Goal: Task Accomplishment & Management: Manage account settings

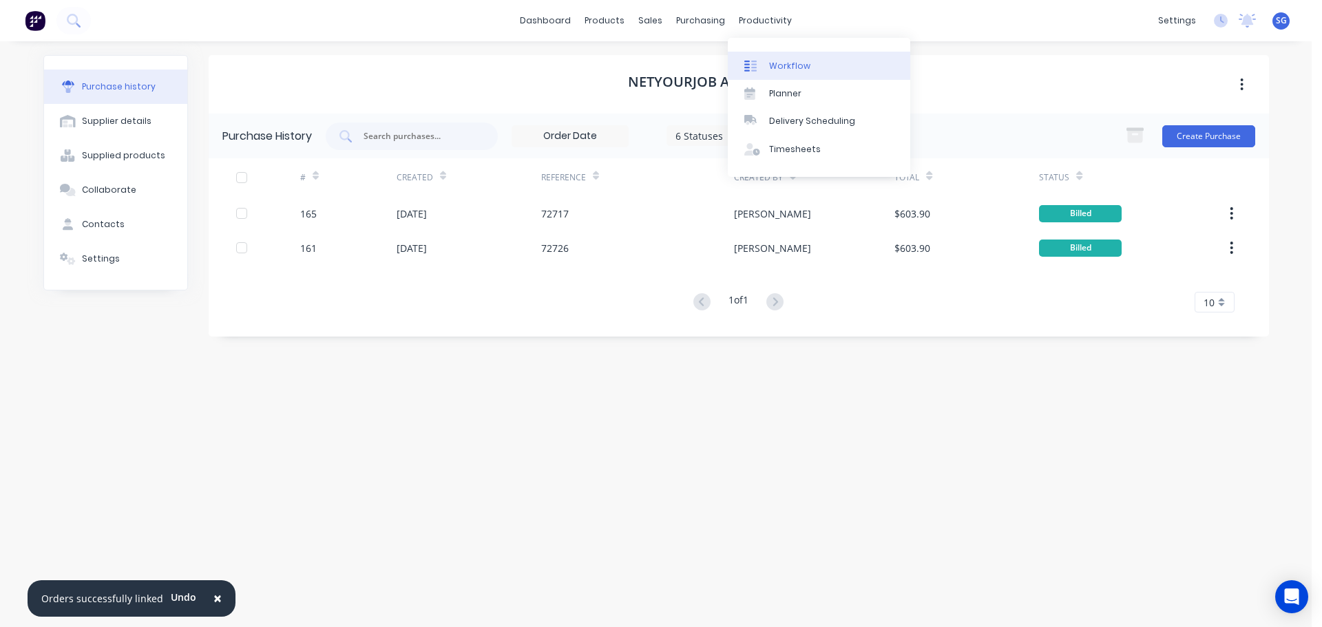
click at [770, 64] on div "Workflow" at bounding box center [789, 66] width 41 height 12
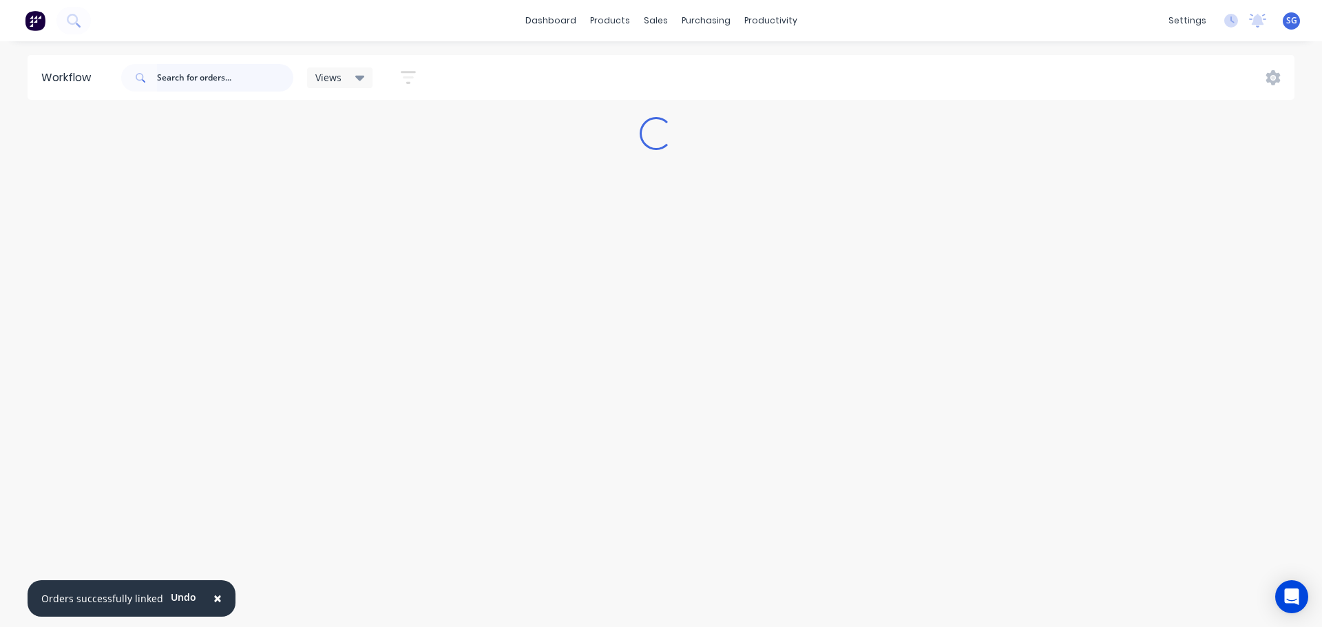
click at [225, 81] on input "text" at bounding box center [225, 78] width 136 height 28
type input "532"
click at [958, 255] on div "Workflow 532 Views Save new view None (Default) edit Labour Only edit VIEW ALL …" at bounding box center [656, 327] width 1312 height 545
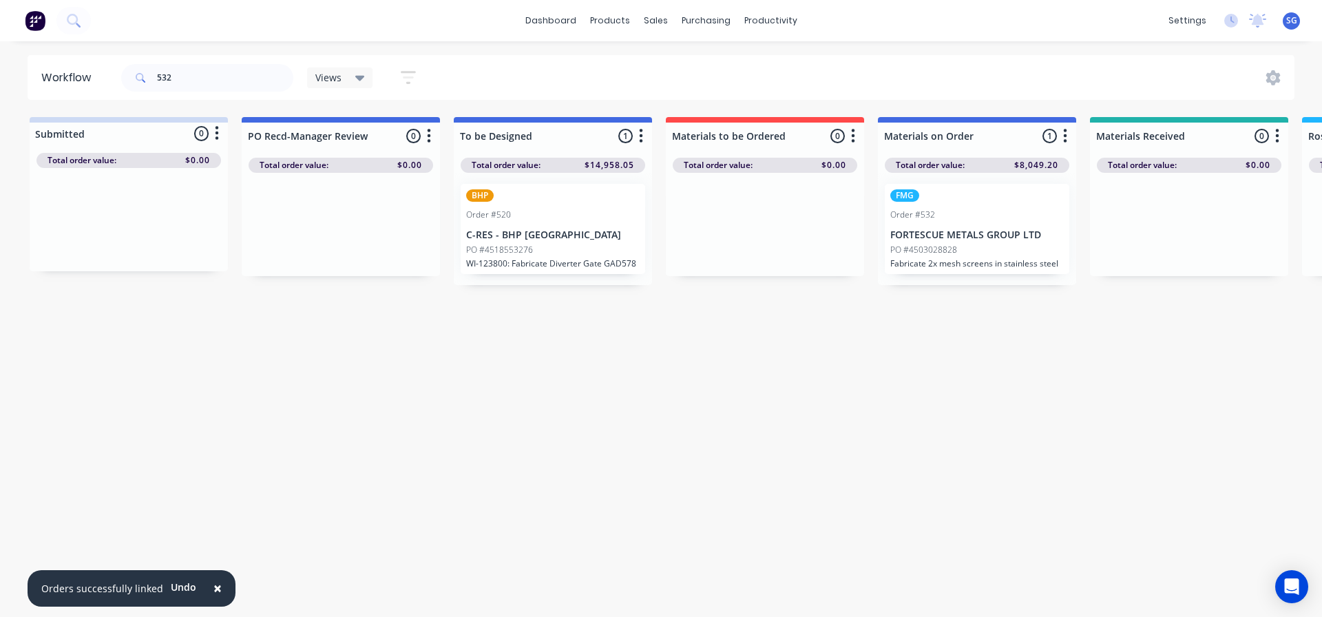
click at [958, 255] on div "PO #4503028828" at bounding box center [977, 250] width 174 height 12
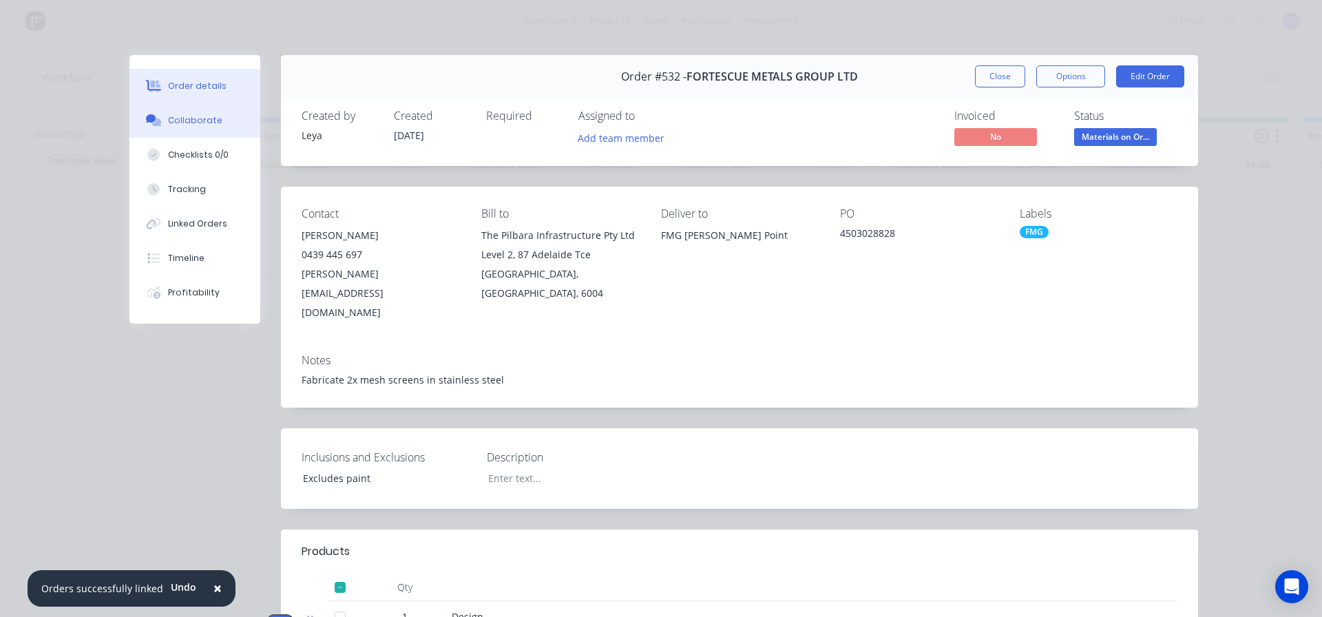
click at [187, 120] on div "Collaborate" at bounding box center [195, 120] width 54 height 12
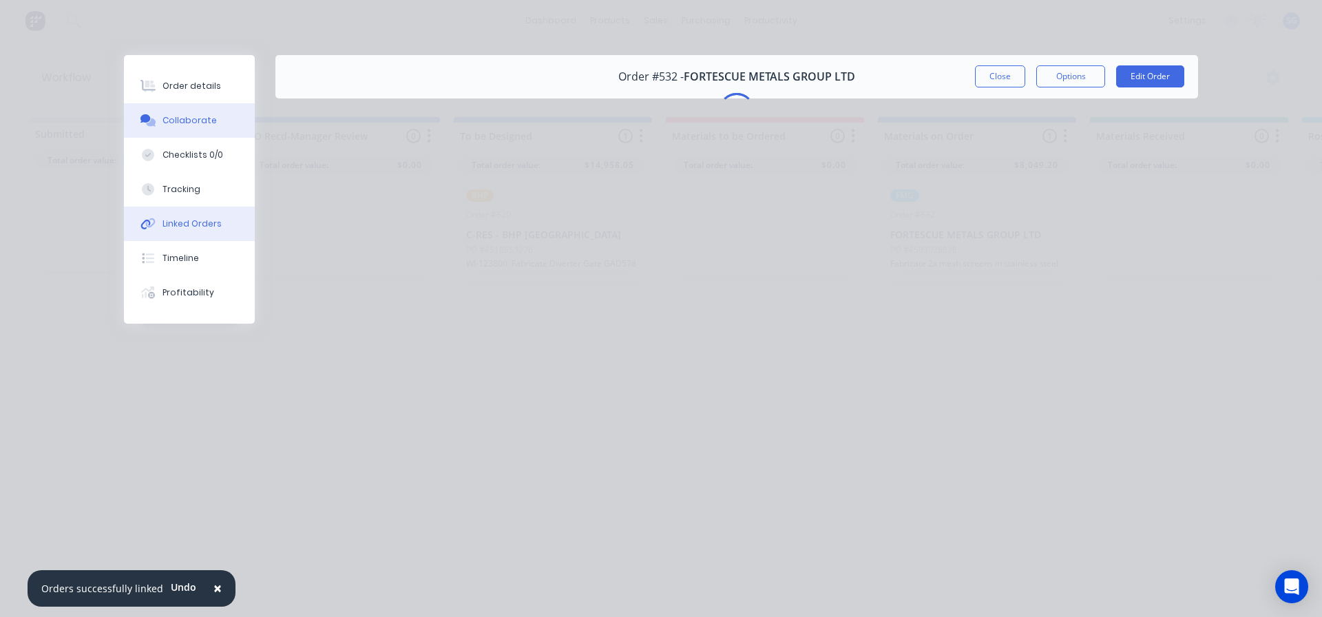
click at [176, 217] on button "Linked Orders" at bounding box center [189, 224] width 131 height 34
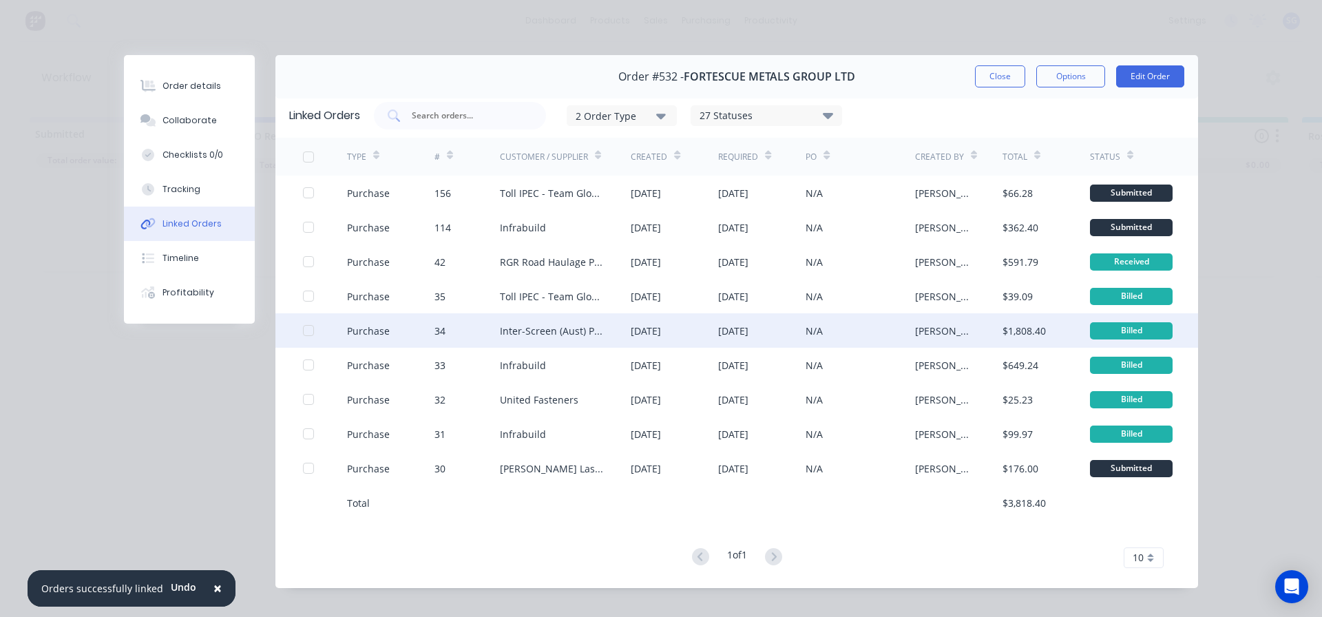
click at [553, 337] on div "Inter-Screen (Aust) Pty Ltd" at bounding box center [552, 331] width 104 height 14
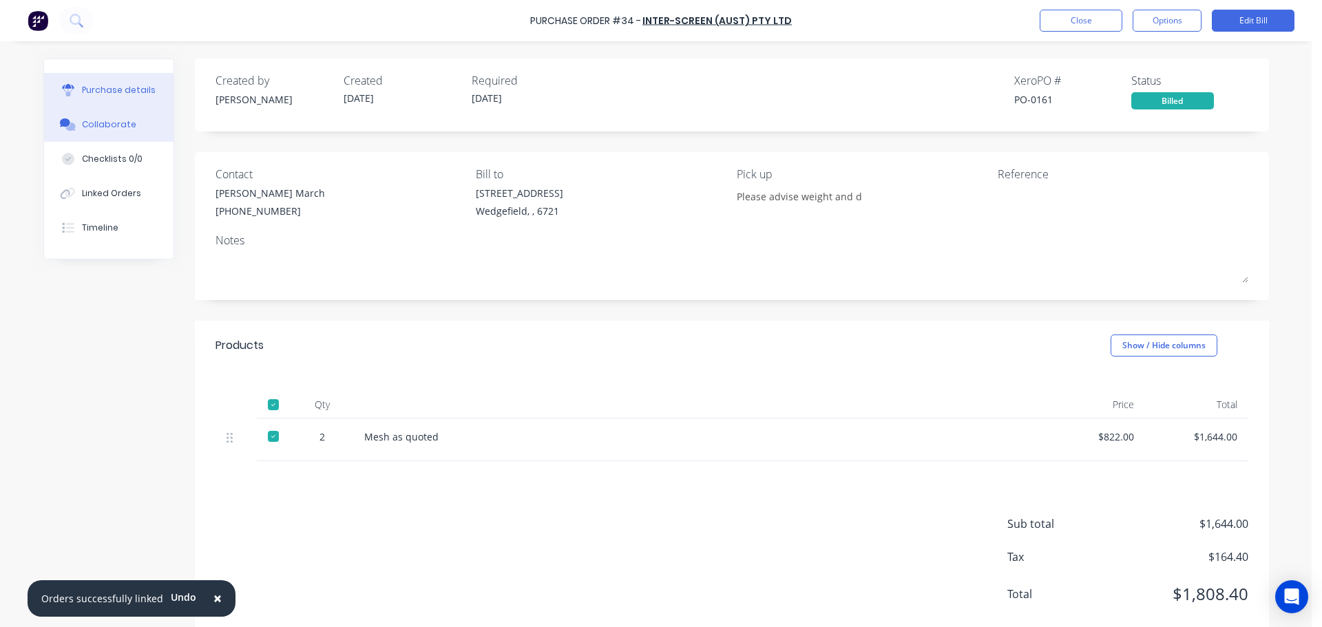
click at [89, 127] on div "Collaborate" at bounding box center [109, 124] width 54 height 12
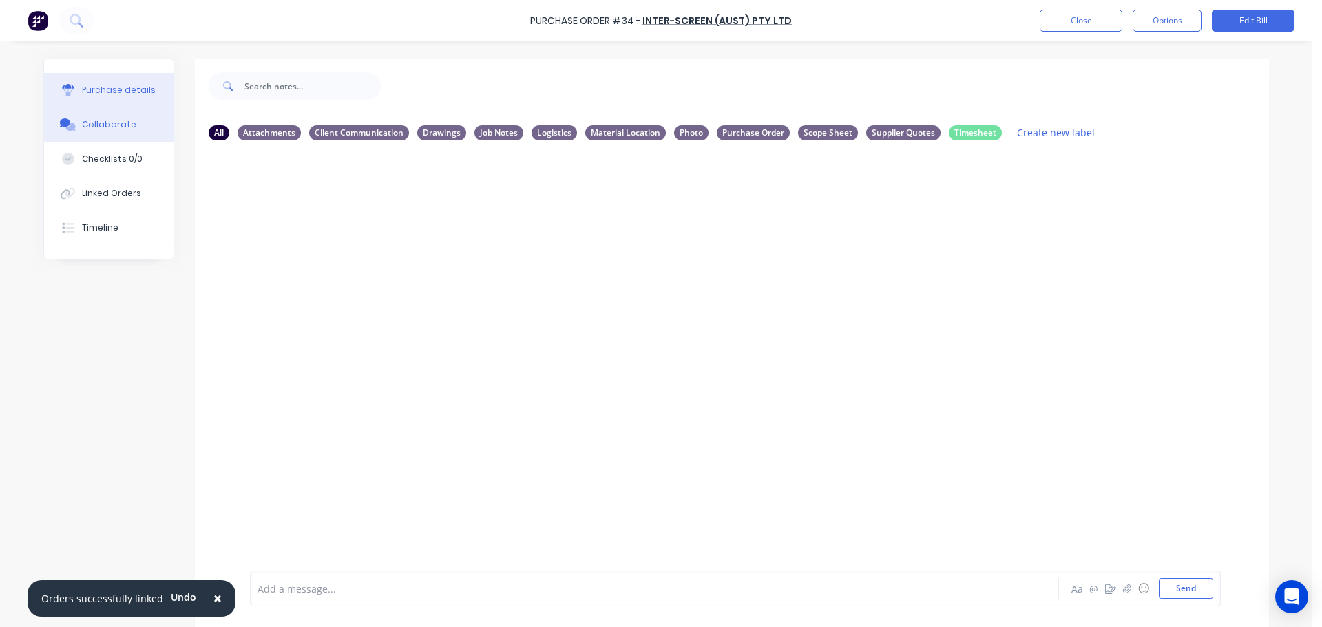
click at [101, 87] on div "Purchase details" at bounding box center [119, 90] width 74 height 12
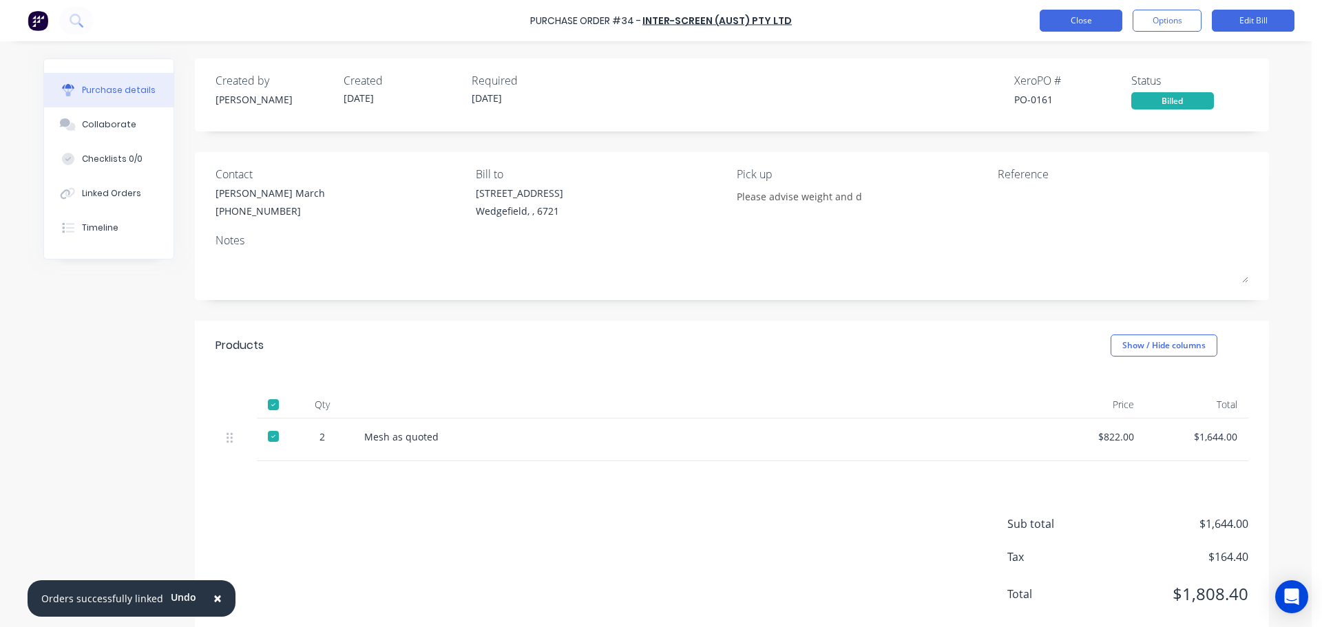
click at [1074, 28] on button "Close" at bounding box center [1081, 21] width 83 height 22
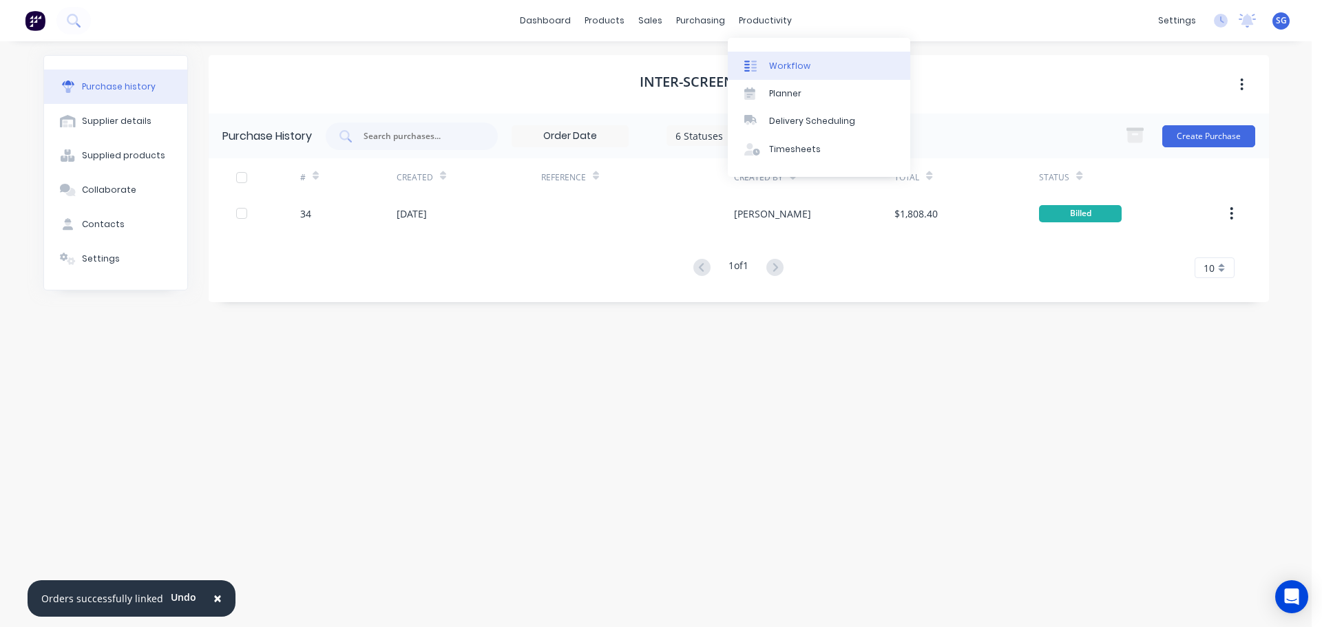
click at [779, 60] on div "Workflow" at bounding box center [789, 66] width 41 height 12
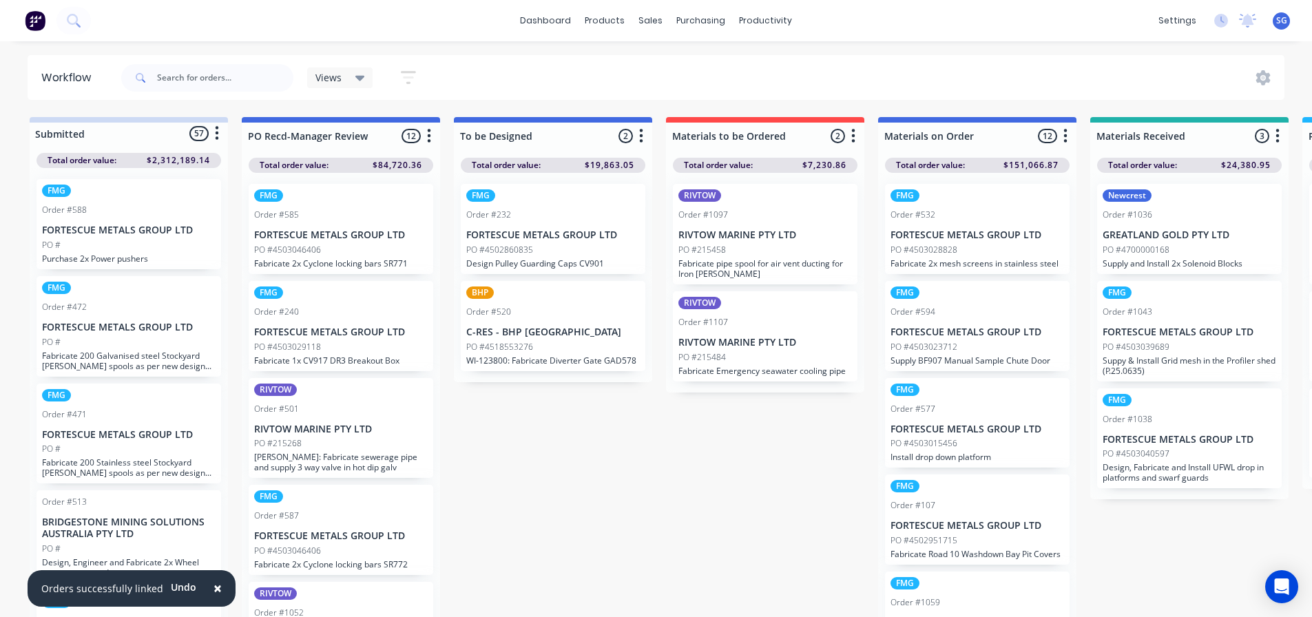
click at [907, 229] on p "FORTESCUE METALS GROUP LTD" at bounding box center [977, 235] width 174 height 12
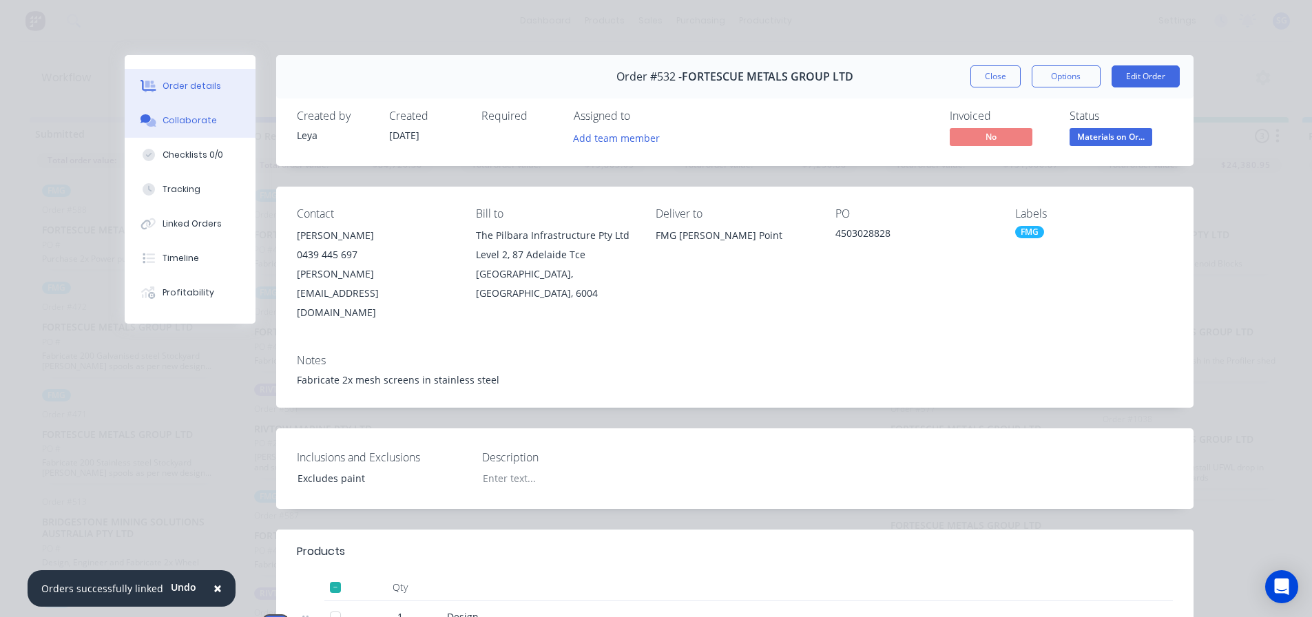
click at [176, 123] on div "Collaborate" at bounding box center [189, 120] width 54 height 12
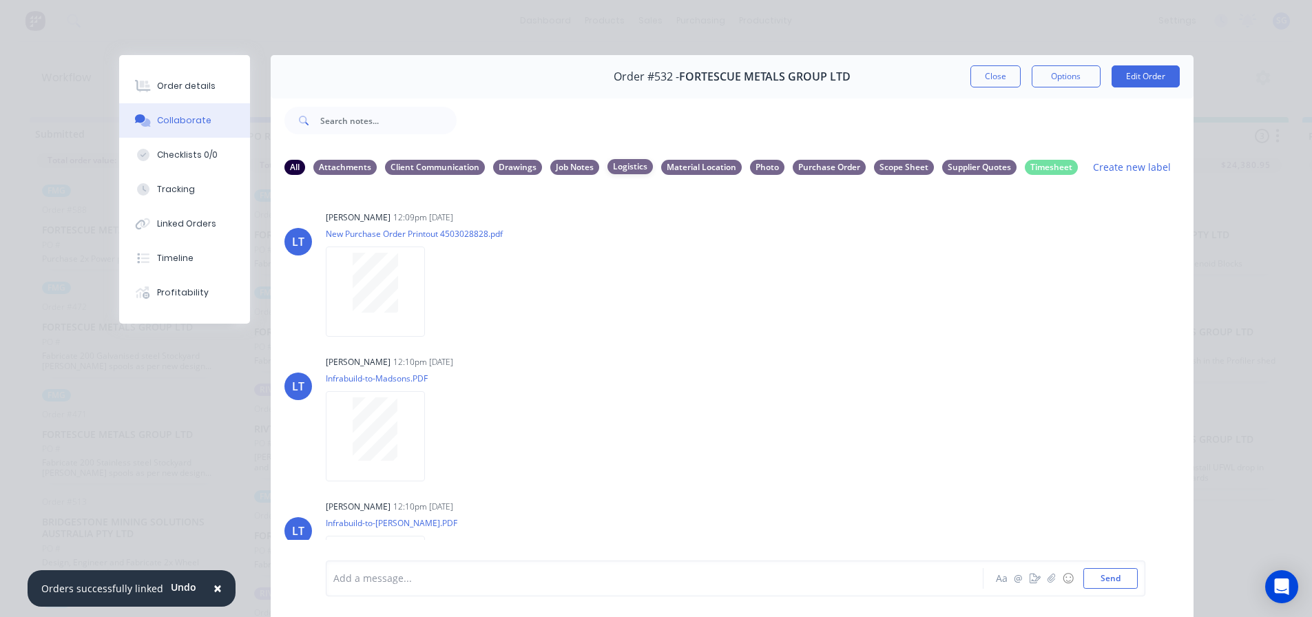
click at [619, 169] on div "Logistics" at bounding box center [629, 166] width 45 height 15
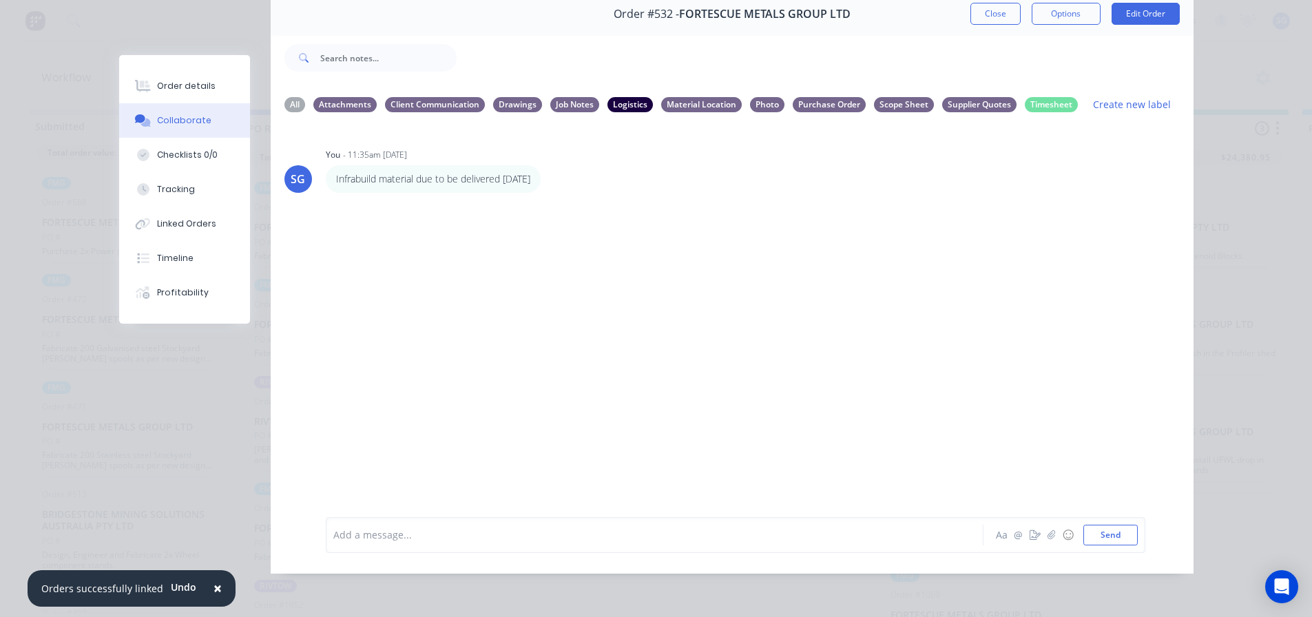
scroll to position [18, 0]
click at [994, 6] on button "Close" at bounding box center [995, 14] width 50 height 22
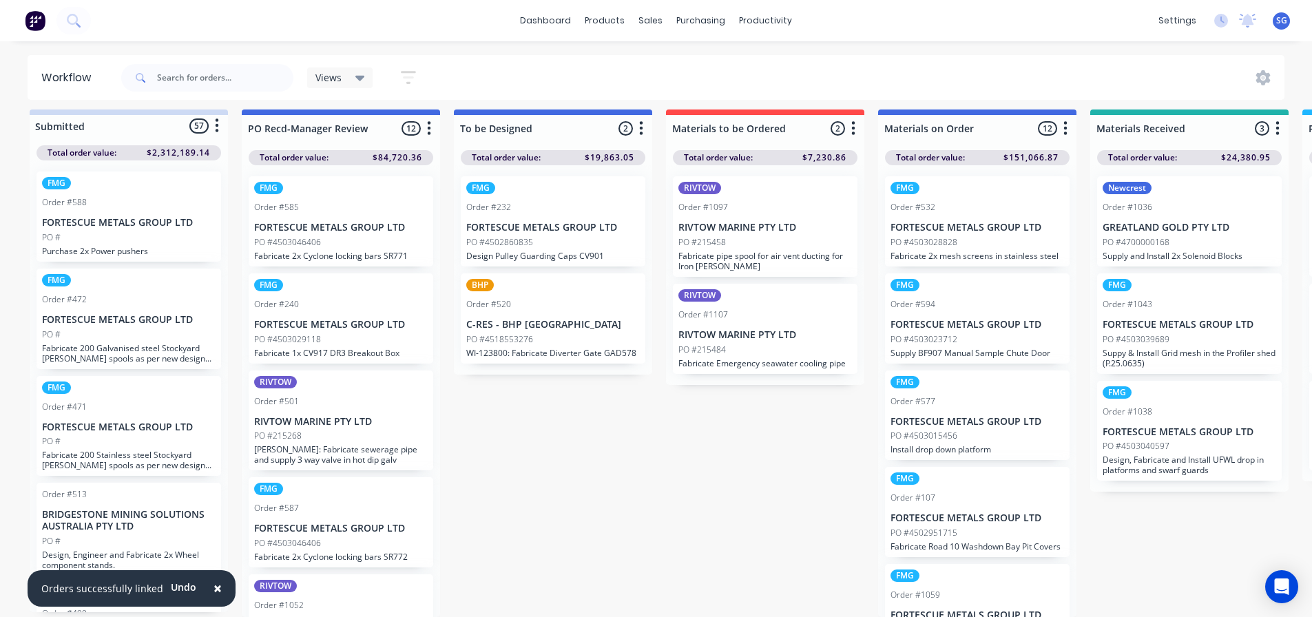
click at [965, 204] on div "FMG Order #532 FORTESCUE METALS GROUP LTD PO #4503028828 Fabricate 2x mesh scre…" at bounding box center [977, 221] width 185 height 90
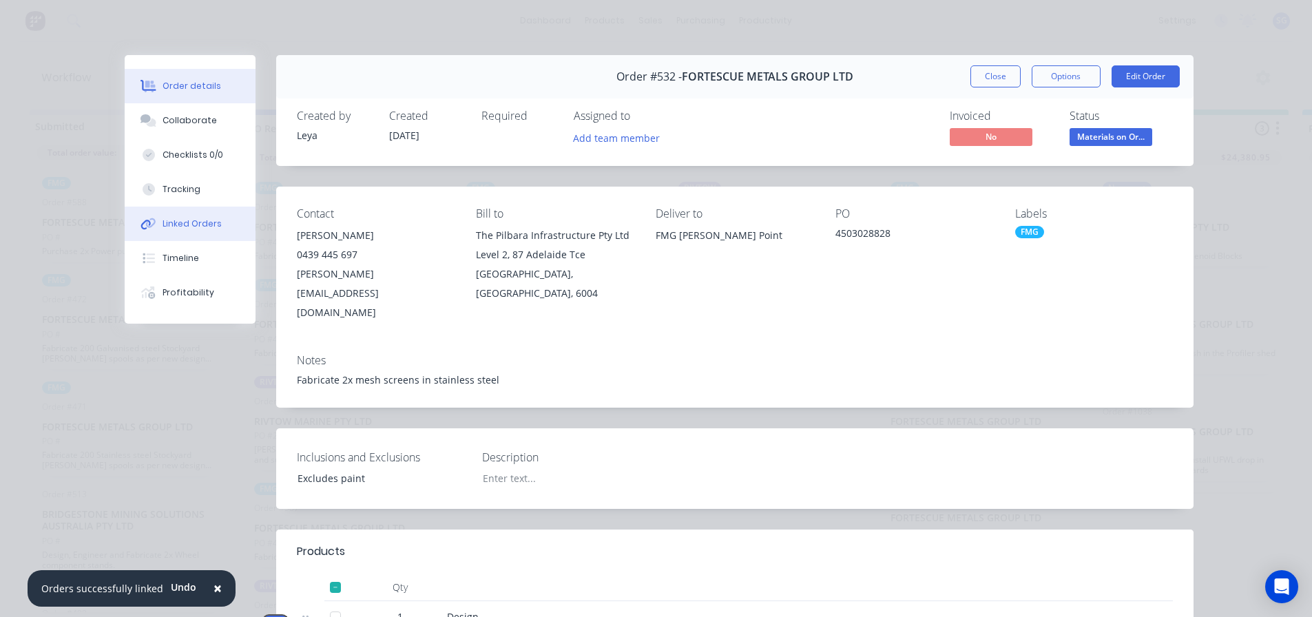
click at [175, 222] on div "Linked Orders" at bounding box center [191, 224] width 59 height 12
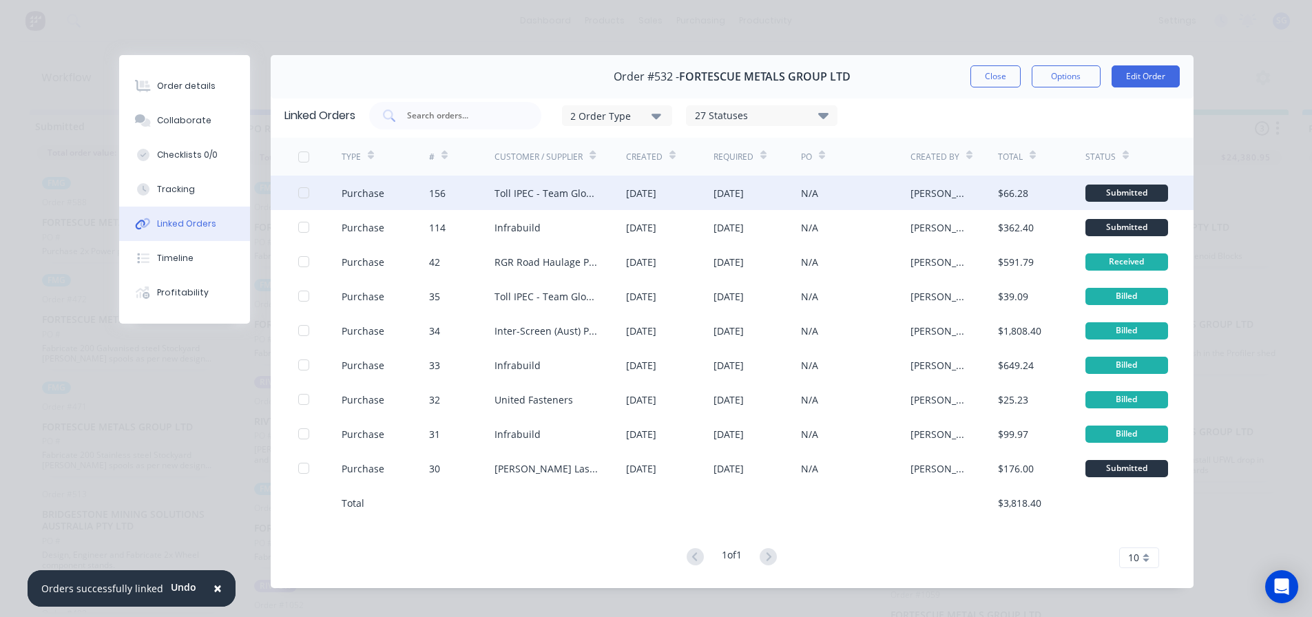
click at [556, 190] on div "Toll IPEC - Team Global Express" at bounding box center [546, 193] width 104 height 14
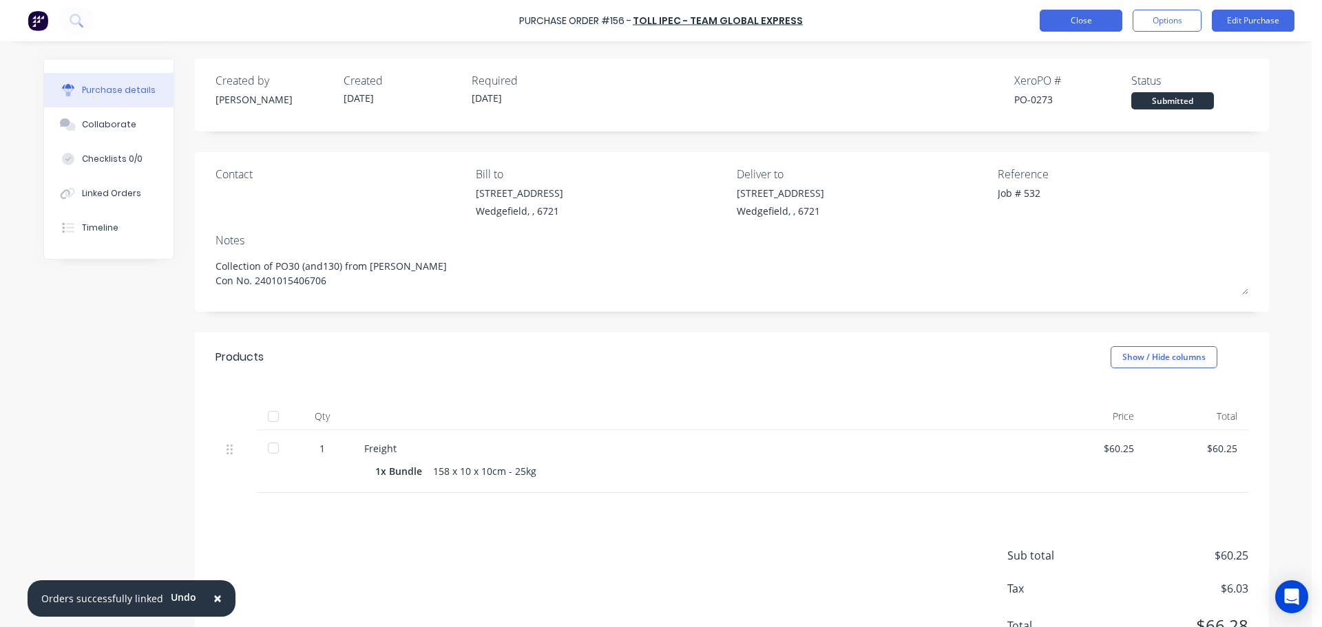
click at [1087, 19] on button "Close" at bounding box center [1081, 21] width 83 height 22
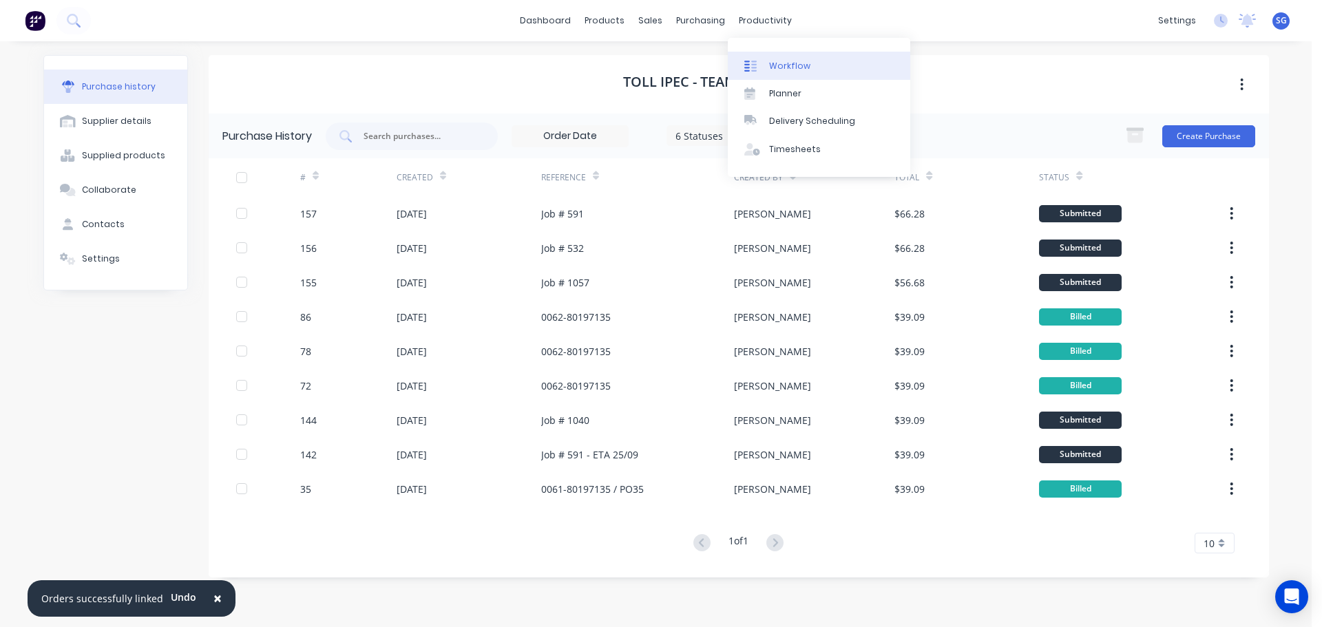
click at [784, 74] on link "Workflow" at bounding box center [819, 66] width 182 height 28
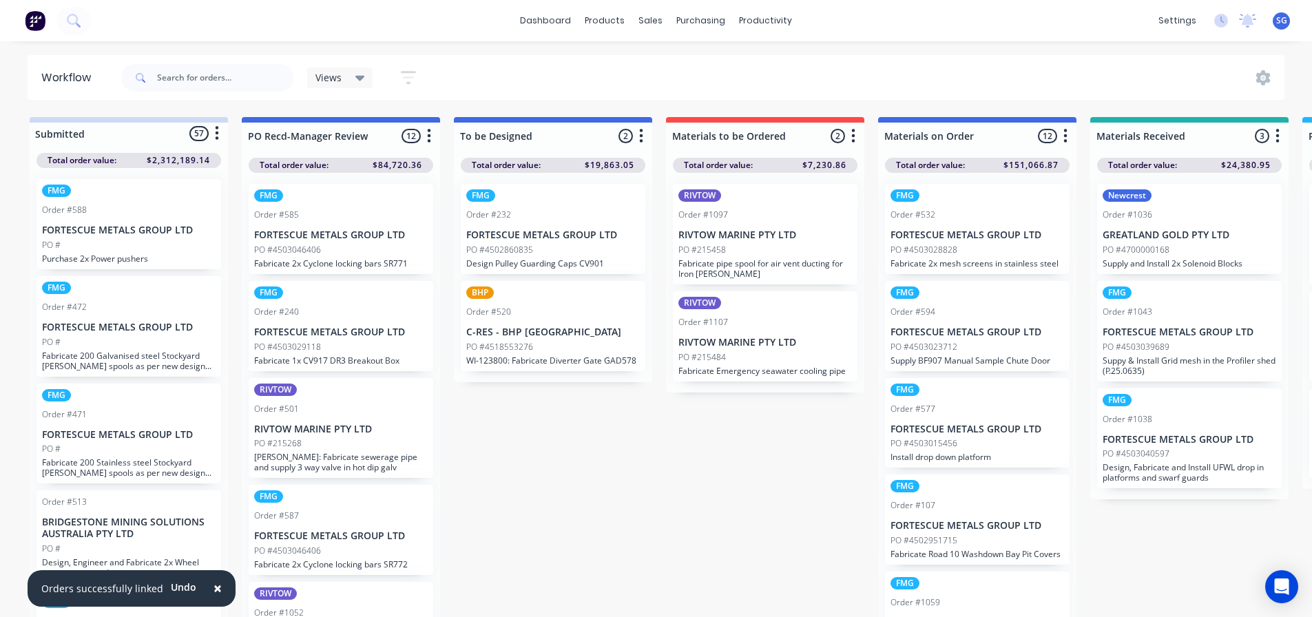
click at [943, 239] on p "FORTESCUE METALS GROUP LTD" at bounding box center [977, 235] width 174 height 12
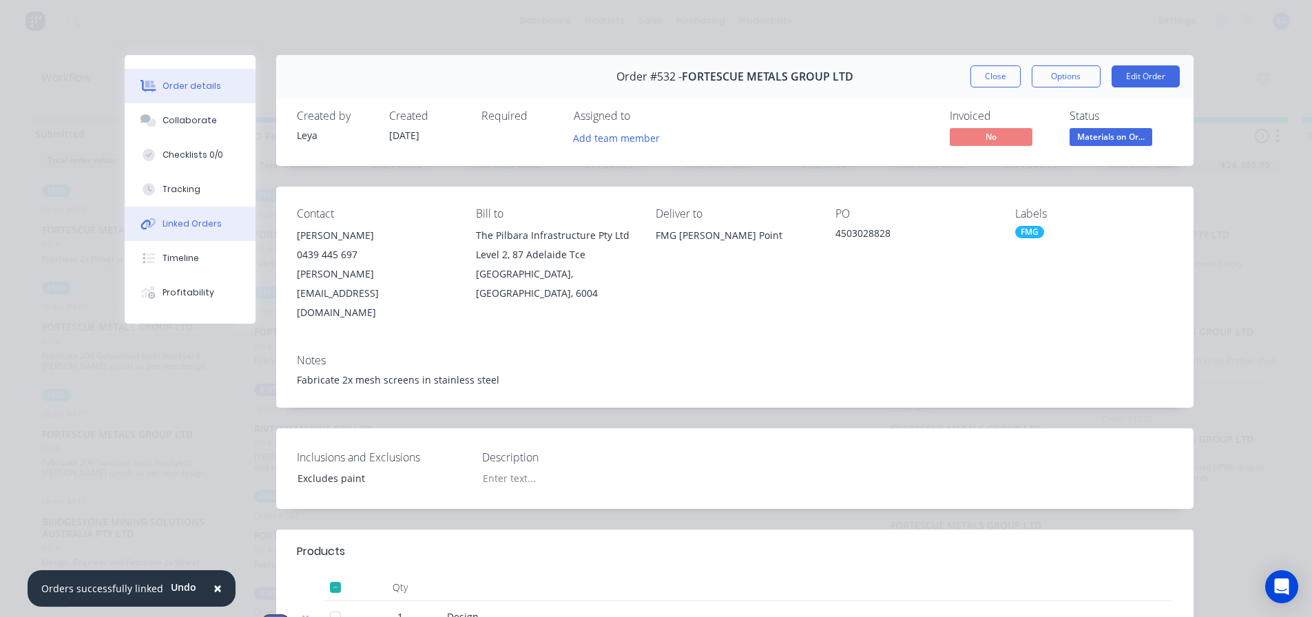
click at [175, 227] on div "Linked Orders" at bounding box center [191, 224] width 59 height 12
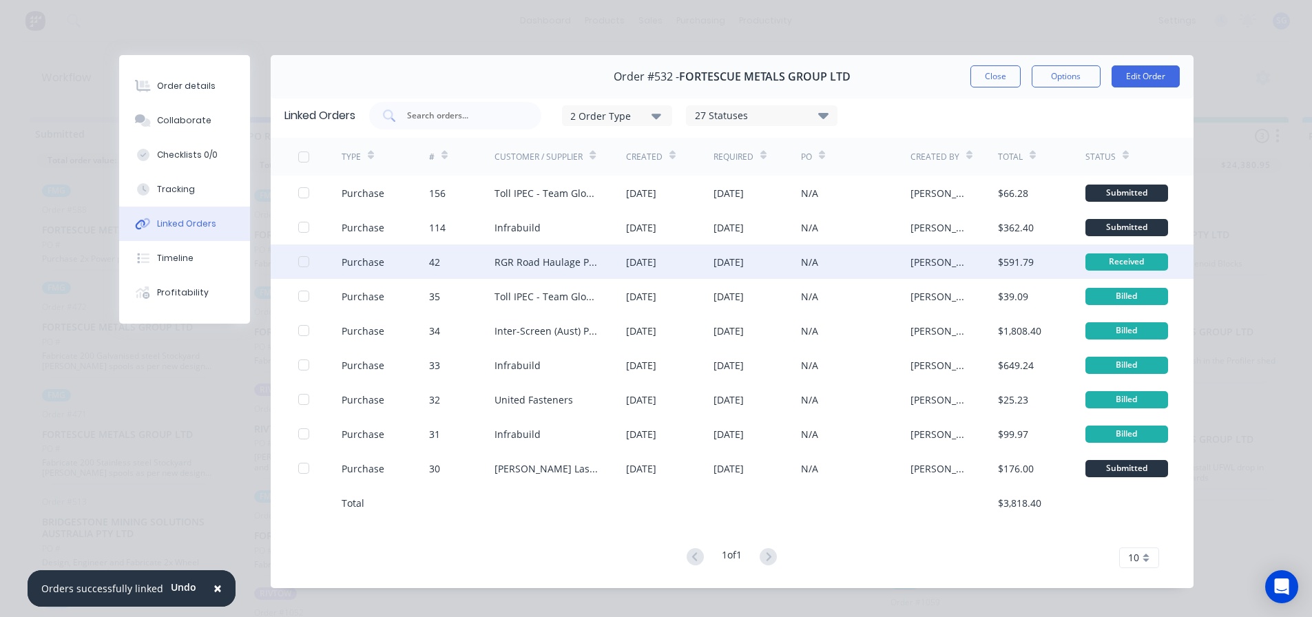
click at [568, 265] on div "RGR Road Haulage Pty Ltd" at bounding box center [546, 262] width 104 height 14
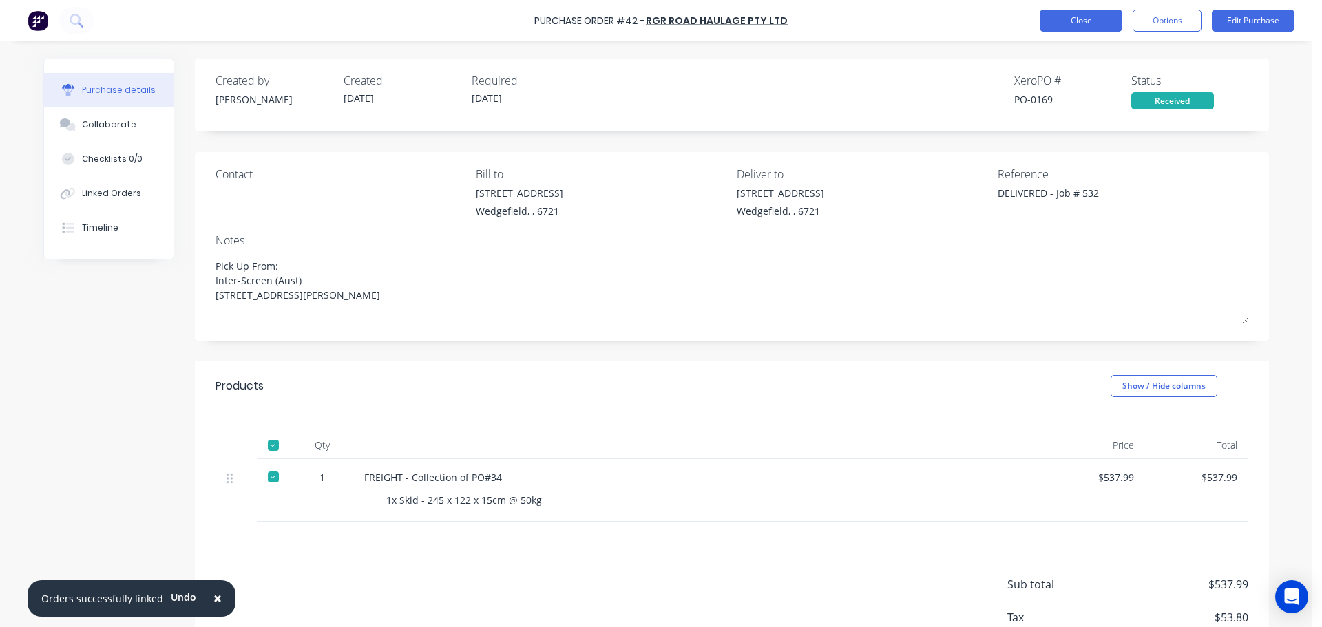
click at [1095, 17] on button "Close" at bounding box center [1081, 21] width 83 height 22
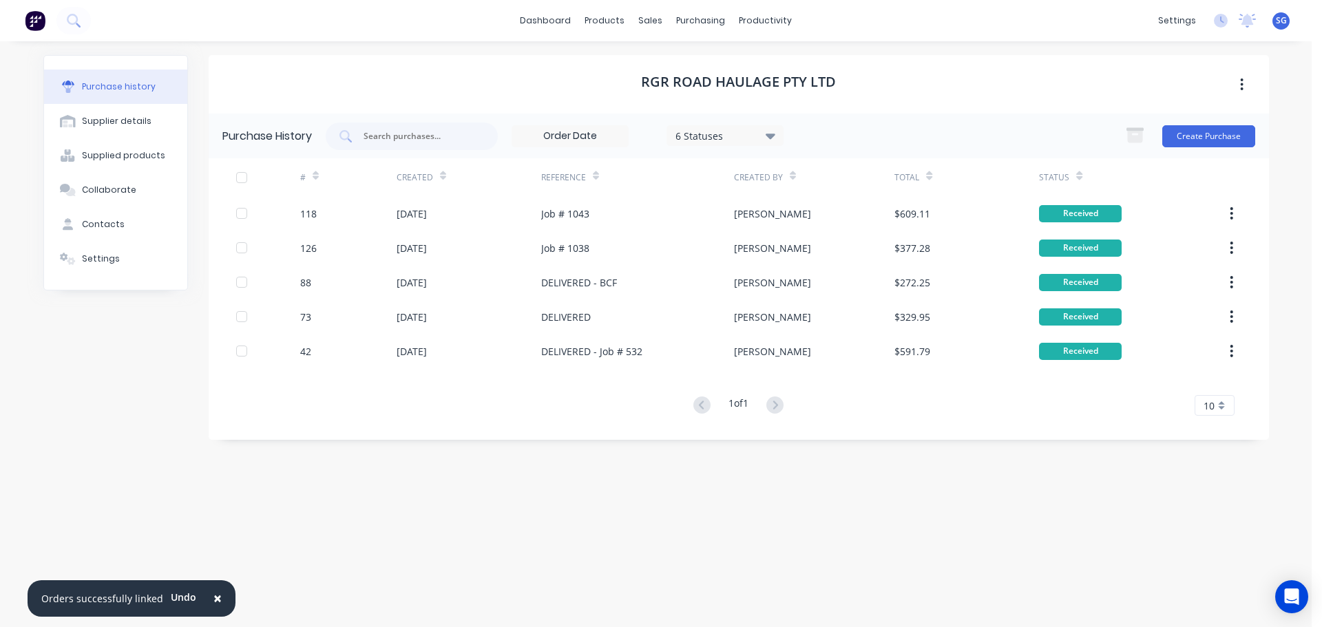
click at [904, 452] on div "RGR Road Haulage Pty Ltd Purchase History 6 Statuses 6 Statuses Create Purchase…" at bounding box center [739, 327] width 1060 height 545
click at [690, 24] on div "purchasing" at bounding box center [700, 20] width 63 height 21
click at [706, 72] on link "Purchase Orders" at bounding box center [758, 66] width 182 height 28
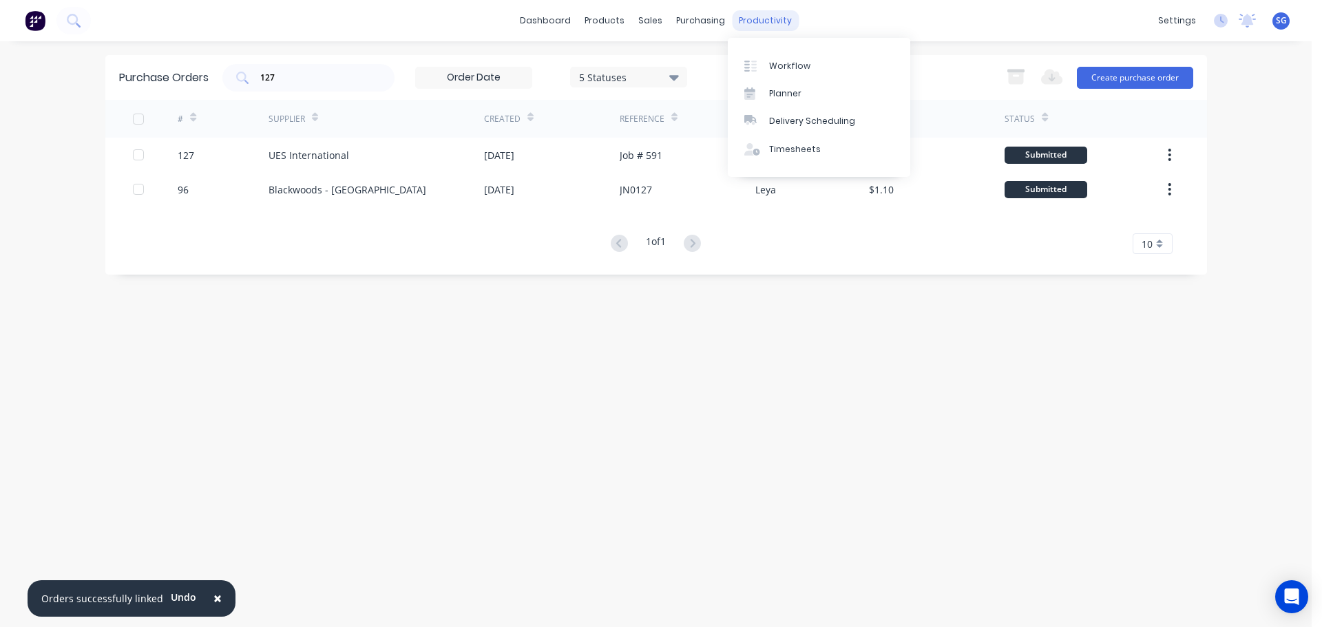
click at [756, 23] on div "productivity" at bounding box center [765, 20] width 67 height 21
click at [799, 70] on div "Workflow" at bounding box center [789, 66] width 41 height 12
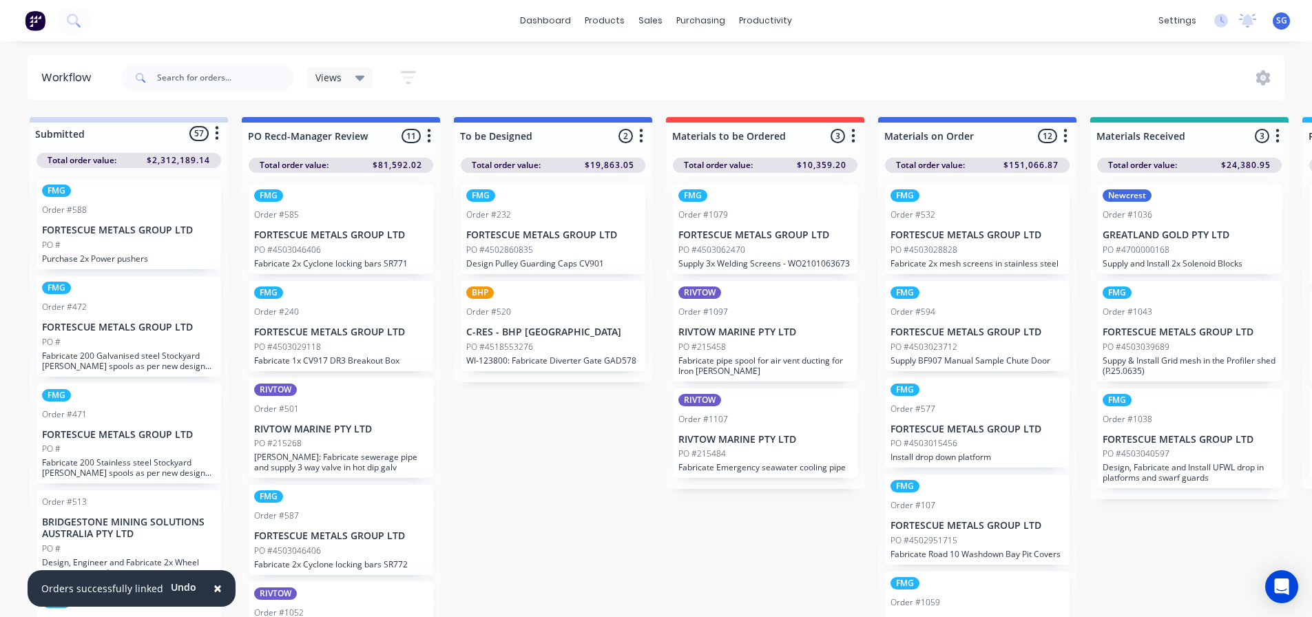
click at [925, 236] on p "FORTESCUE METALS GROUP LTD" at bounding box center [977, 235] width 174 height 12
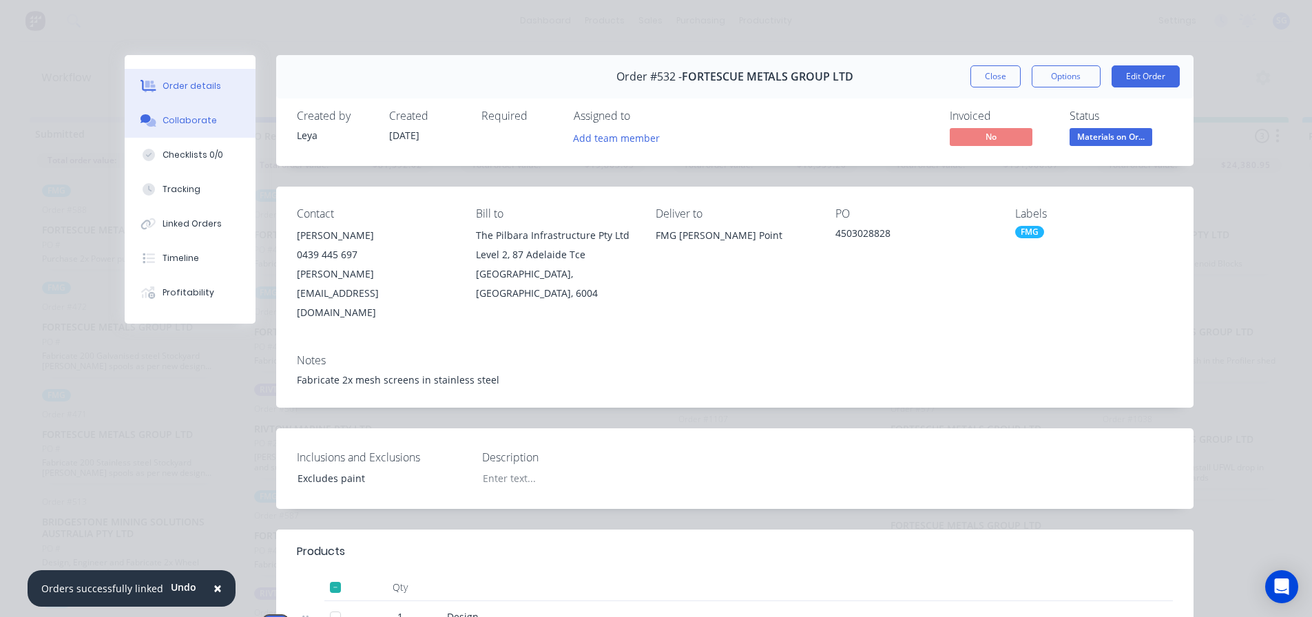
click at [189, 119] on div "Collaborate" at bounding box center [189, 120] width 54 height 12
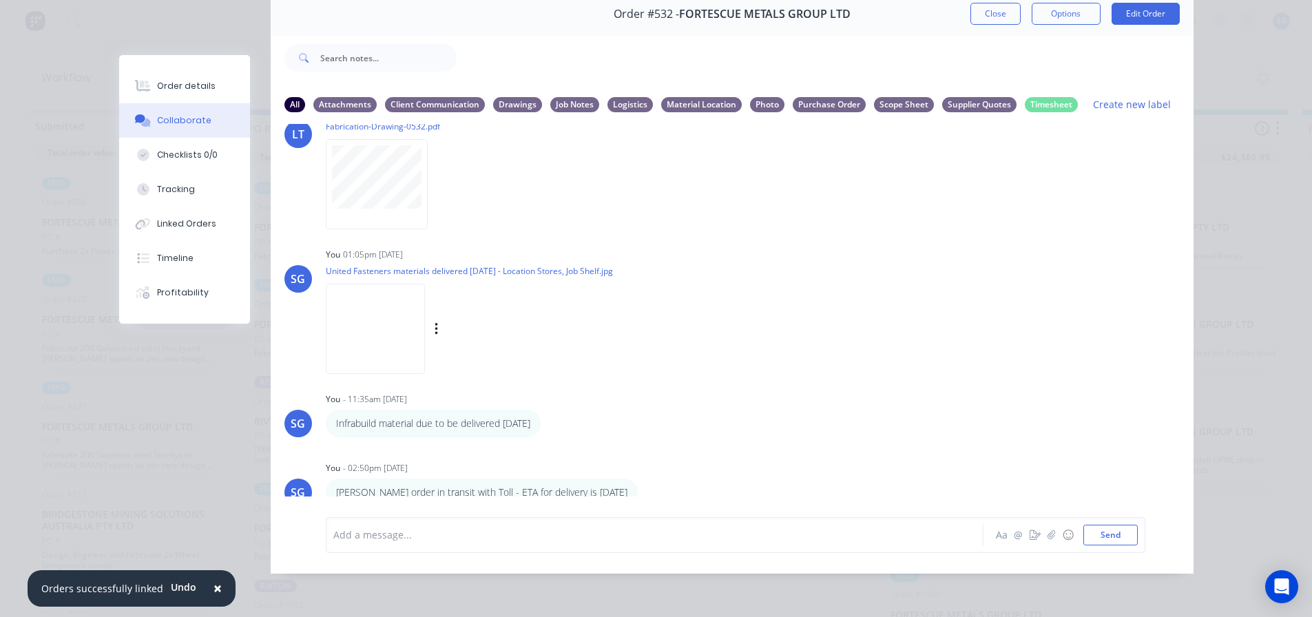
scroll to position [18, 0]
drag, startPoint x: 177, startPoint y: 89, endPoint x: 191, endPoint y: 90, distance: 13.8
click at [177, 89] on div "Order details" at bounding box center [186, 86] width 59 height 12
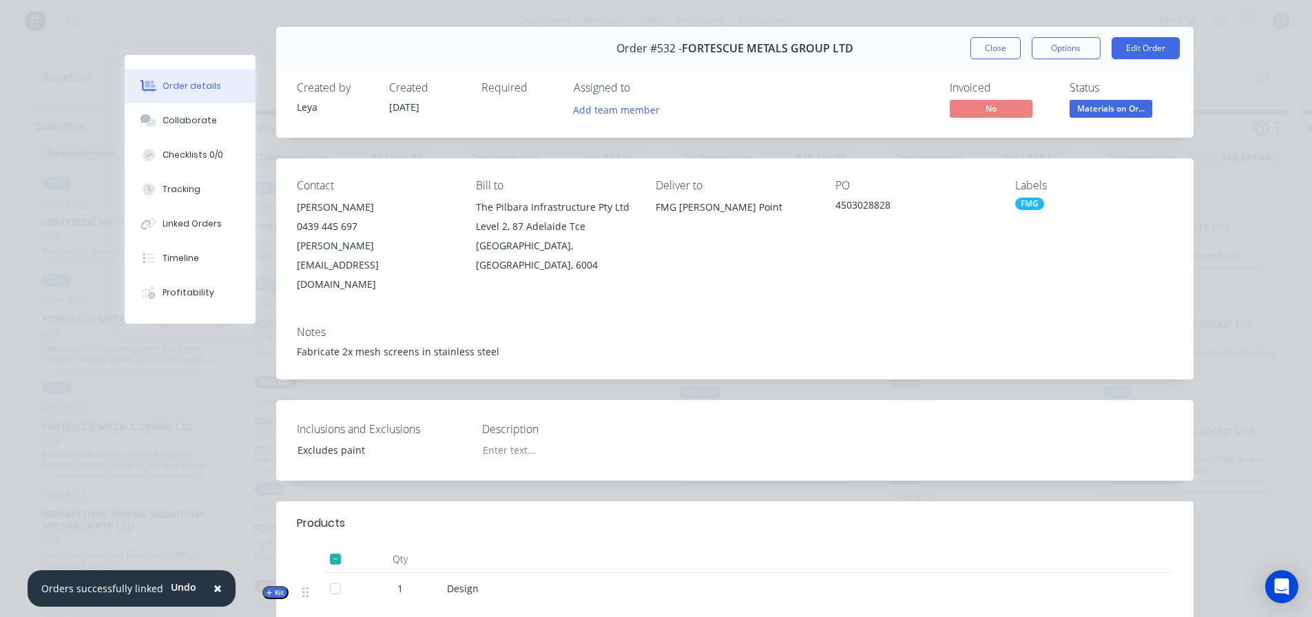
scroll to position [4, 0]
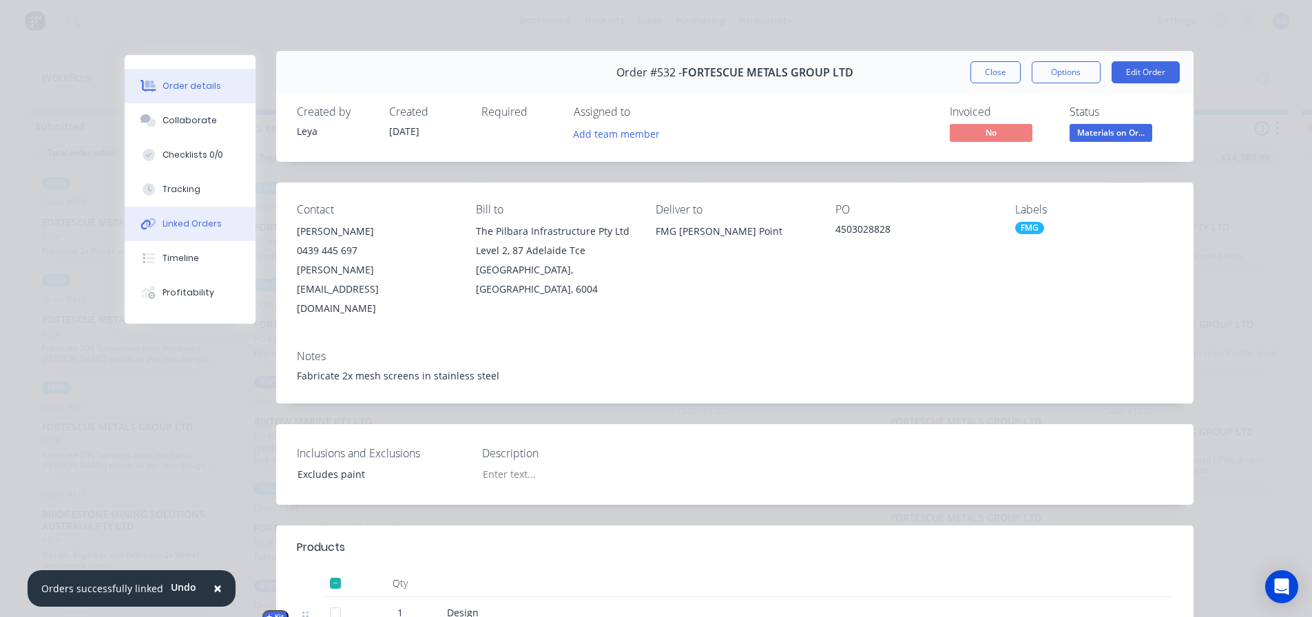
click at [168, 220] on div "Linked Orders" at bounding box center [191, 224] width 59 height 12
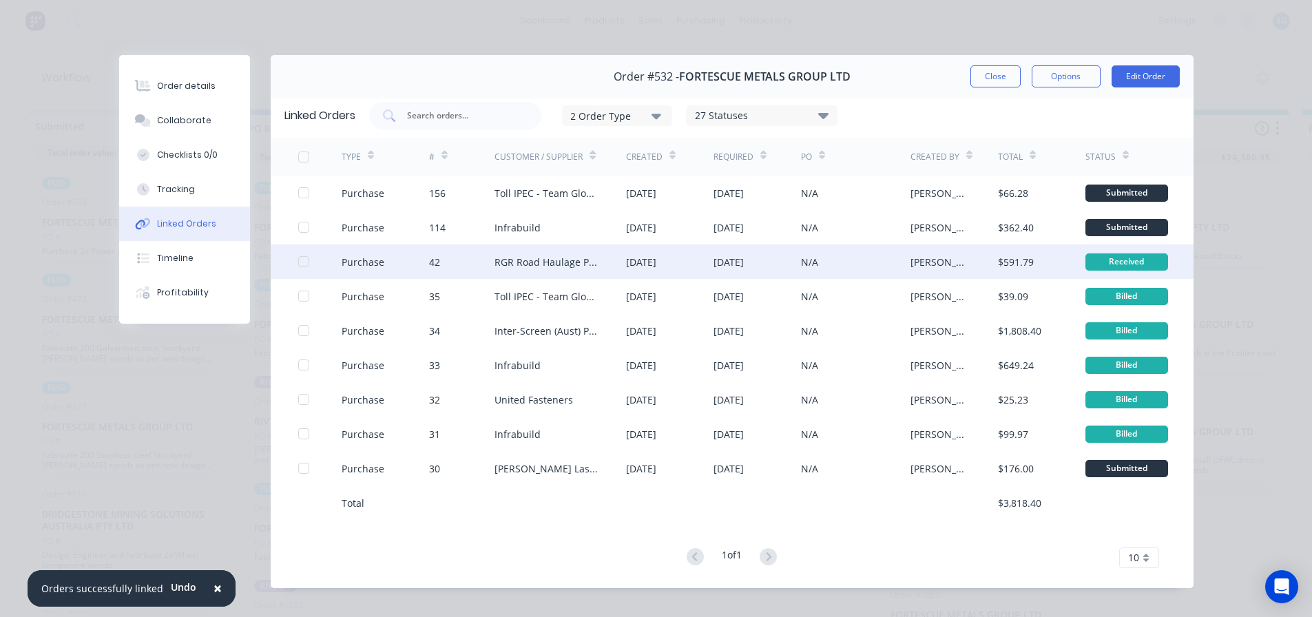
click at [549, 273] on div "RGR Road Haulage Pty Ltd" at bounding box center [560, 261] width 132 height 34
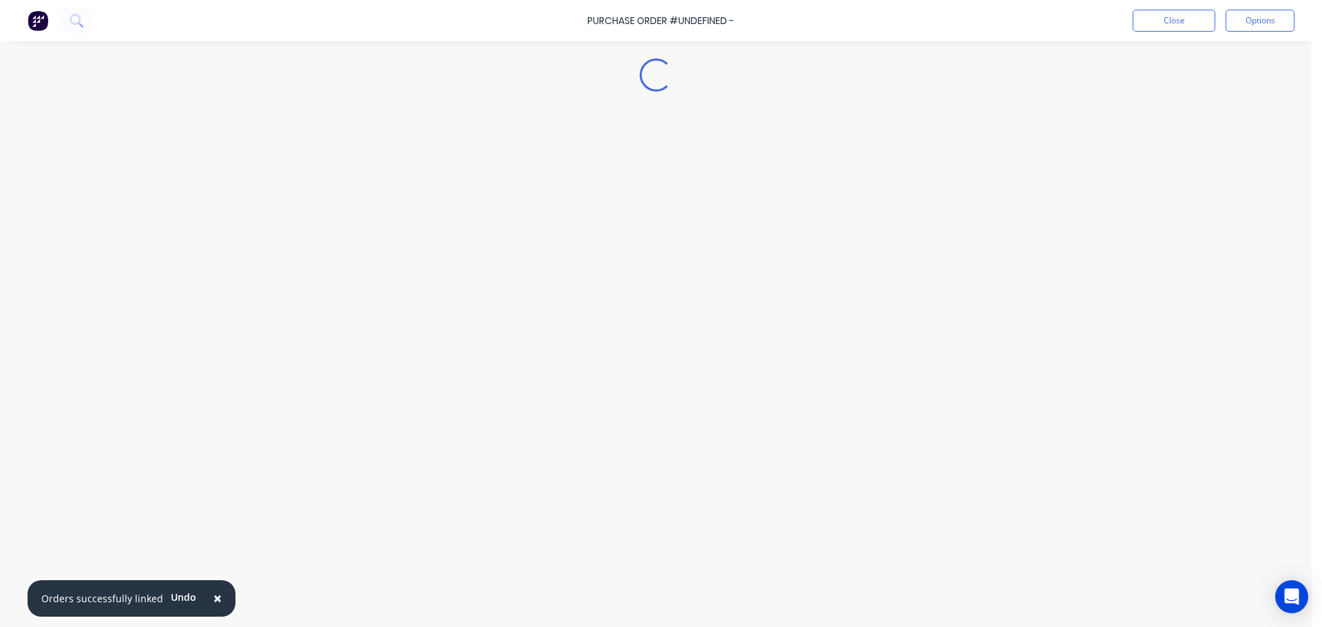
type textarea "x"
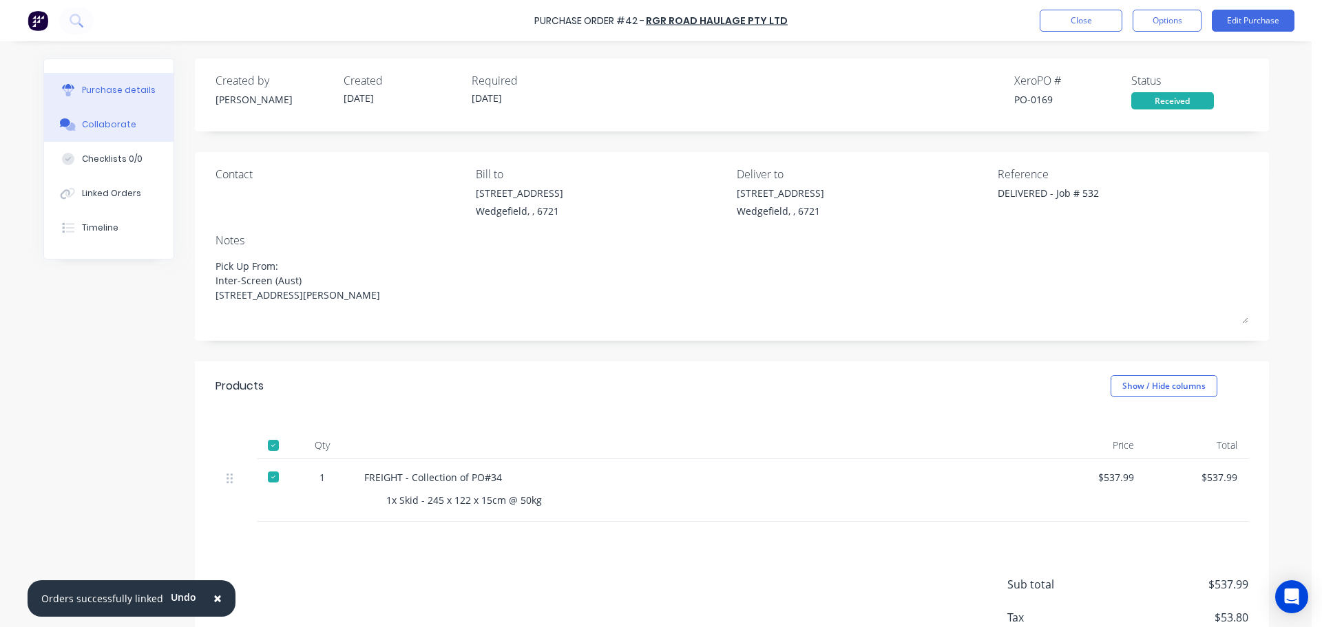
click at [91, 123] on div "Collaborate" at bounding box center [109, 124] width 54 height 12
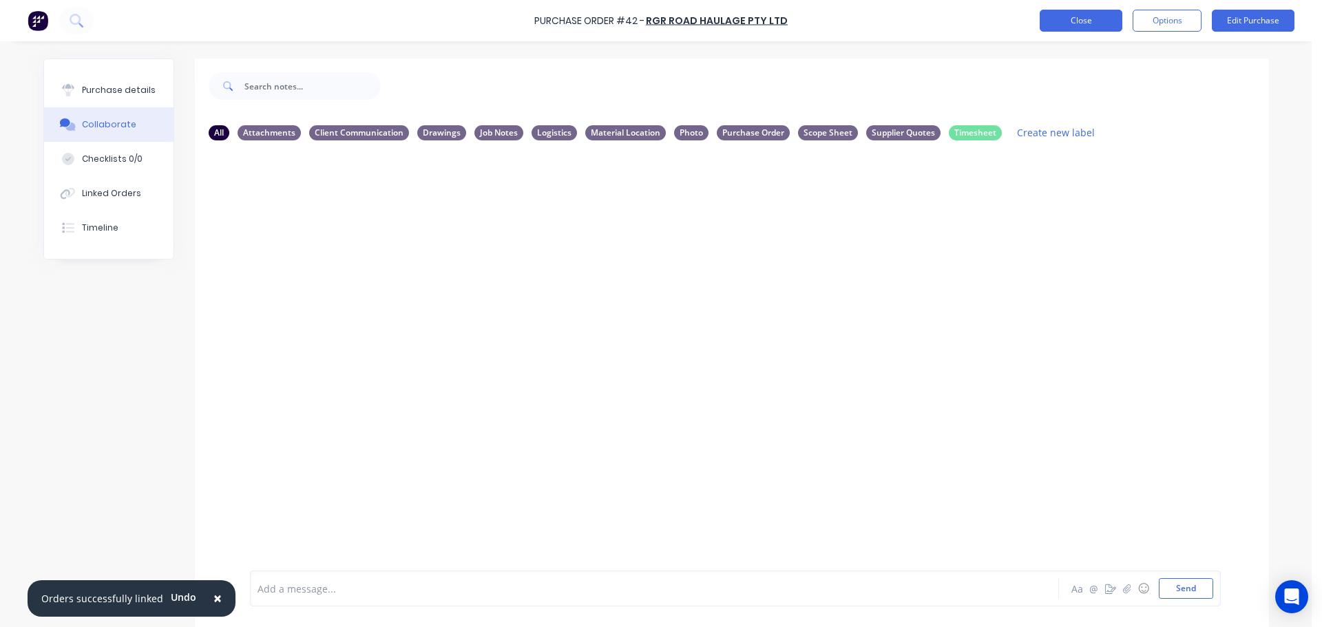
click at [1069, 12] on button "Close" at bounding box center [1081, 21] width 83 height 22
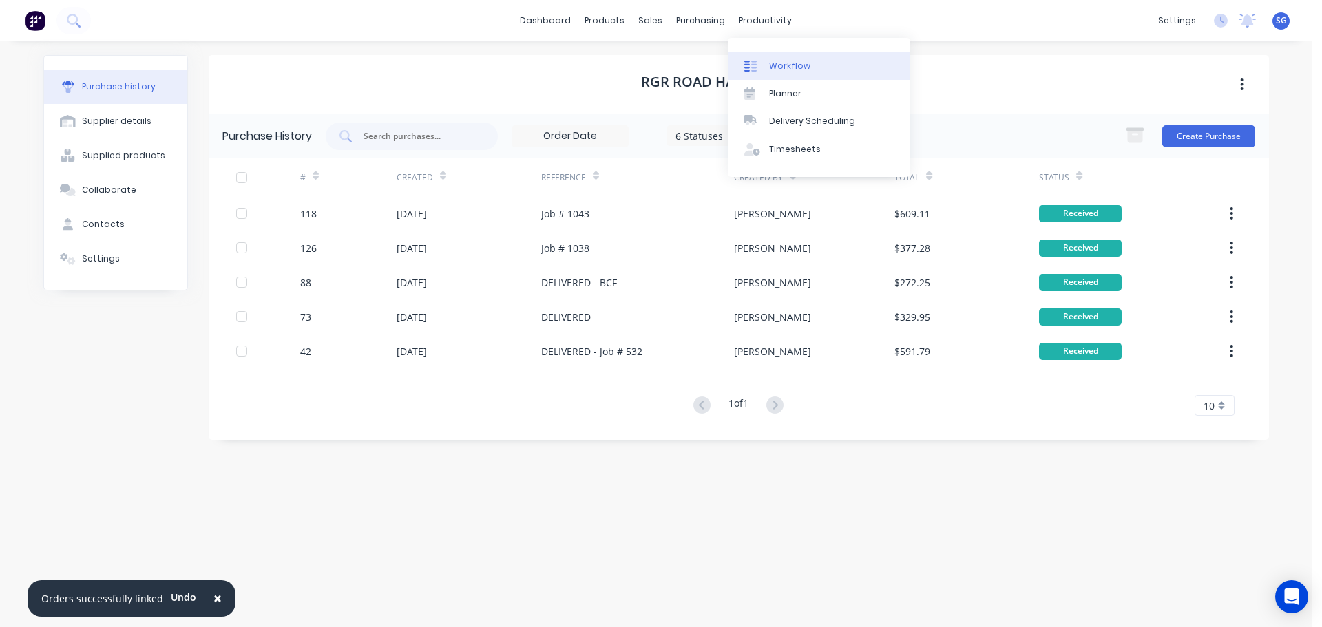
click at [784, 64] on div "Workflow" at bounding box center [789, 66] width 41 height 12
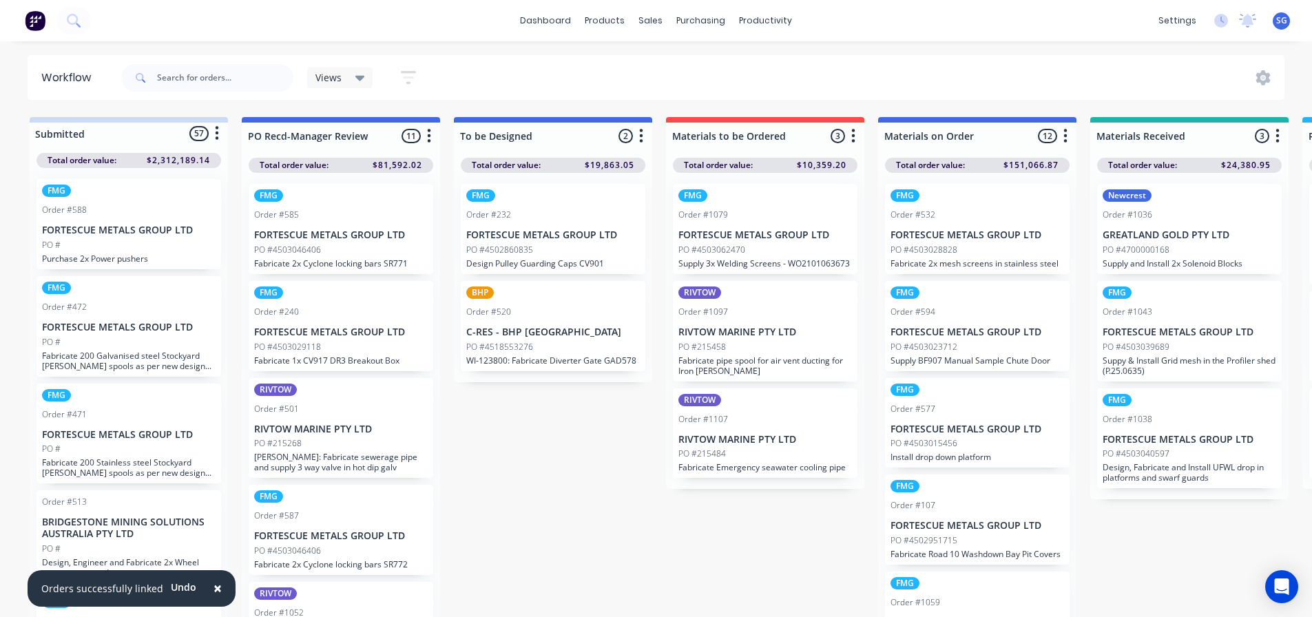
click at [952, 248] on p "PO #4503028828" at bounding box center [923, 250] width 67 height 12
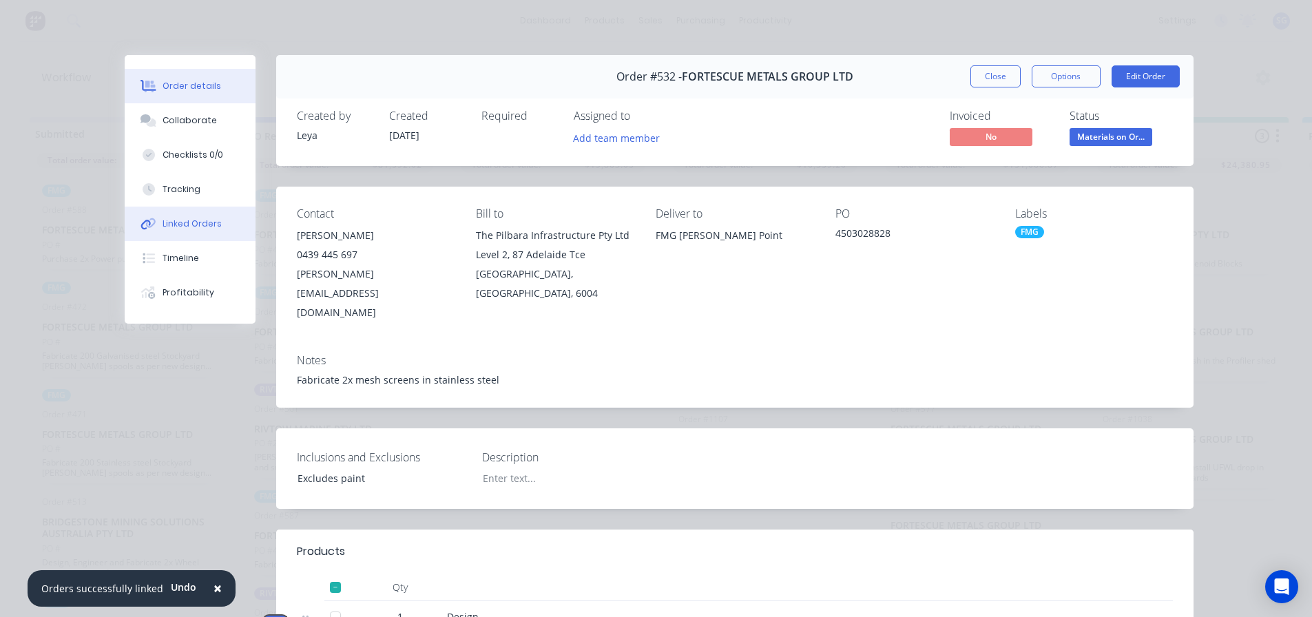
click at [186, 230] on button "Linked Orders" at bounding box center [190, 224] width 131 height 34
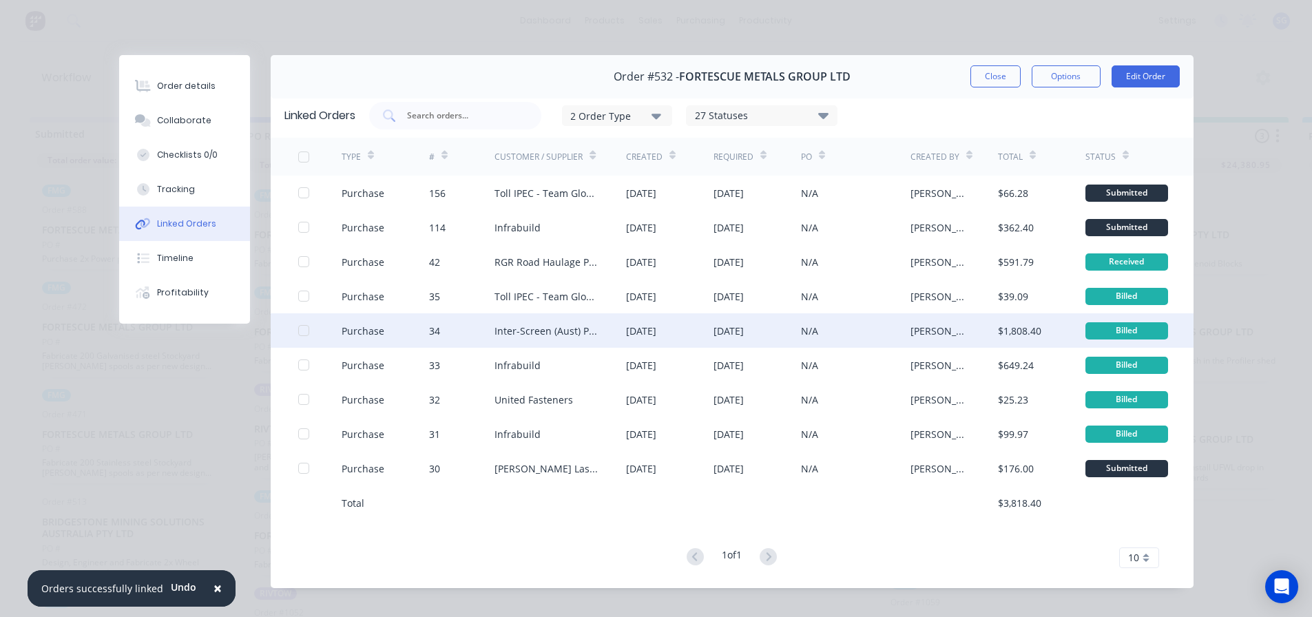
click at [523, 333] on div "Inter-Screen (Aust) Pty Ltd" at bounding box center [546, 331] width 104 height 14
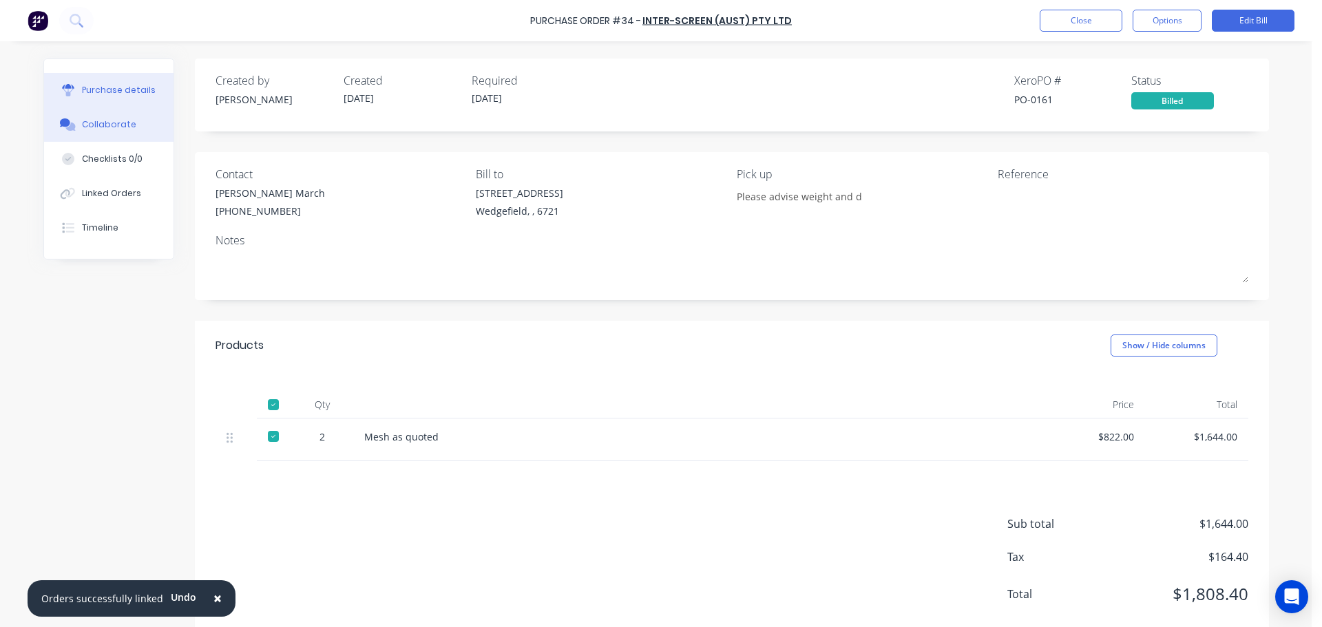
click at [101, 125] on div "Collaborate" at bounding box center [109, 124] width 54 height 12
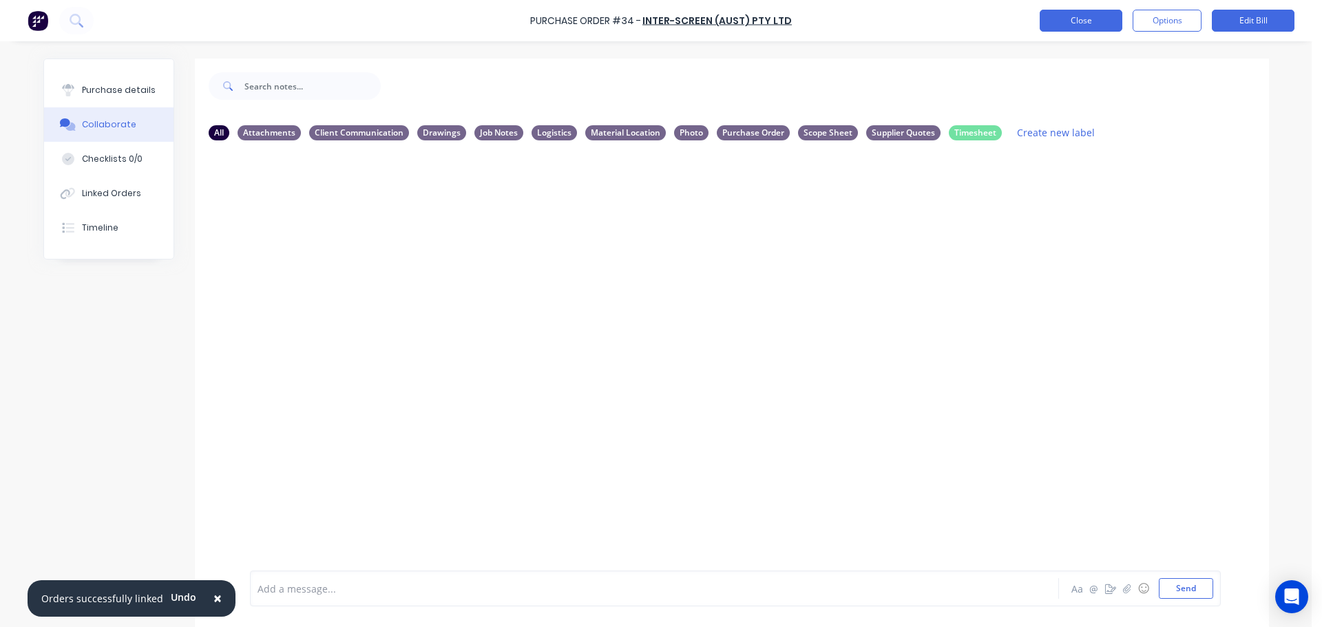
click at [1077, 28] on button "Close" at bounding box center [1081, 21] width 83 height 22
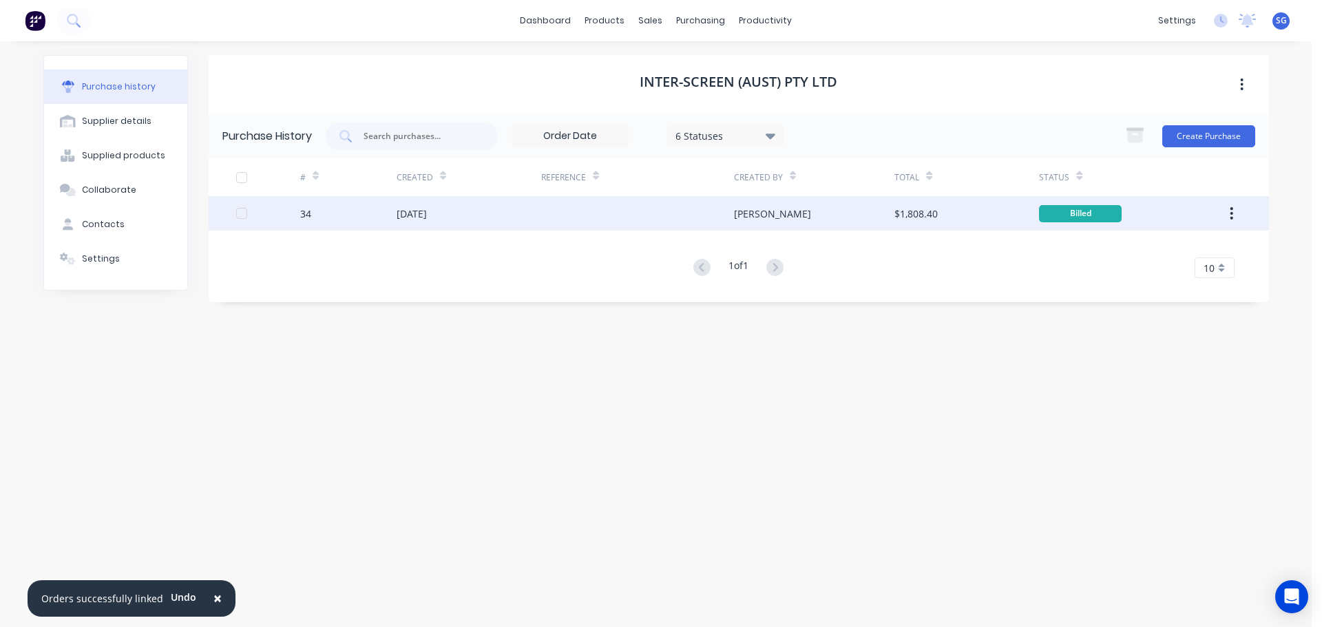
click at [411, 211] on div "05 Sep 2025" at bounding box center [412, 214] width 30 height 14
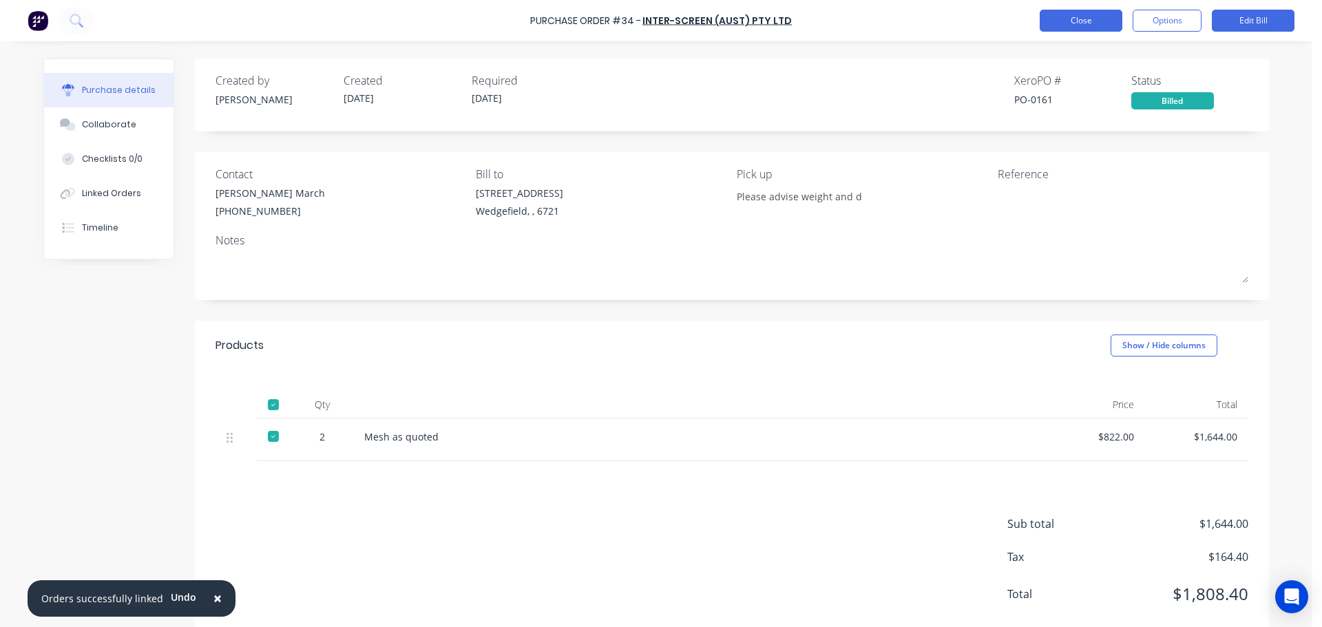
click at [1076, 16] on button "Close" at bounding box center [1081, 21] width 83 height 22
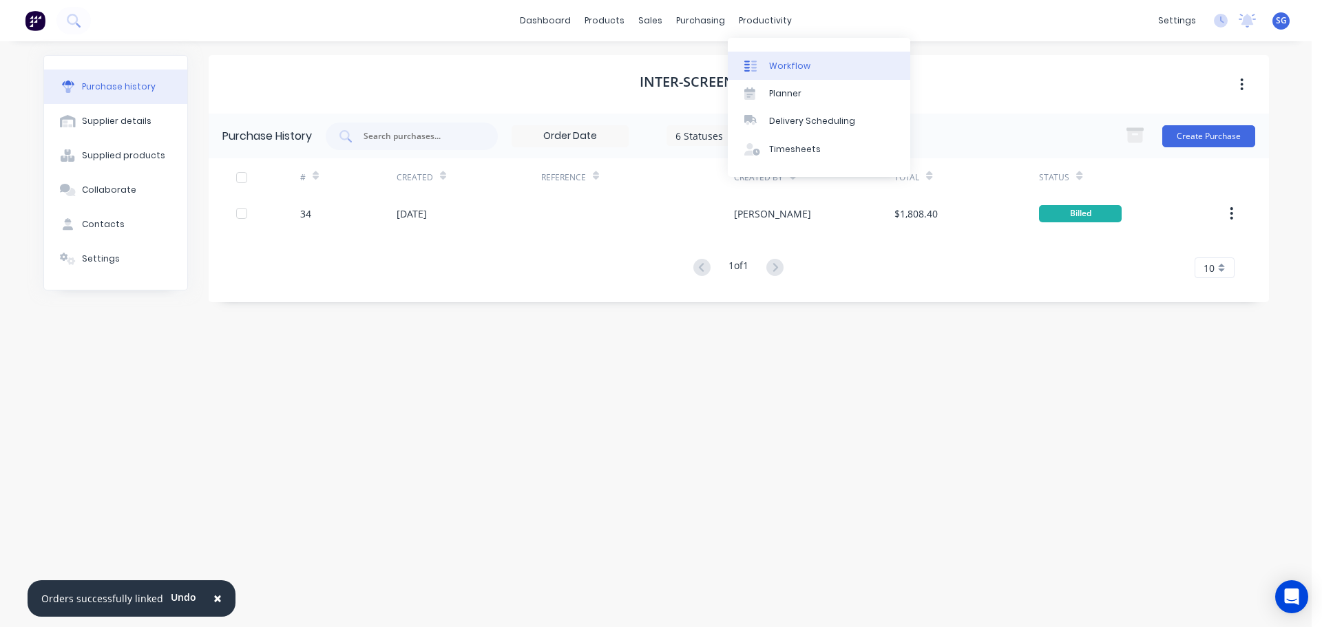
click at [766, 56] on link "Workflow" at bounding box center [819, 66] width 182 height 28
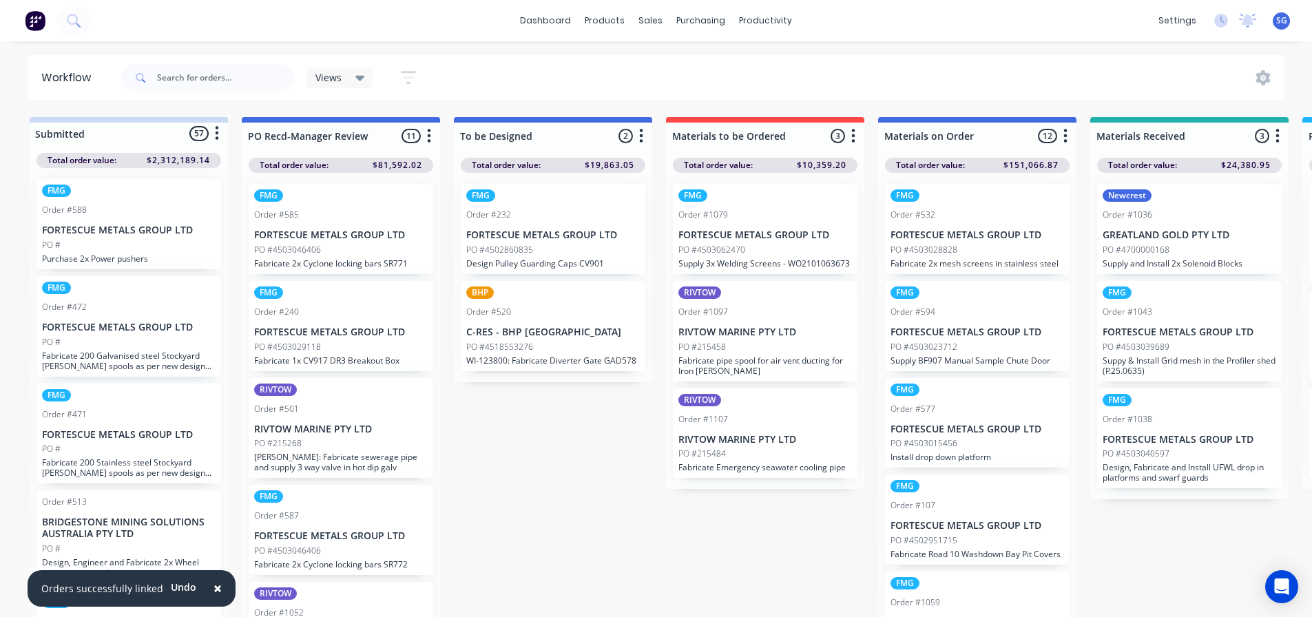
click at [971, 207] on div "FMG Order #532 FORTESCUE METALS GROUP LTD PO #4503028828 Fabricate 2x mesh scre…" at bounding box center [977, 229] width 185 height 90
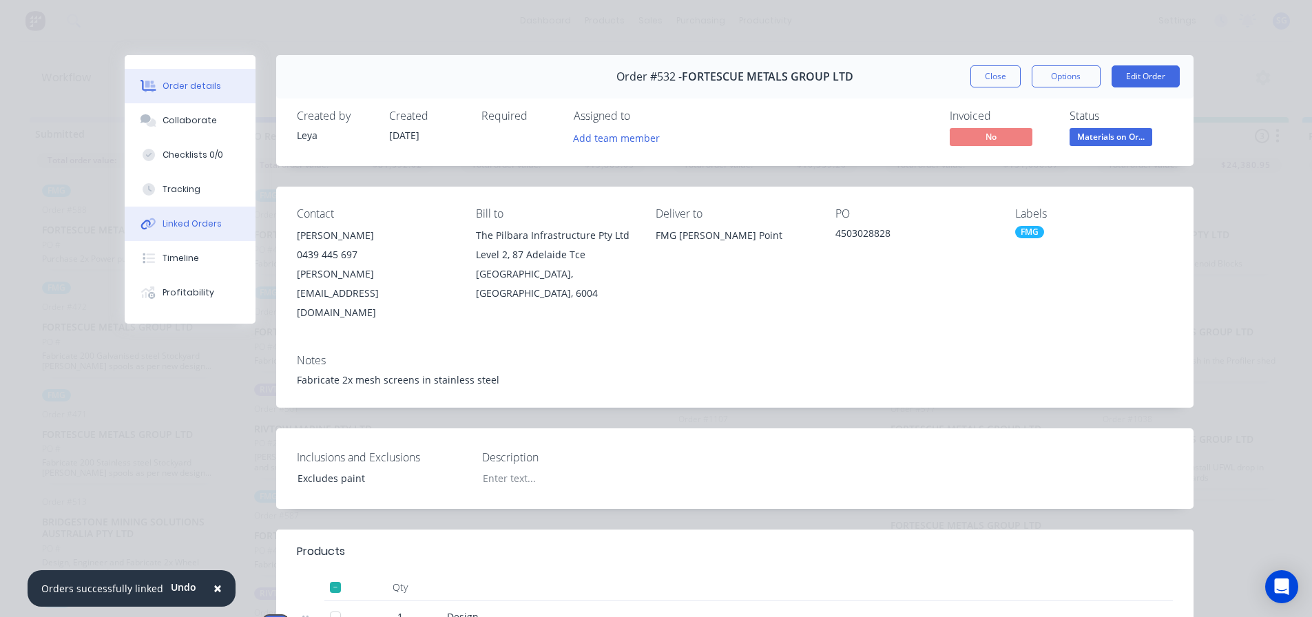
click at [174, 228] on div "Linked Orders" at bounding box center [191, 224] width 59 height 12
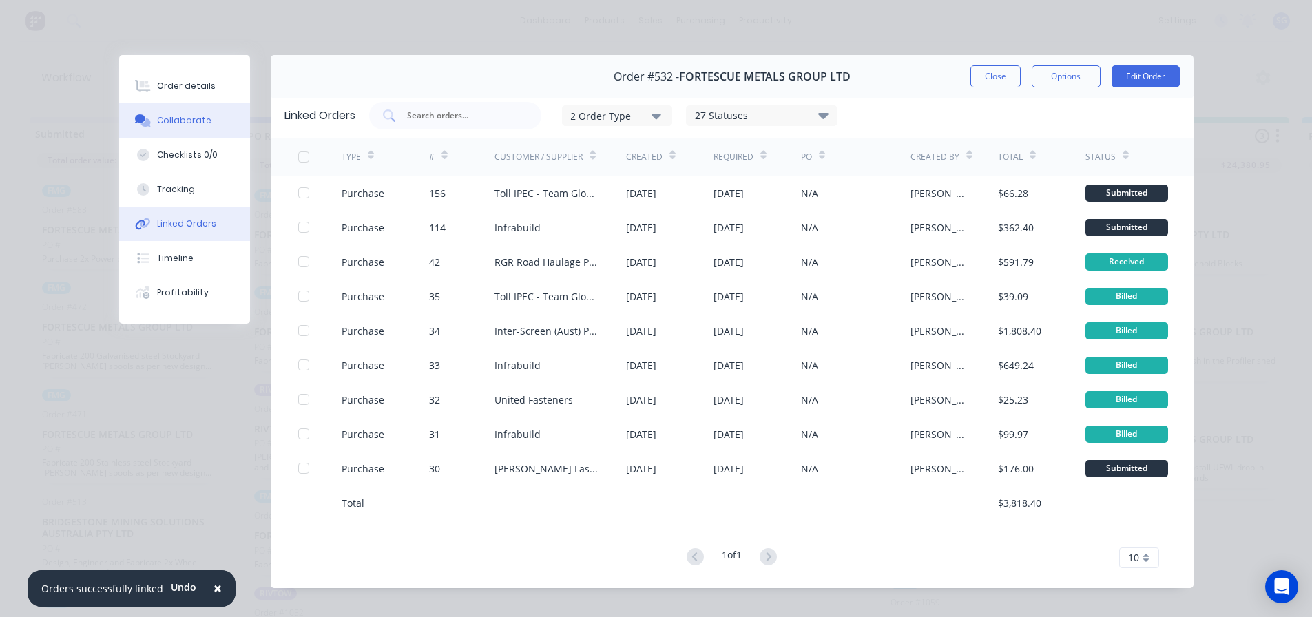
click at [160, 117] on div "Collaborate" at bounding box center [184, 120] width 54 height 12
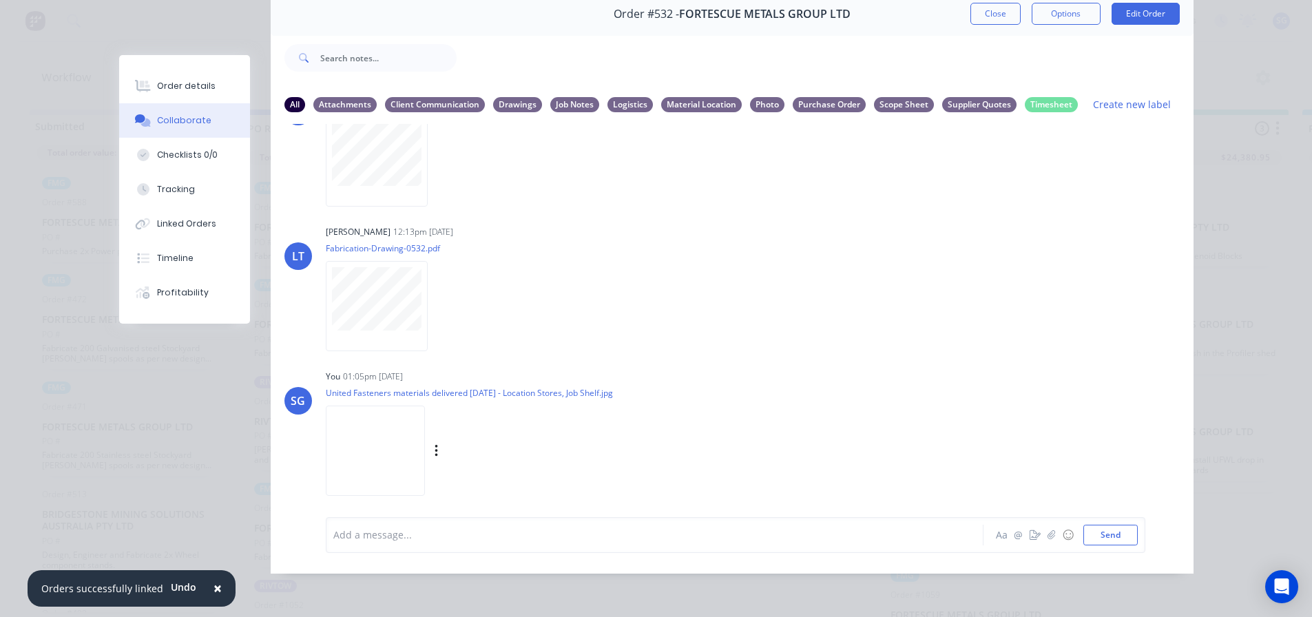
scroll to position [908, 0]
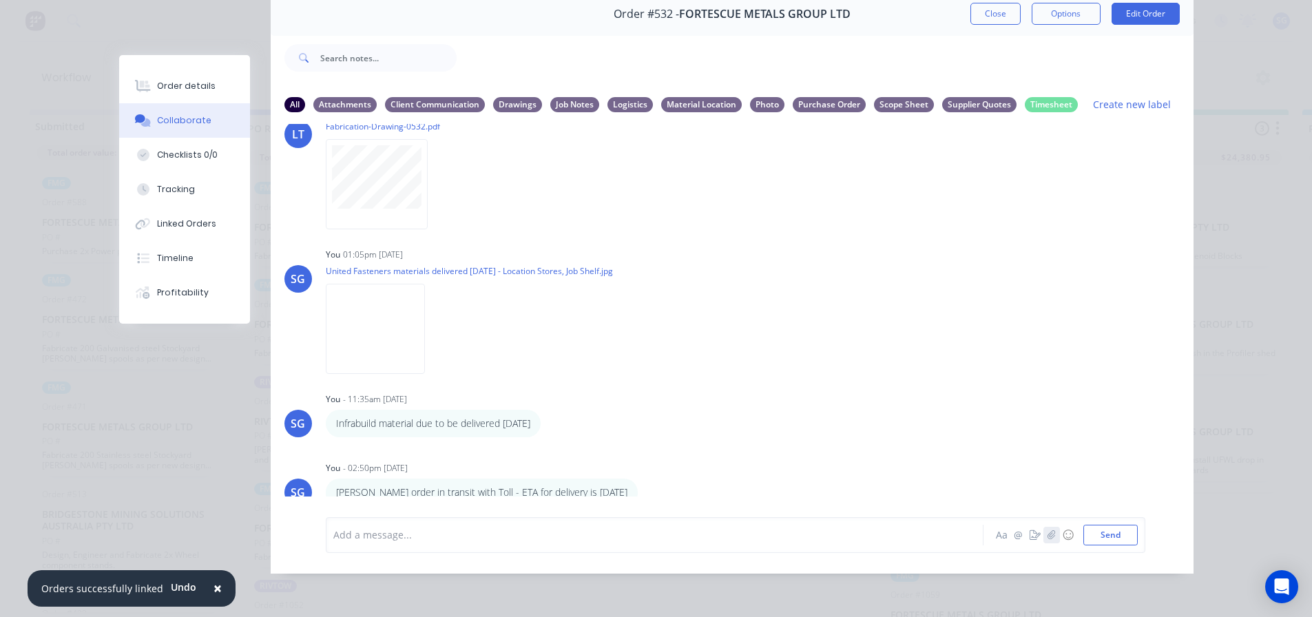
click at [1043, 538] on button "button" at bounding box center [1051, 535] width 17 height 17
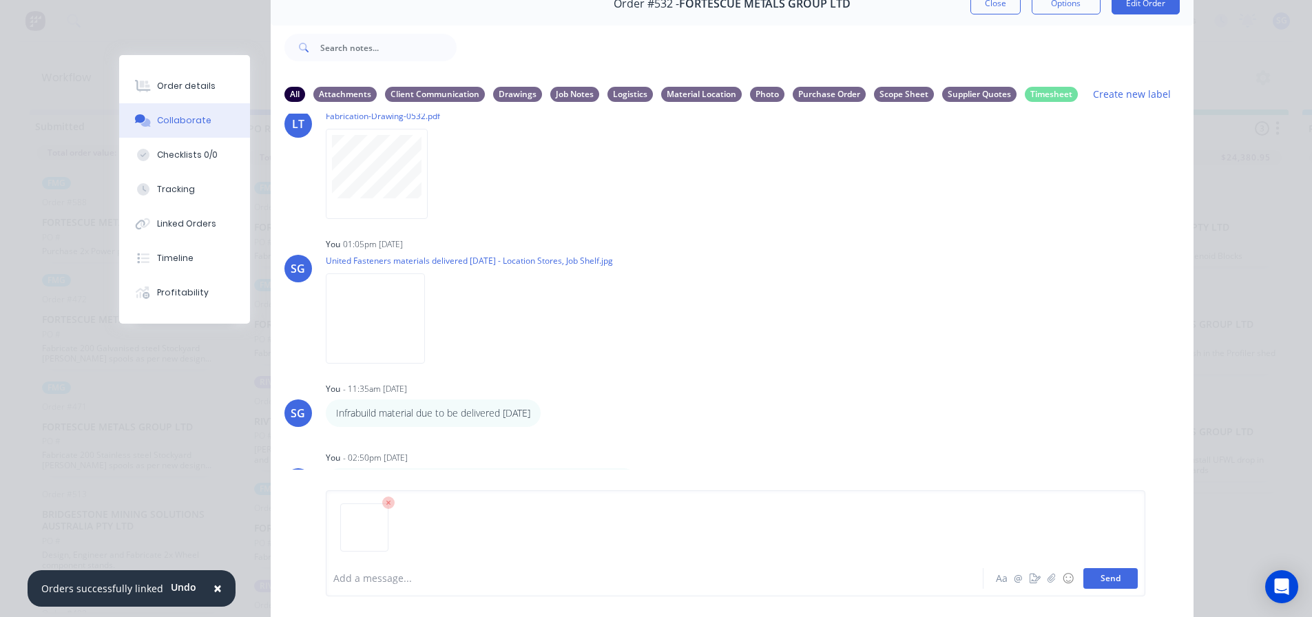
click at [1108, 575] on button "Send" at bounding box center [1110, 578] width 54 height 21
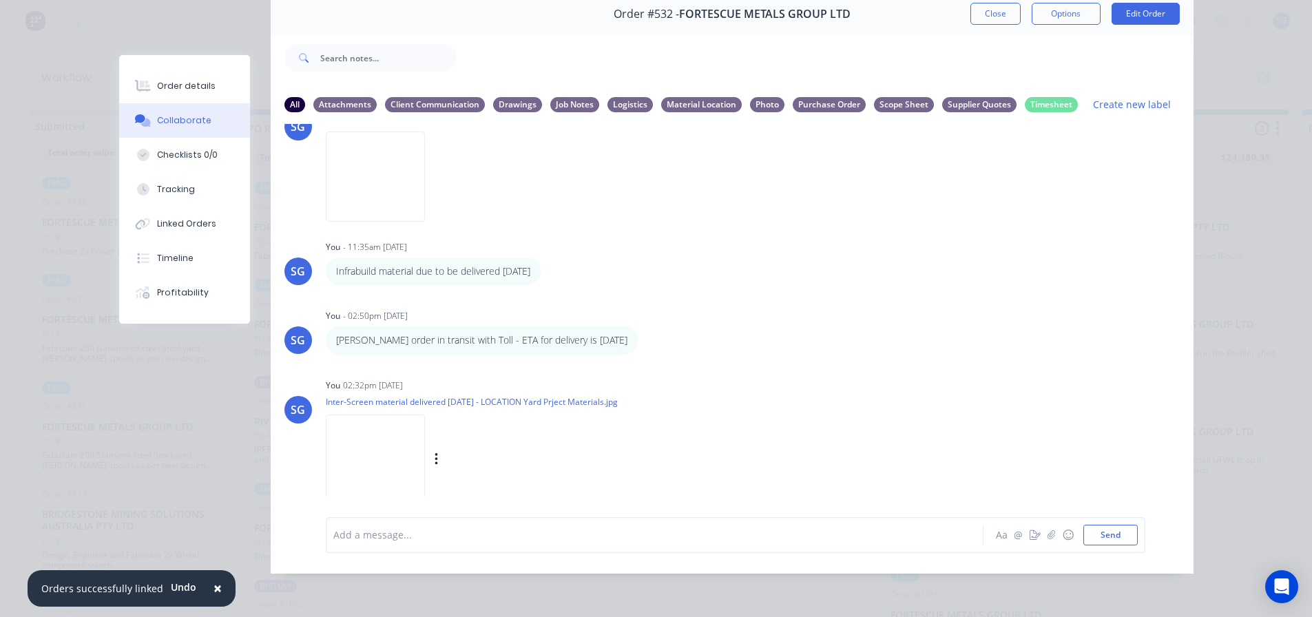
scroll to position [1065, 0]
click at [437, 448] on icon "button" at bounding box center [435, 454] width 3 height 12
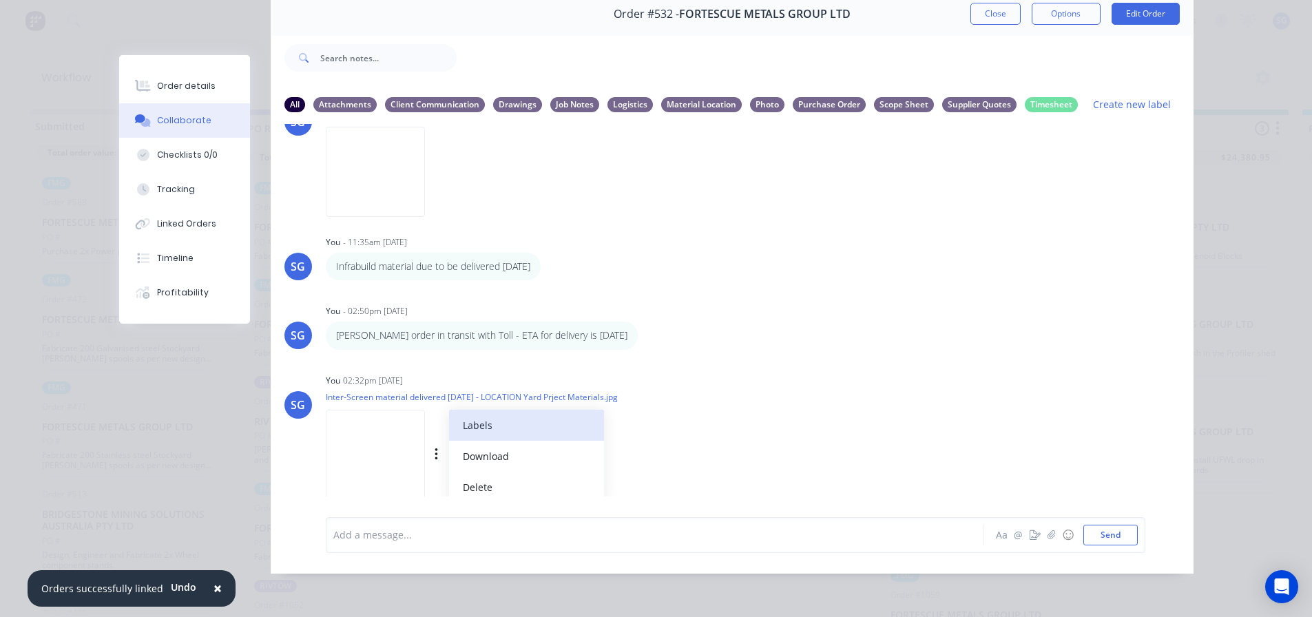
click at [480, 421] on button "Labels" at bounding box center [526, 425] width 155 height 31
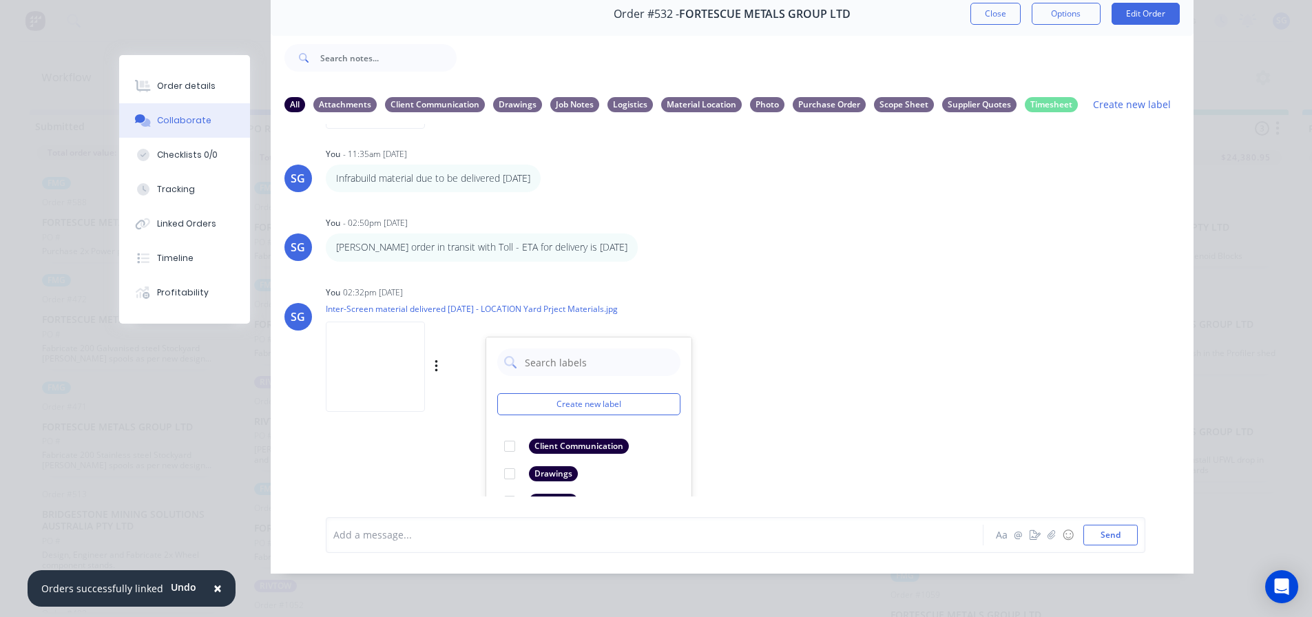
scroll to position [1286, 0]
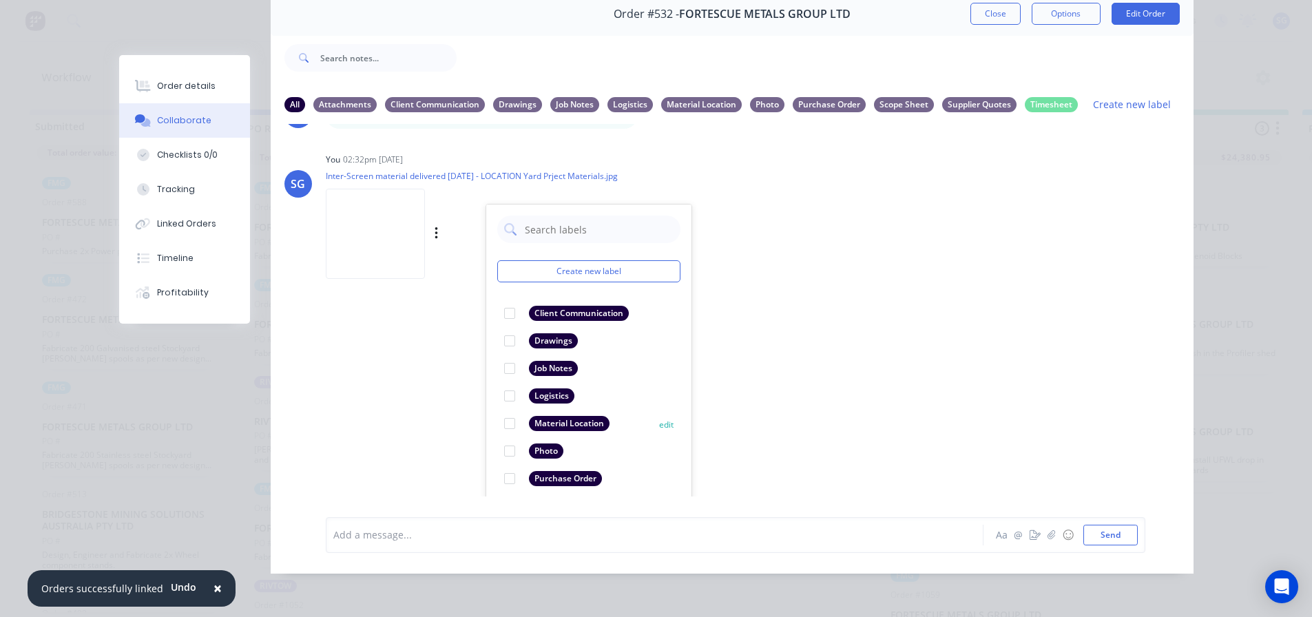
click at [507, 415] on div at bounding box center [510, 424] width 28 height 28
click at [879, 326] on div "LT Leya Thompson 12:09pm 26/08/25 New Purchase Order Printout 4503028828.pdf La…" at bounding box center [732, 310] width 923 height 373
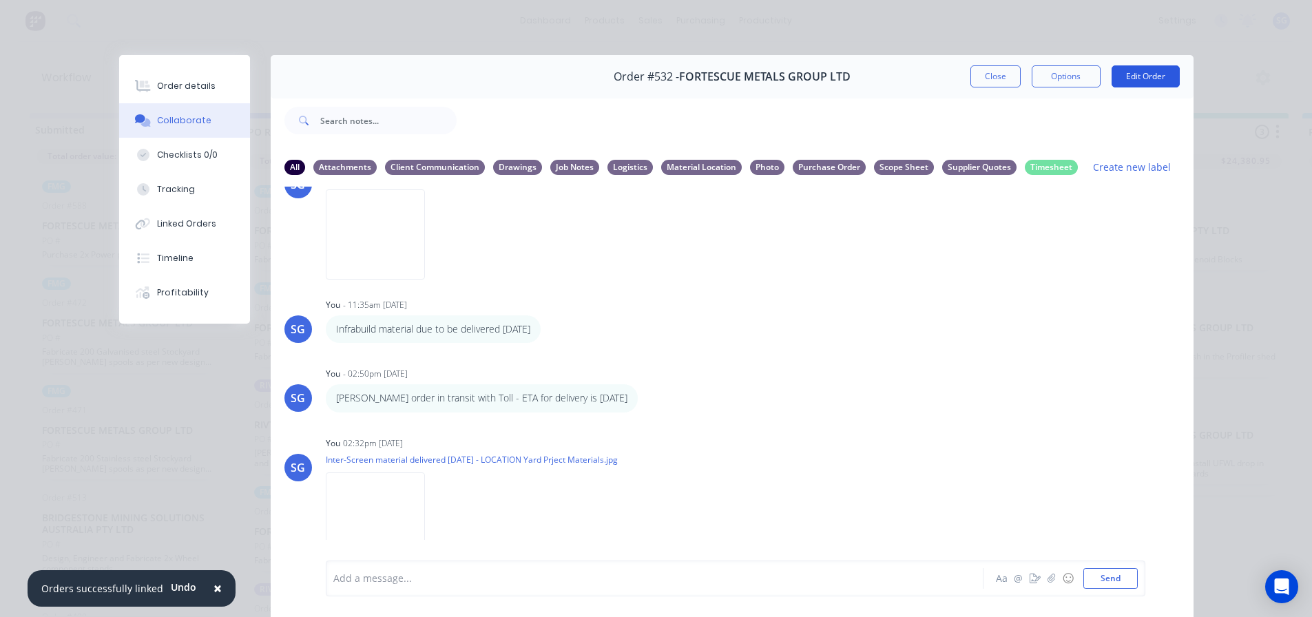
scroll to position [0, 0]
click at [987, 80] on button "Close" at bounding box center [995, 76] width 50 height 22
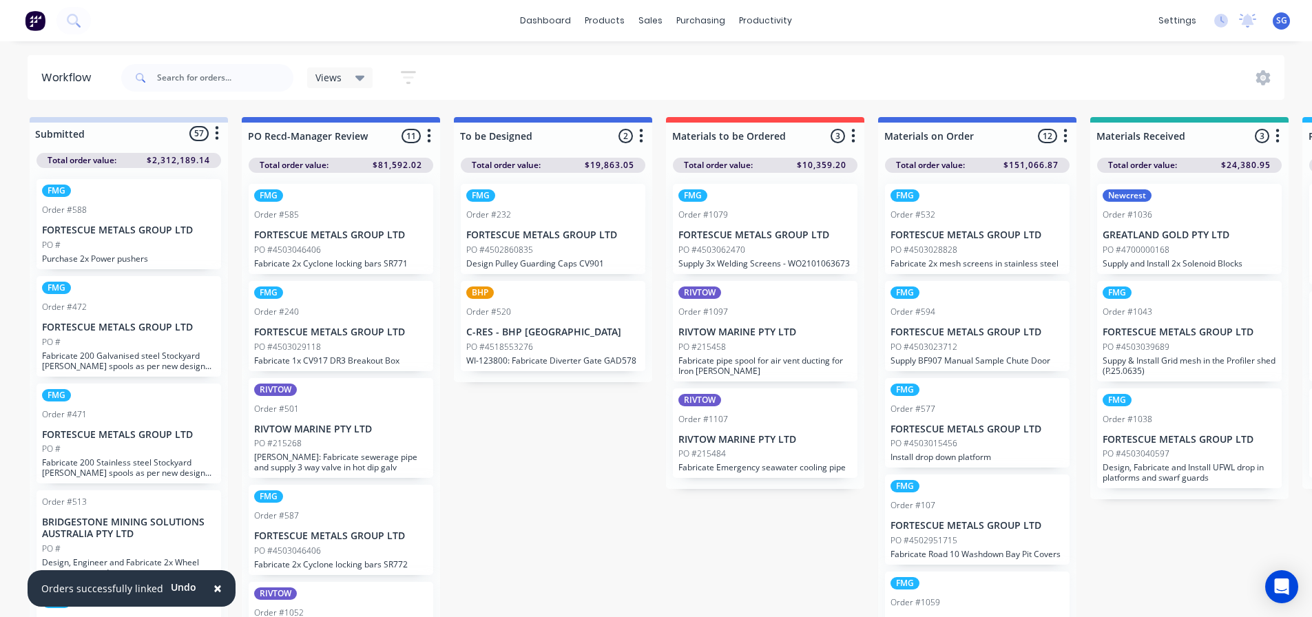
click at [955, 237] on p "FORTESCUE METALS GROUP LTD" at bounding box center [977, 235] width 174 height 12
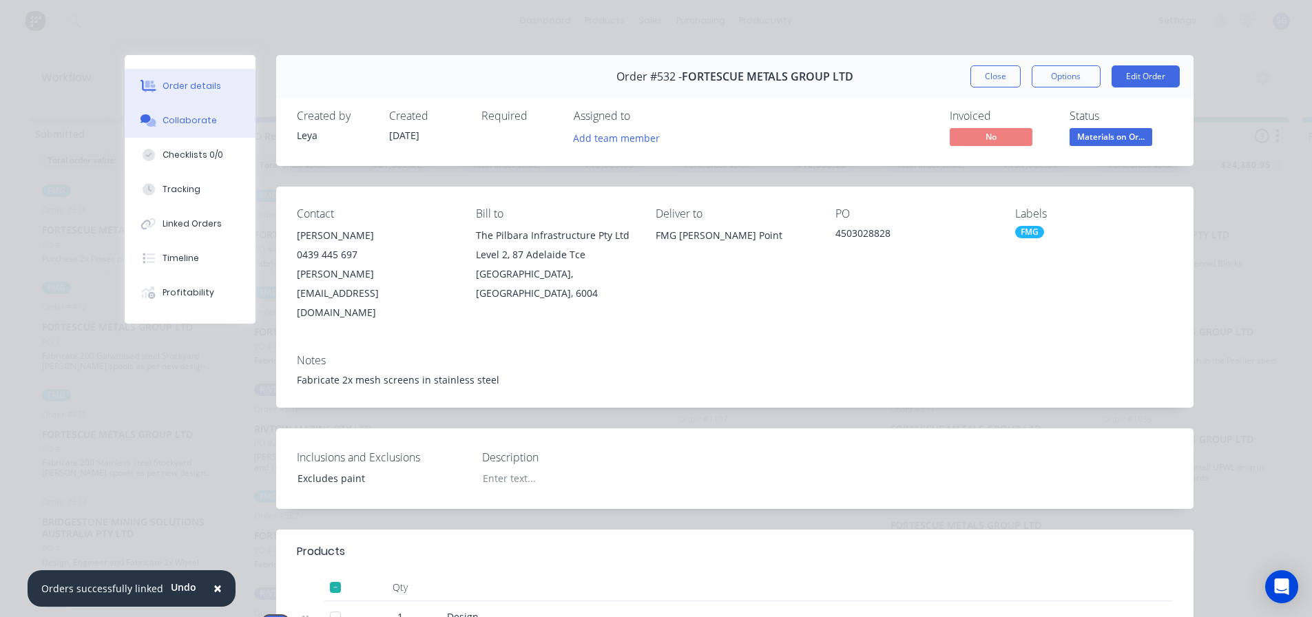
click at [171, 118] on div "Collaborate" at bounding box center [189, 120] width 54 height 12
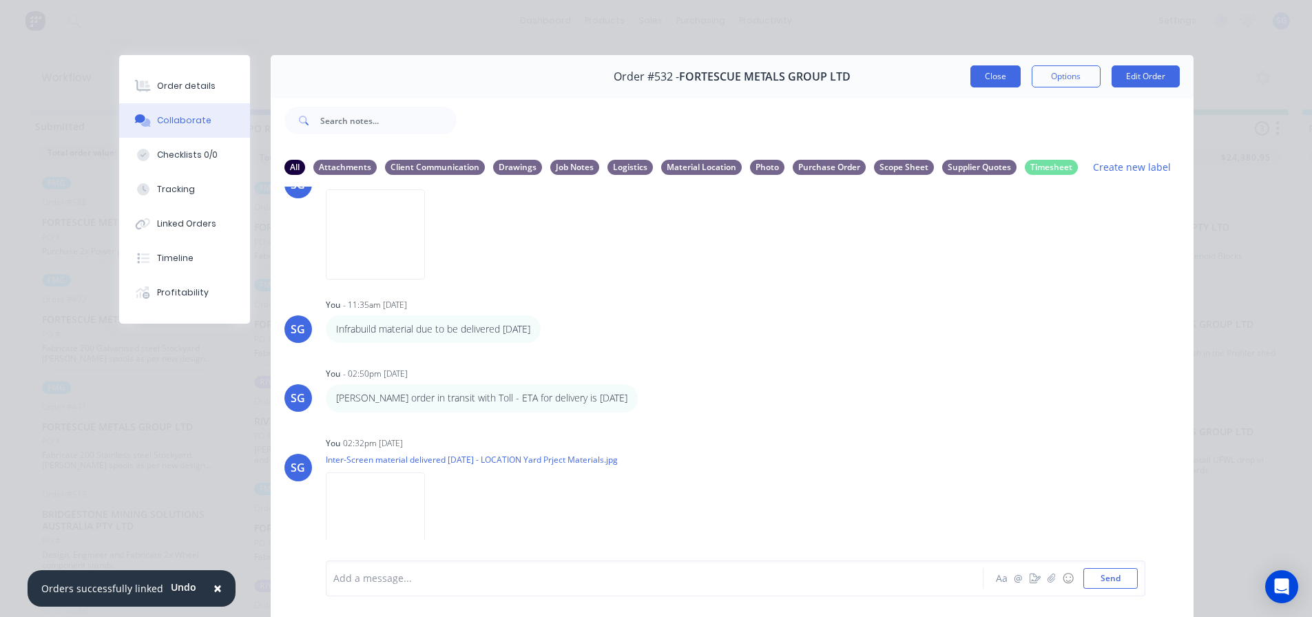
click at [983, 83] on button "Close" at bounding box center [995, 76] width 50 height 22
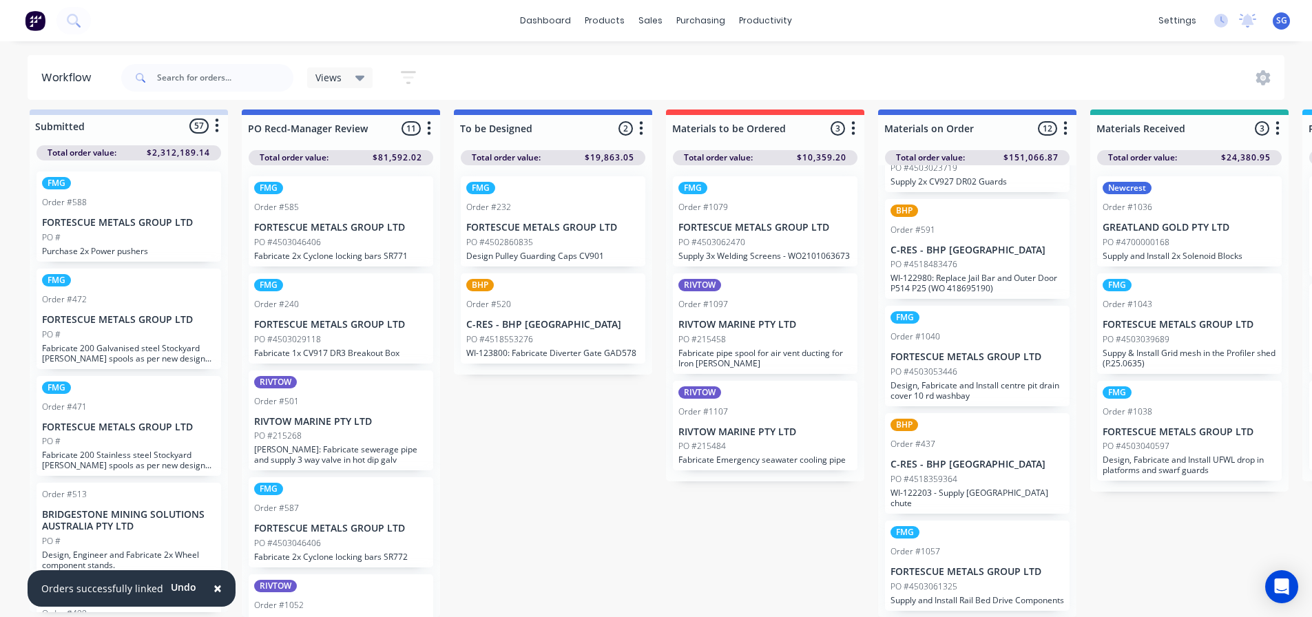
scroll to position [689, 0]
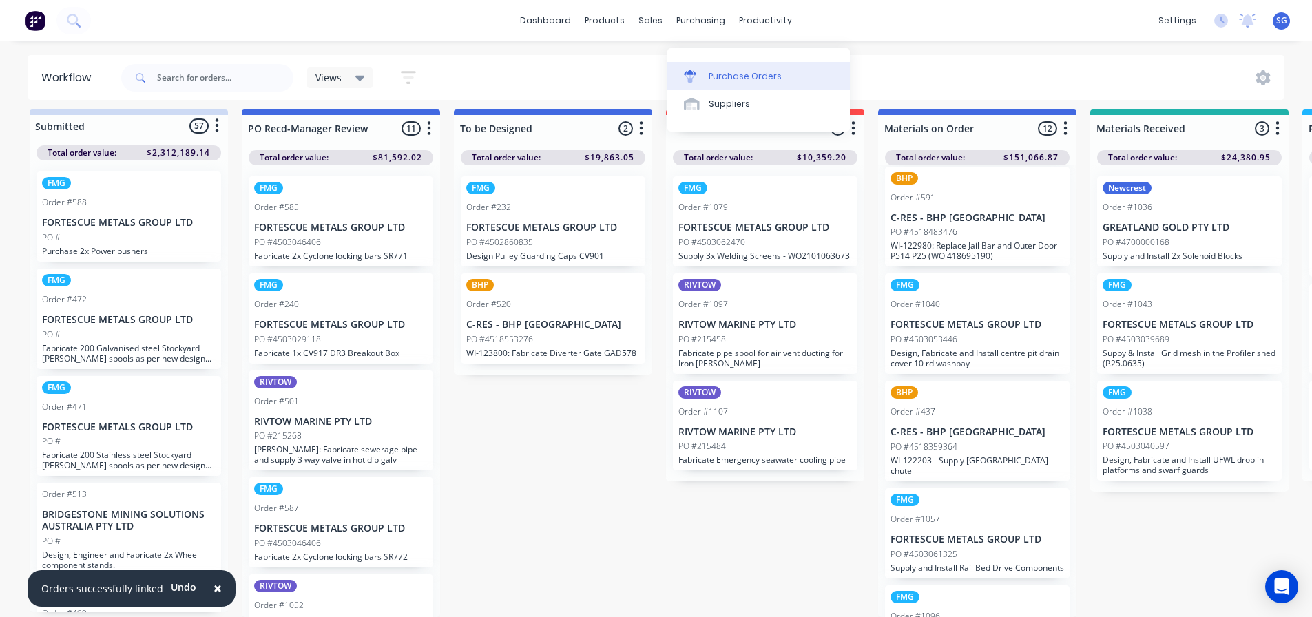
click at [714, 70] on div "Purchase Orders" at bounding box center [745, 76] width 73 height 12
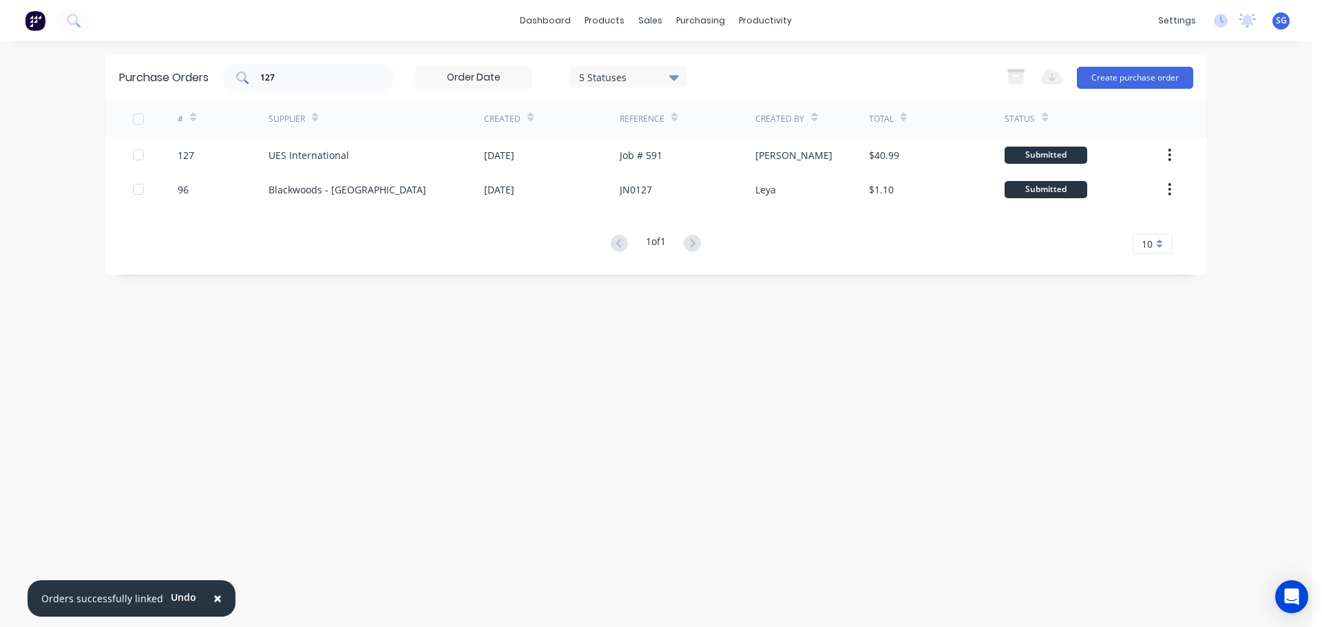
click at [273, 72] on input "127" at bounding box center [316, 78] width 114 height 14
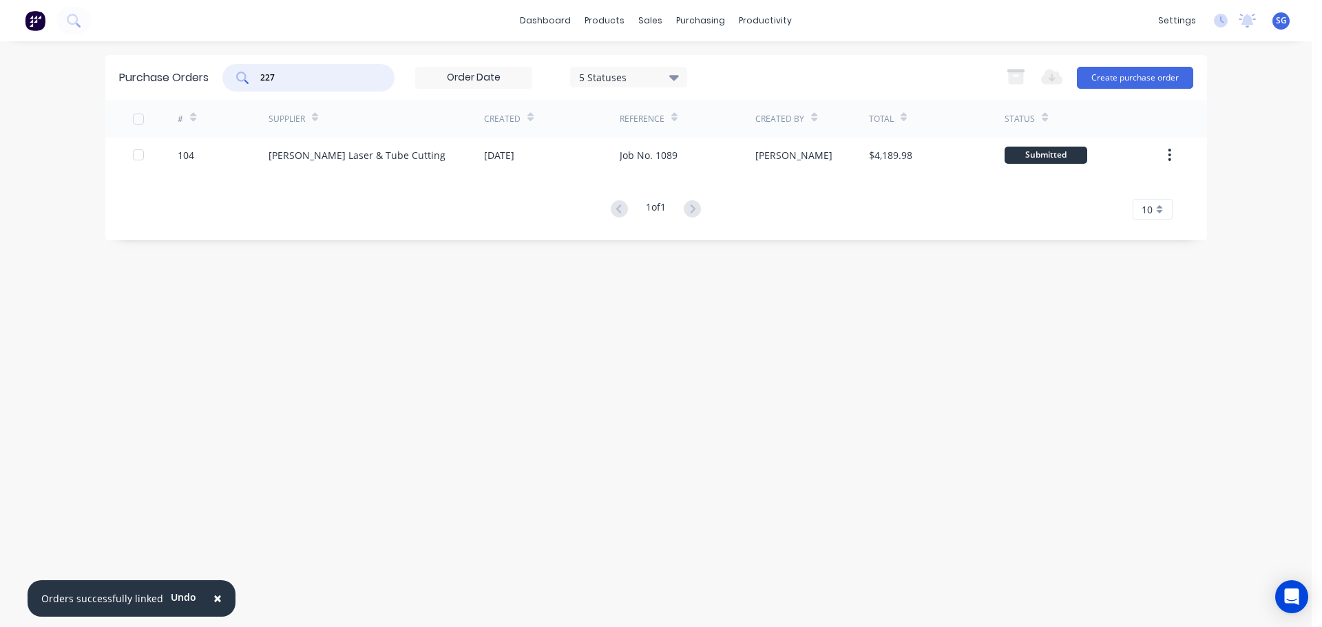
type input "227"
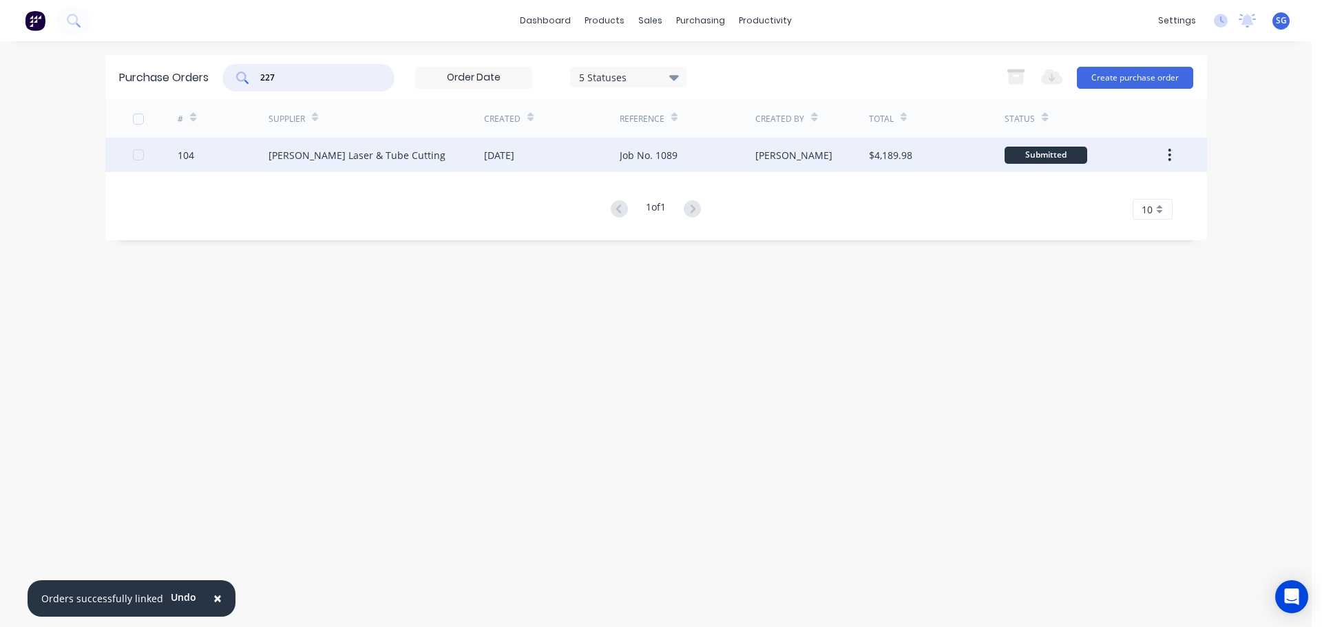
click at [362, 161] on div "Simmonds Laser & Tube Cutting" at bounding box center [357, 155] width 177 height 14
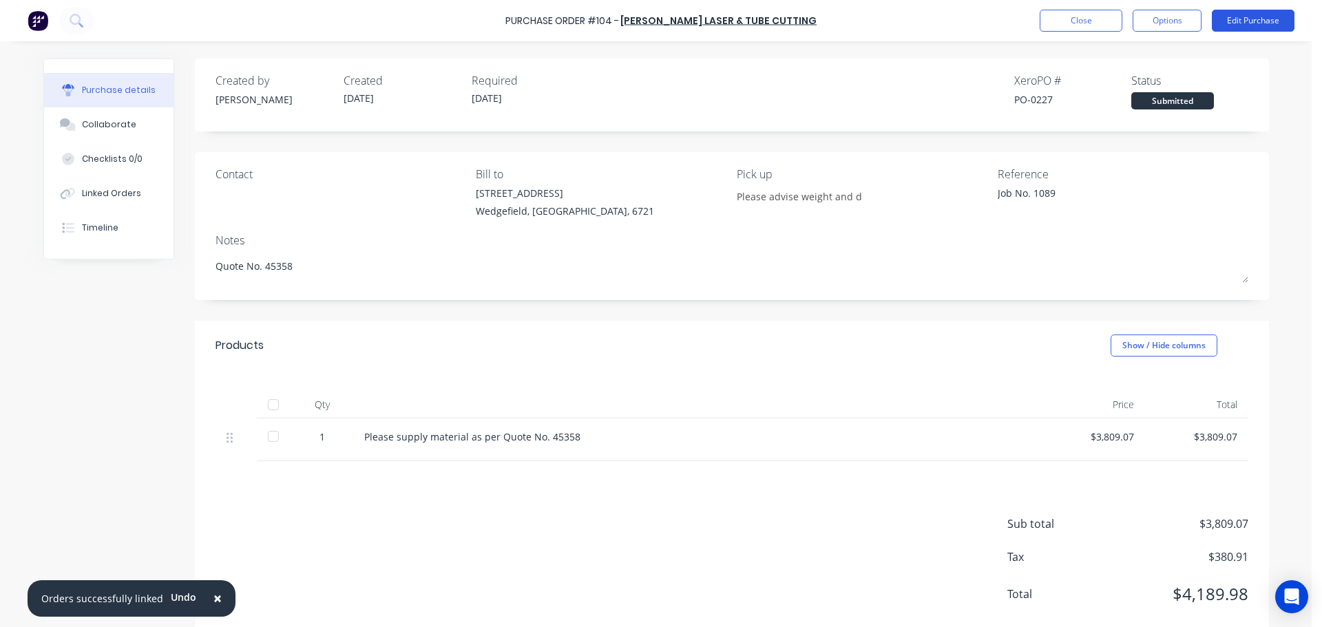
click at [1259, 21] on button "Edit Purchase" at bounding box center [1253, 21] width 83 height 22
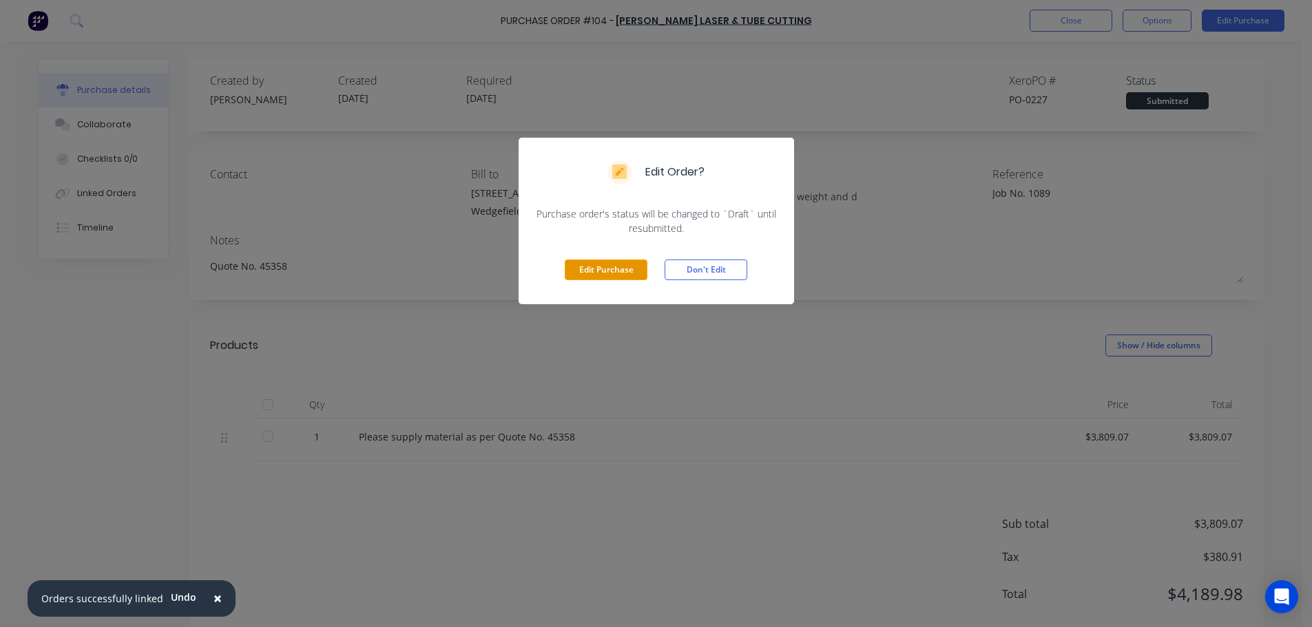
click at [611, 266] on button "Edit Purchase" at bounding box center [606, 270] width 83 height 21
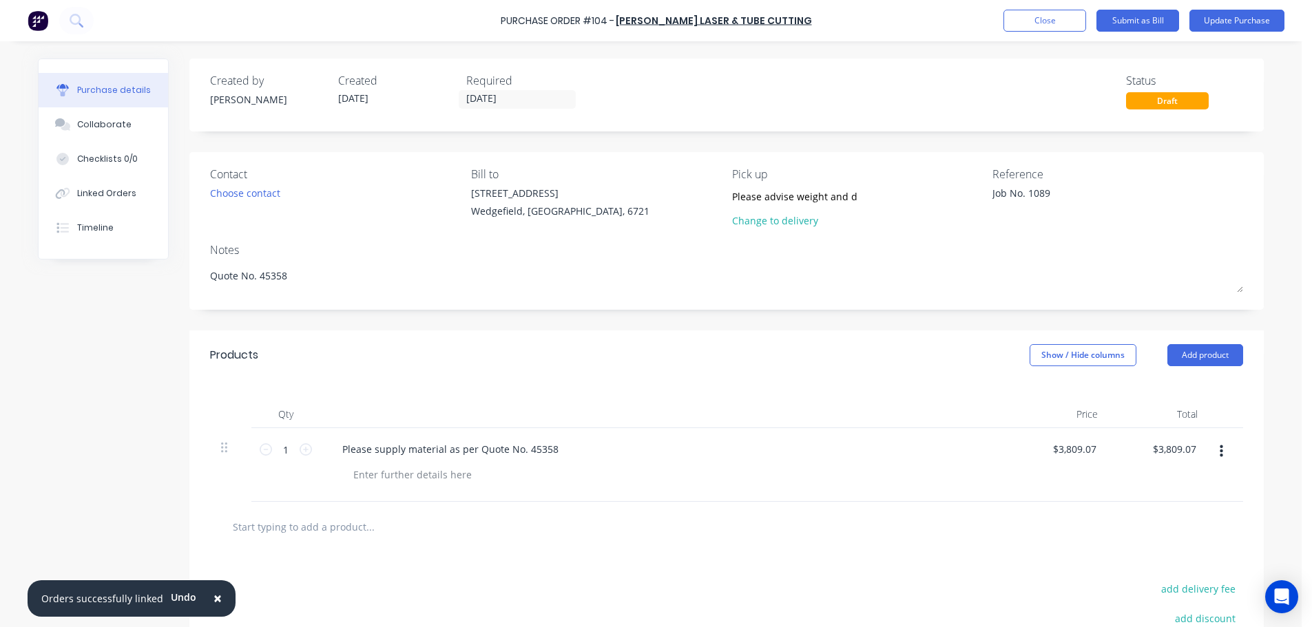
type textarea "x"
click at [1056, 196] on textarea "Job No. 1089" at bounding box center [1084, 201] width 172 height 31
type textarea "Job No. 1089 - In Trans"
type textarea "x"
type textarea "Job No. 1089 - In Transi"
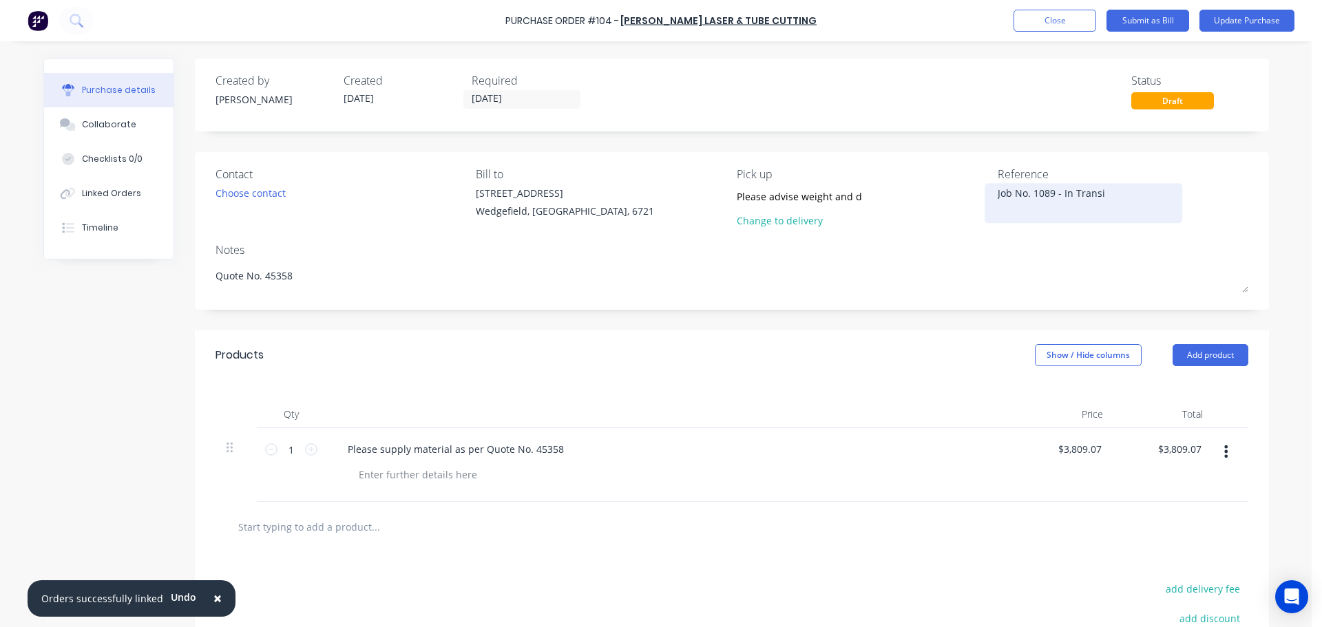
type textarea "x"
type textarea "Job No. 1089 - In Transit"
type textarea "x"
type textarea "Job No. 1089 - In Transit"
click at [496, 98] on input "25/09/25" at bounding box center [522, 99] width 116 height 17
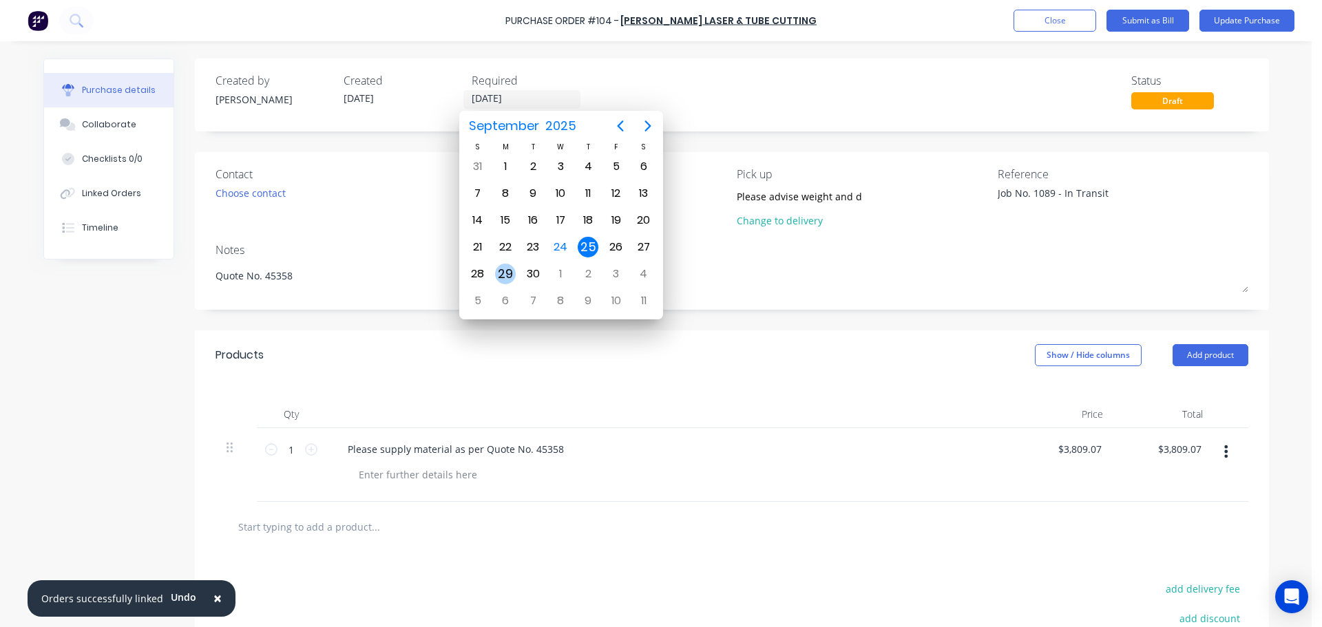
click at [510, 278] on div "29" at bounding box center [505, 274] width 21 height 21
type textarea "x"
type input "29/09/25"
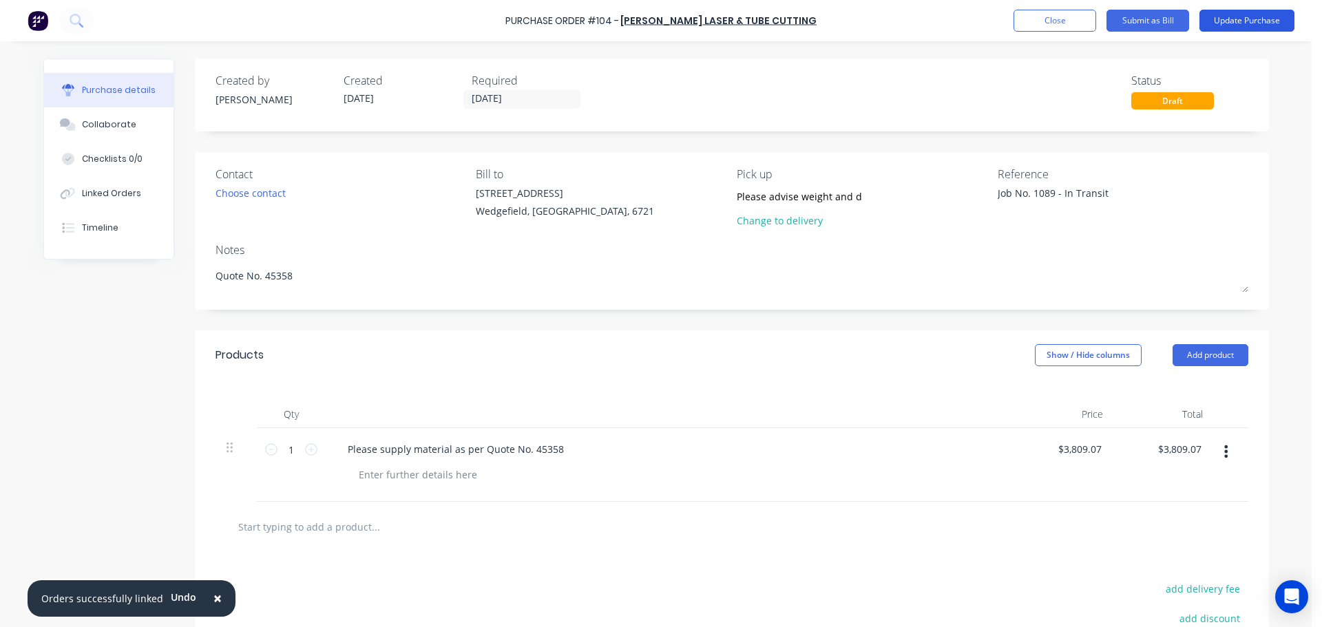
click at [1262, 19] on button "Update Purchase" at bounding box center [1246, 21] width 95 height 22
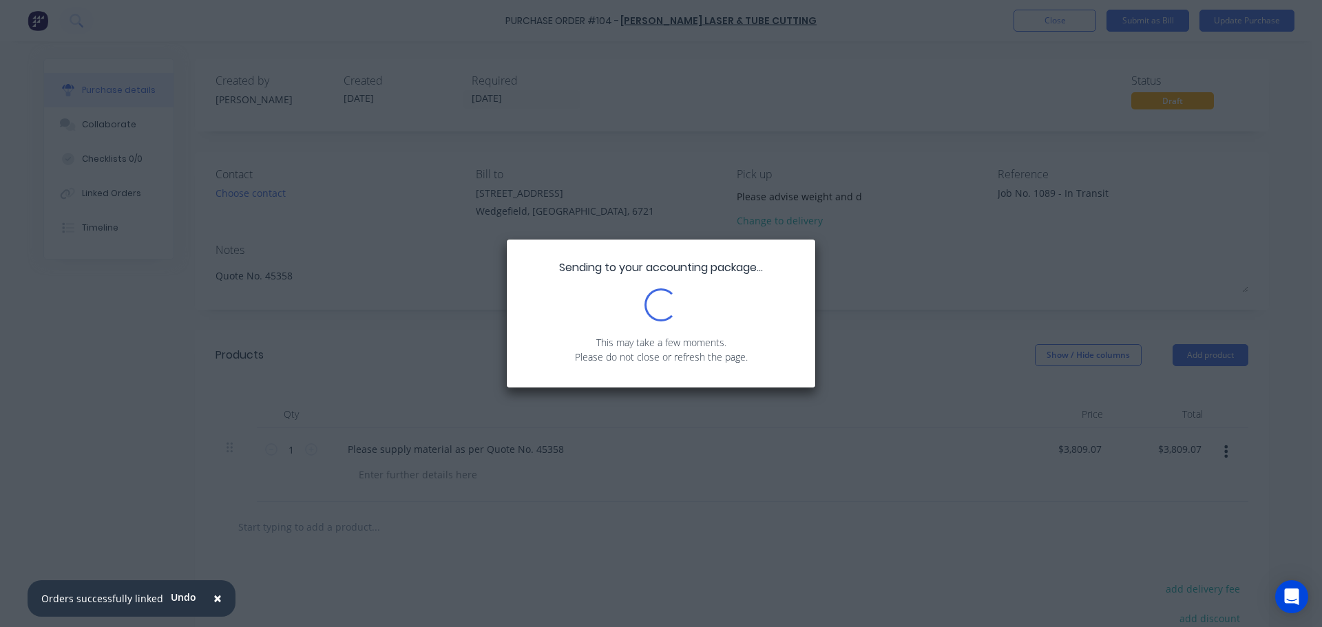
type textarea "x"
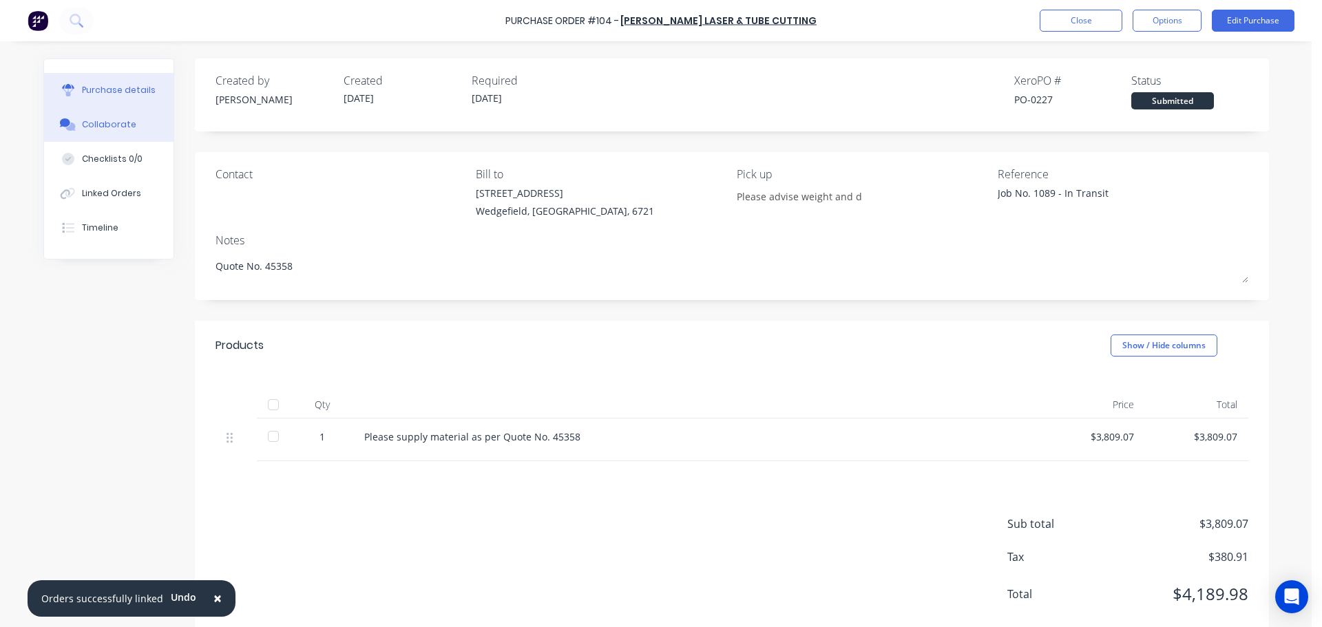
click at [97, 125] on div "Collaborate" at bounding box center [109, 124] width 54 height 12
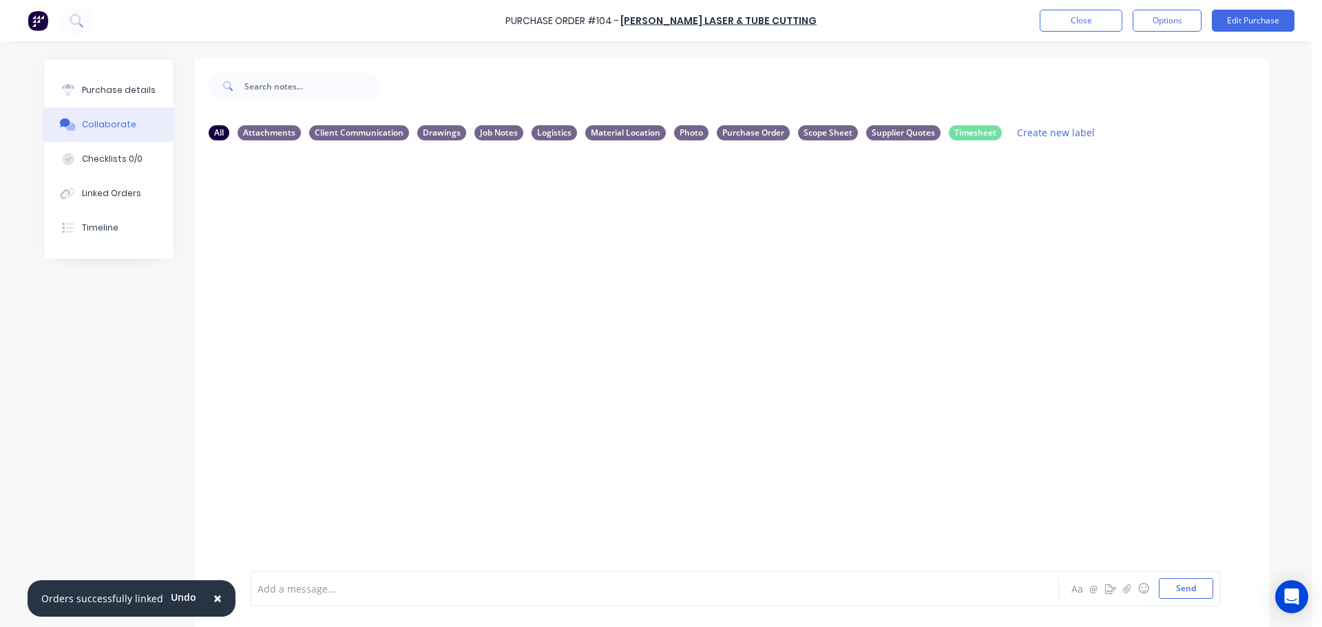
click at [315, 589] on div at bounding box center [616, 589] width 716 height 14
click at [583, 601] on div "Booked RGR to collect Thursday 25/09 - ETA for delivery is Aa @ ☺ Send" at bounding box center [735, 589] width 971 height 36
click at [649, 585] on div "Booked RGR to collect Thursday 25/09 - ETA for delivery is" at bounding box center [616, 589] width 716 height 14
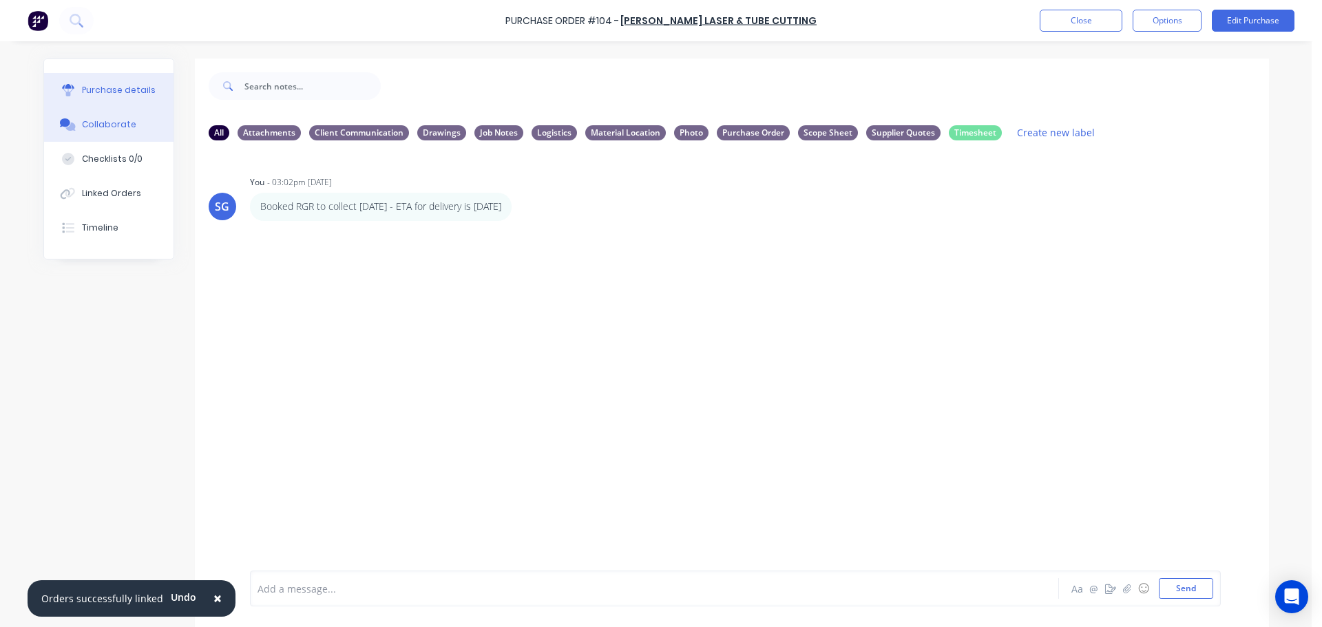
click at [119, 85] on div "Purchase details" at bounding box center [119, 90] width 74 height 12
type textarea "x"
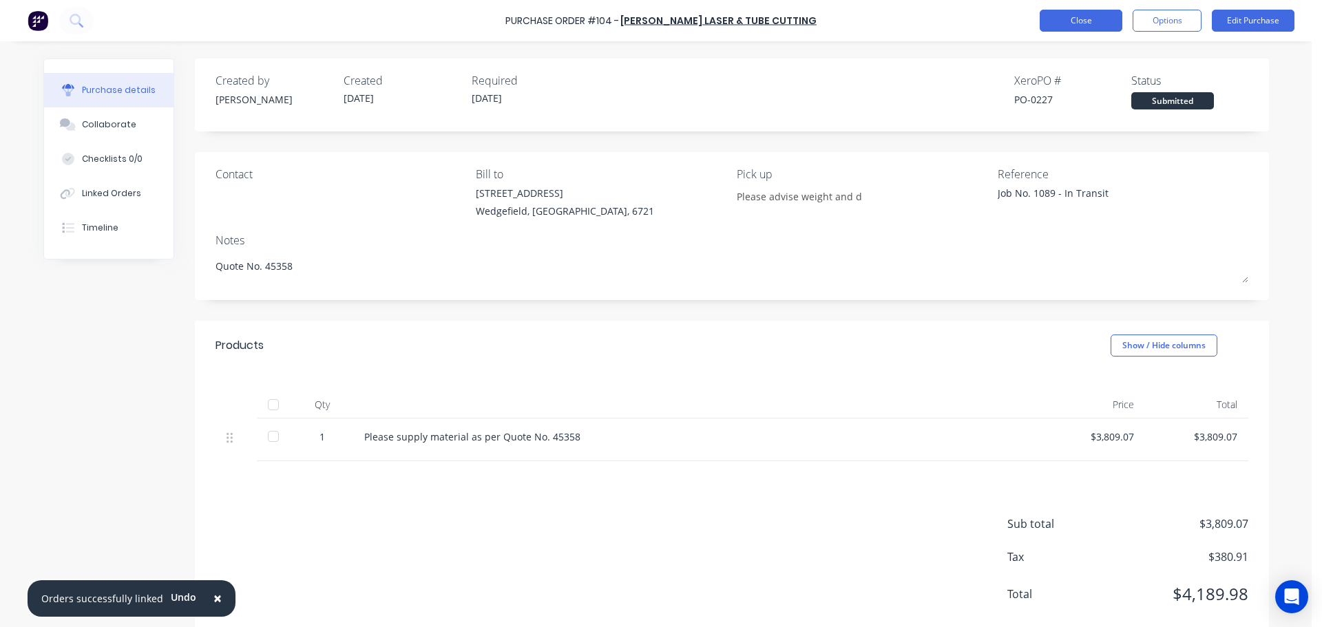
click at [1080, 16] on button "Close" at bounding box center [1081, 21] width 83 height 22
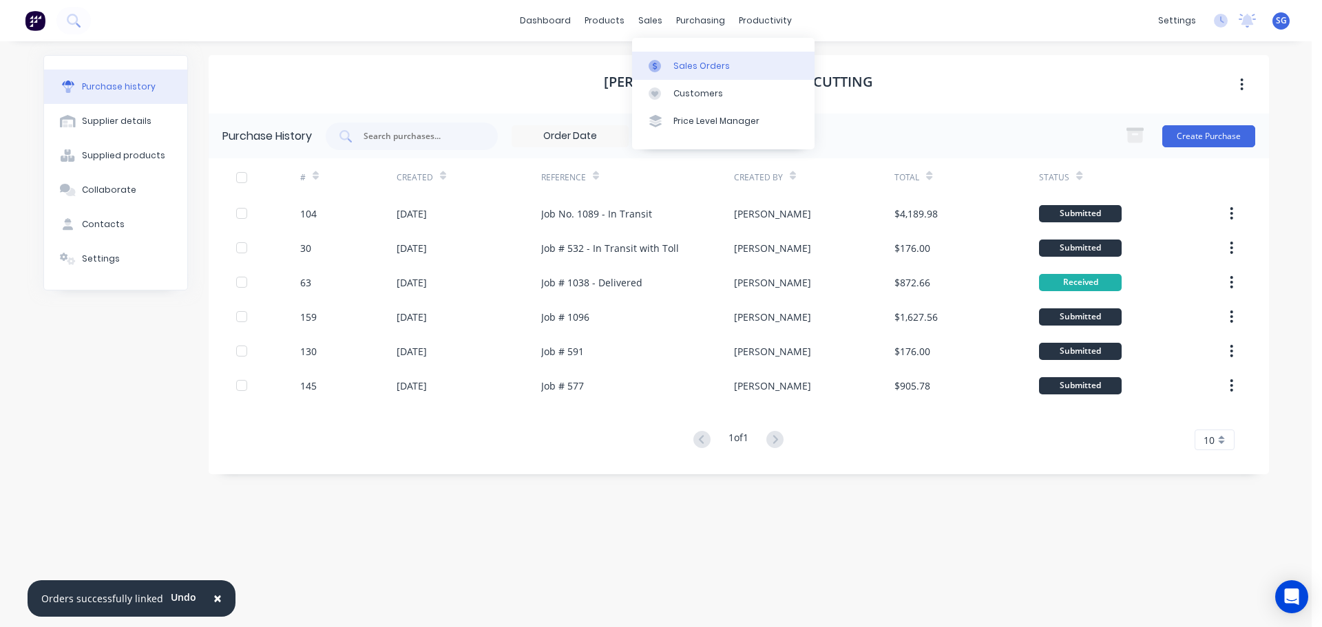
click at [646, 63] on link "Sales Orders" at bounding box center [723, 66] width 182 height 28
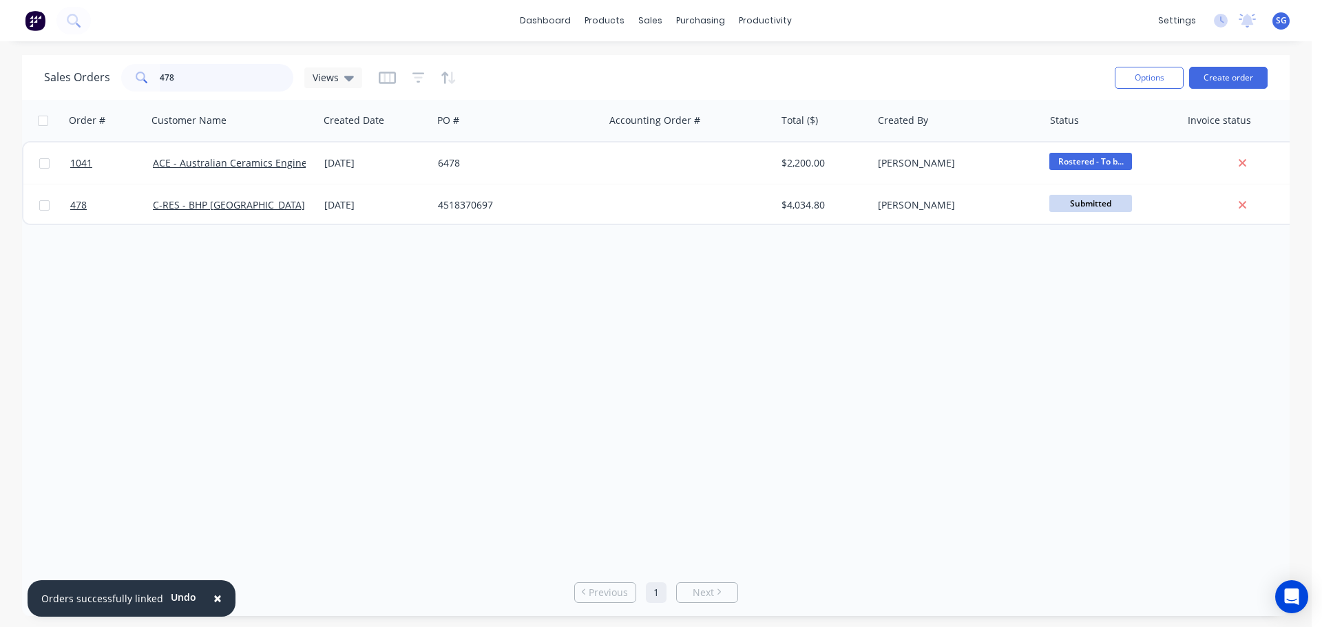
click at [172, 83] on input "478" at bounding box center [227, 78] width 134 height 28
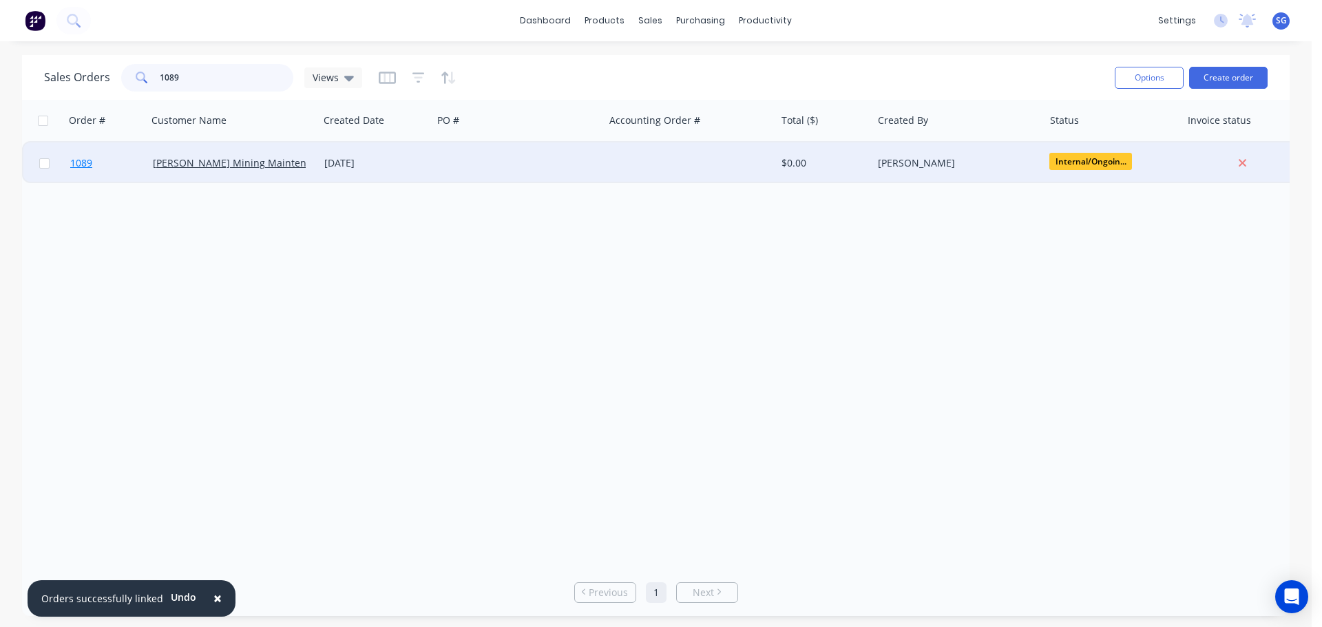
type input "1089"
click at [81, 162] on span "1089" at bounding box center [81, 163] width 22 height 14
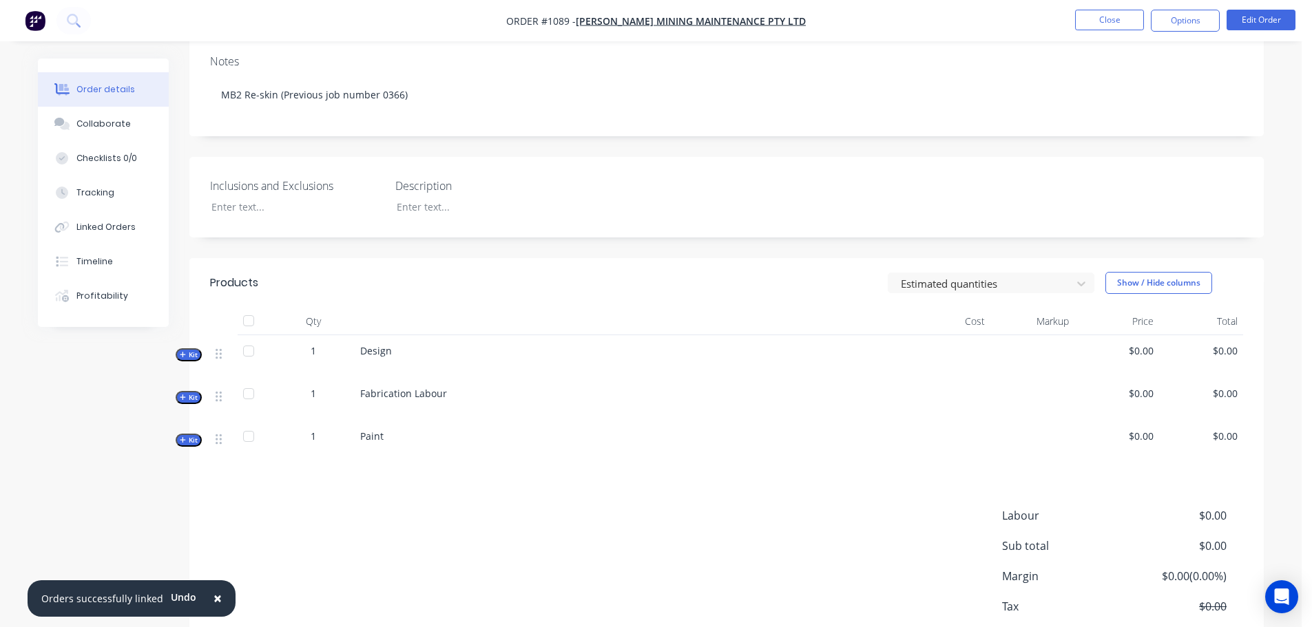
scroll to position [207, 0]
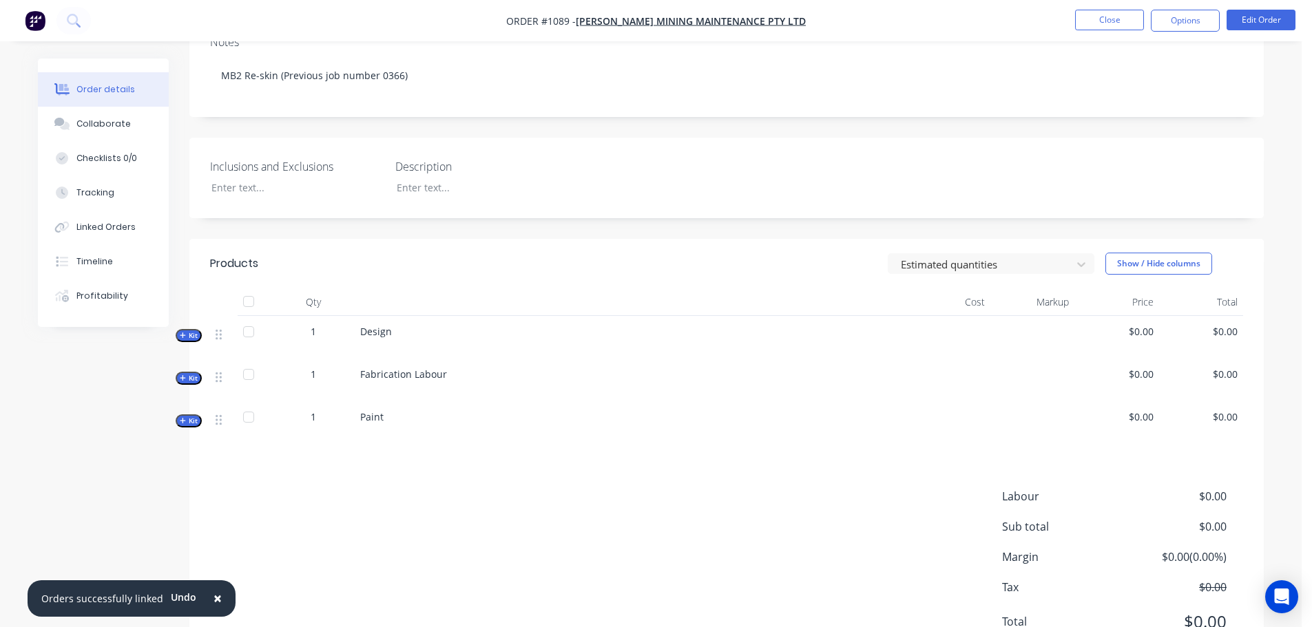
click at [194, 333] on span "Kit" at bounding box center [189, 336] width 18 height 10
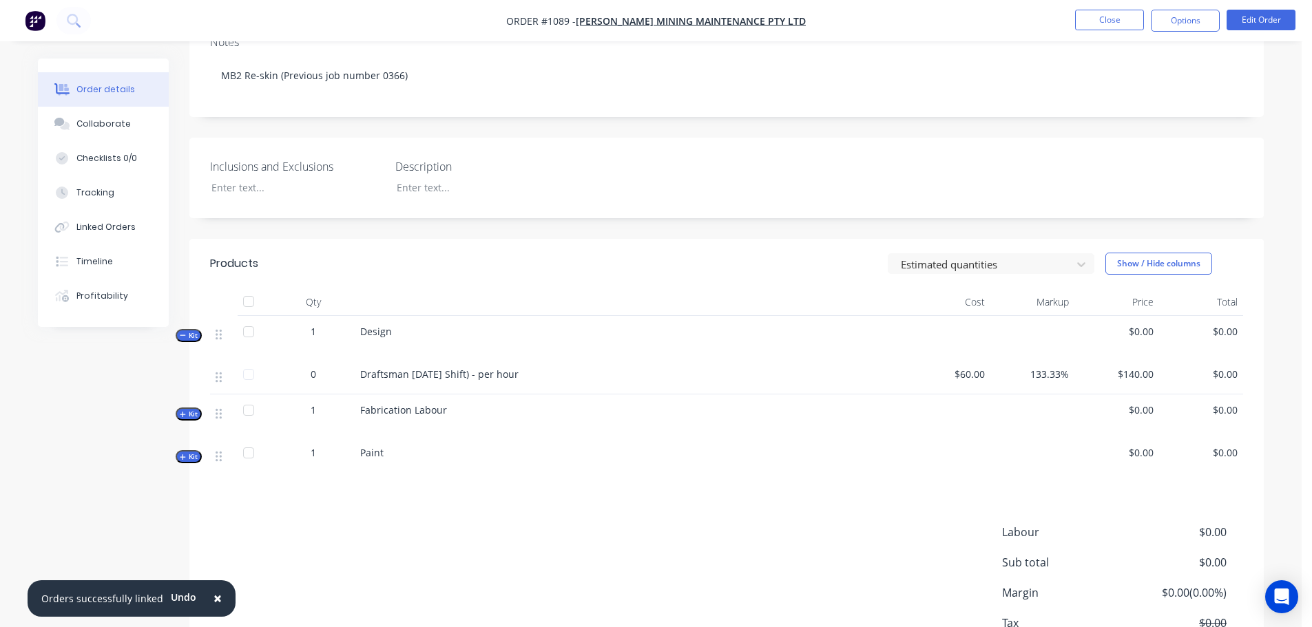
click at [194, 333] on span "Kit" at bounding box center [189, 336] width 18 height 10
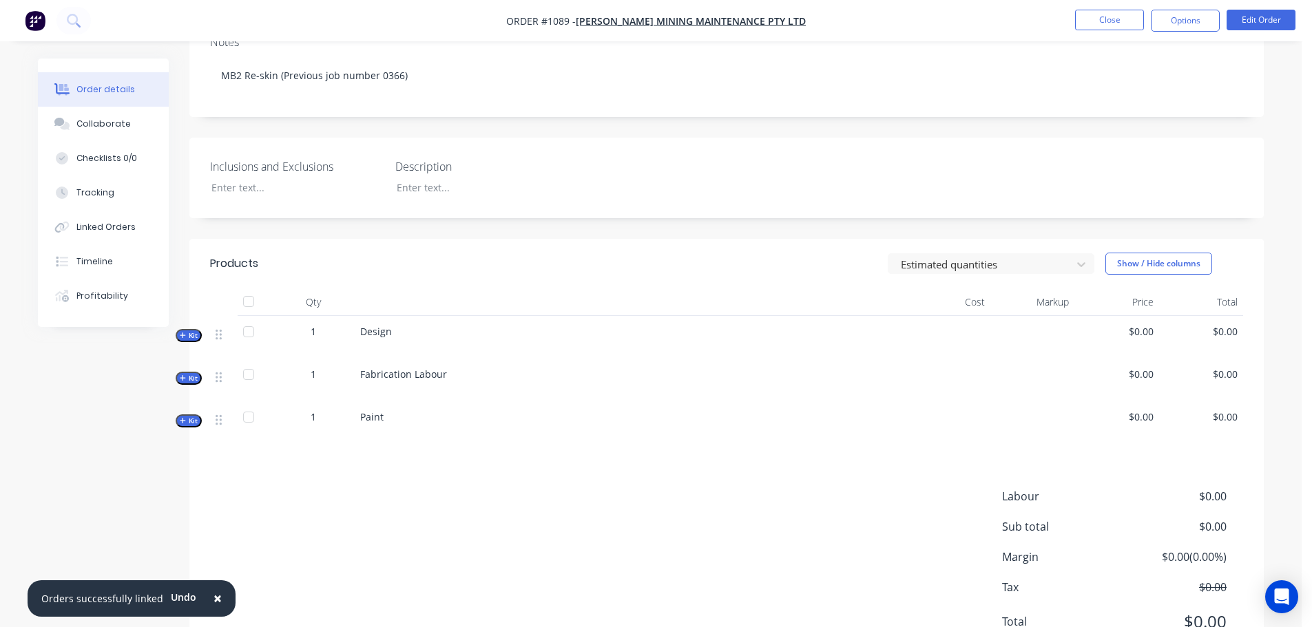
click at [191, 381] on span "Kit" at bounding box center [189, 378] width 18 height 10
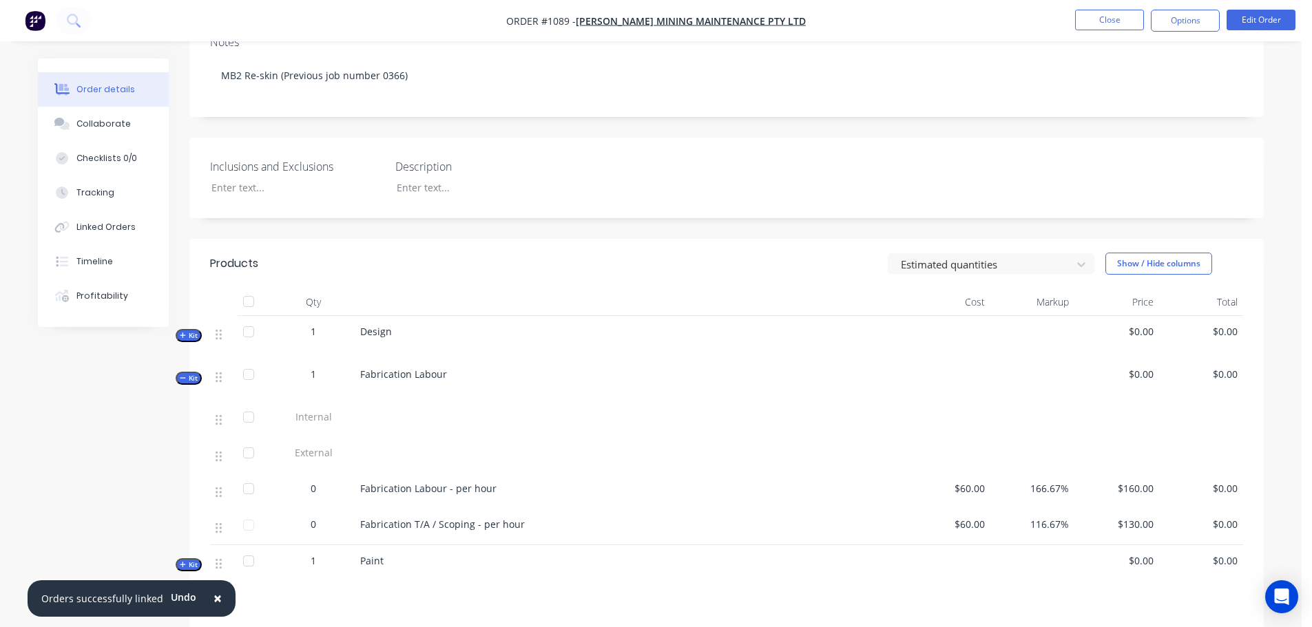
click at [191, 381] on span "Kit" at bounding box center [189, 378] width 18 height 10
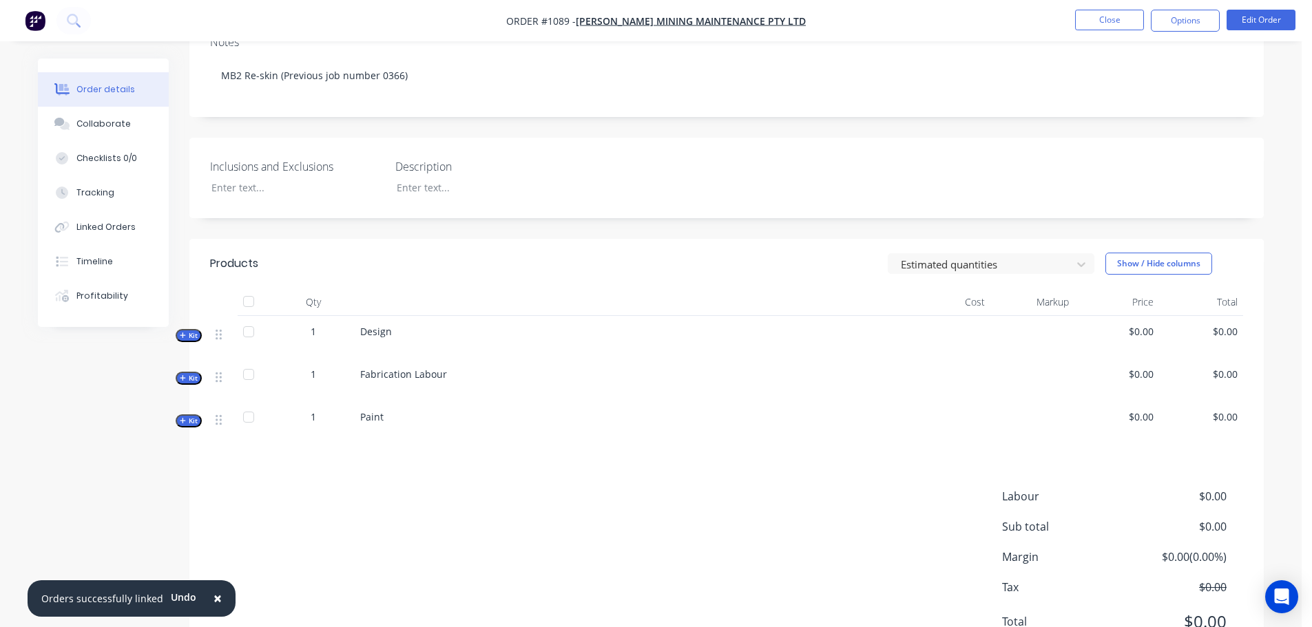
click at [189, 422] on span "Kit" at bounding box center [189, 421] width 18 height 10
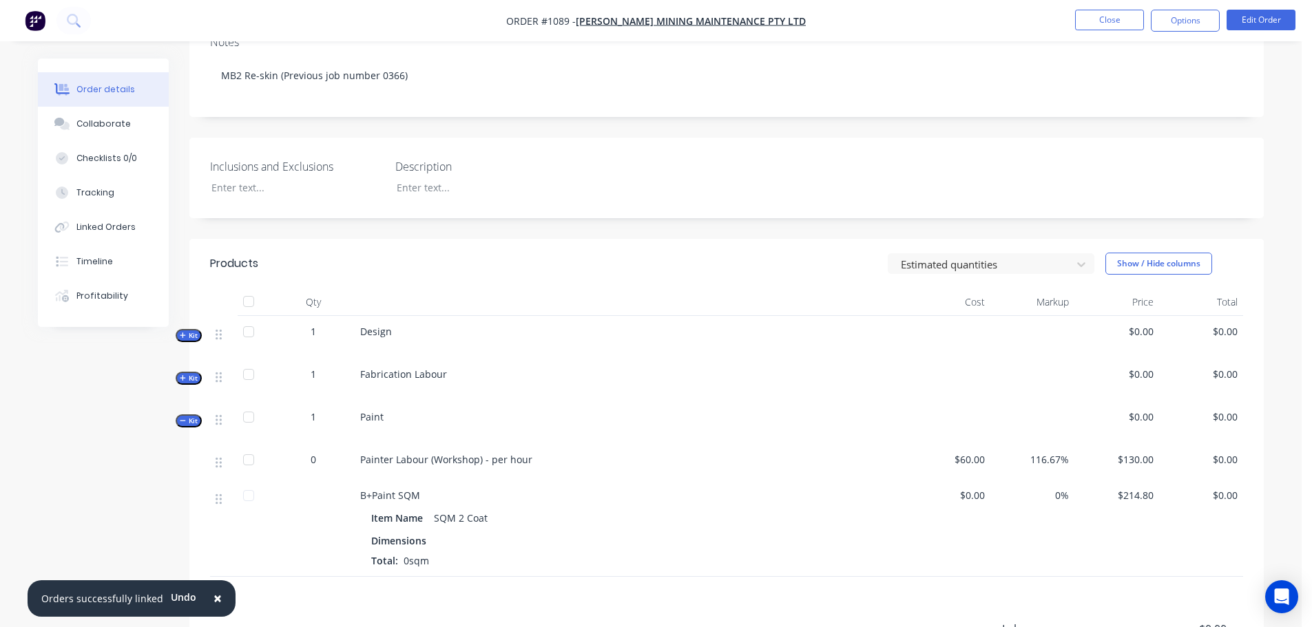
click at [189, 422] on span "Kit" at bounding box center [189, 421] width 18 height 10
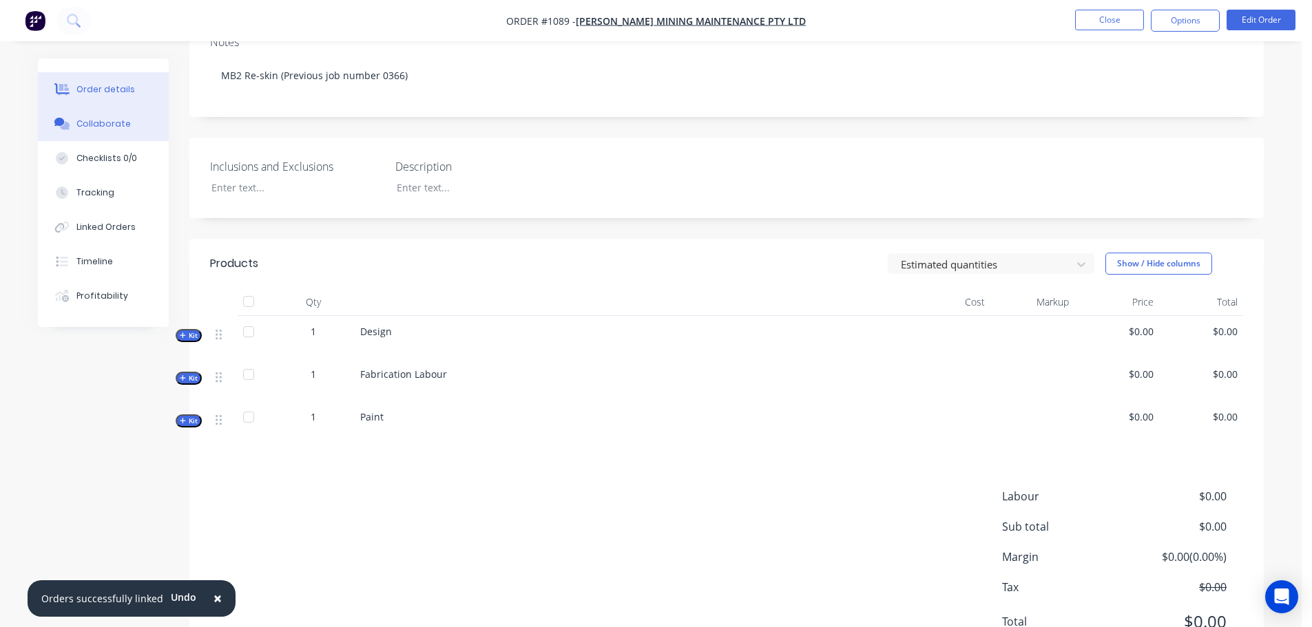
click at [105, 125] on div "Collaborate" at bounding box center [103, 124] width 54 height 12
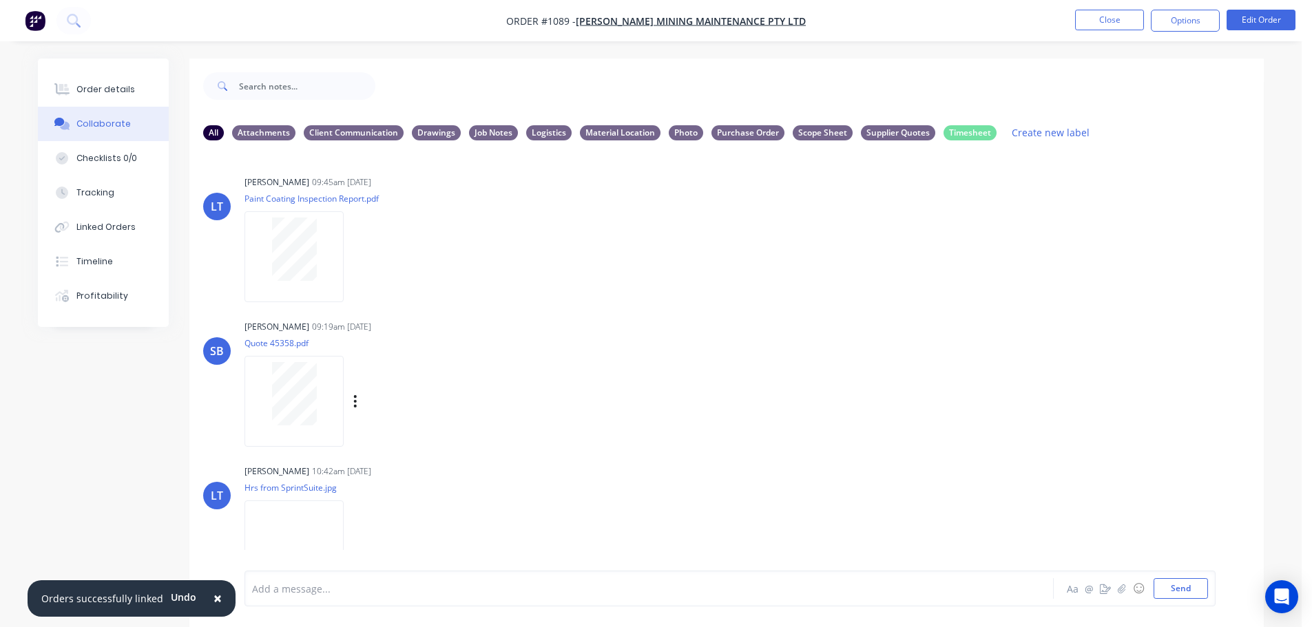
drag, startPoint x: 343, startPoint y: 335, endPoint x: 1021, endPoint y: 371, distance: 679.2
click at [1021, 371] on div "SB Somsak Bureethong 09:19am 18/09/25 Quote 45358.pdf Labels Download Delete" at bounding box center [726, 379] width 1074 height 124
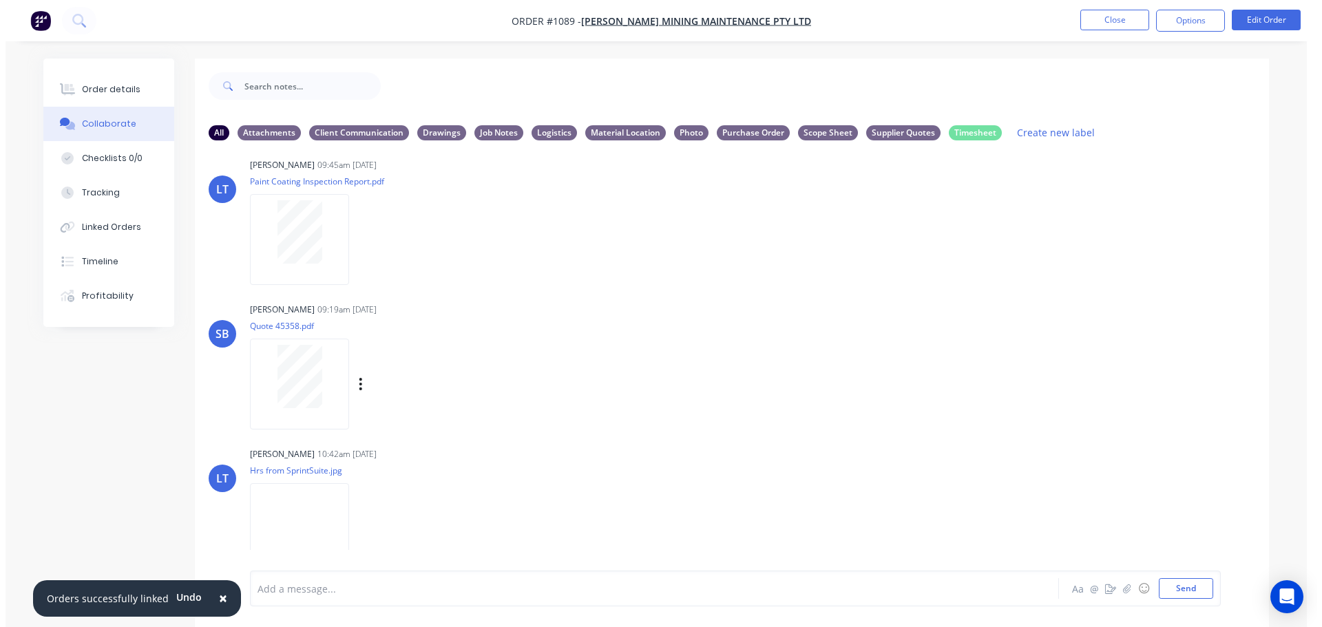
scroll to position [27, 0]
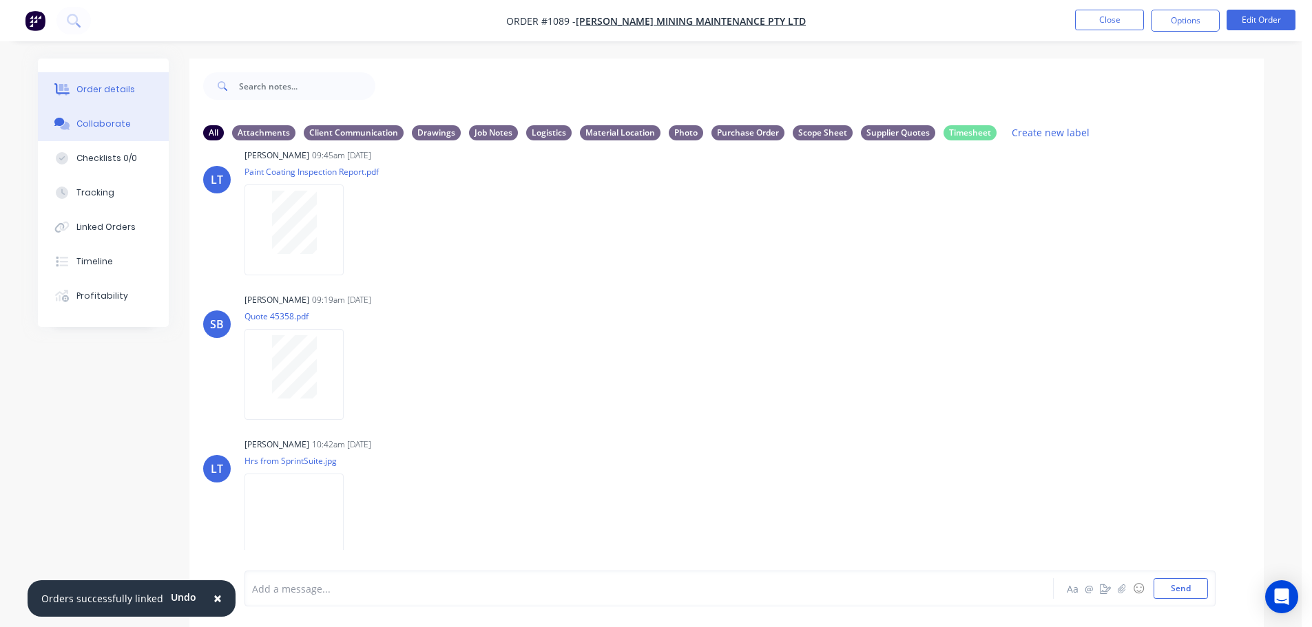
click at [96, 85] on div "Order details" at bounding box center [105, 89] width 59 height 12
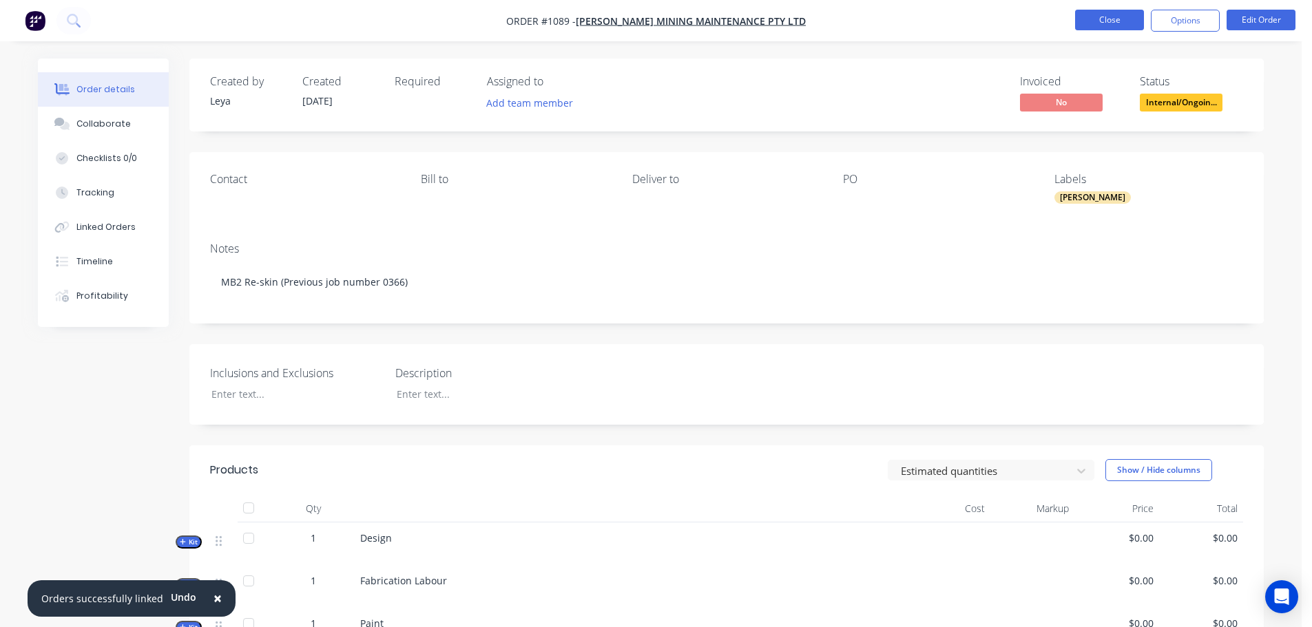
click at [1111, 30] on button "Close" at bounding box center [1109, 20] width 69 height 21
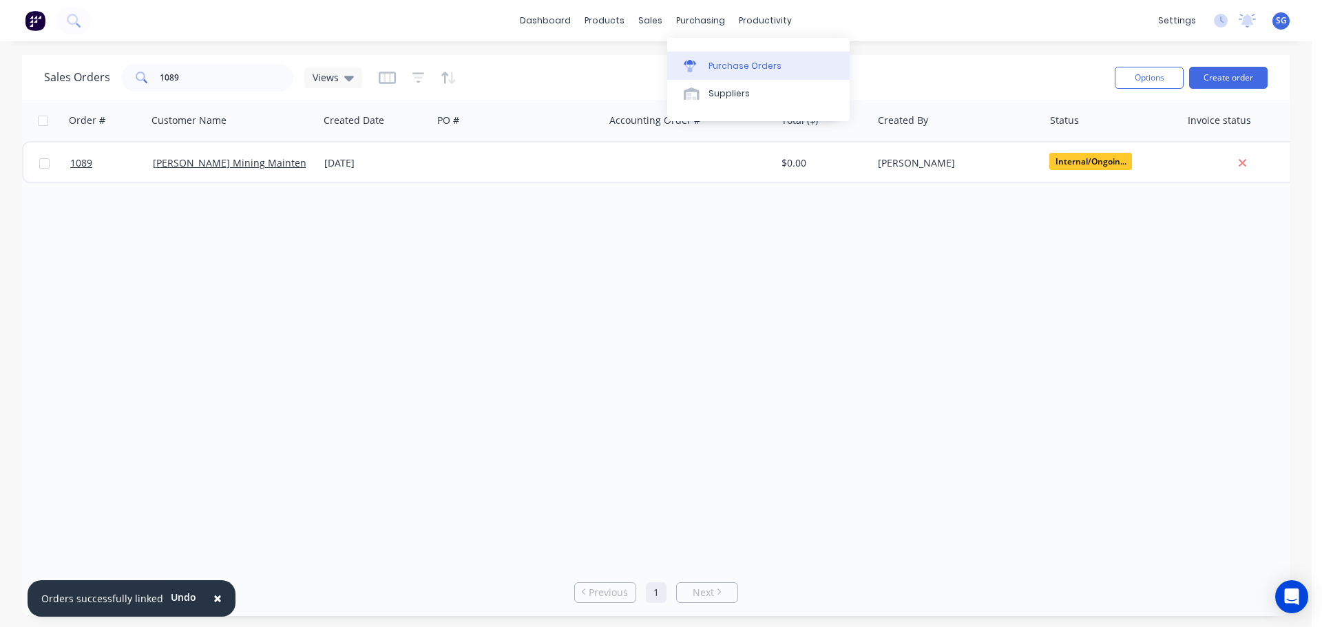
click at [707, 61] on link "Purchase Orders" at bounding box center [758, 66] width 182 height 28
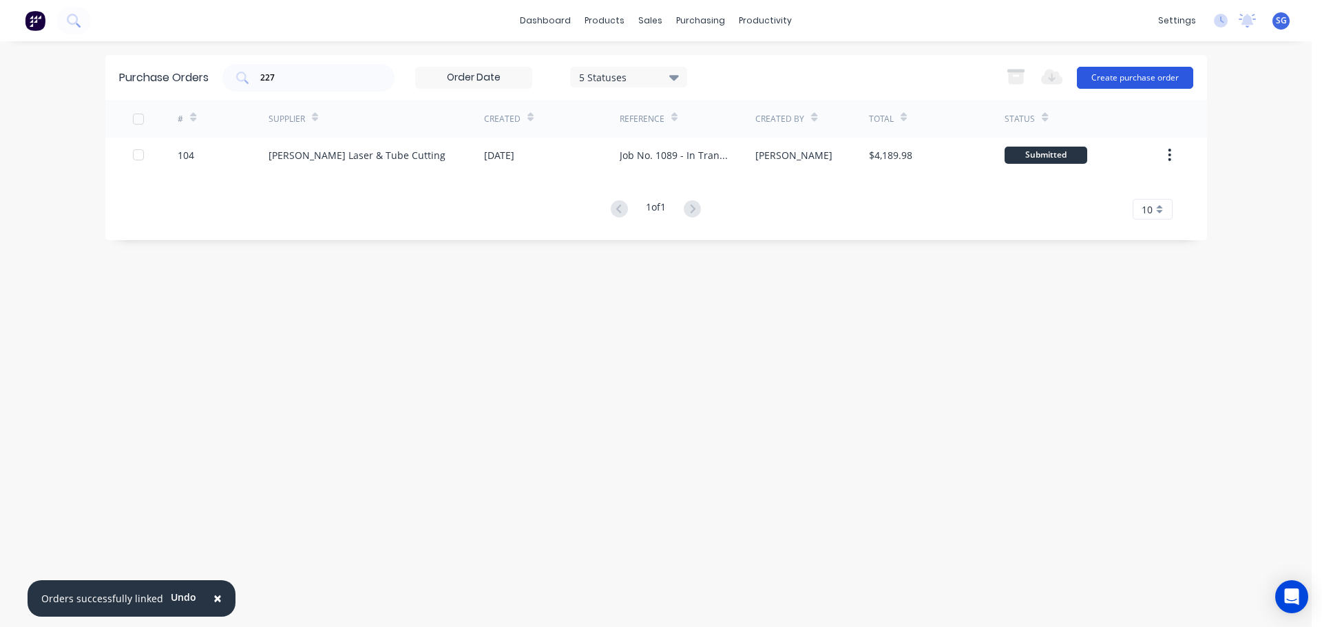
click at [1120, 76] on button "Create purchase order" at bounding box center [1135, 78] width 116 height 22
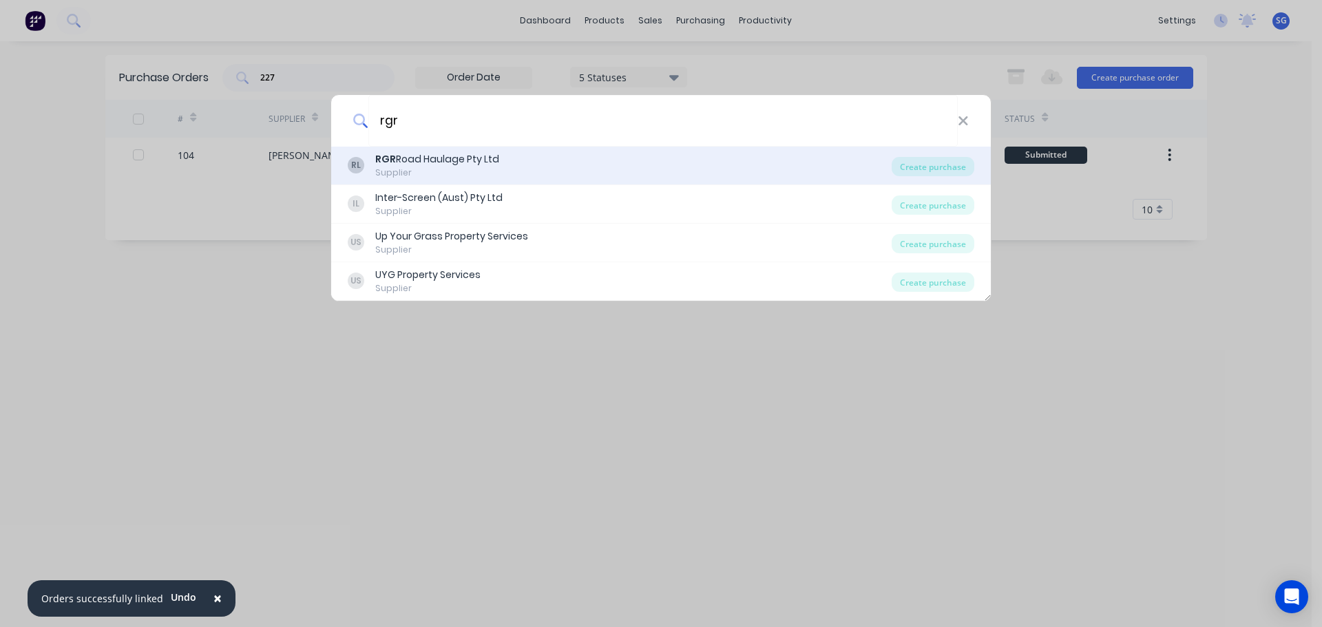
type input "rgr"
click at [503, 153] on div "RL RGR Road Haulage Pty Ltd Supplier" at bounding box center [620, 165] width 544 height 27
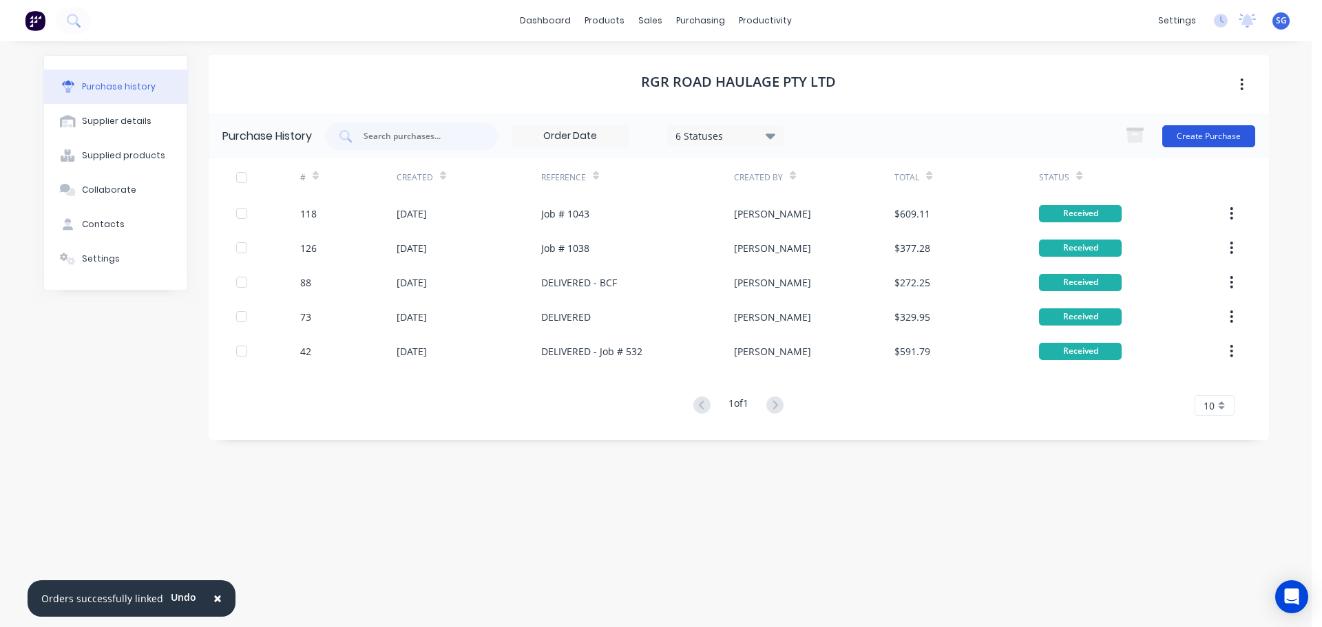
click at [1191, 134] on button "Create Purchase" at bounding box center [1208, 136] width 93 height 22
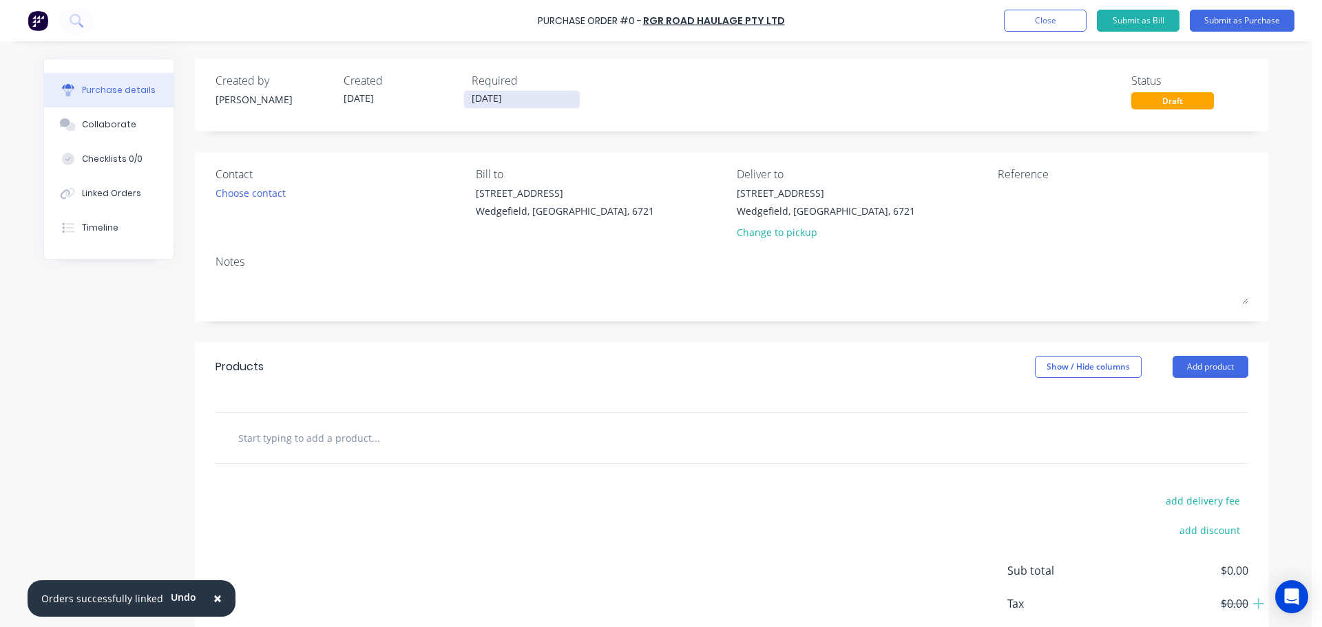
click at [532, 106] on input "24/09/25" at bounding box center [522, 99] width 116 height 17
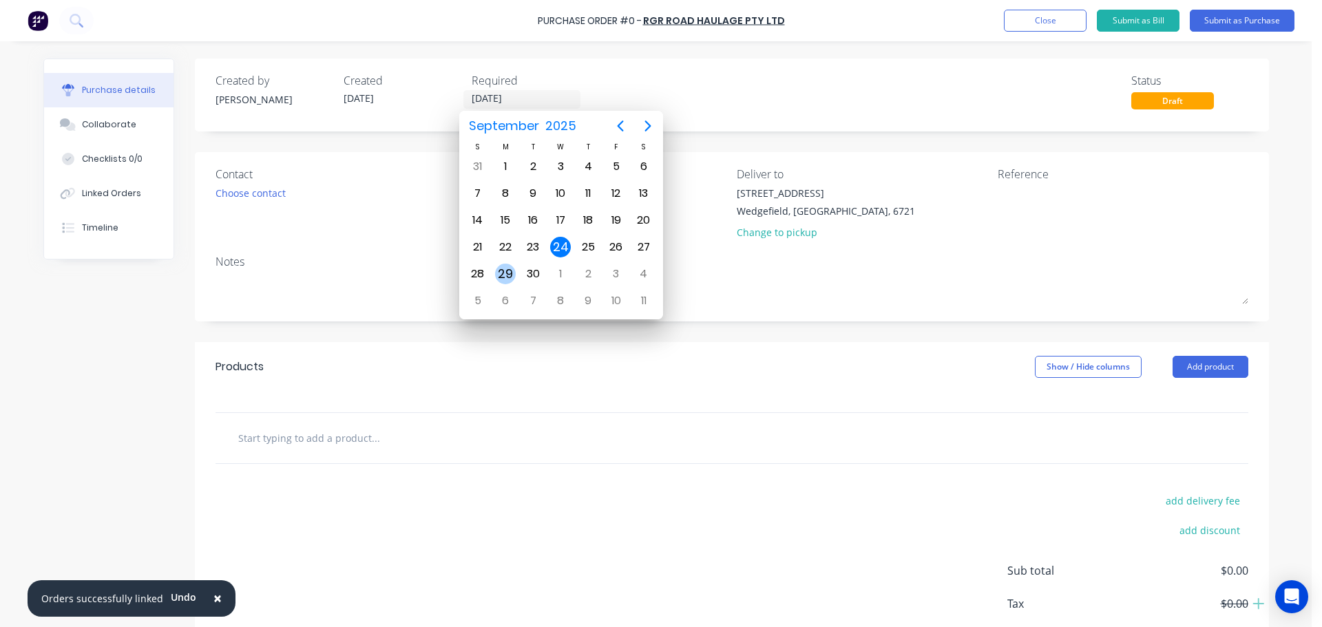
click at [502, 277] on div "29" at bounding box center [505, 274] width 21 height 21
type input "29/09/25"
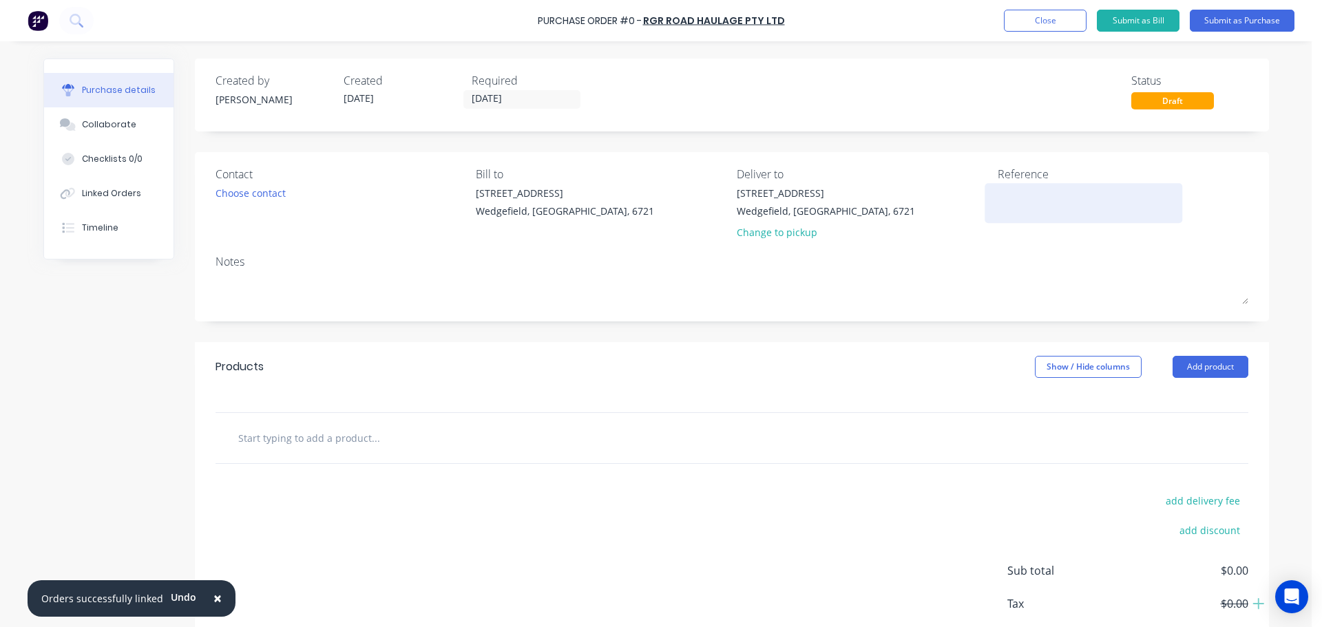
click at [1055, 214] on textarea at bounding box center [1084, 201] width 172 height 31
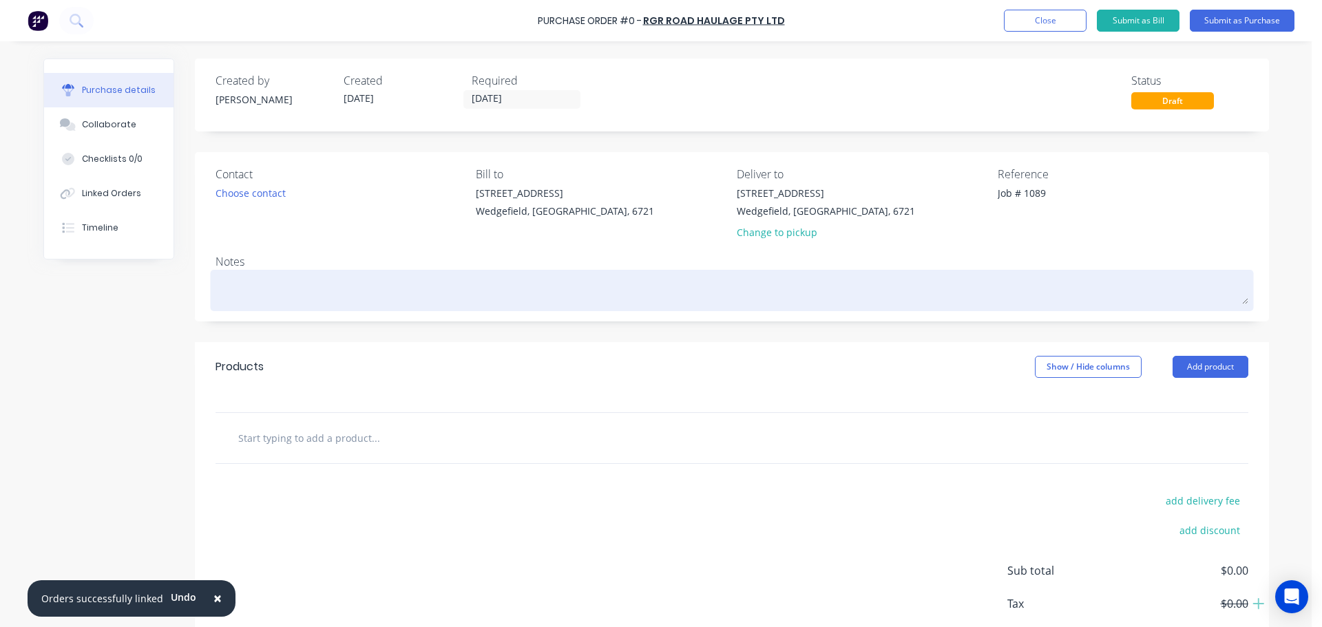
type textarea "Job # 1089"
type textarea "x"
type textarea "Job # 1089"
click at [280, 293] on textarea at bounding box center [732, 288] width 1033 height 31
type textarea "x"
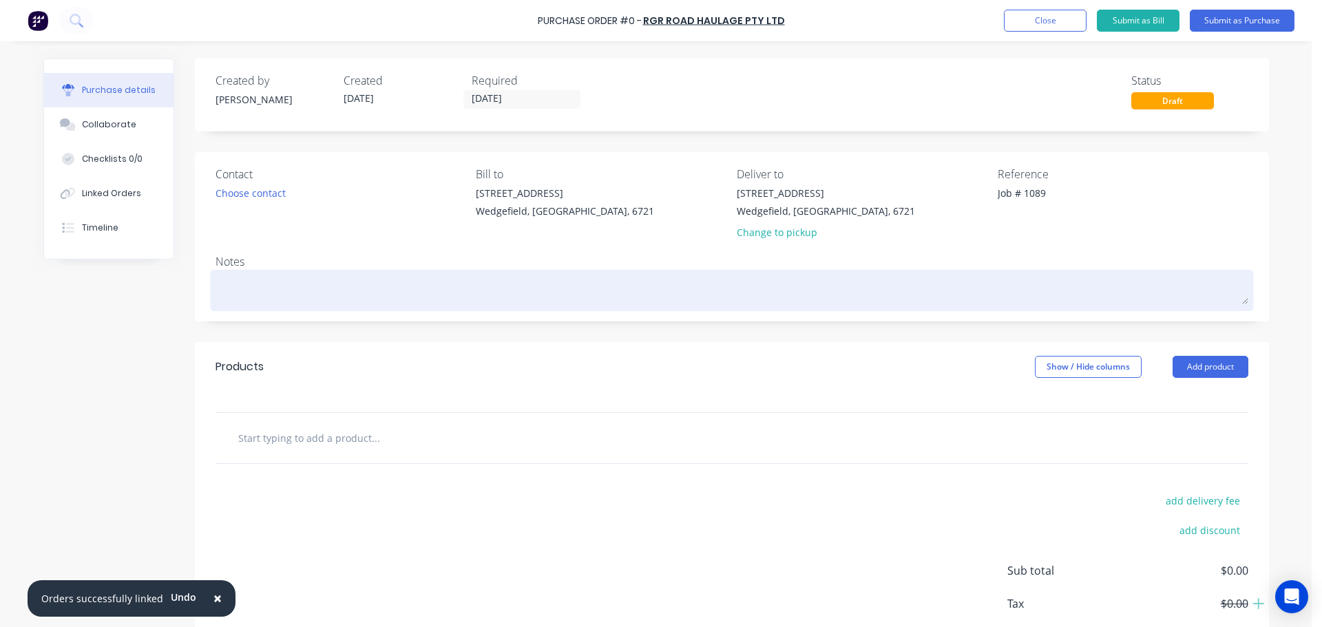
type textarea "C"
type textarea "x"
type textarea "Co"
type textarea "x"
type textarea "Col"
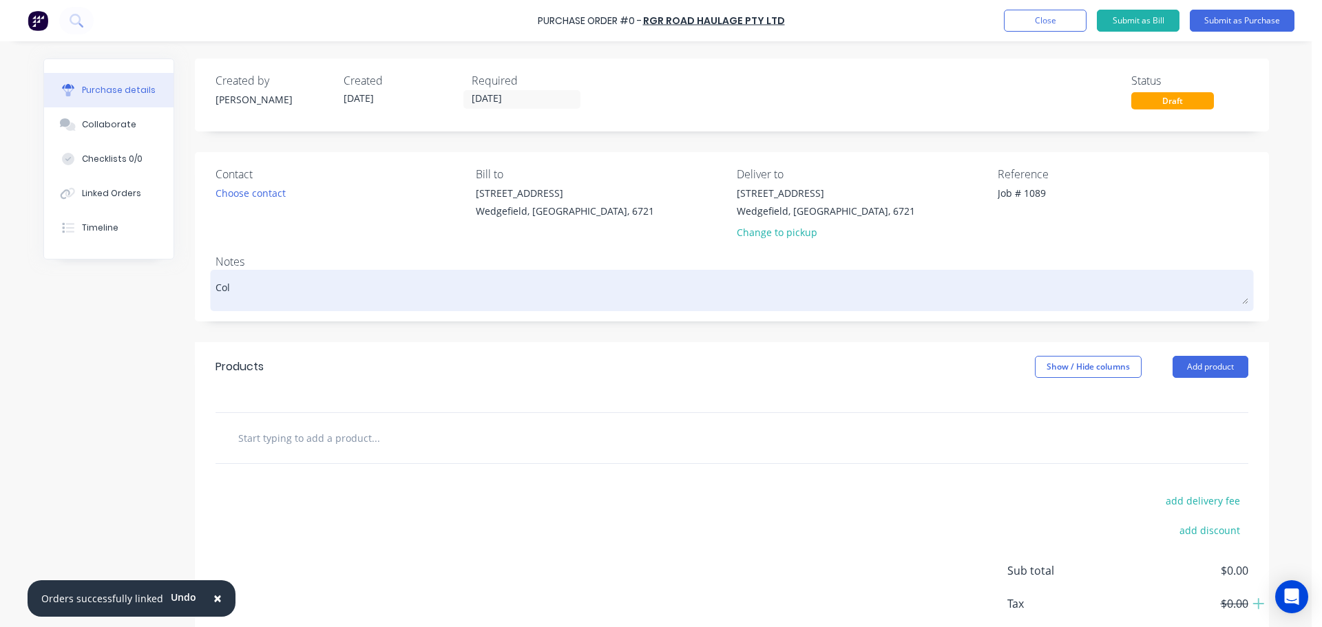
type textarea "x"
type textarea "Coll"
type textarea "x"
type textarea "Colle"
type textarea "x"
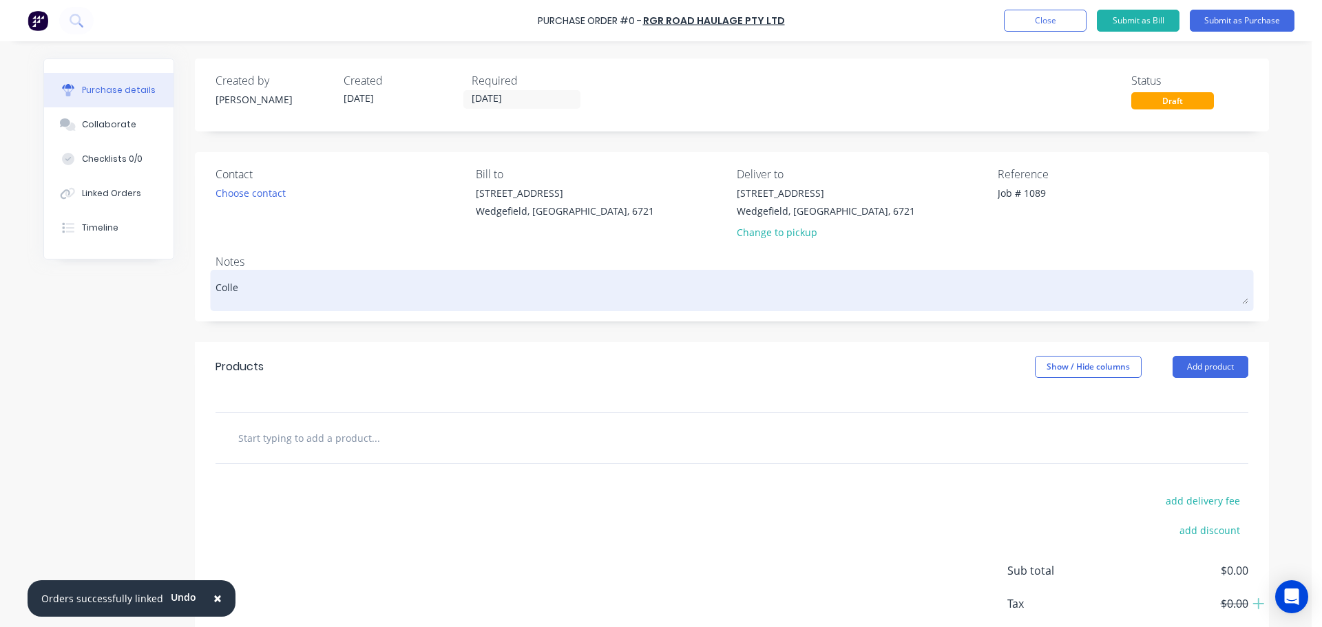
type textarea "Collec"
type textarea "x"
type textarea "Collect"
type textarea "x"
type textarea "Collecti"
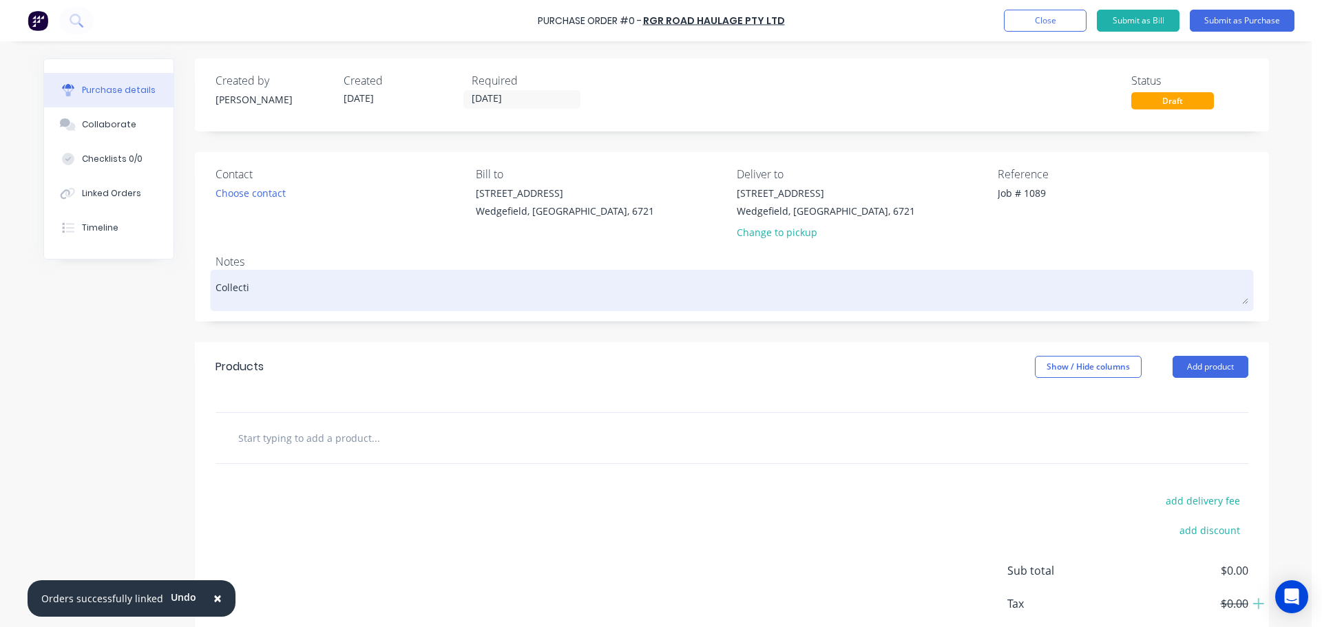
type textarea "x"
type textarea "Collectio"
type textarea "x"
type textarea "Collection"
type textarea "x"
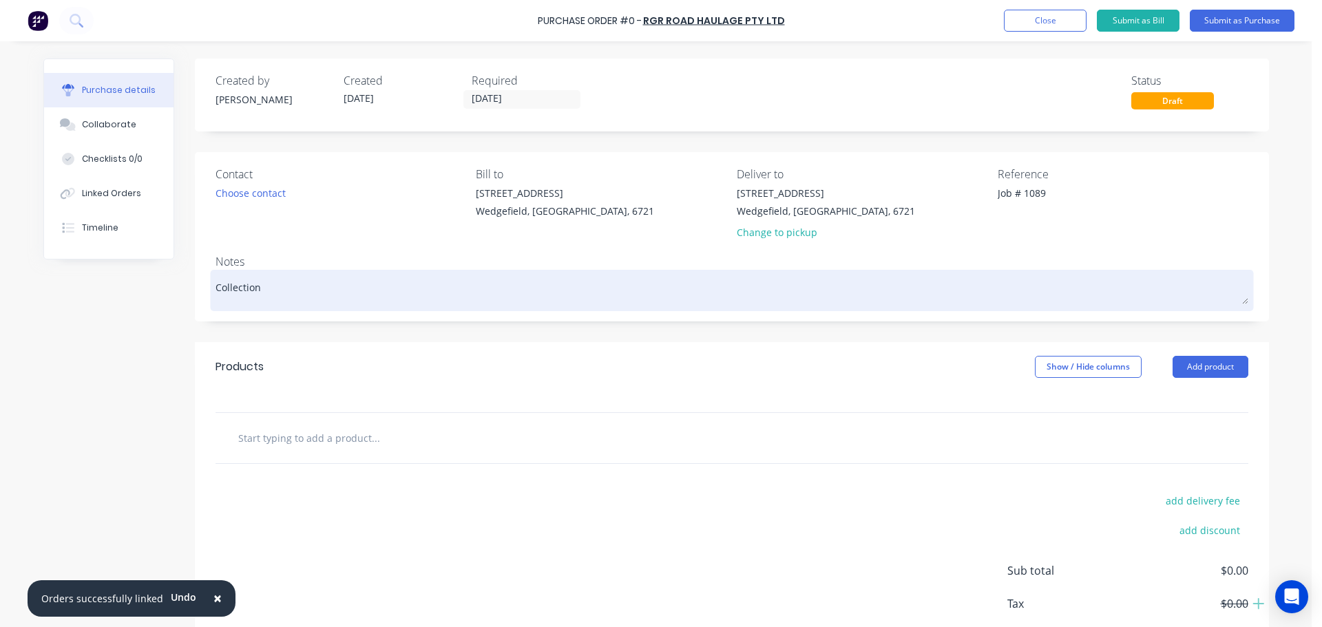
type textarea "Collection"
type textarea "x"
type textarea "Collection o"
type textarea "x"
type textarea "Collection of"
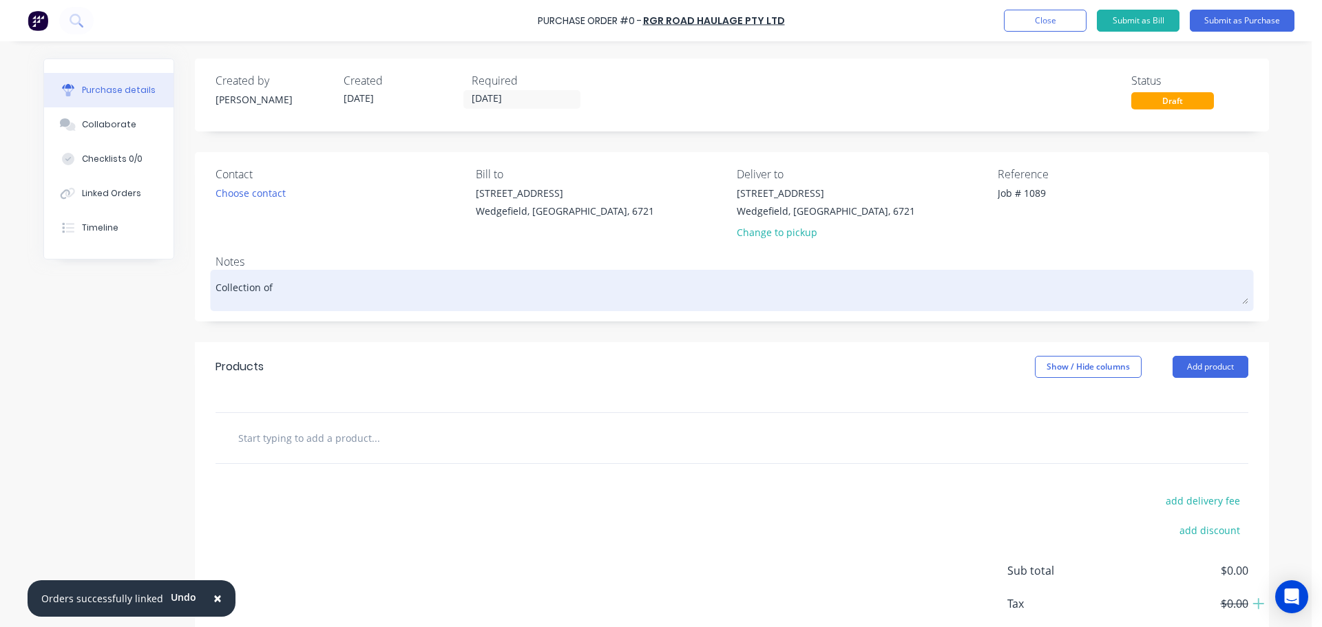
type textarea "x"
type textarea "Collection of"
type textarea "x"
type textarea "Collection of P"
type textarea "x"
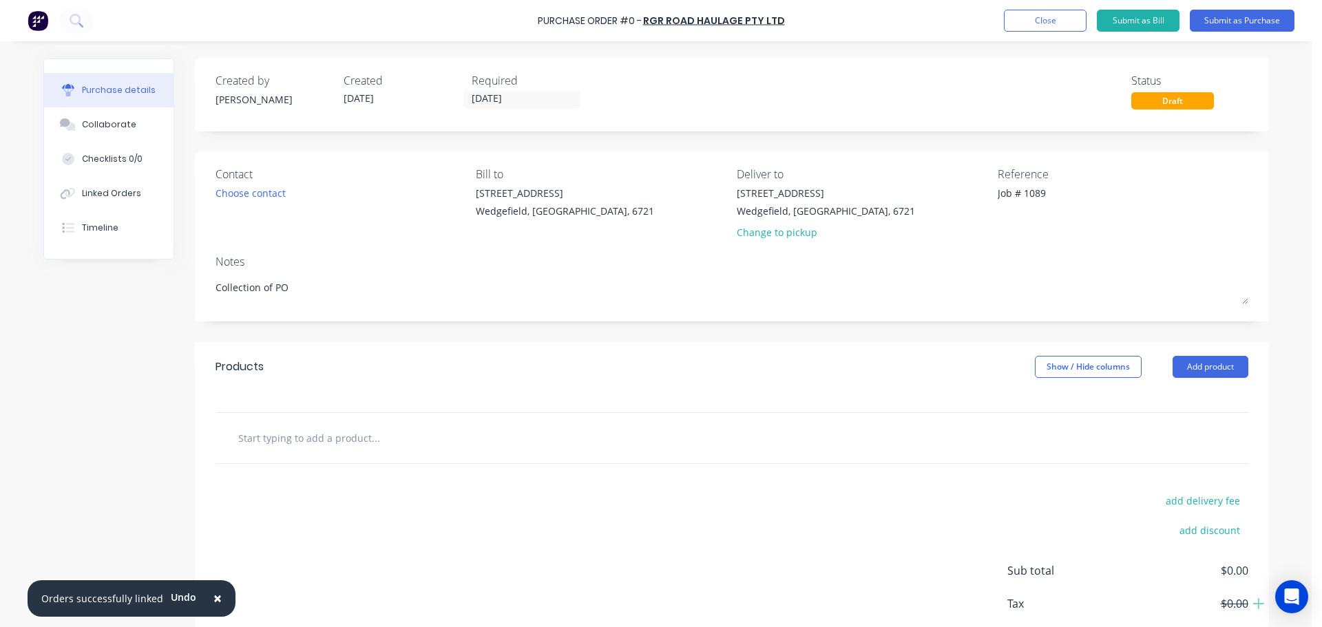
type textarea "Collection of PO"
type textarea "x"
type textarea "Collection of PO"
type textarea "x"
type textarea "Collection of PO1"
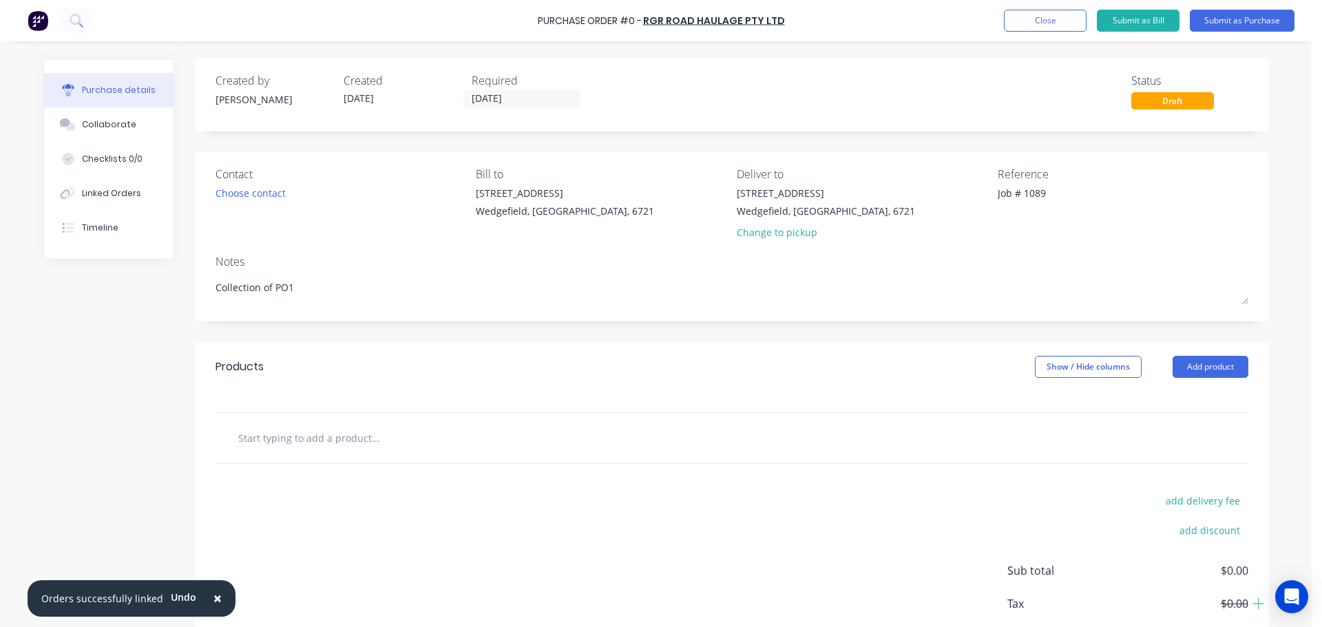
type textarea "x"
type textarea "Collection of PO10"
type textarea "x"
type textarea "Collection of PO104"
type textarea "x"
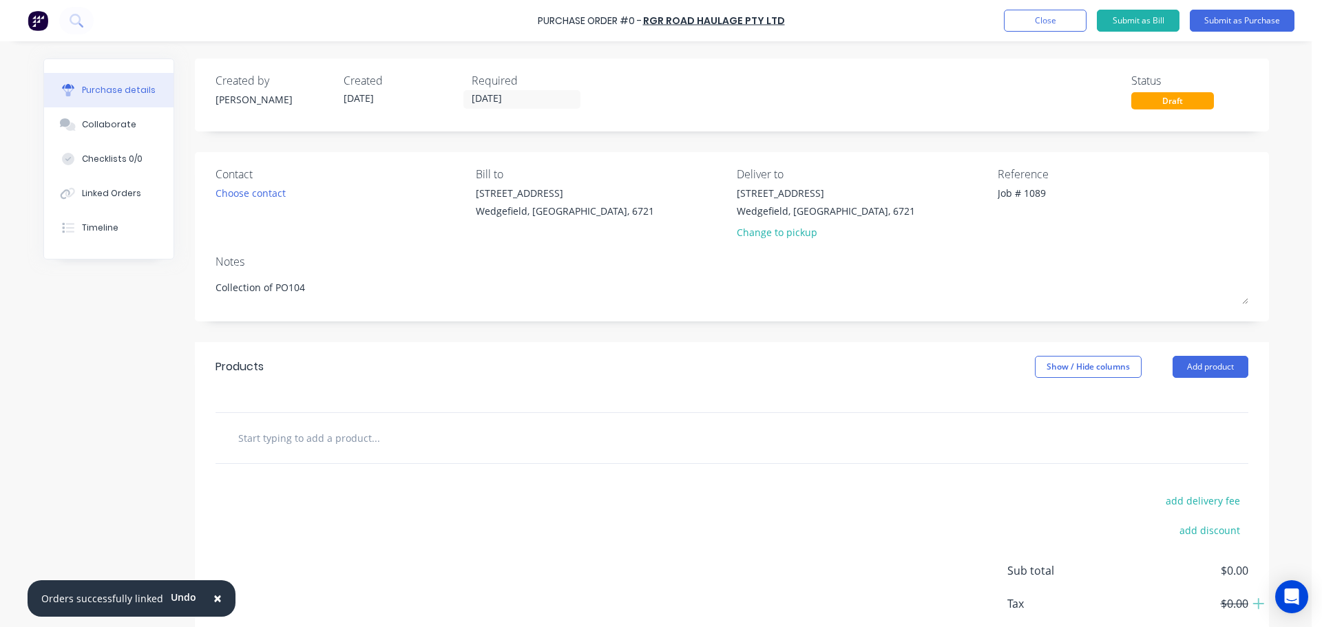
type textarea "Collection of PO104"
type textarea "x"
type textarea "Collection of PO104"
type textarea "x"
type textarea "Collection of PO104 f"
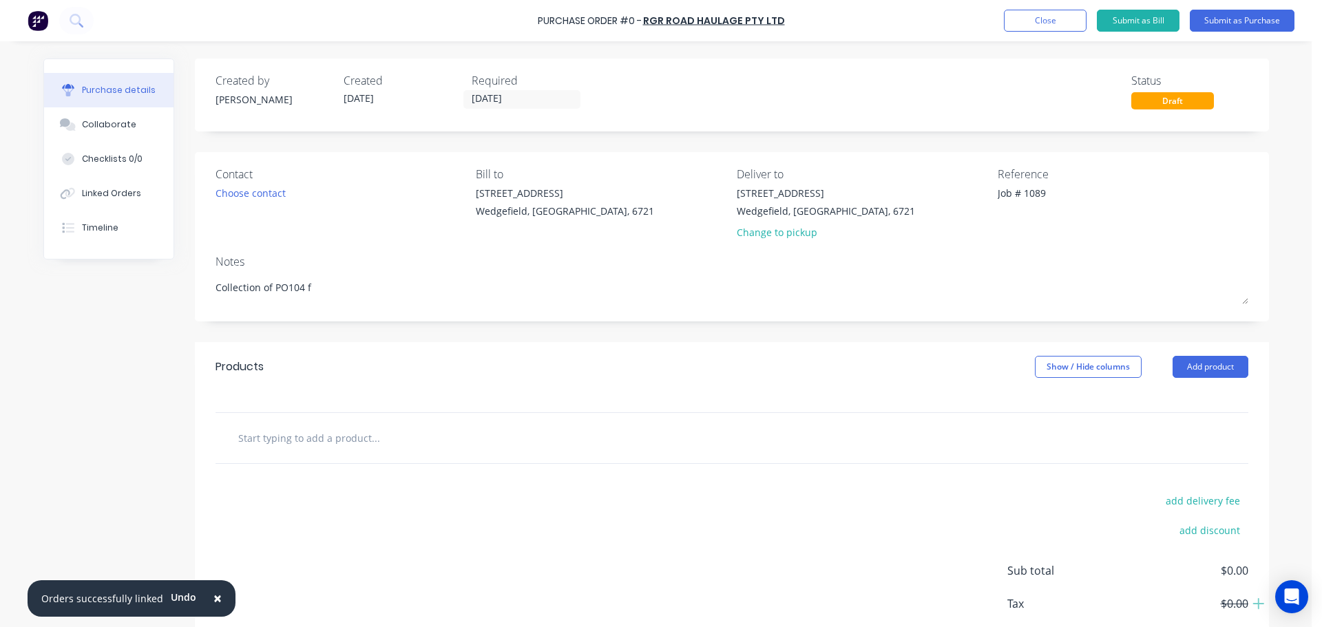
type textarea "x"
type textarea "Collection of PO104 fro"
type textarea "x"
type textarea "Collection of PO104 from"
type textarea "x"
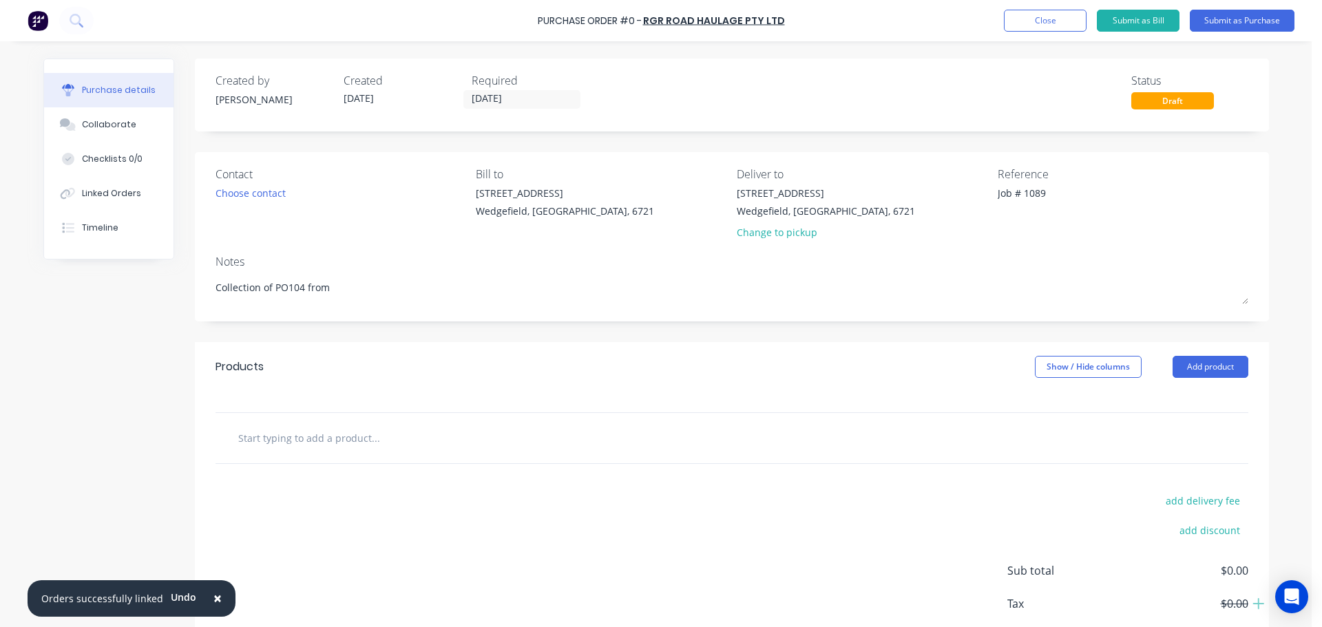
type textarea "Collection of PO104 from"
type textarea "x"
type textarea "Collection of PO104 from S"
type textarea "x"
type textarea "Collection of PO104 from Si"
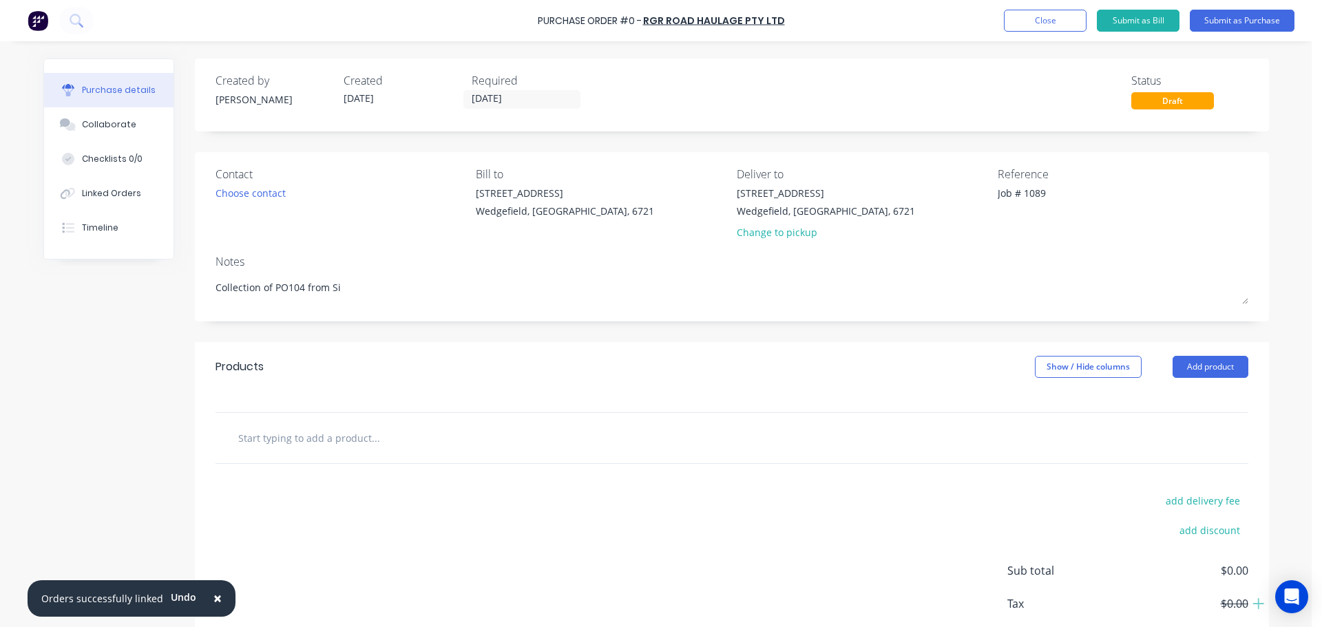
type textarea "x"
type textarea "Collection of PO104 from Sim"
type textarea "x"
type textarea "Collection of PO104 from Simm"
type textarea "x"
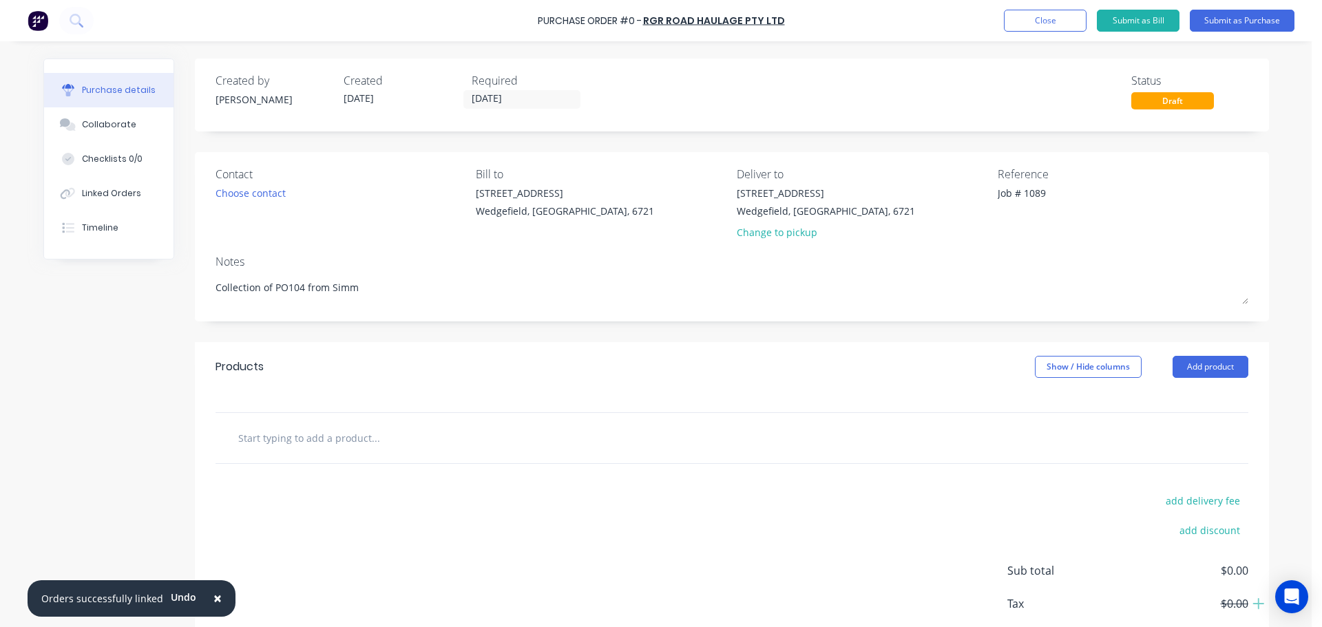
type textarea "Collection of PO104 from Simmo"
type textarea "x"
type textarea "Collection of PO104 from Simmon"
type textarea "x"
type textarea "Collection of PO104 from Simmond"
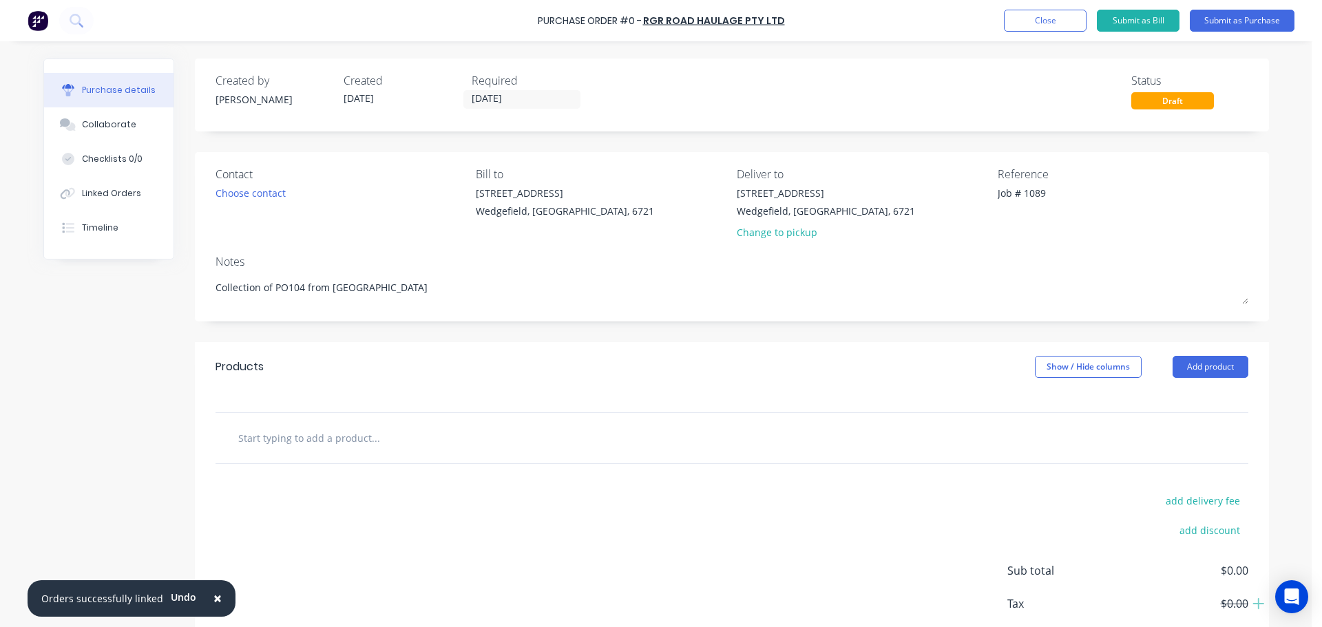
type textarea "x"
type textarea "Collection of PO104 from Simmonds"
type textarea "x"
type textarea "Collection of PO104 from Simmonds"
type textarea "x"
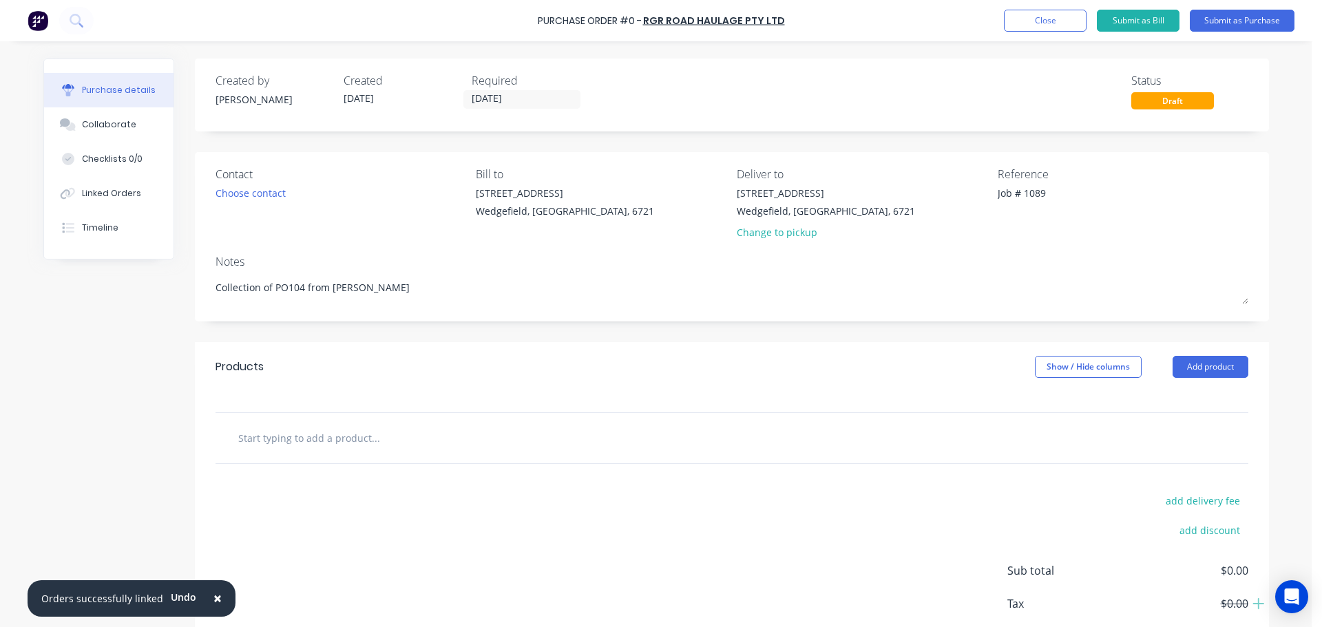
type textarea "Collection of PO104 from Simmonds L"
type textarea "x"
type textarea "Collection of PO104 from Simmonds La"
type textarea "x"
type textarea "Collection of PO104 from Simmonds Las"
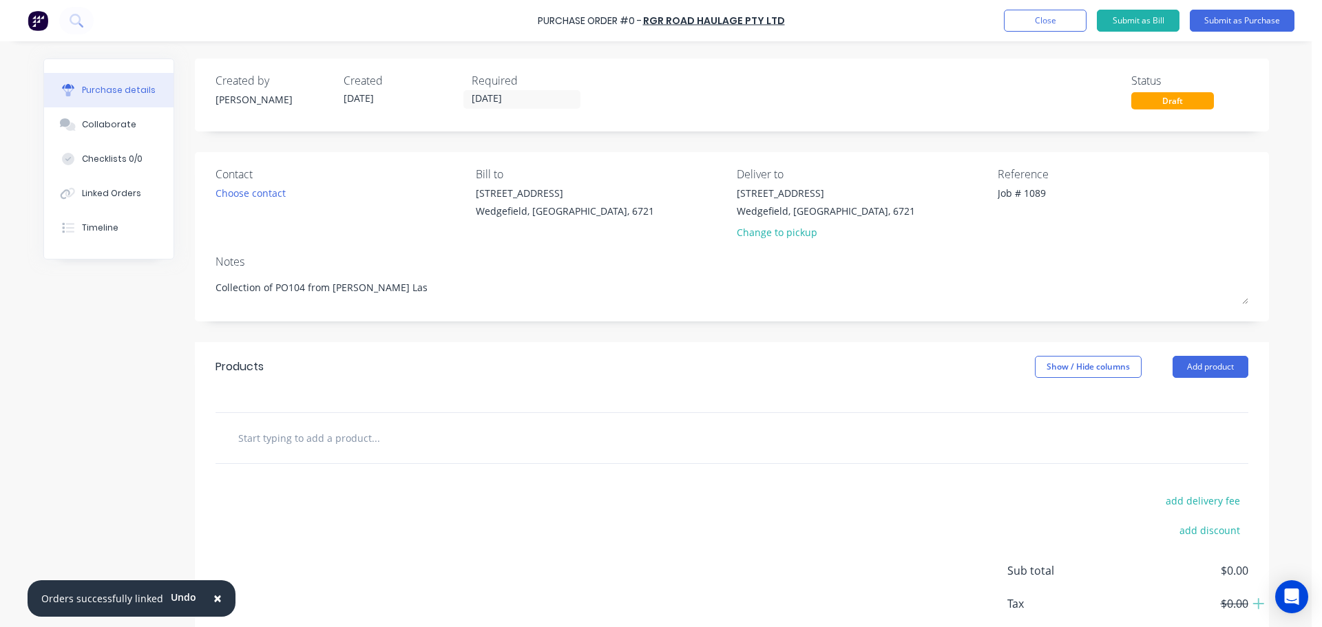
type textarea "x"
type textarea "Collection of PO104 from Simmonds Lase"
type textarea "x"
type textarea "Collection of PO104 from Simmonds Laser"
type textarea "x"
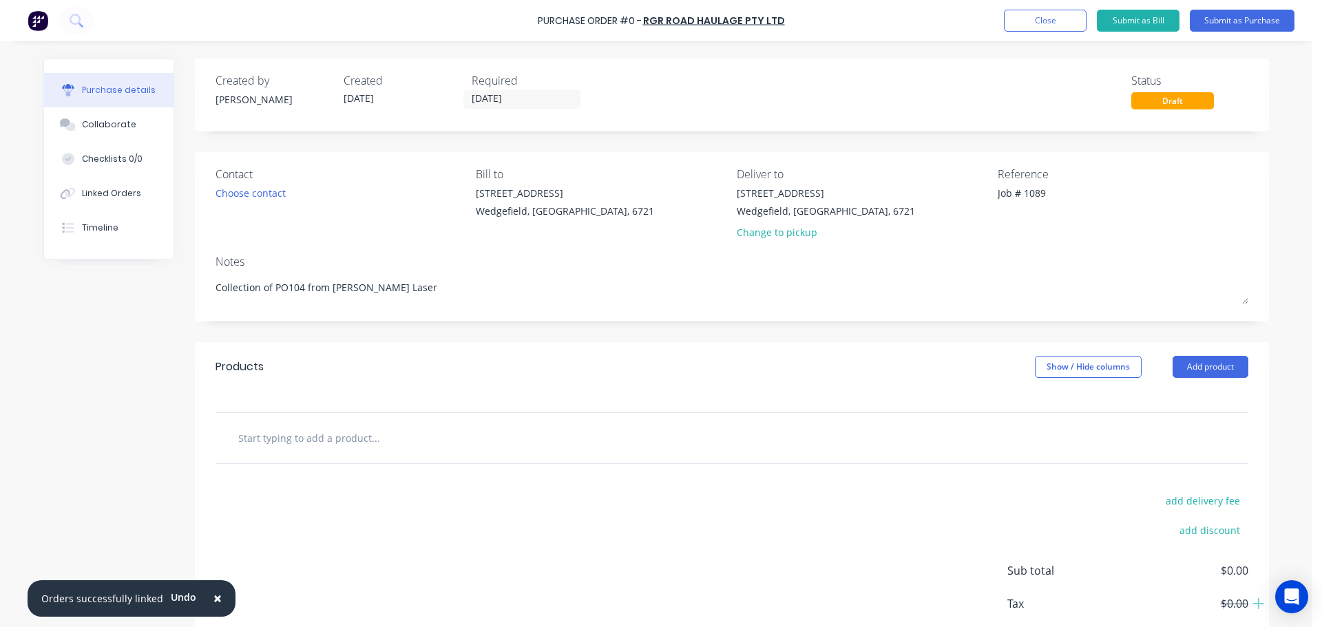
type textarea "Collection of PO104 from Simmonds Laser"
click at [289, 447] on input "text" at bounding box center [375, 438] width 275 height 28
type textarea "x"
type input "F"
type textarea "x"
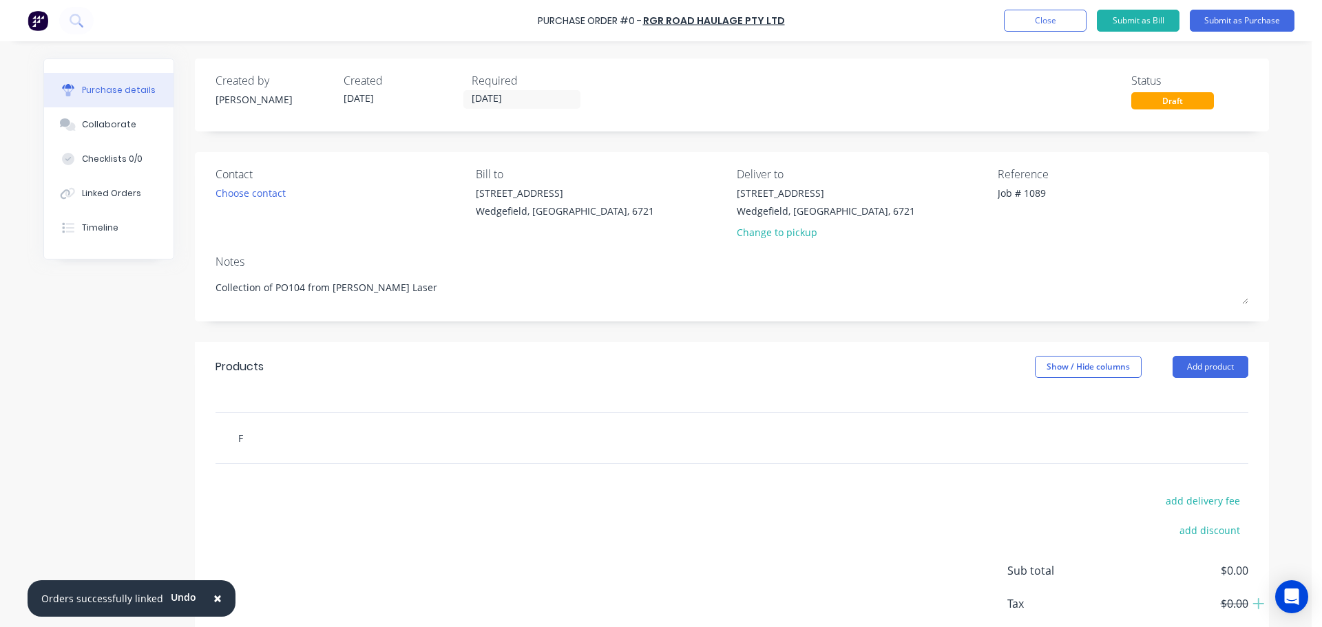
type input "Fr"
type textarea "x"
type input "Fre"
type textarea "x"
type input "Frei"
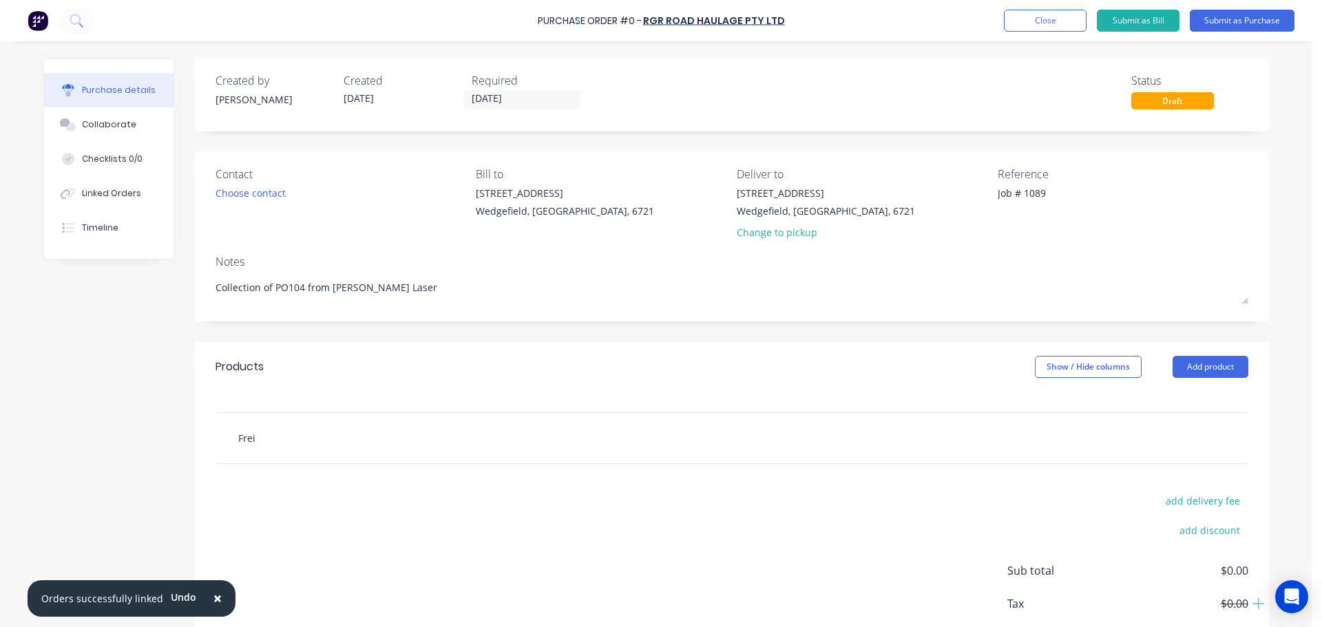
type textarea "x"
type input "Freig"
type textarea "x"
type input "Freigh"
type textarea "x"
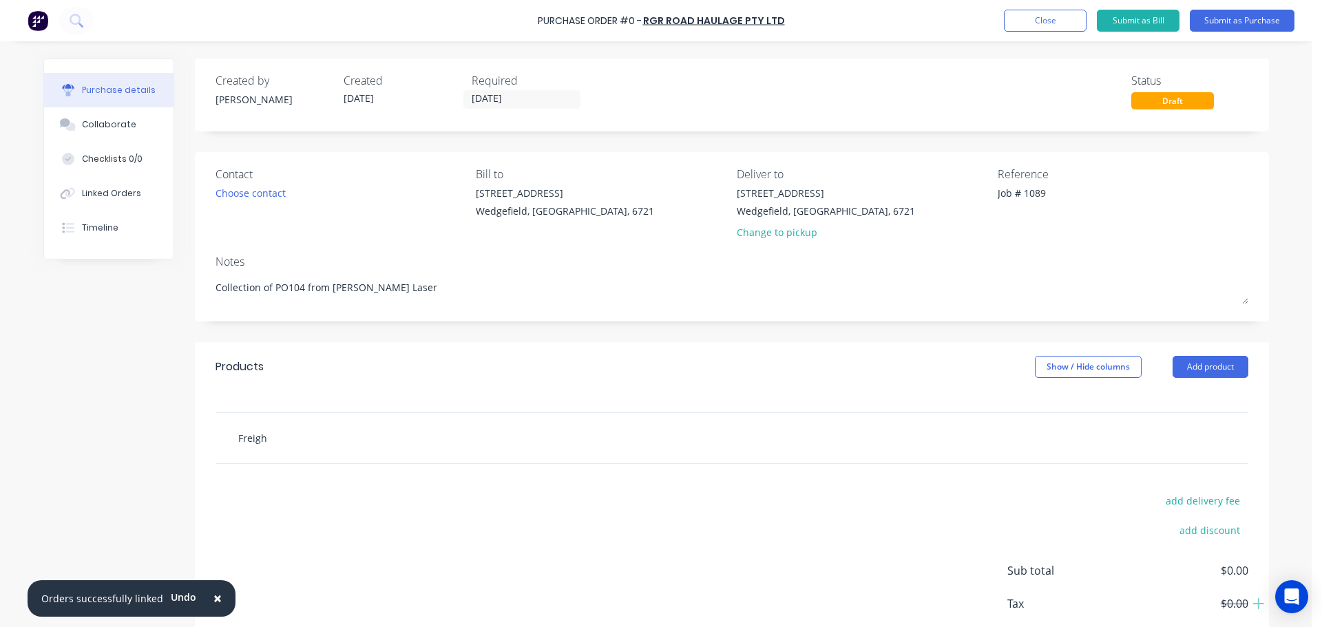
type input "Freight"
type textarea "x"
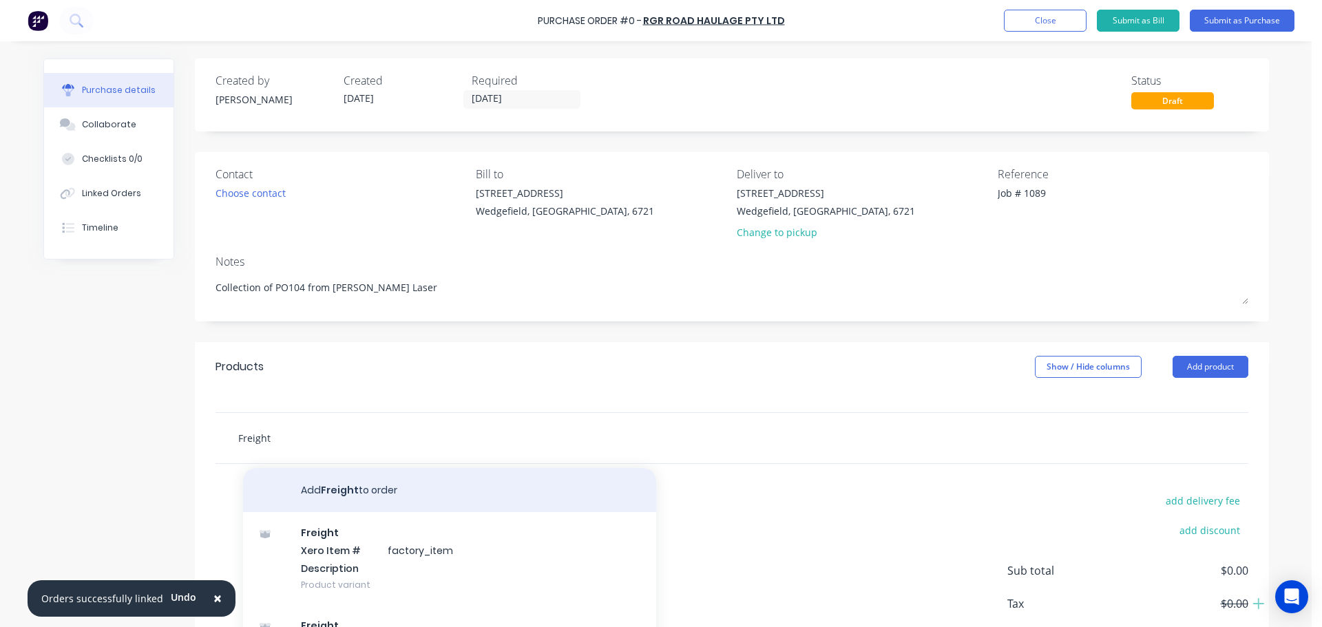
type input "Freight"
click at [322, 490] on button "Add Freight to order" at bounding box center [449, 490] width 413 height 44
type textarea "x"
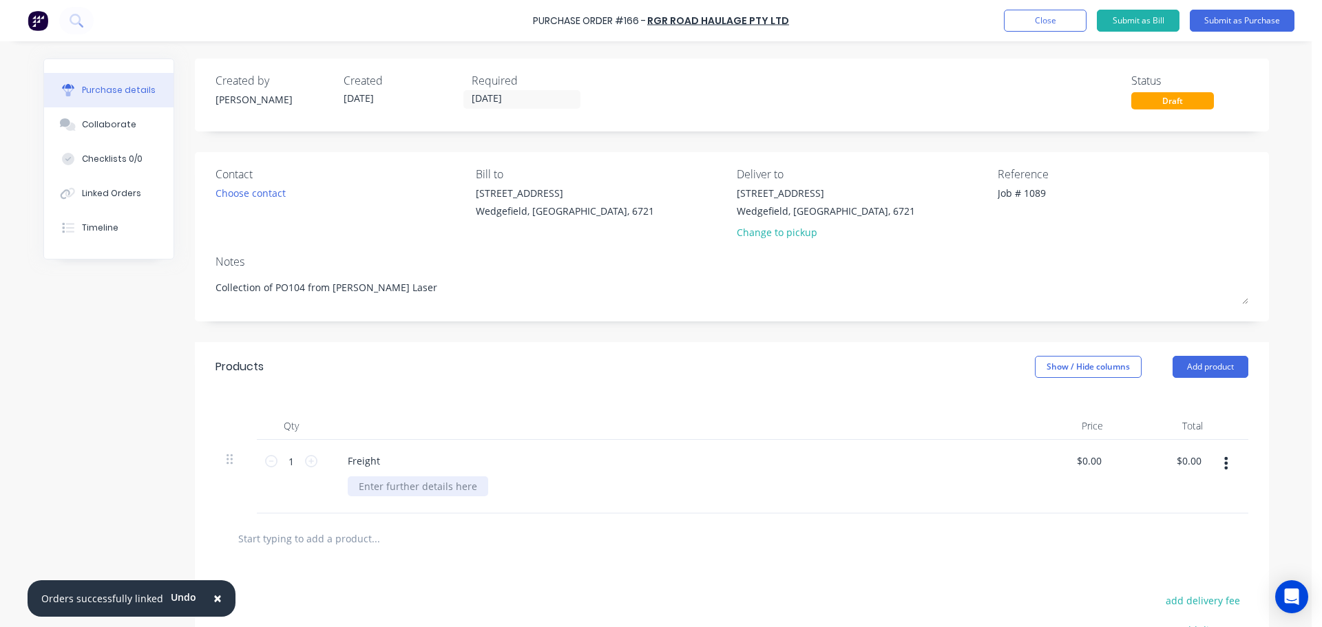
type textarea "x"
click at [372, 489] on div at bounding box center [418, 486] width 140 height 20
type textarea "x"
type input "0.00"
click at [1088, 456] on input "0.00" at bounding box center [1091, 461] width 26 height 20
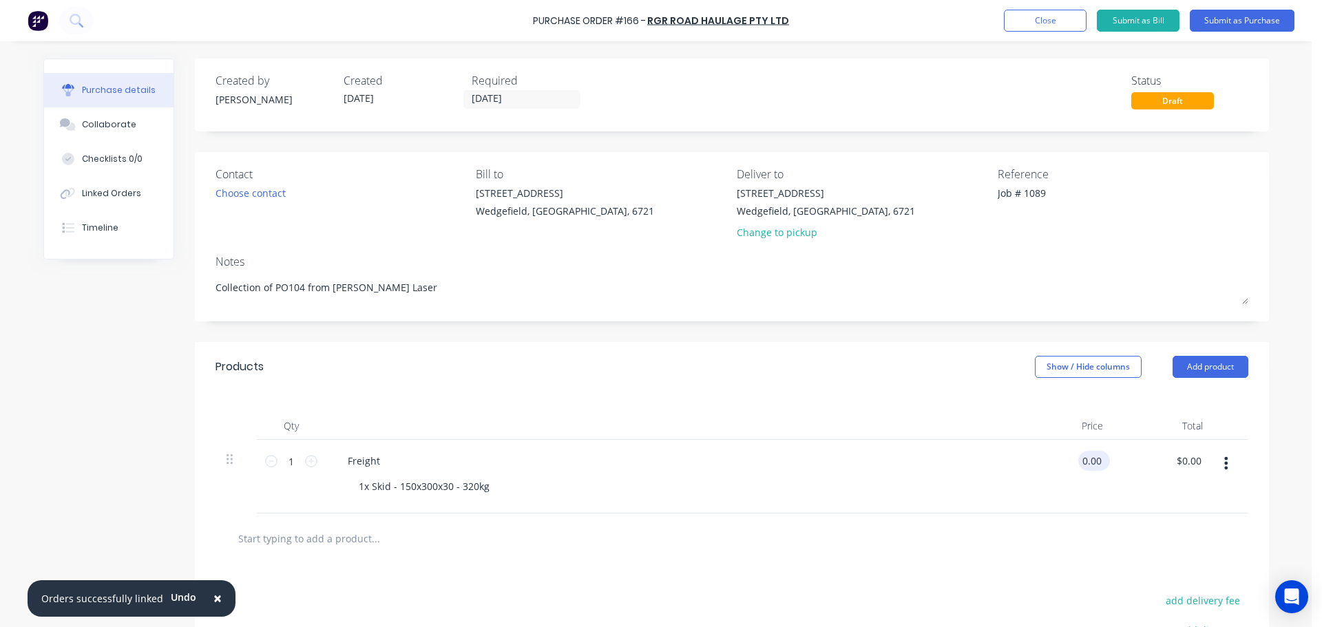
type textarea "x"
click at [1088, 456] on input "0.00" at bounding box center [1091, 461] width 26 height 20
type input "804.98"
type textarea "x"
type input "$804.98"
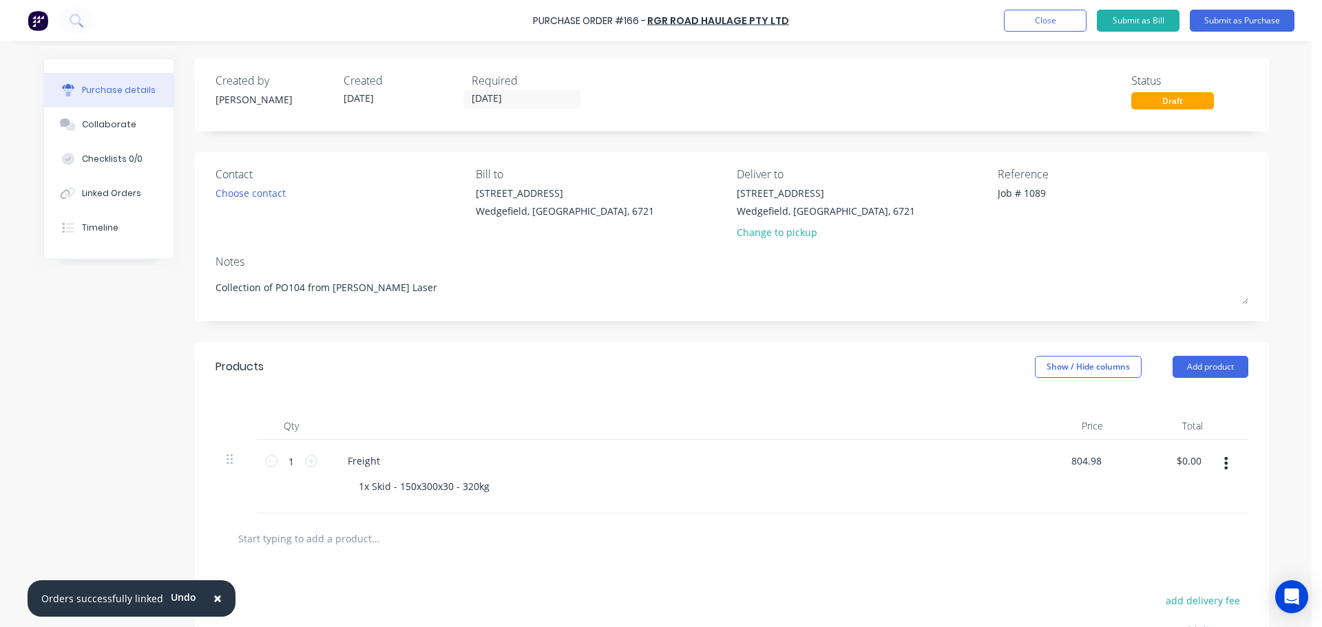
type input "804.98"
type textarea "x"
type input "$804.98"
click at [1242, 19] on button "Submit as Purchase" at bounding box center [1242, 21] width 105 height 22
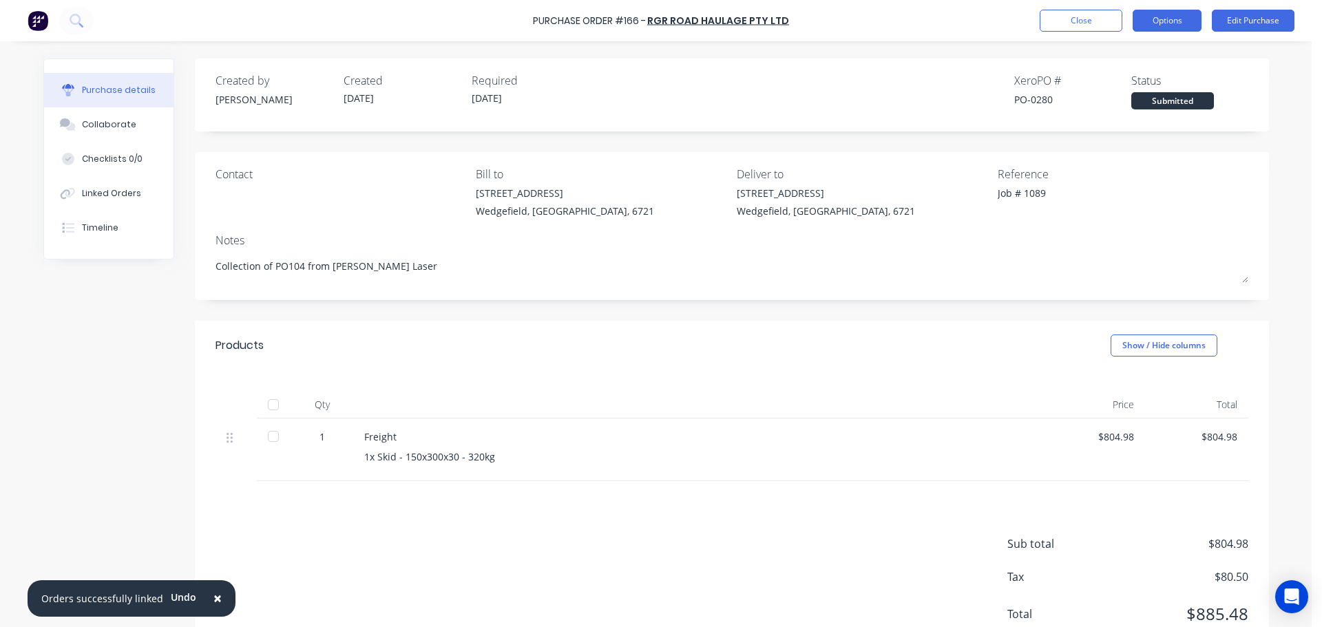
click at [1175, 25] on button "Options" at bounding box center [1167, 21] width 69 height 22
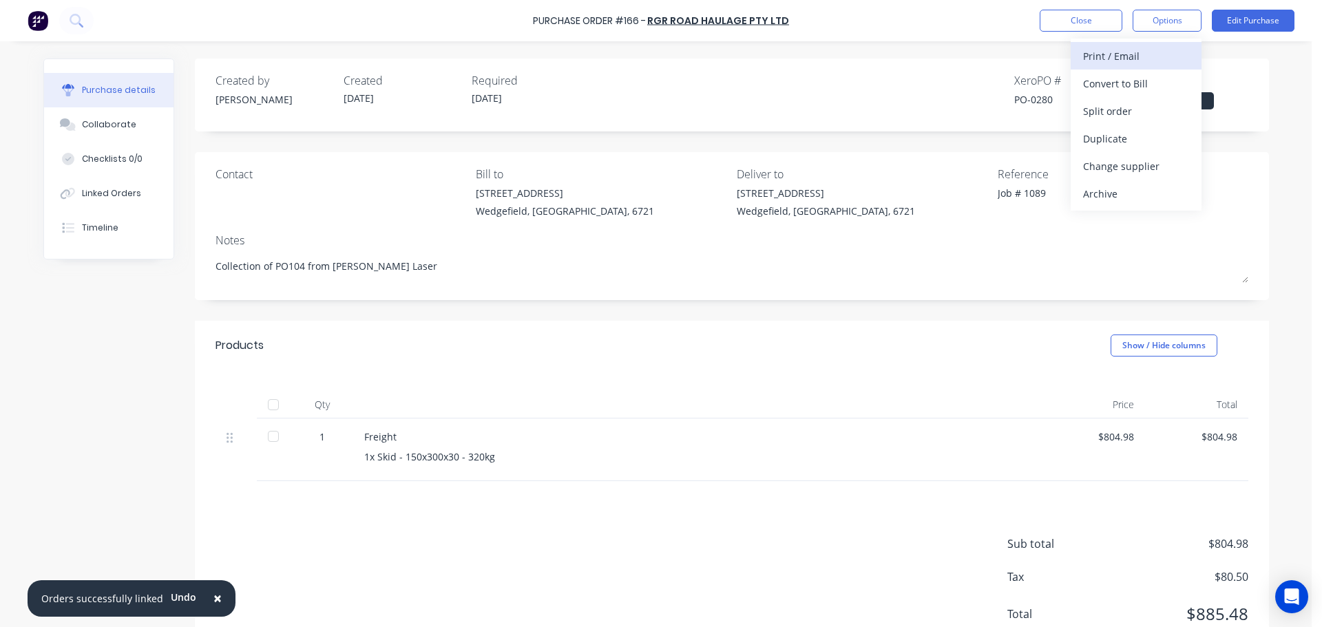
click at [1136, 59] on div "Print / Email" at bounding box center [1136, 56] width 106 height 20
click at [1133, 80] on div "With pricing" at bounding box center [1136, 84] width 106 height 20
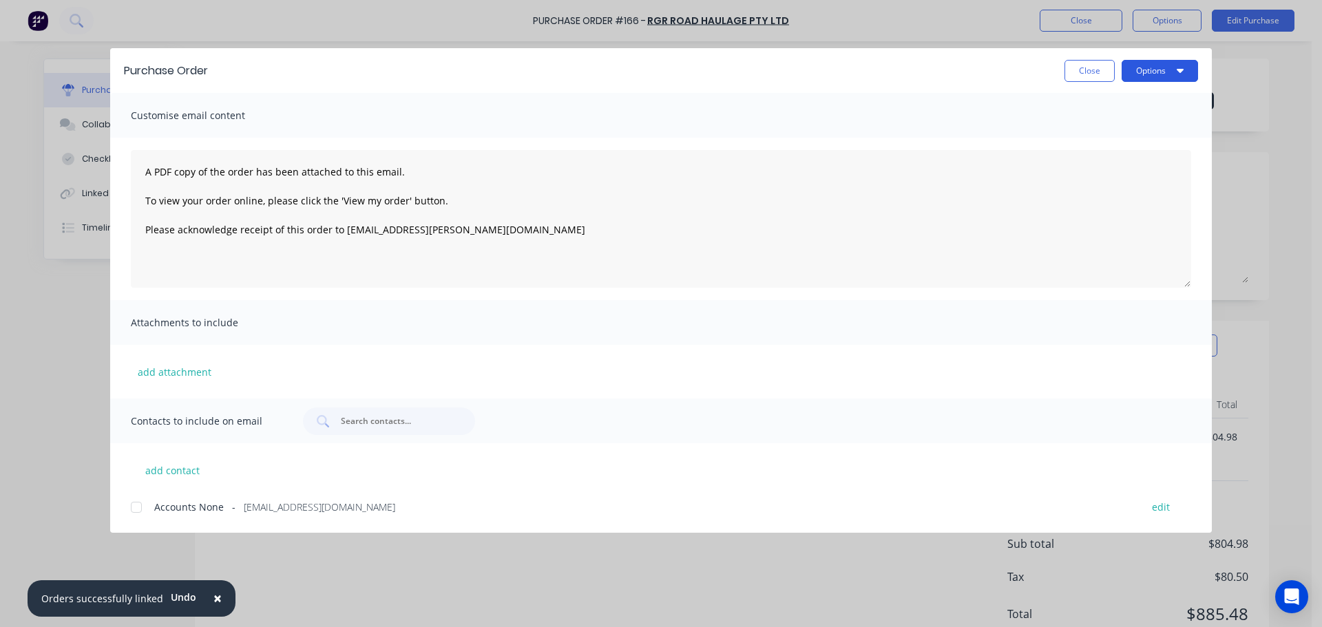
click at [1137, 72] on button "Options" at bounding box center [1160, 71] width 76 height 22
click at [1128, 102] on div "Preview" at bounding box center [1133, 106] width 106 height 20
click at [1061, 77] on div "Close Options" at bounding box center [710, 71] width 976 height 22
click at [1080, 67] on button "Close" at bounding box center [1090, 71] width 50 height 22
type textarea "x"
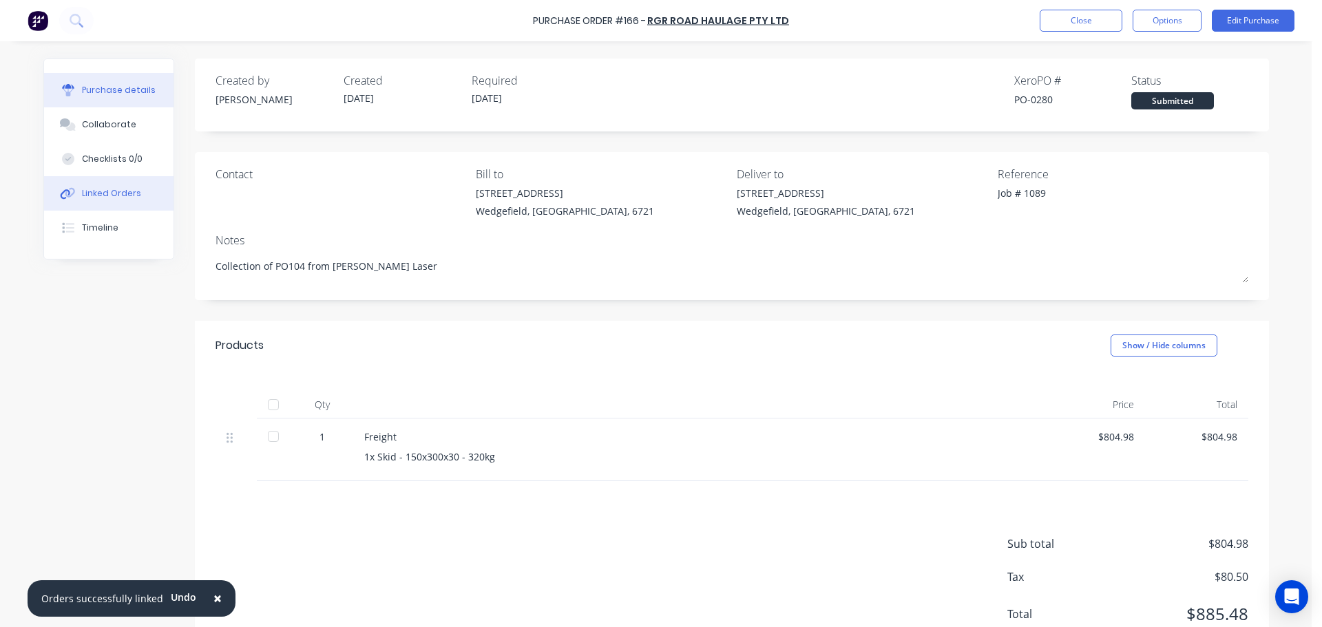
click at [88, 194] on div "Linked Orders" at bounding box center [111, 193] width 59 height 12
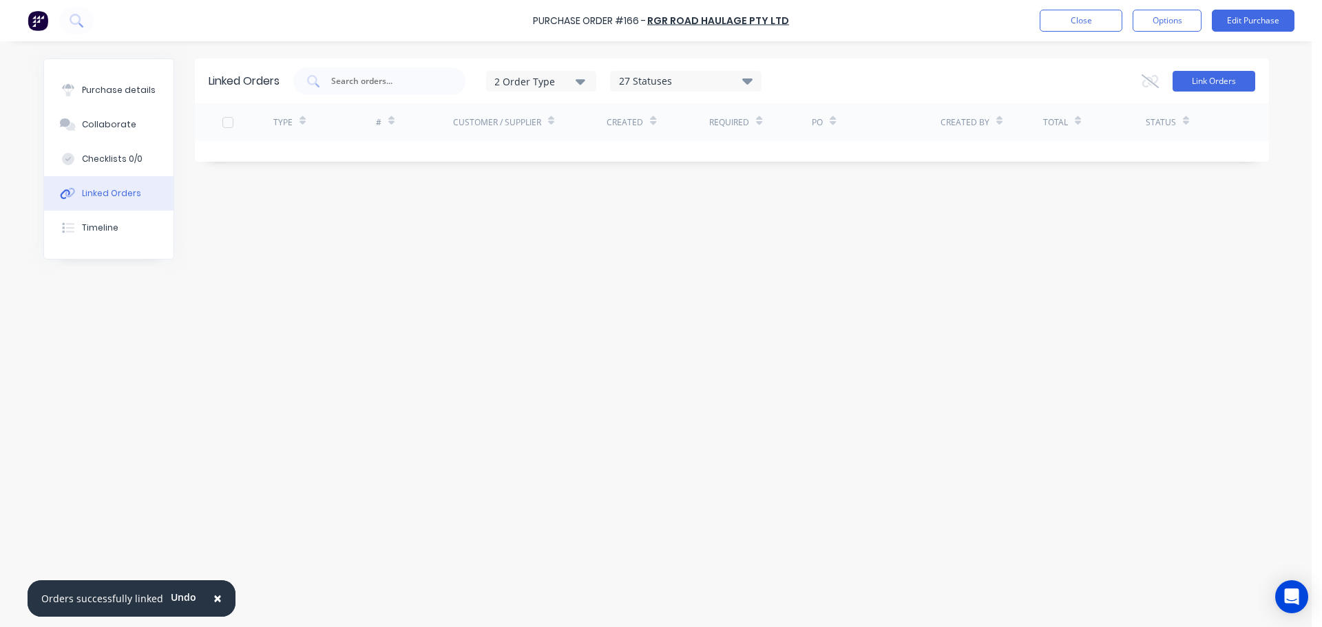
click at [1202, 73] on button "Link Orders" at bounding box center [1214, 81] width 83 height 21
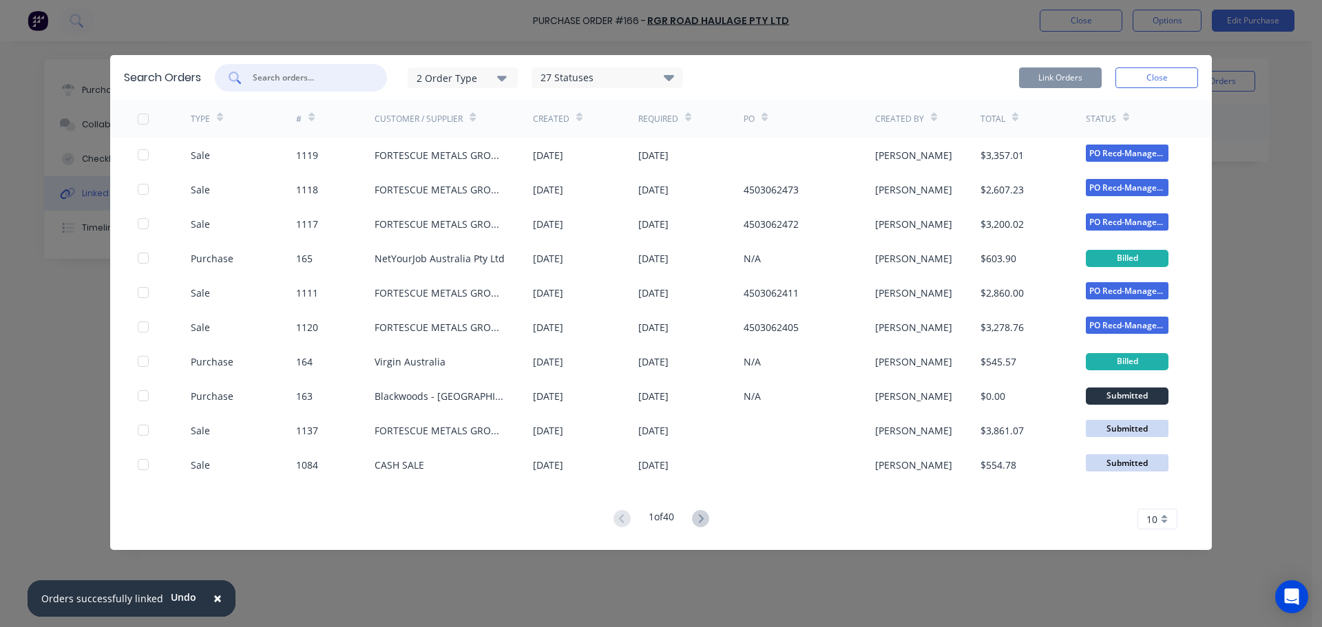
click at [280, 77] on input "text" at bounding box center [308, 78] width 114 height 14
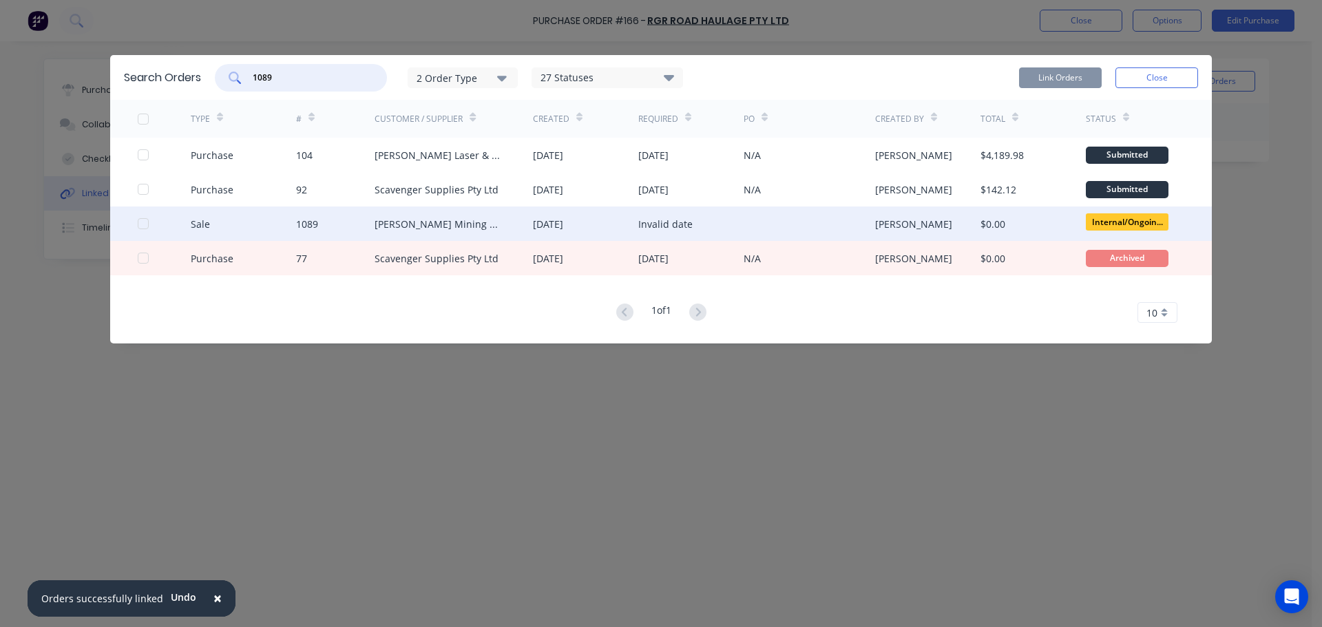
click at [143, 224] on div at bounding box center [143, 224] width 28 height 28
type input "1089"
click at [1029, 76] on button "Link Orders" at bounding box center [1060, 77] width 83 height 21
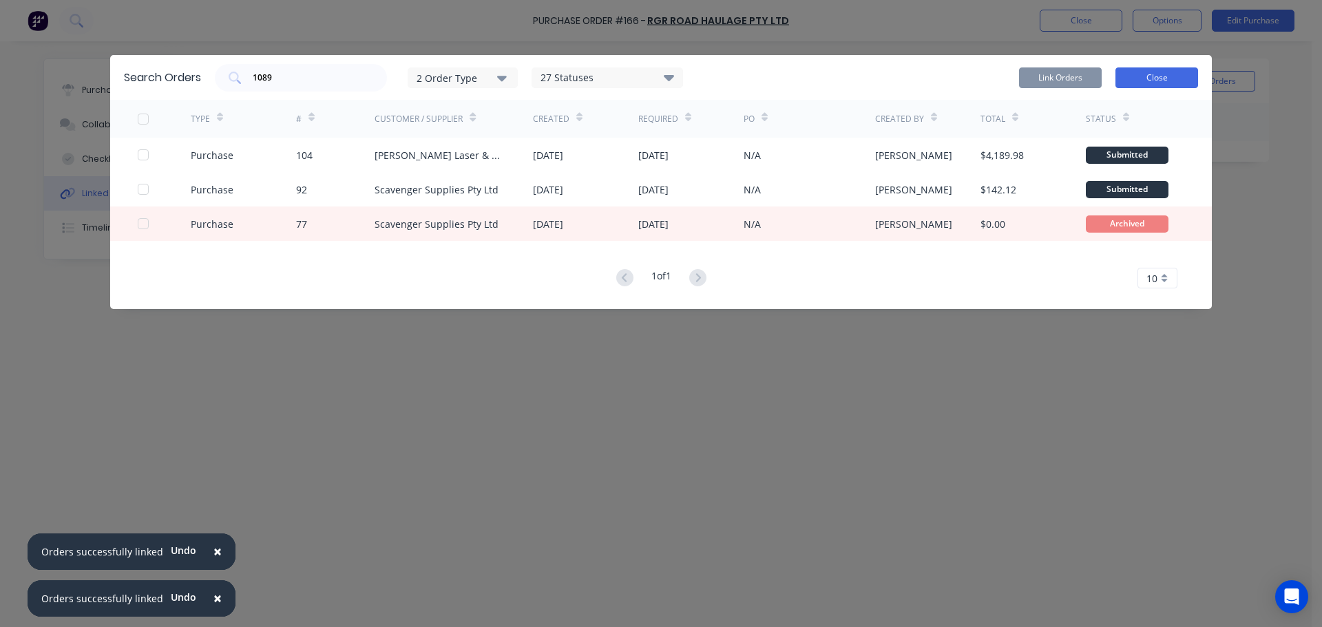
click at [1141, 83] on button "Close" at bounding box center [1156, 77] width 83 height 21
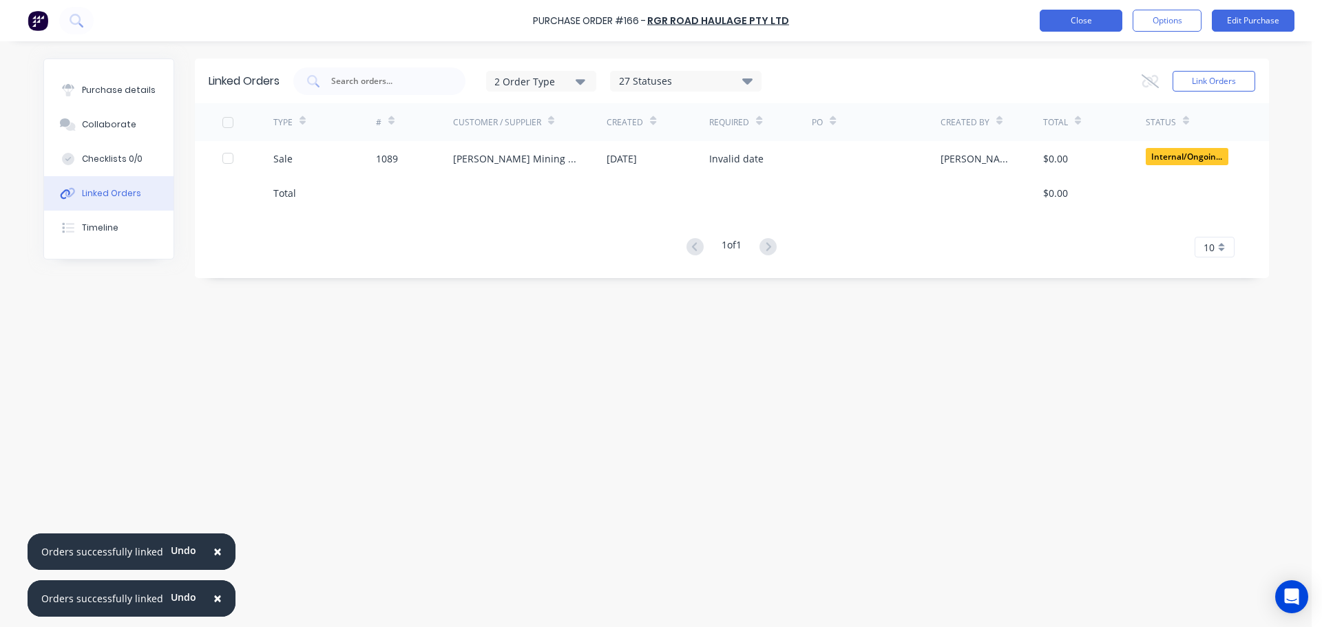
click at [1062, 21] on button "Close" at bounding box center [1081, 21] width 83 height 22
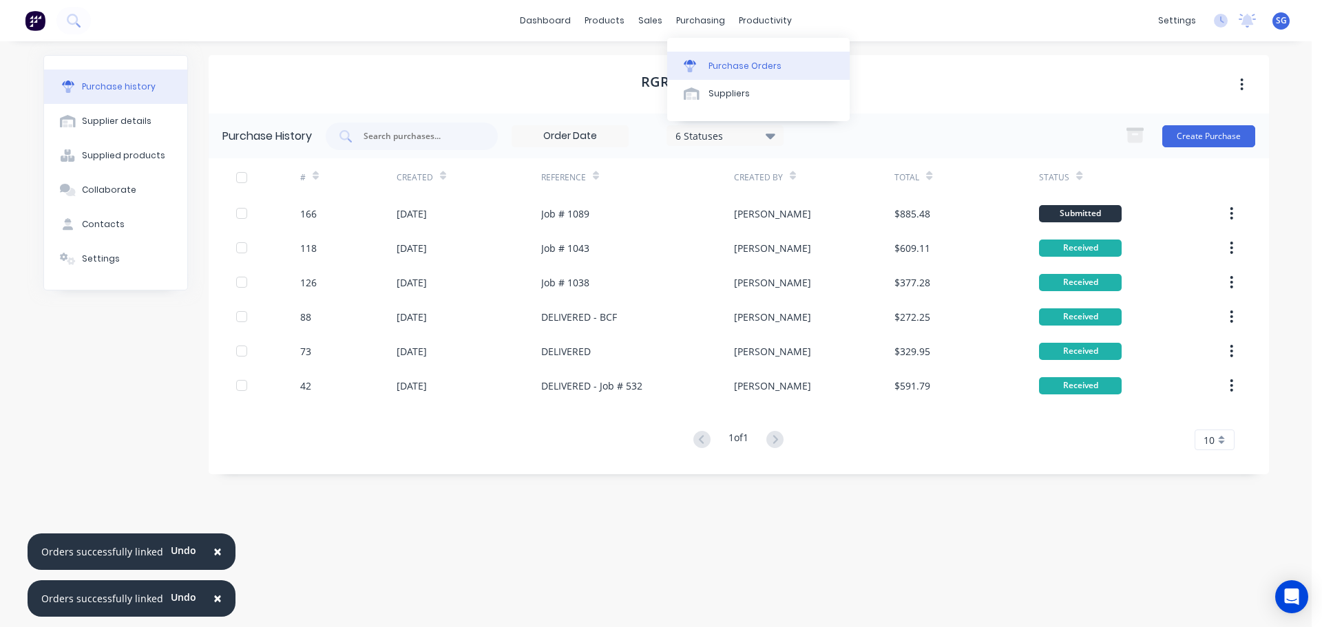
click at [699, 60] on div at bounding box center [694, 66] width 21 height 12
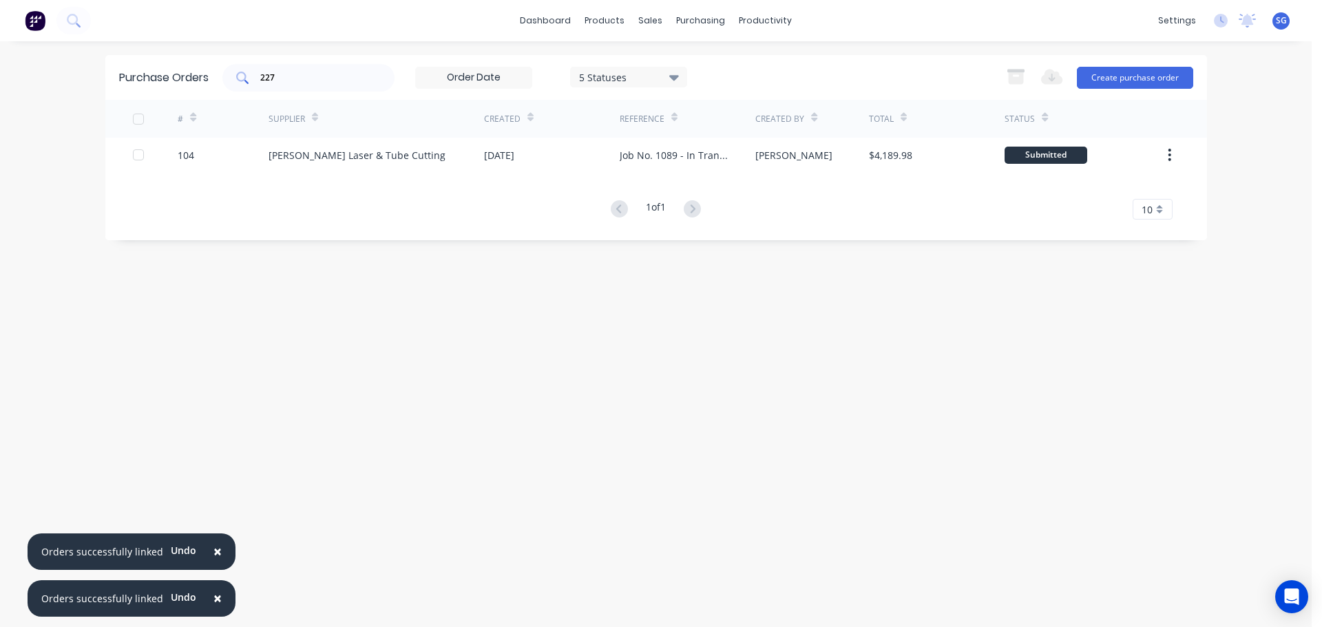
click at [312, 84] on input "227" at bounding box center [316, 78] width 114 height 14
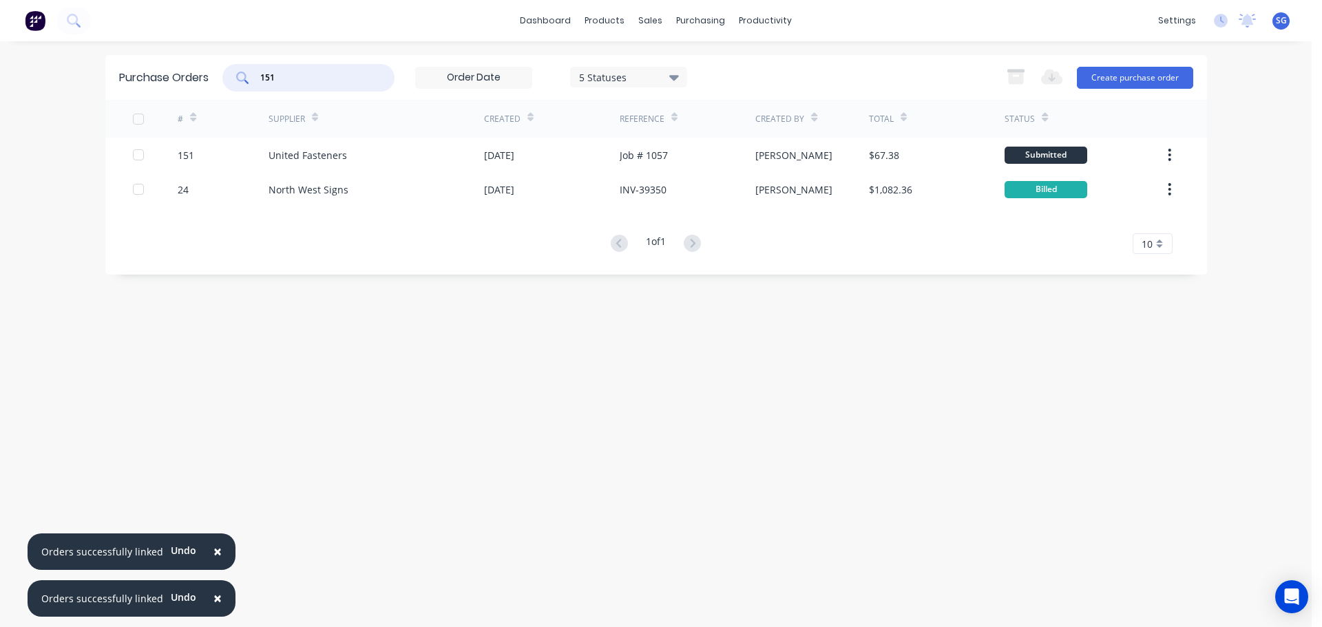
click at [339, 71] on input "151" at bounding box center [316, 78] width 114 height 14
type input "1"
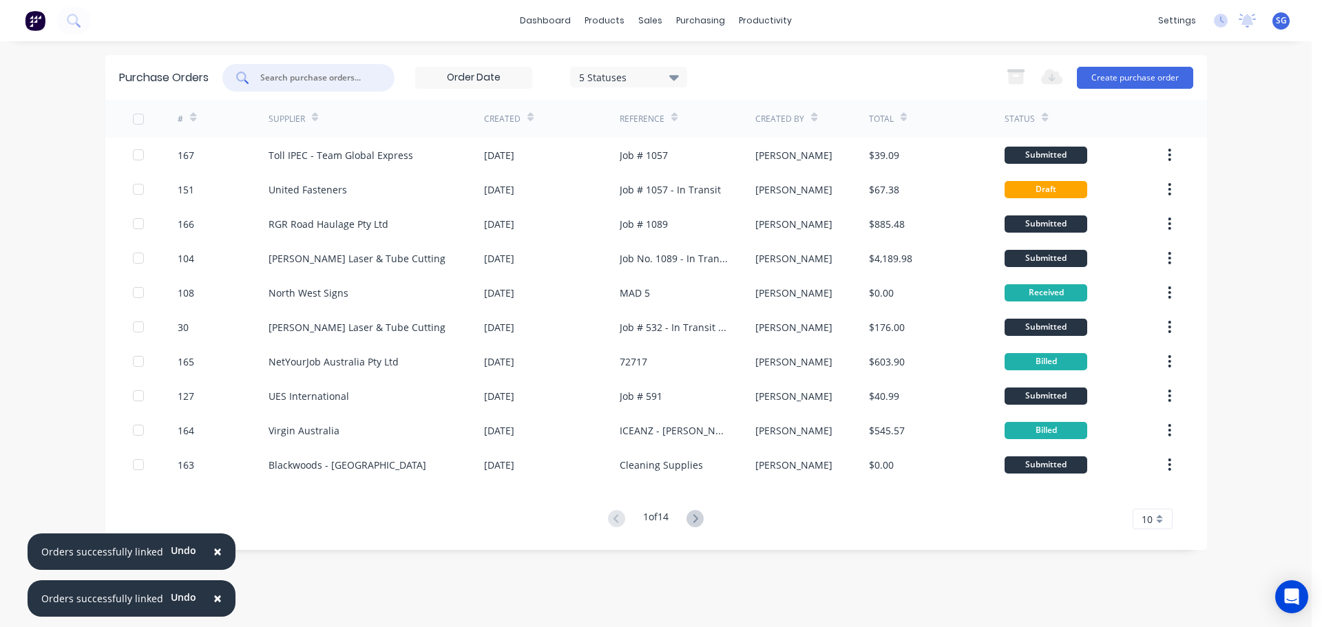
click at [218, 554] on button "×" at bounding box center [218, 552] width 36 height 33
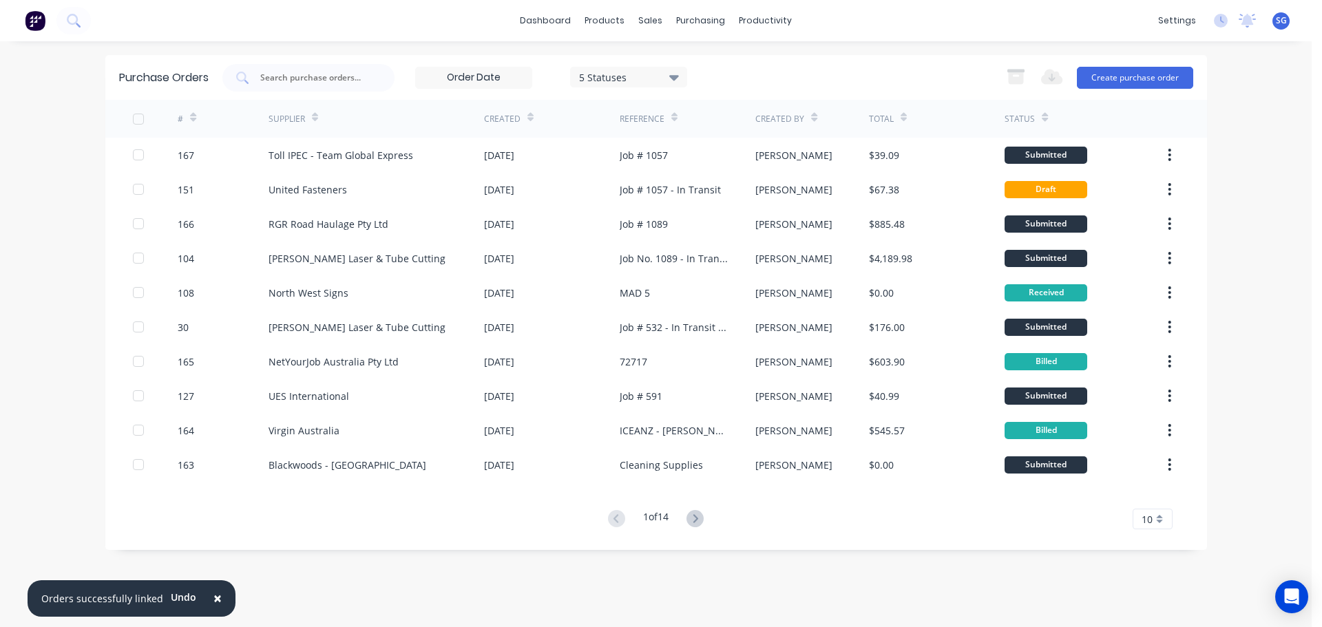
click at [218, 600] on button "×" at bounding box center [218, 599] width 36 height 33
click at [290, 627] on div "dashboard products sales purchasing productivity dashboard products Product Cat…" at bounding box center [656, 313] width 1312 height 627
click at [1279, 405] on div "dashboard products sales purchasing productivity dashboard products Product Cat…" at bounding box center [656, 313] width 1312 height 627
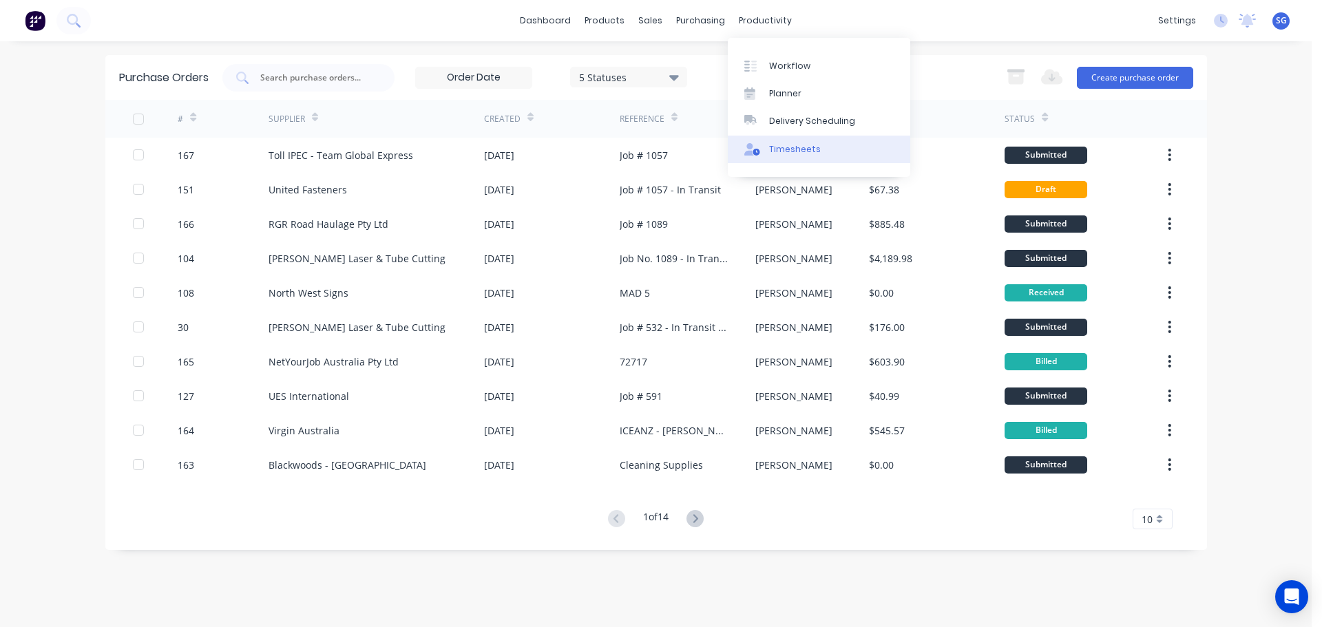
click at [775, 151] on div "Timesheets" at bounding box center [795, 149] width 52 height 12
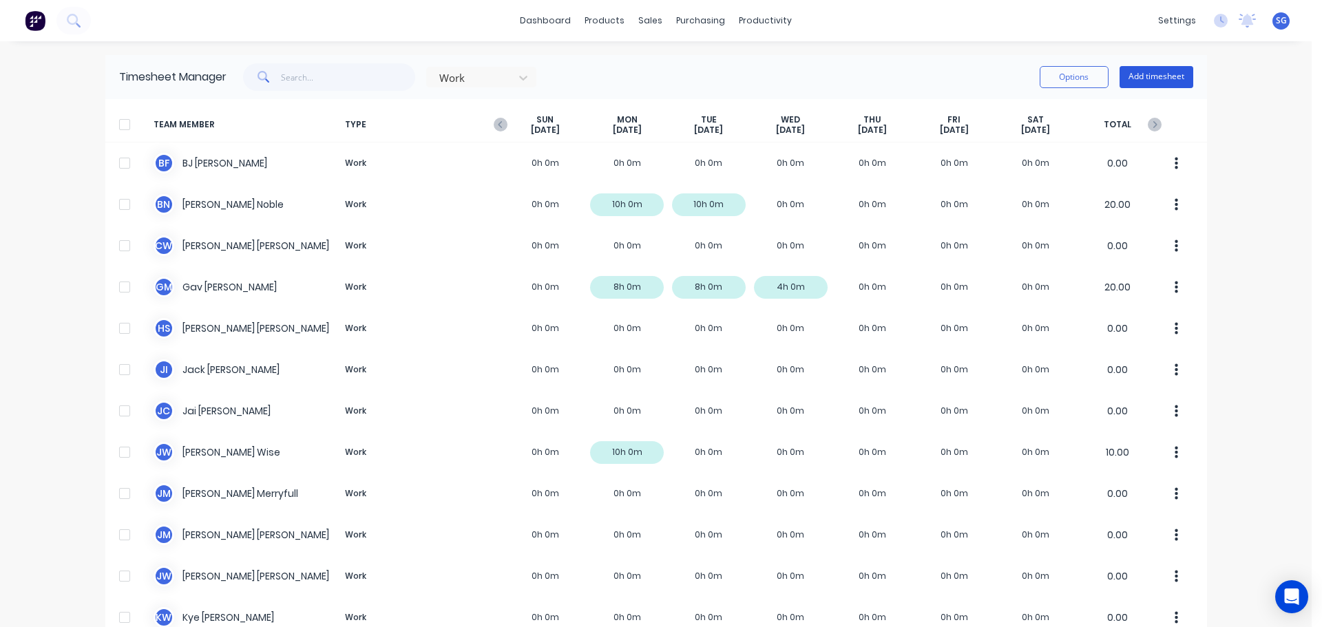
click at [1131, 69] on button "Add timesheet" at bounding box center [1157, 77] width 74 height 22
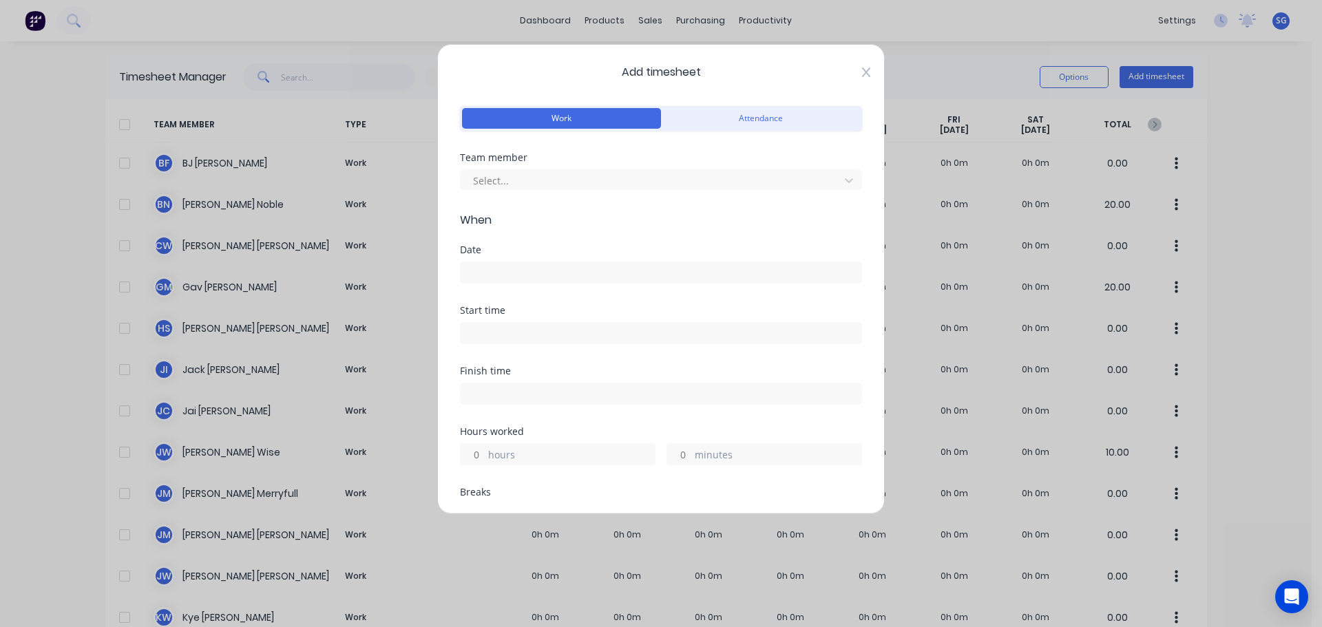
click at [862, 76] on icon at bounding box center [866, 72] width 8 height 10
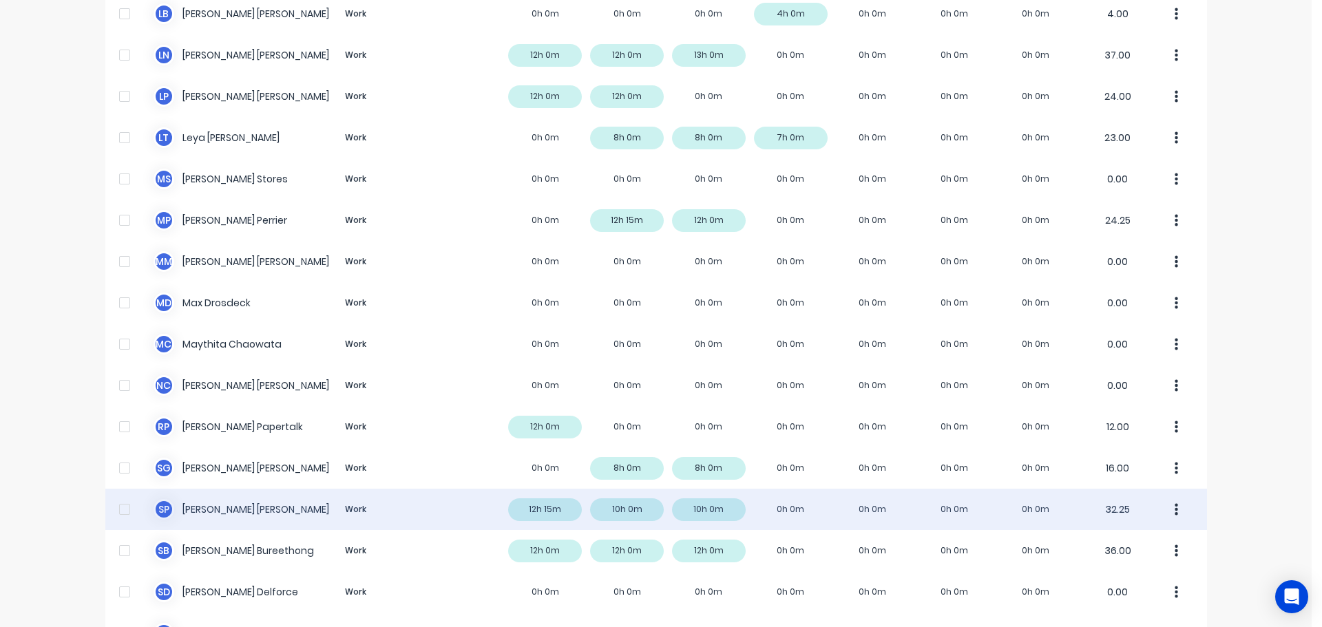
scroll to position [689, 0]
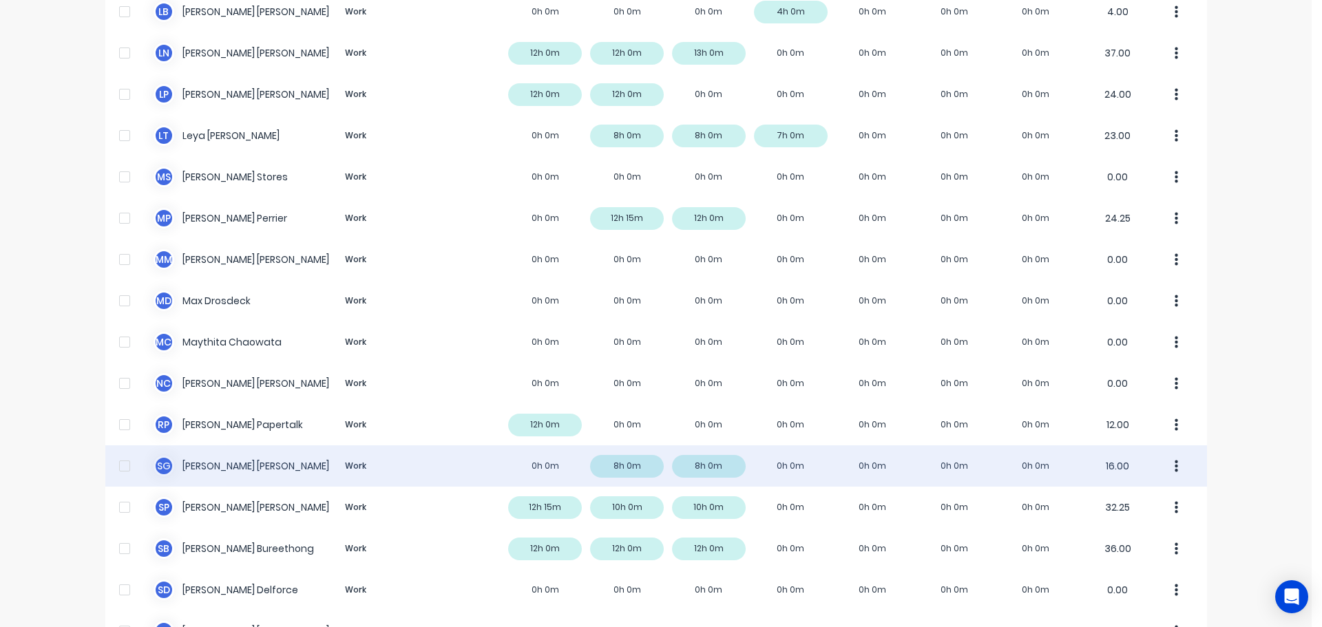
click at [204, 466] on div "S G Sarah Goldsmith Work 0h 0m 8h 0m 8h 0m 0h 0m 0h 0m 0h 0m 0h 0m 16.00" at bounding box center [656, 465] width 1102 height 41
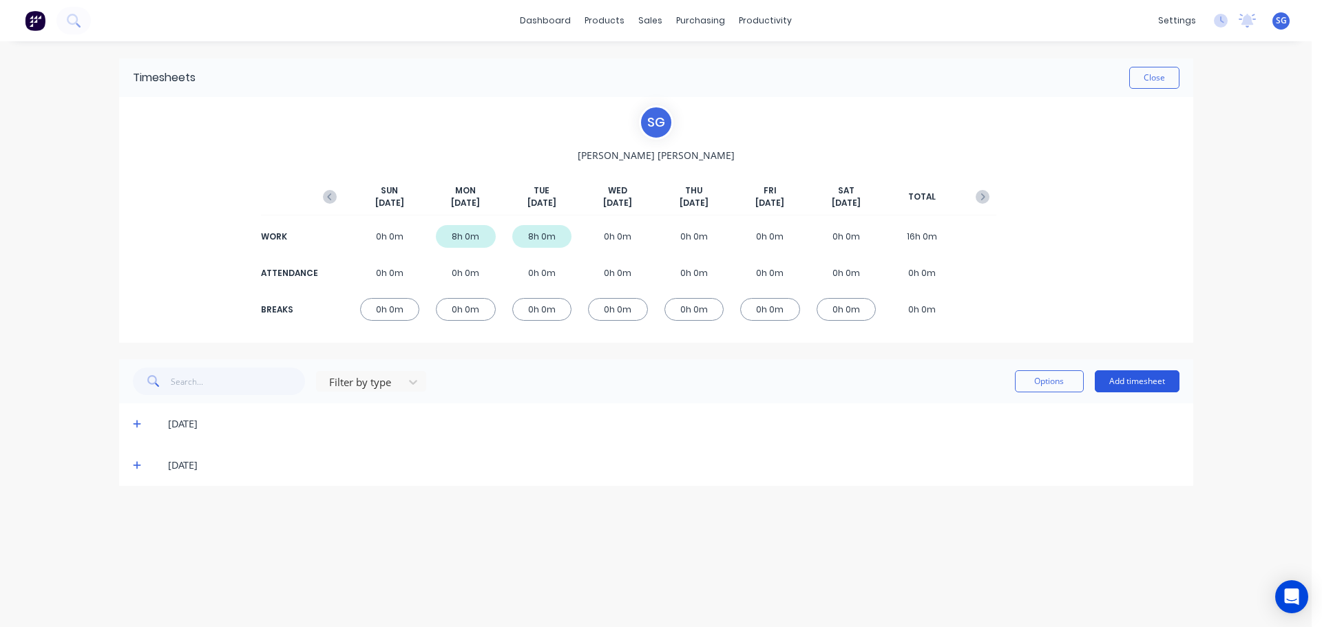
click at [1144, 386] on button "Add timesheet" at bounding box center [1137, 381] width 85 height 22
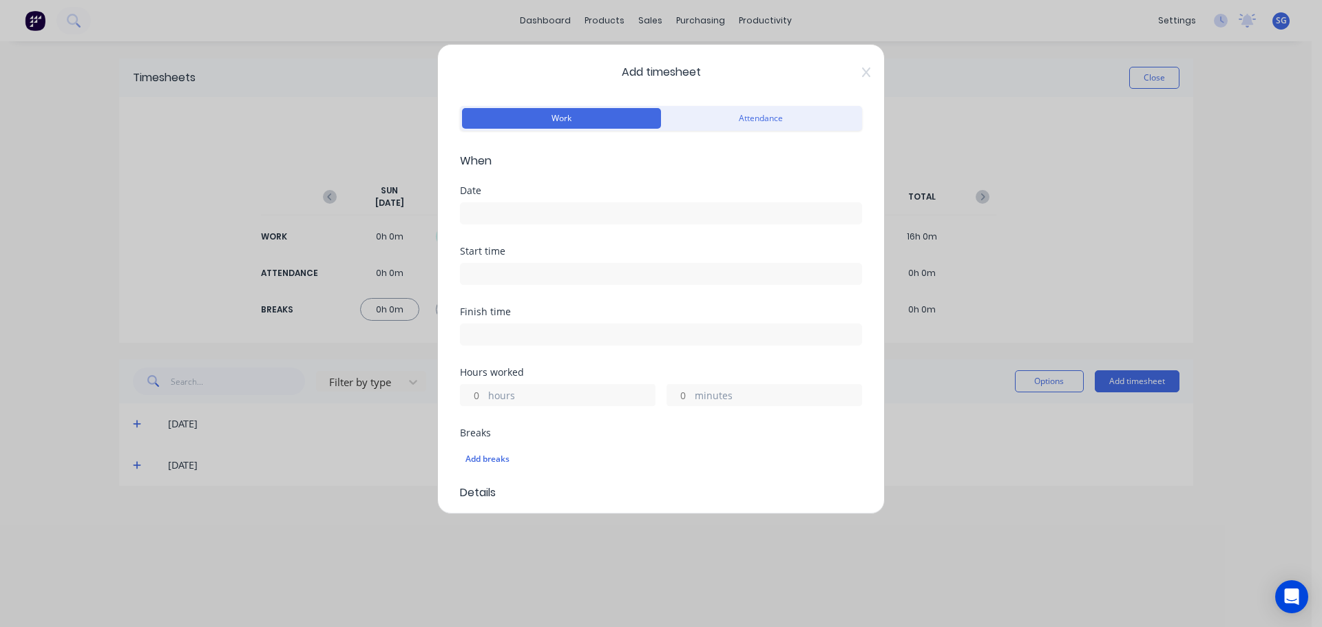
click at [480, 218] on input at bounding box center [661, 213] width 401 height 21
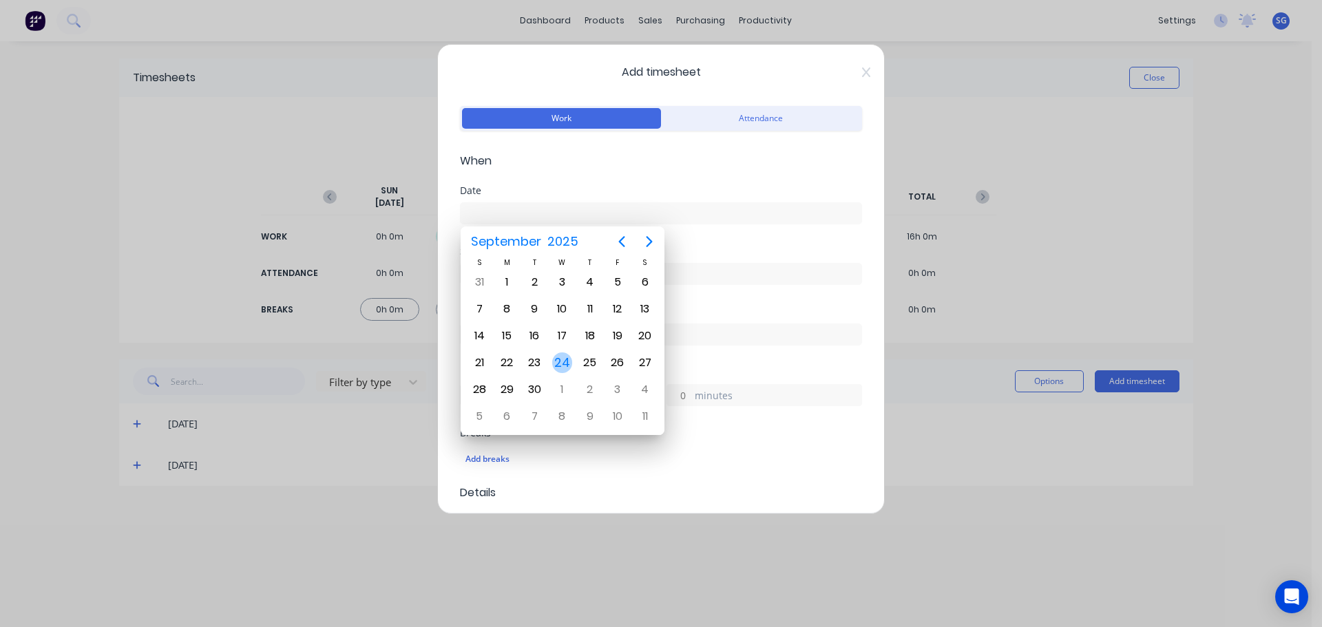
click at [571, 365] on div "24" at bounding box center [562, 363] width 21 height 21
type input "24/09/2025"
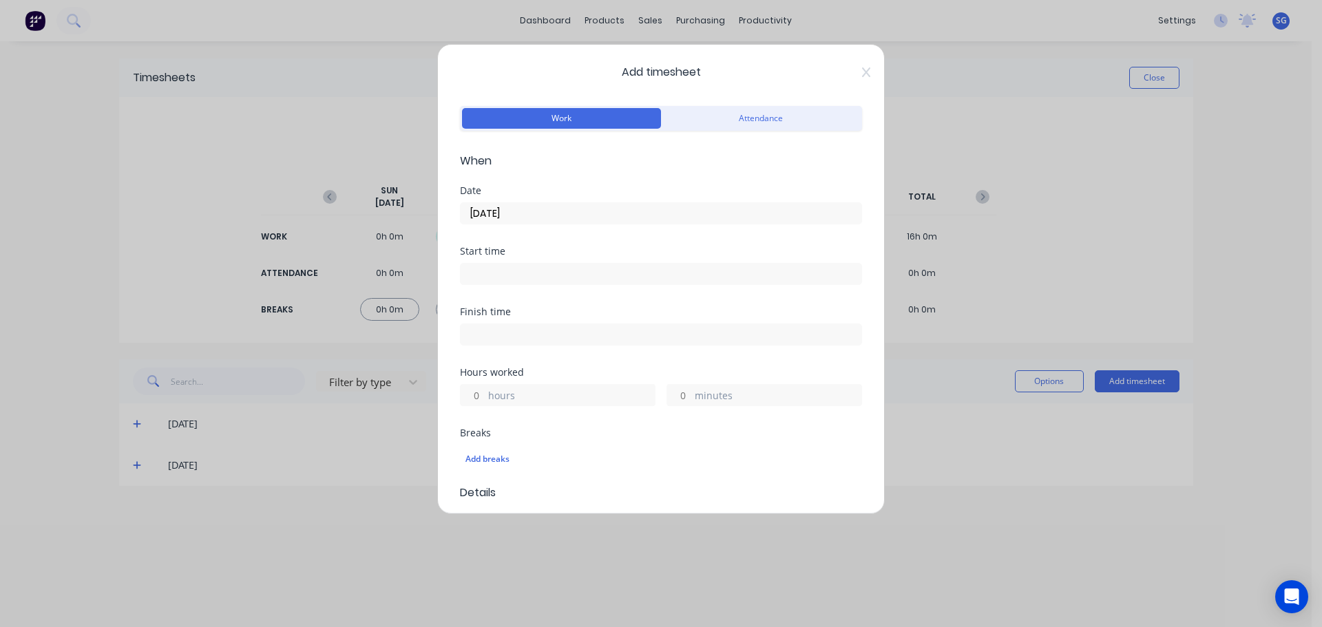
click at [551, 272] on input at bounding box center [661, 274] width 401 height 21
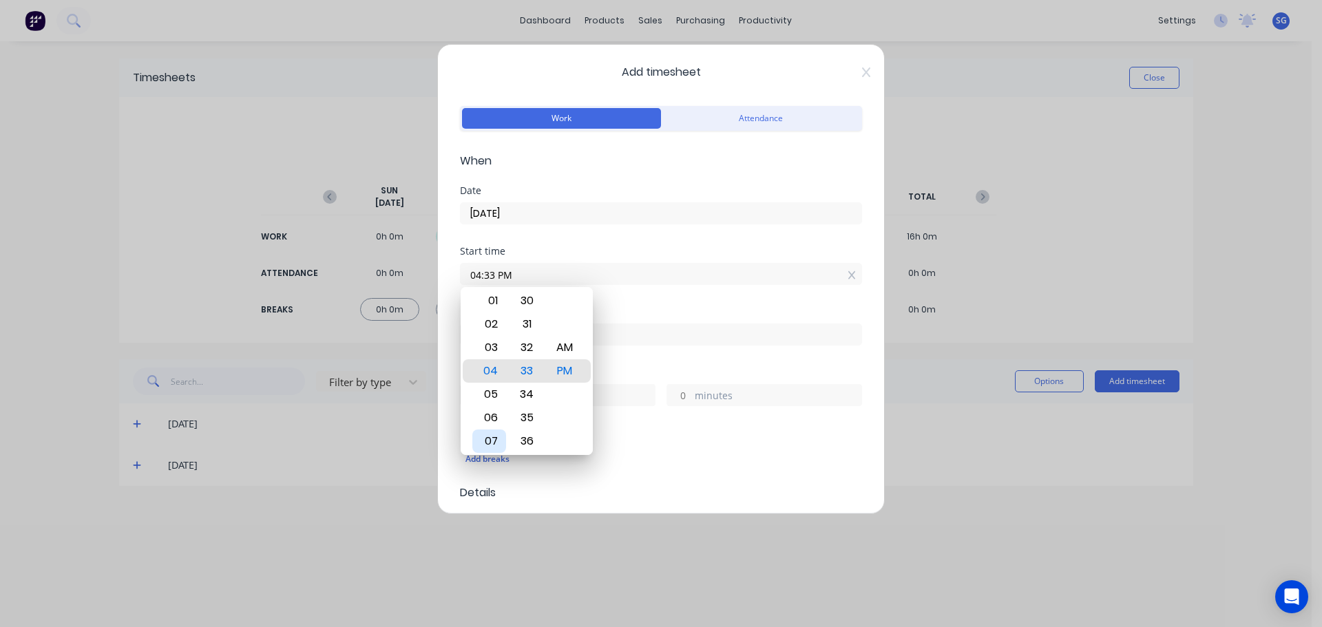
click at [493, 438] on div "07" at bounding box center [489, 441] width 34 height 23
click at [528, 305] on div "30" at bounding box center [527, 300] width 34 height 23
click at [564, 349] on div "AM" at bounding box center [565, 347] width 34 height 23
type input "07:30 AM"
click at [640, 341] on input at bounding box center [661, 334] width 401 height 21
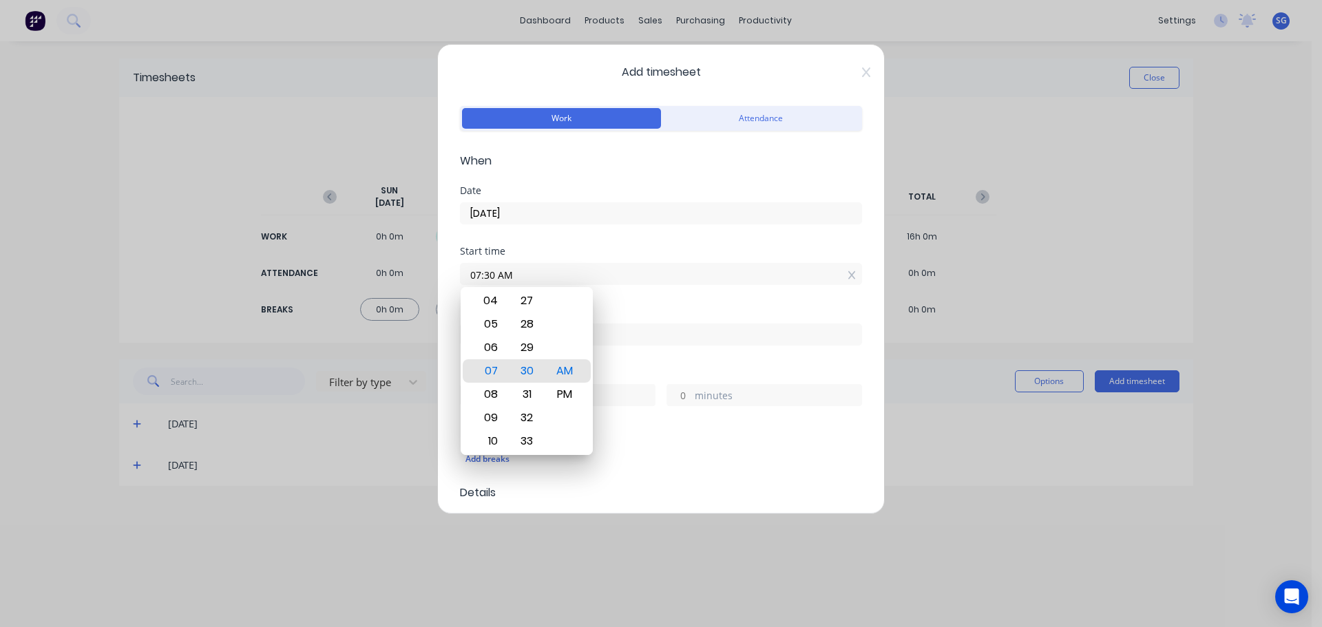
type input "03:33 PM"
type input "8"
type input "3"
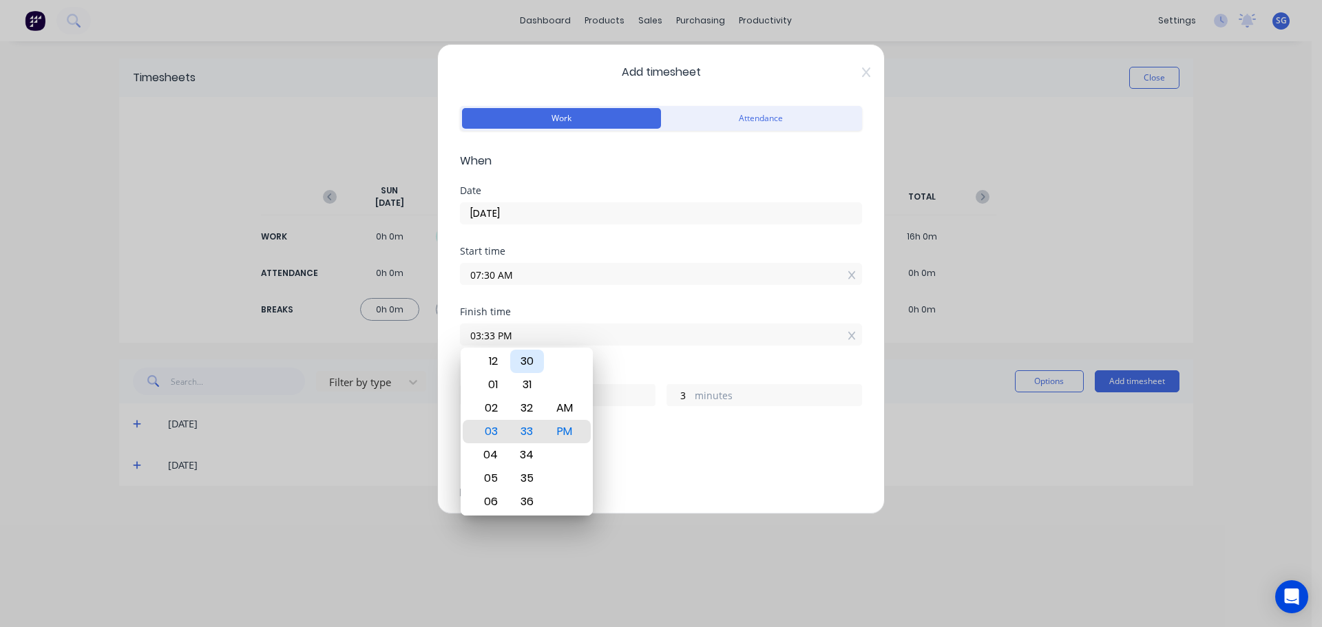
click at [532, 368] on div "30" at bounding box center [527, 361] width 34 height 23
type input "03:30 PM"
type input "0"
drag, startPoint x: 655, startPoint y: 365, endPoint x: 650, endPoint y: 377, distance: 12.7
click at [656, 365] on div "Finish time 03:30 PM" at bounding box center [661, 337] width 402 height 61
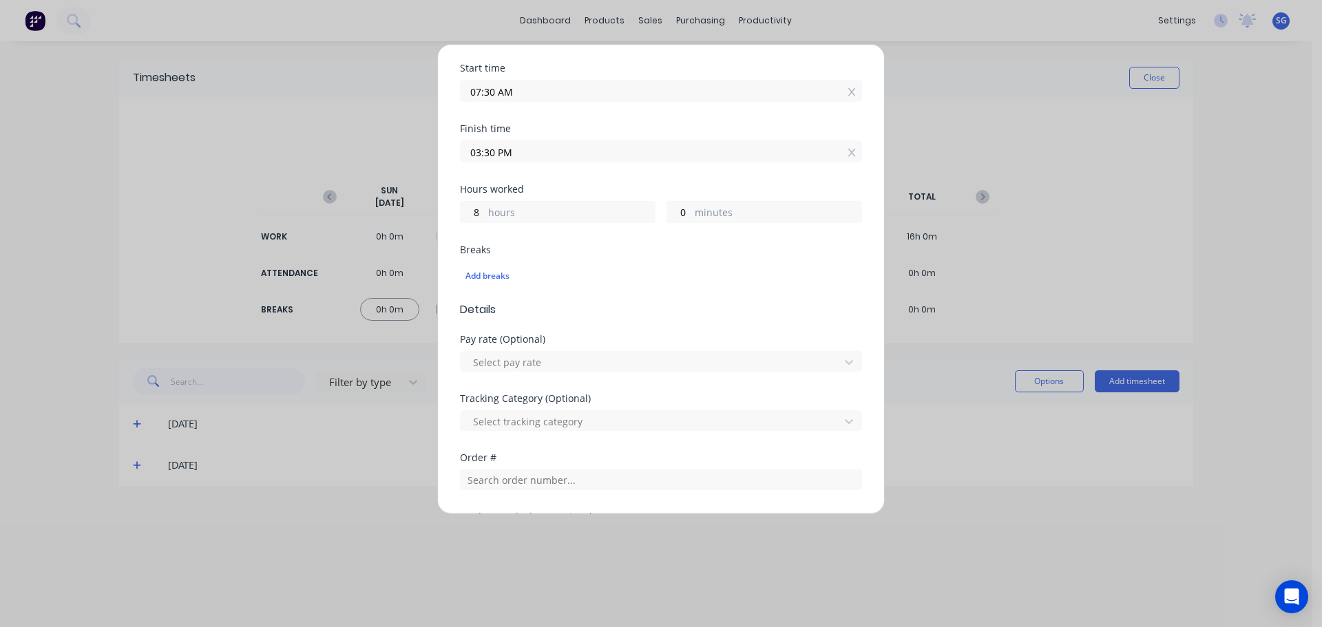
scroll to position [394, 0]
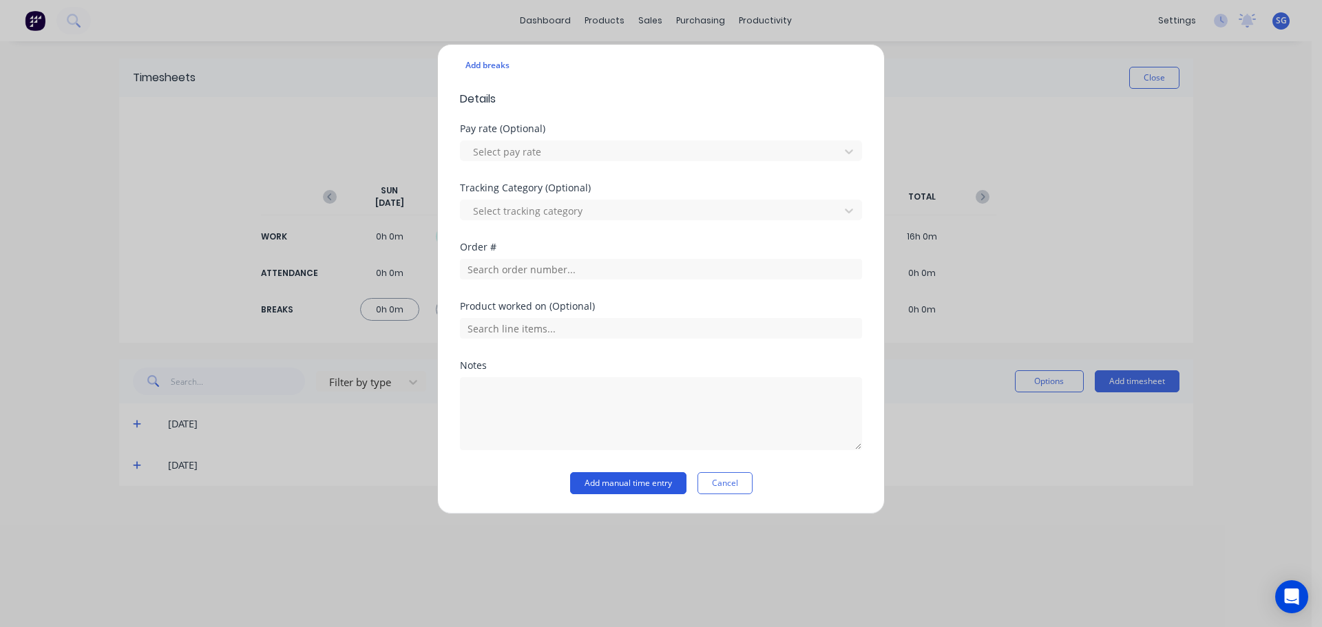
click at [625, 487] on button "Add manual time entry" at bounding box center [628, 483] width 116 height 22
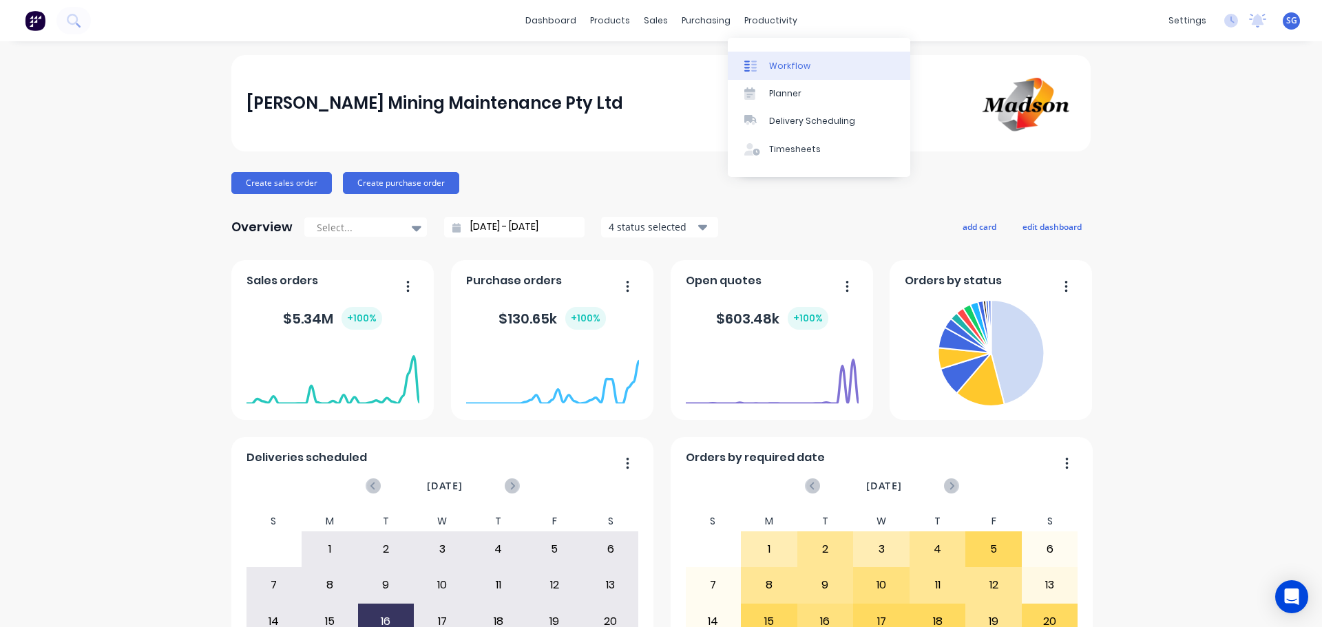
click at [781, 61] on div "Workflow" at bounding box center [789, 66] width 41 height 12
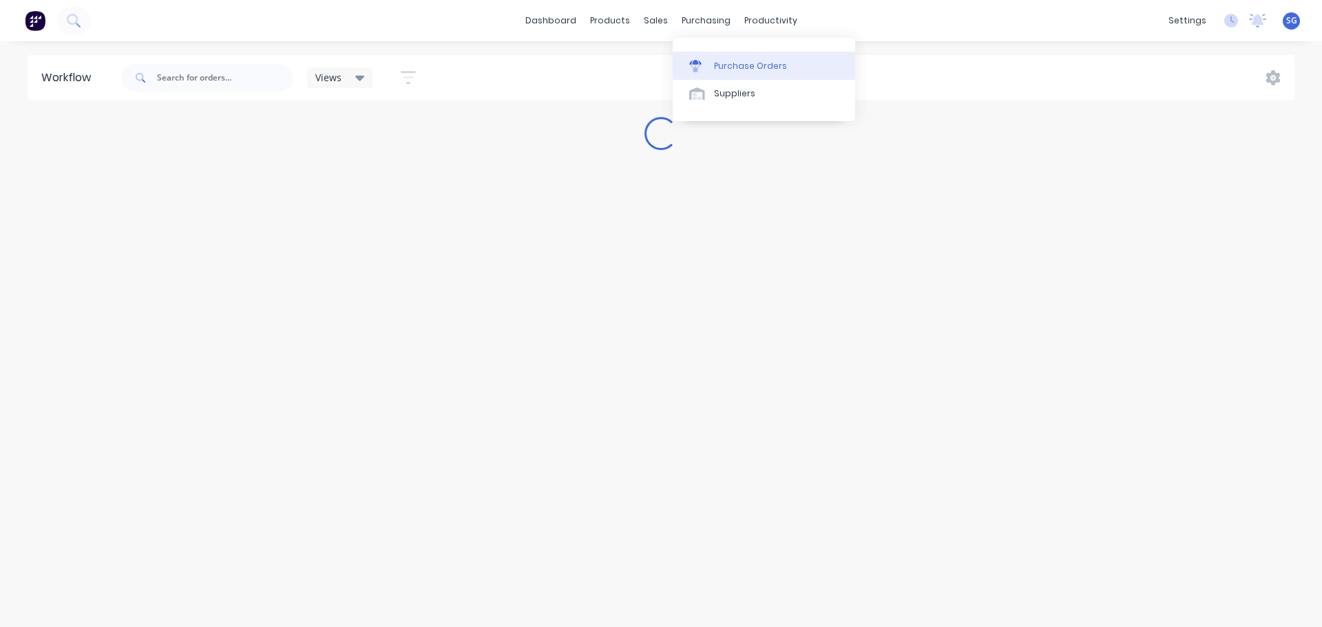
click at [723, 63] on div "Purchase Orders" at bounding box center [750, 66] width 73 height 12
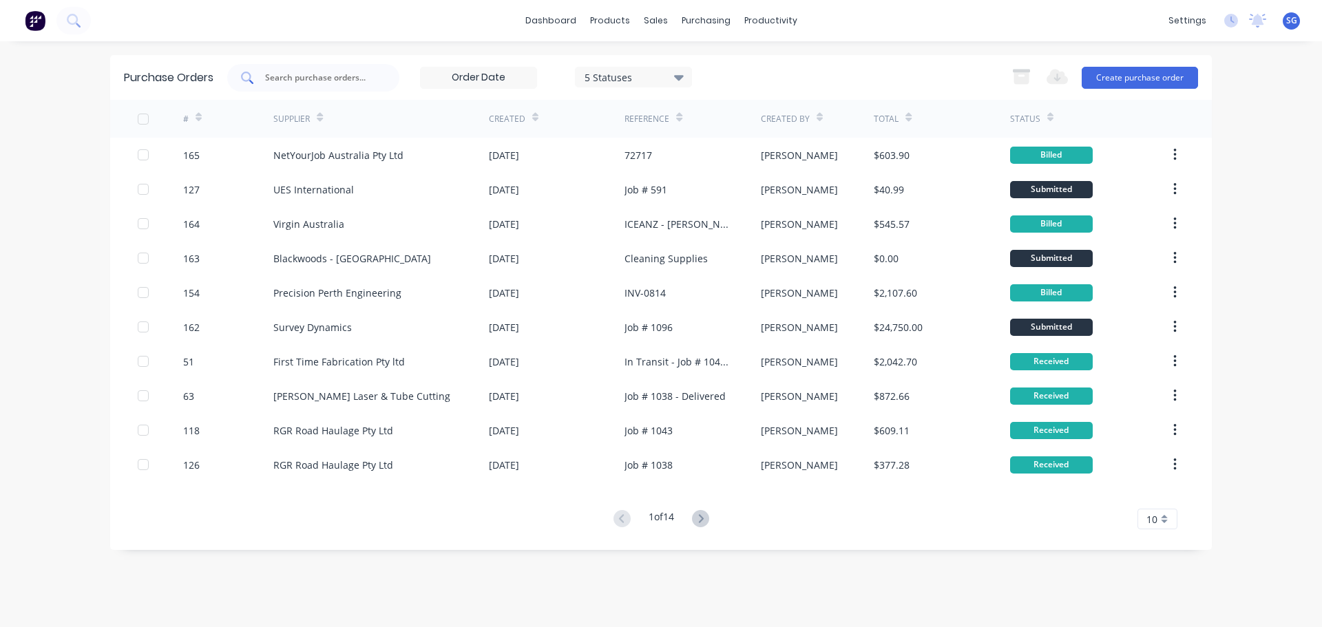
click at [293, 67] on div at bounding box center [313, 78] width 172 height 28
type input "156"
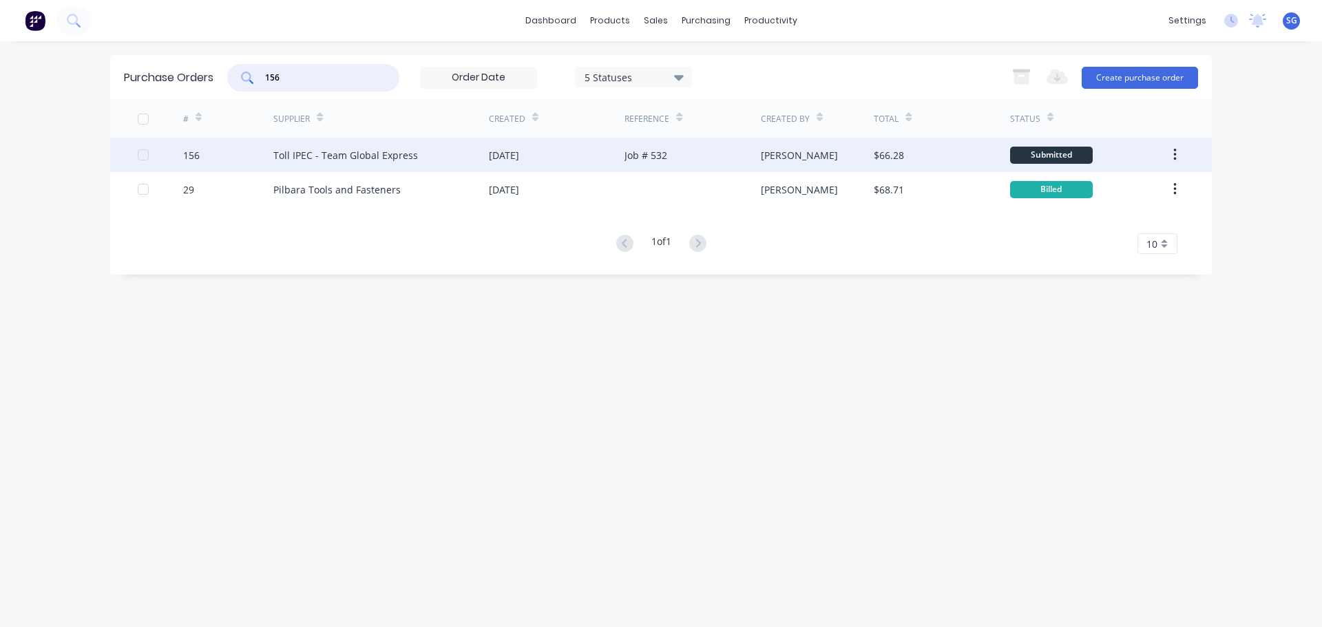
click at [304, 158] on div "Toll IPEC - Team Global Express" at bounding box center [345, 155] width 145 height 14
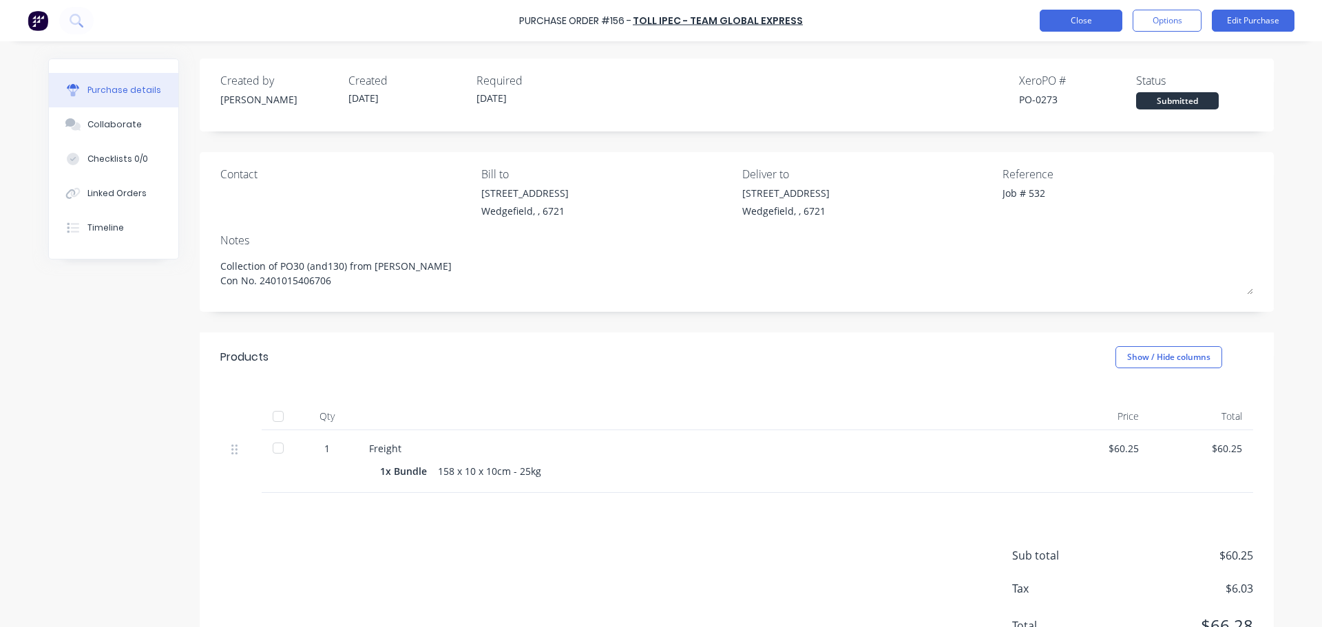
click at [1089, 17] on button "Close" at bounding box center [1081, 21] width 83 height 22
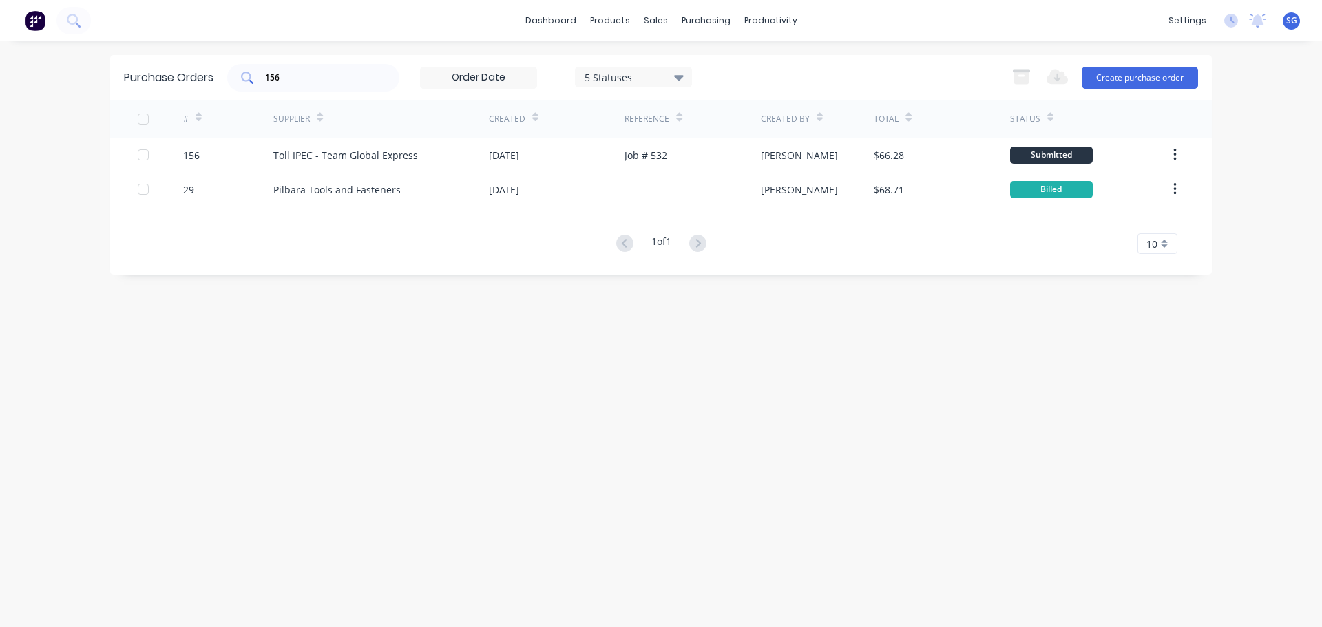
click at [335, 78] on input "156" at bounding box center [321, 78] width 114 height 14
type input "114"
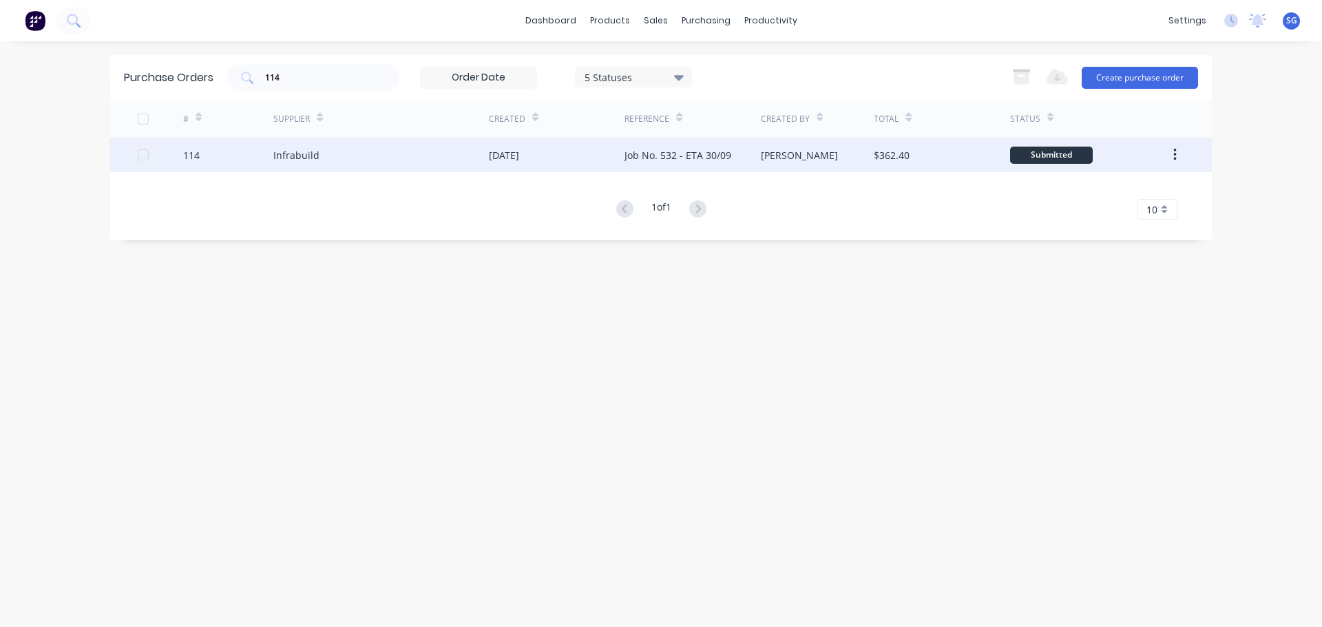
click at [278, 154] on div "Infrabuild" at bounding box center [296, 155] width 46 height 14
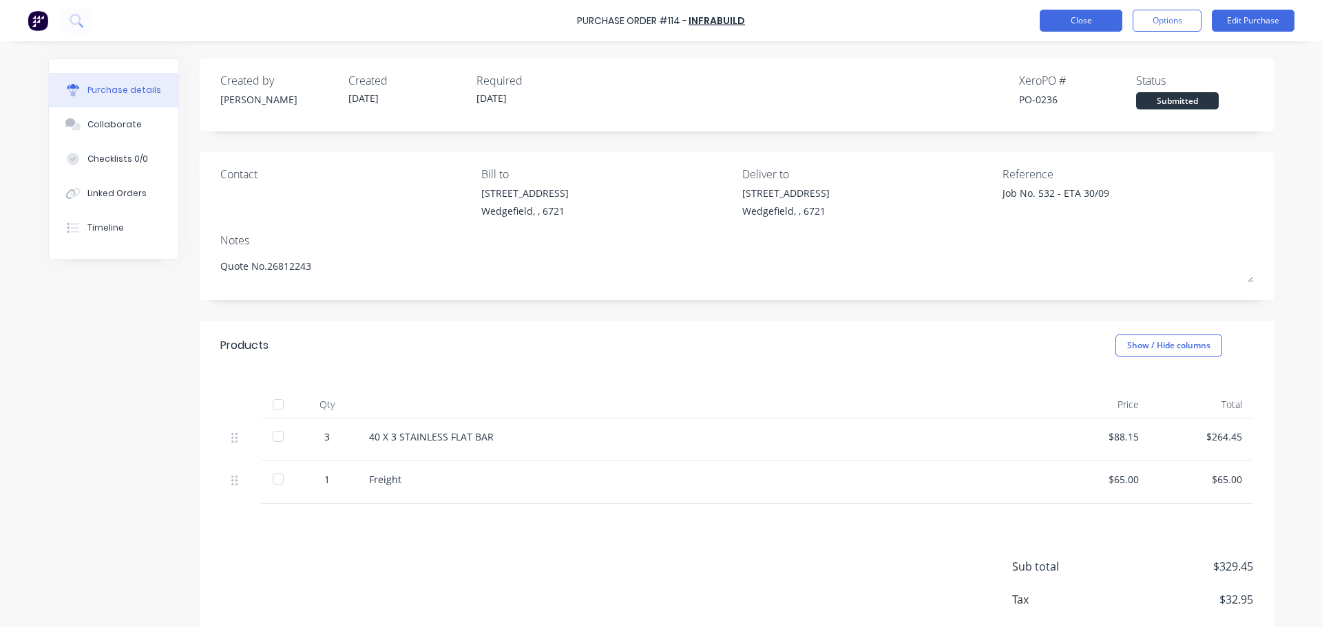
click at [1078, 19] on button "Close" at bounding box center [1081, 21] width 83 height 22
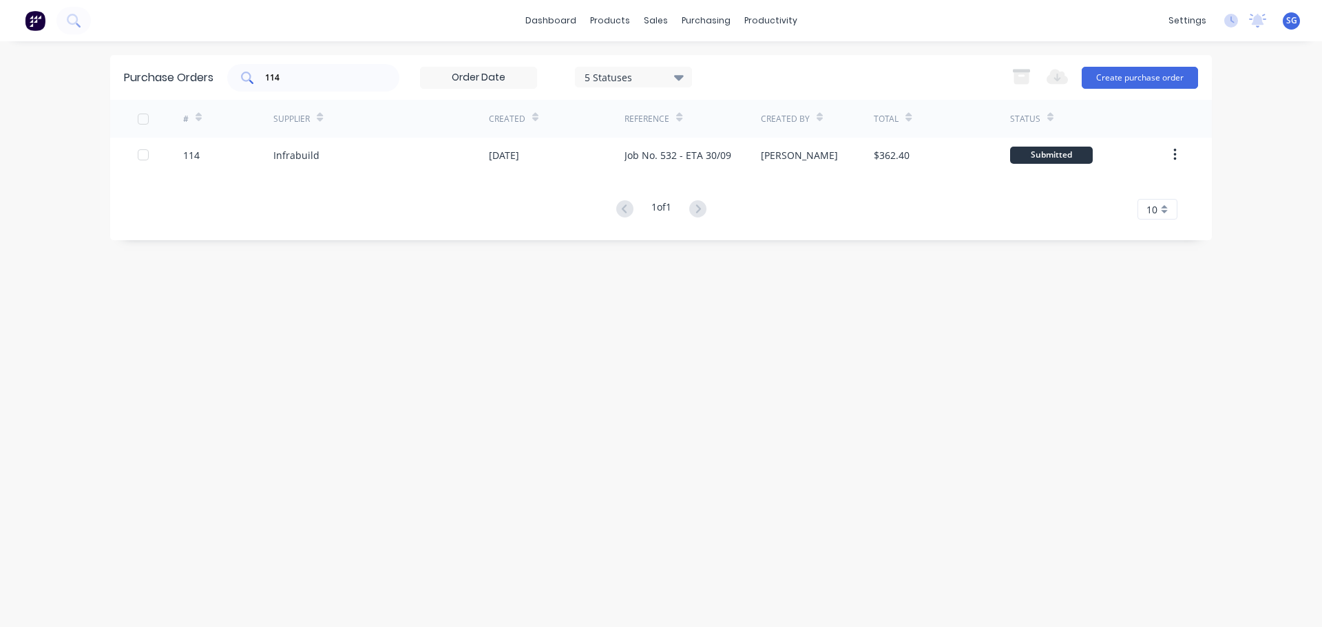
click at [302, 82] on input "114" at bounding box center [321, 78] width 114 height 14
click at [289, 78] on input "114" at bounding box center [321, 78] width 114 height 14
type input "30"
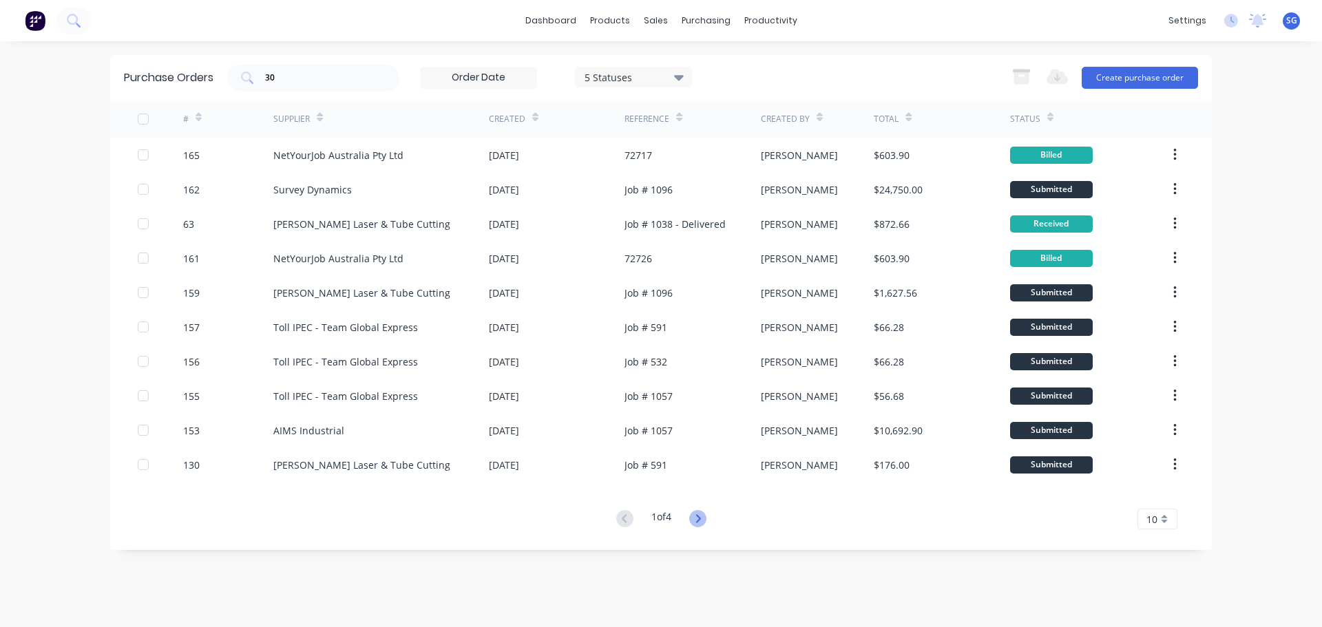
click at [702, 516] on icon at bounding box center [697, 518] width 17 height 17
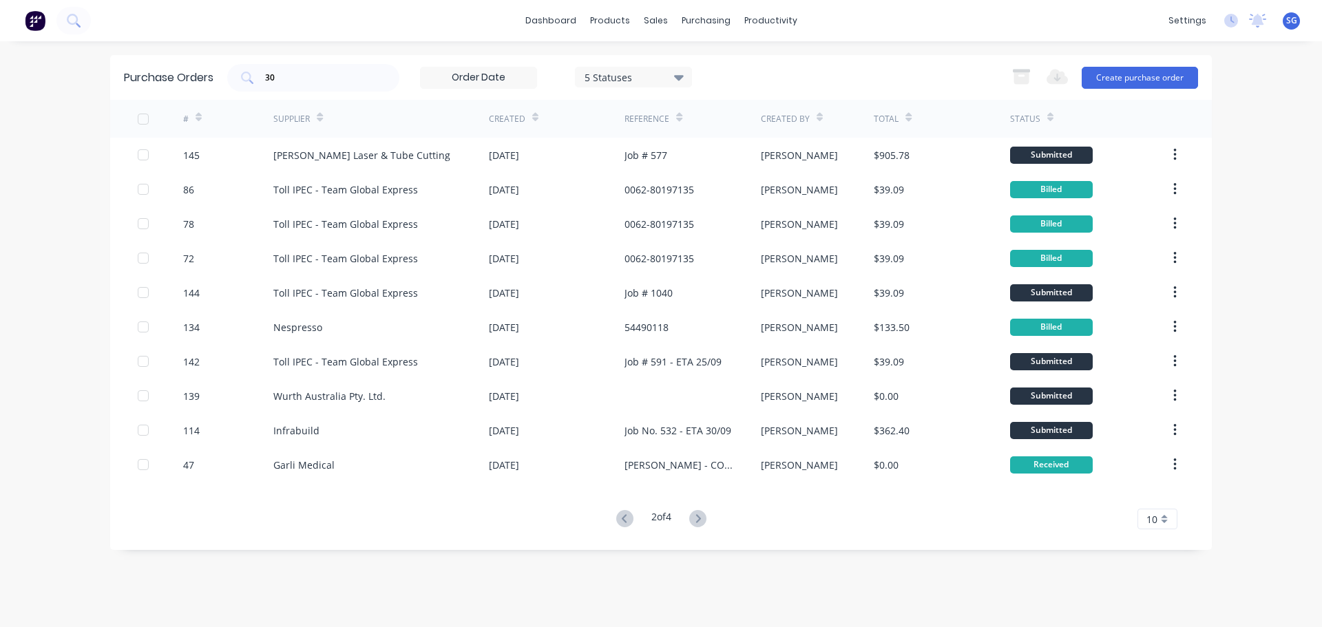
click at [702, 516] on icon at bounding box center [697, 518] width 17 height 17
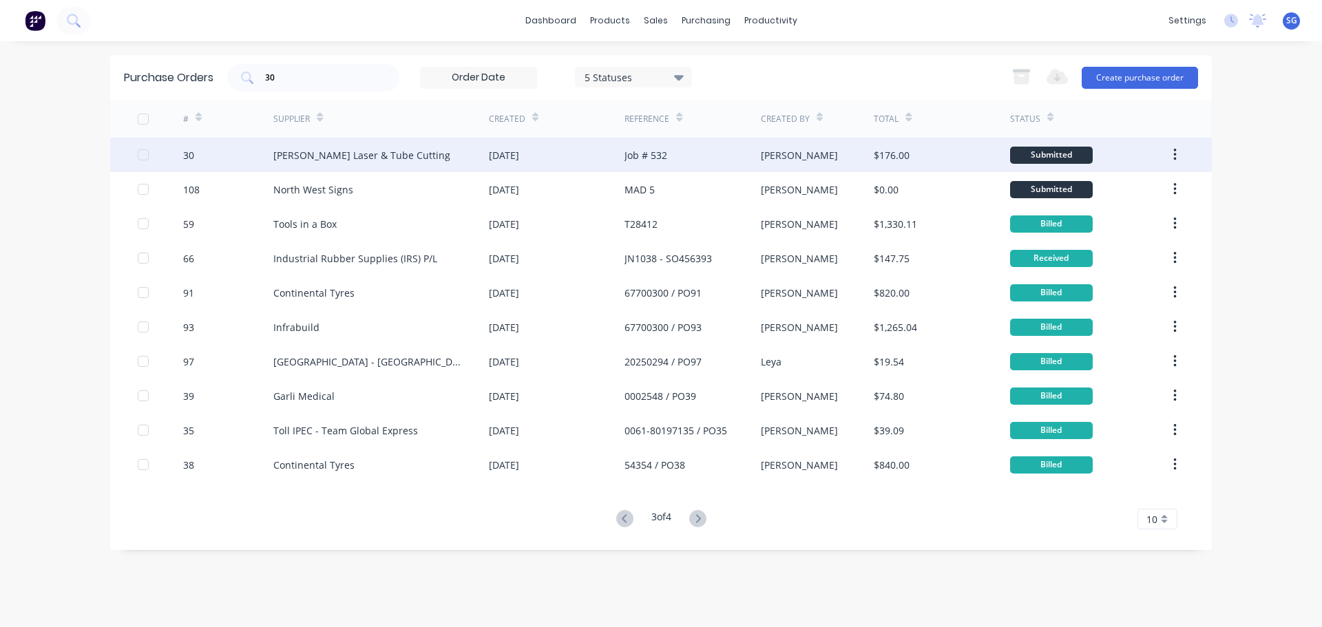
click at [358, 165] on div "Simmonds Laser & Tube Cutting" at bounding box center [381, 155] width 216 height 34
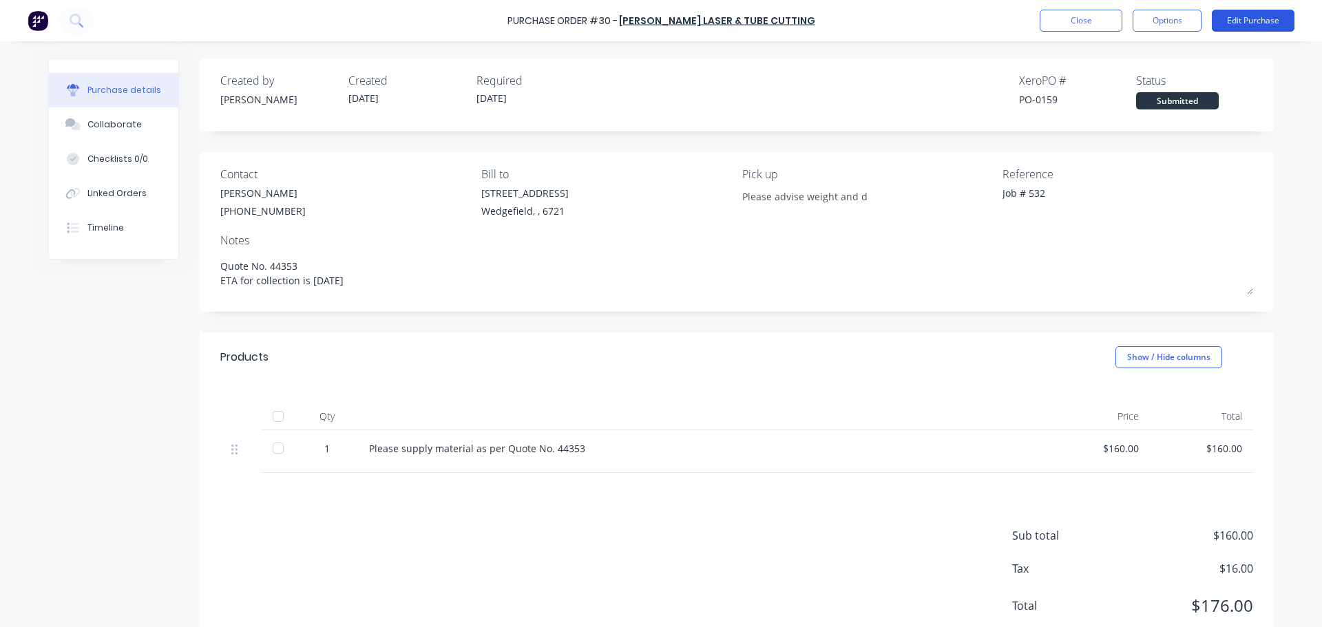
click at [1248, 21] on button "Edit Purchase" at bounding box center [1253, 21] width 83 height 22
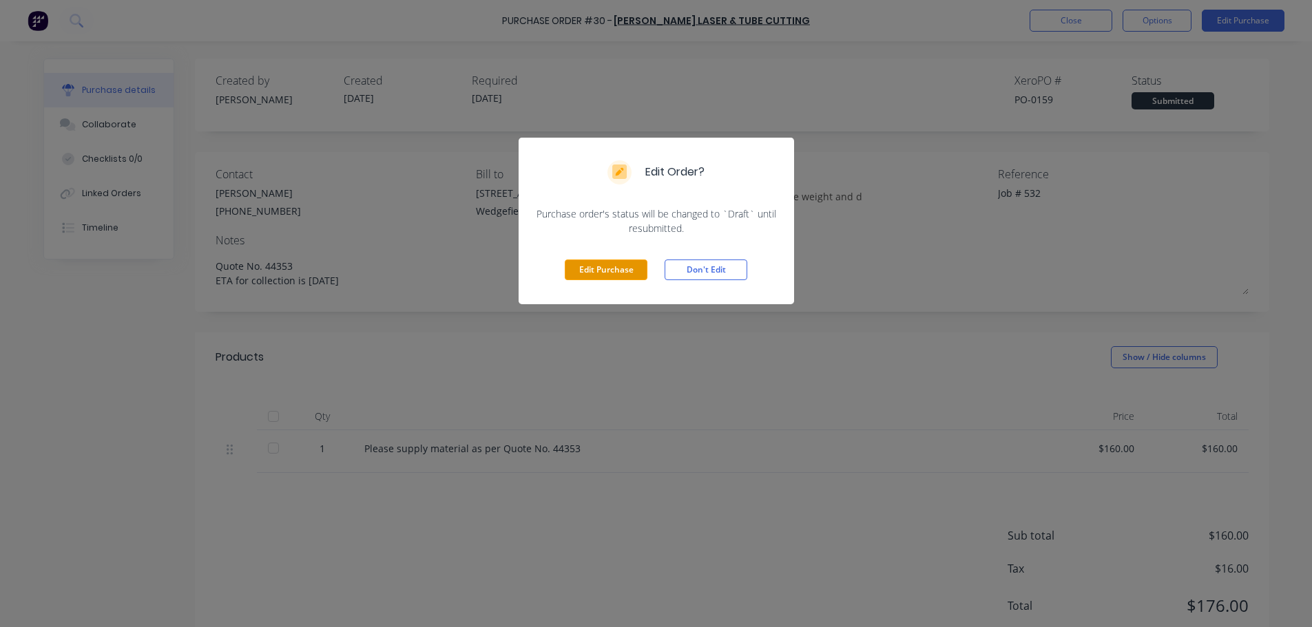
click at [599, 275] on button "Edit Purchase" at bounding box center [606, 270] width 83 height 21
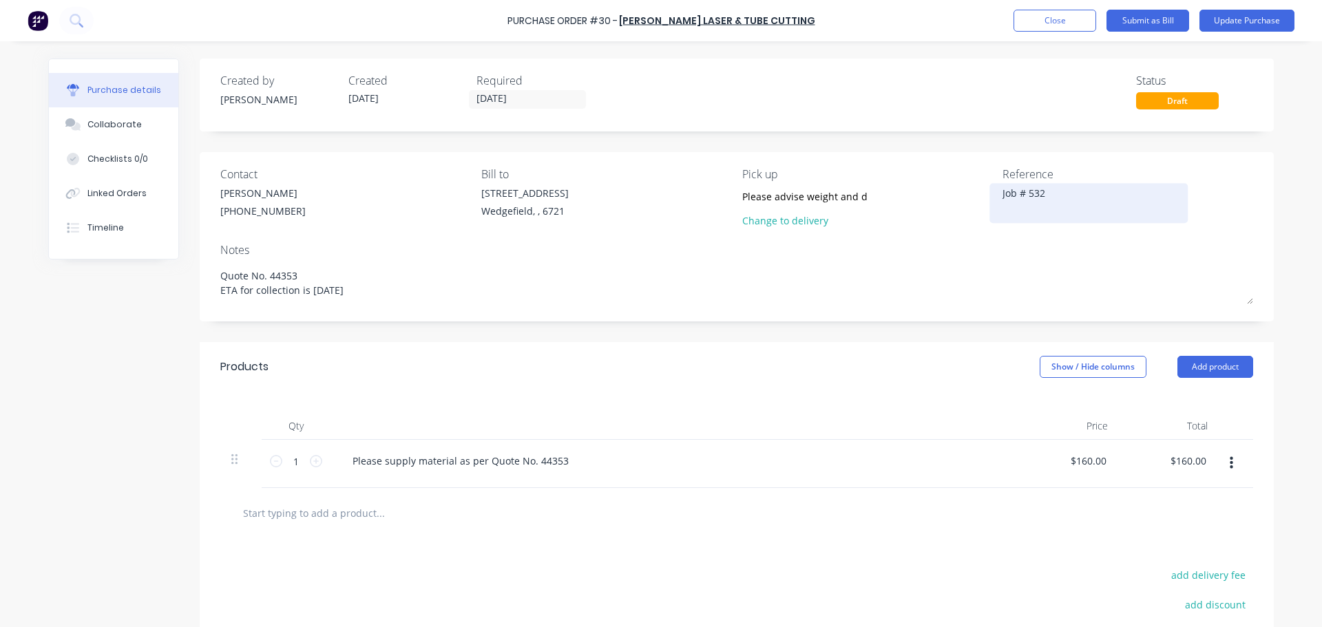
click at [1062, 189] on textarea "Job # 532" at bounding box center [1089, 201] width 172 height 31
type textarea "Job # 532 - ETA 30/09 for collection"
click at [518, 103] on input "26/09/25" at bounding box center [528, 99] width 116 height 17
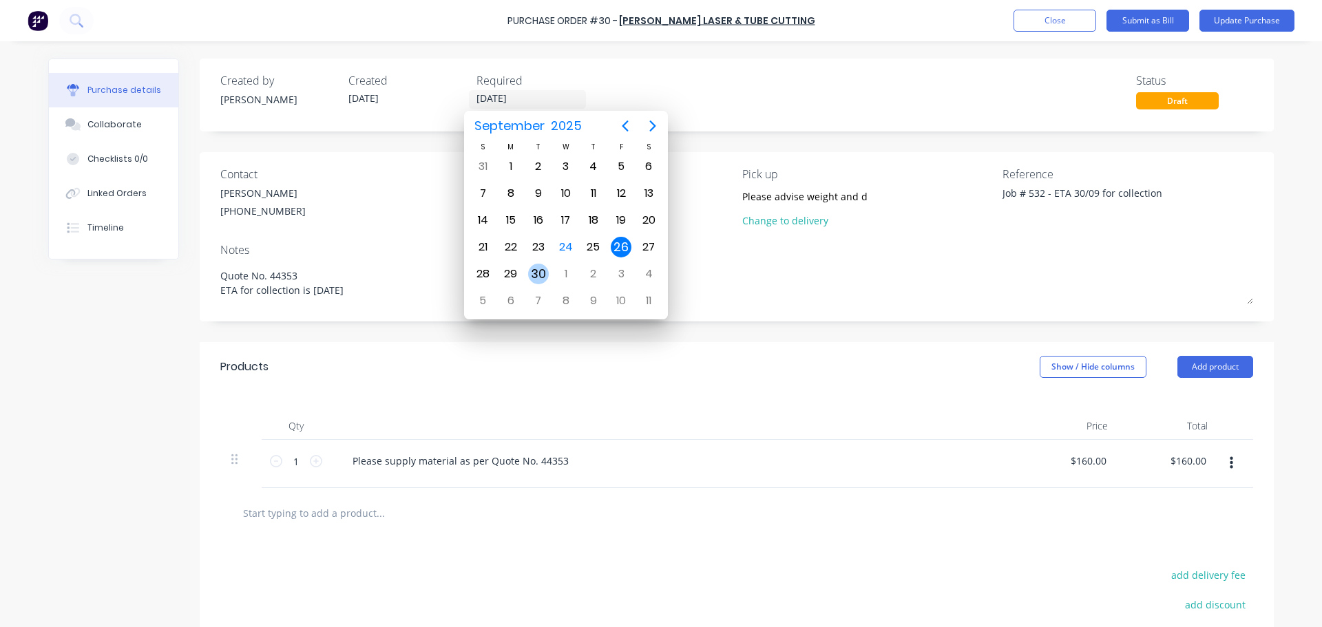
click at [537, 280] on div "30" at bounding box center [538, 274] width 21 height 21
type input "30/09/25"
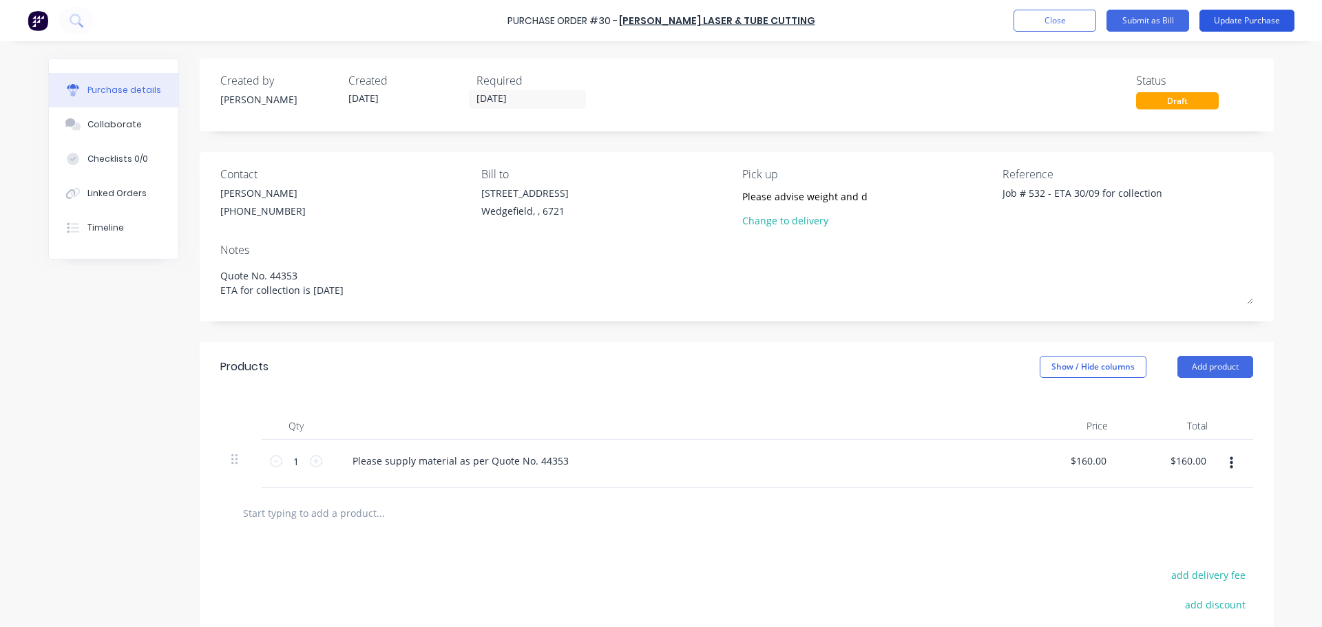
click at [1252, 23] on button "Update Purchase" at bounding box center [1246, 21] width 95 height 22
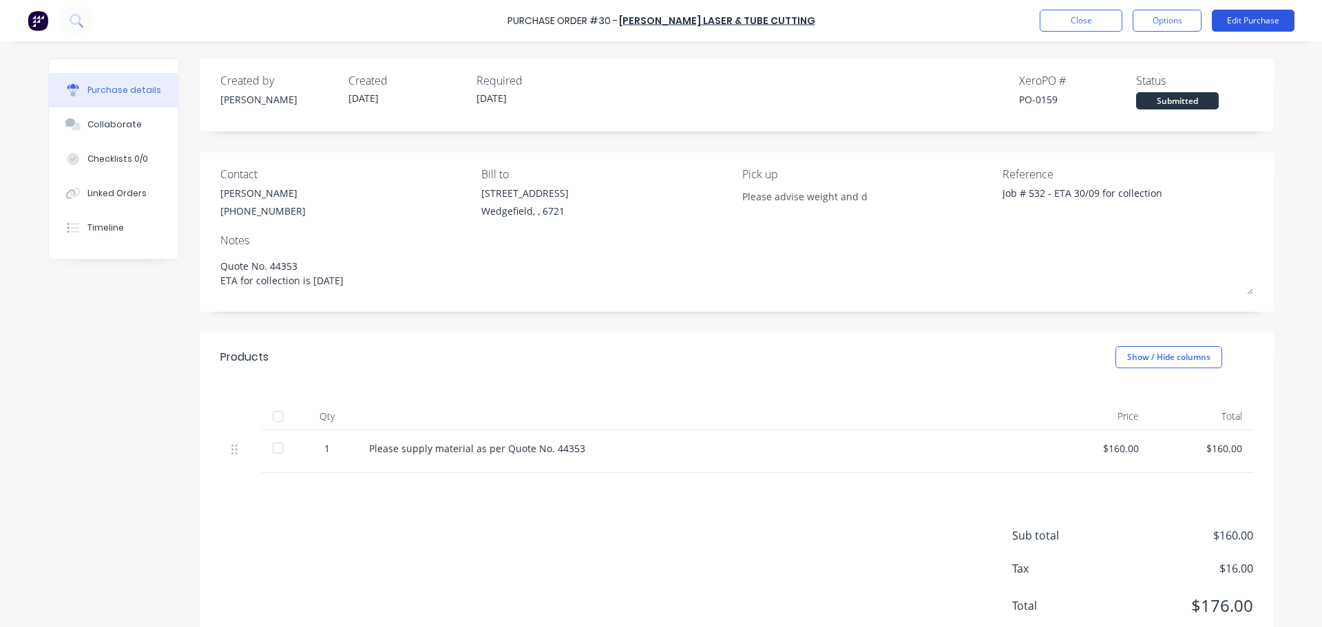
click at [1250, 24] on button "Edit Purchase" at bounding box center [1253, 21] width 83 height 22
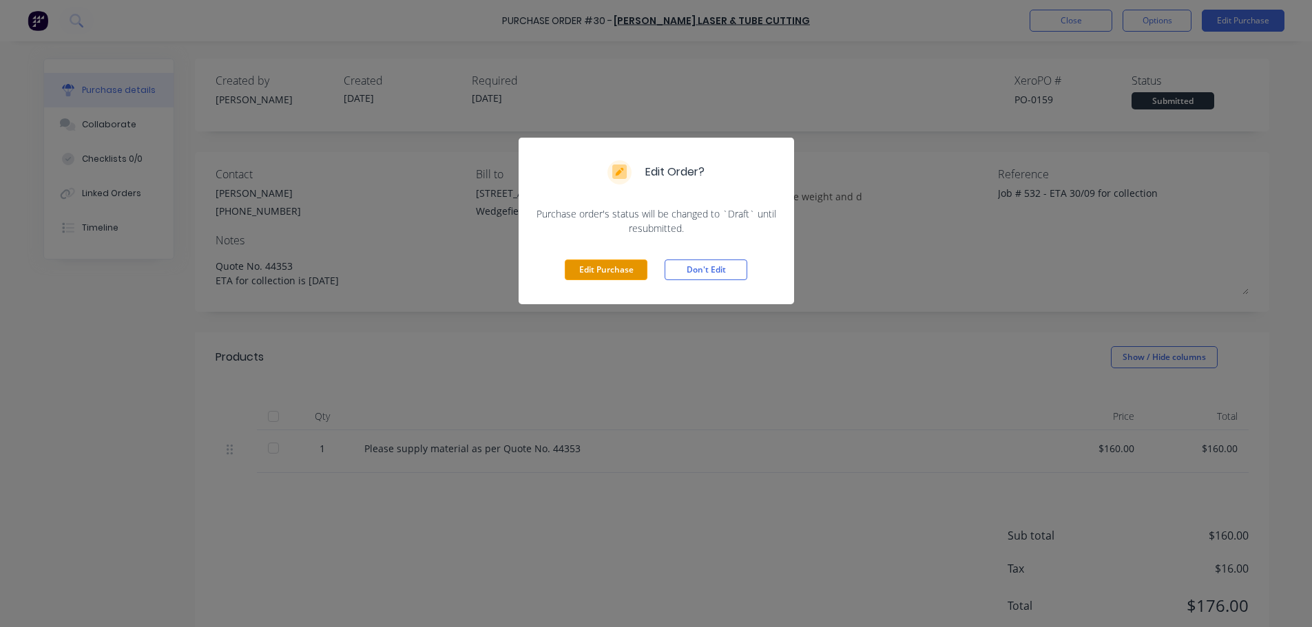
click at [608, 271] on button "Edit Purchase" at bounding box center [606, 270] width 83 height 21
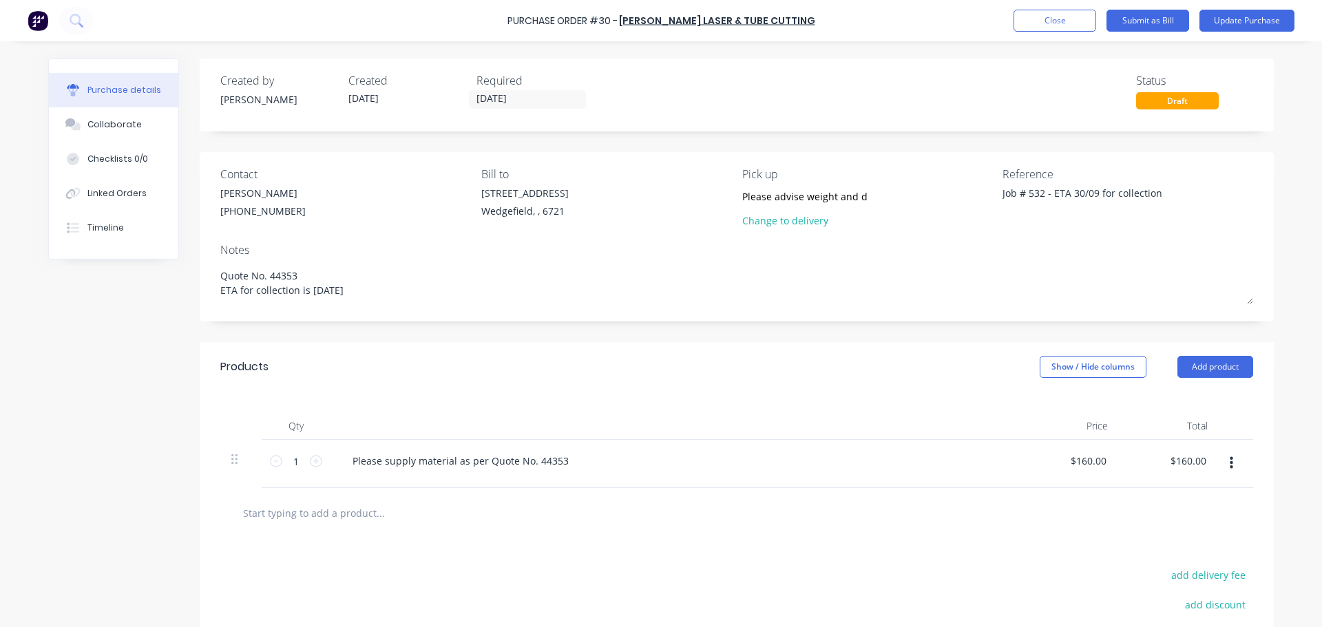
drag, startPoint x: 359, startPoint y: 291, endPoint x: 143, endPoint y: 285, distance: 216.3
click at [145, 286] on div "Created by Sarah Created 05/09/25 Required 30/09/25 Status Draft Contact Ashley…" at bounding box center [661, 412] width 1226 height 706
type textarea "Quote No. 44353"
drag, startPoint x: 1048, startPoint y: 196, endPoint x: 1258, endPoint y: 203, distance: 210.1
click at [1258, 203] on div "Contact Ashley Tate (08) 9302 2029 Bill to 20 Munda Way Wedgefield, , 6721 Pick…" at bounding box center [737, 236] width 1074 height 169
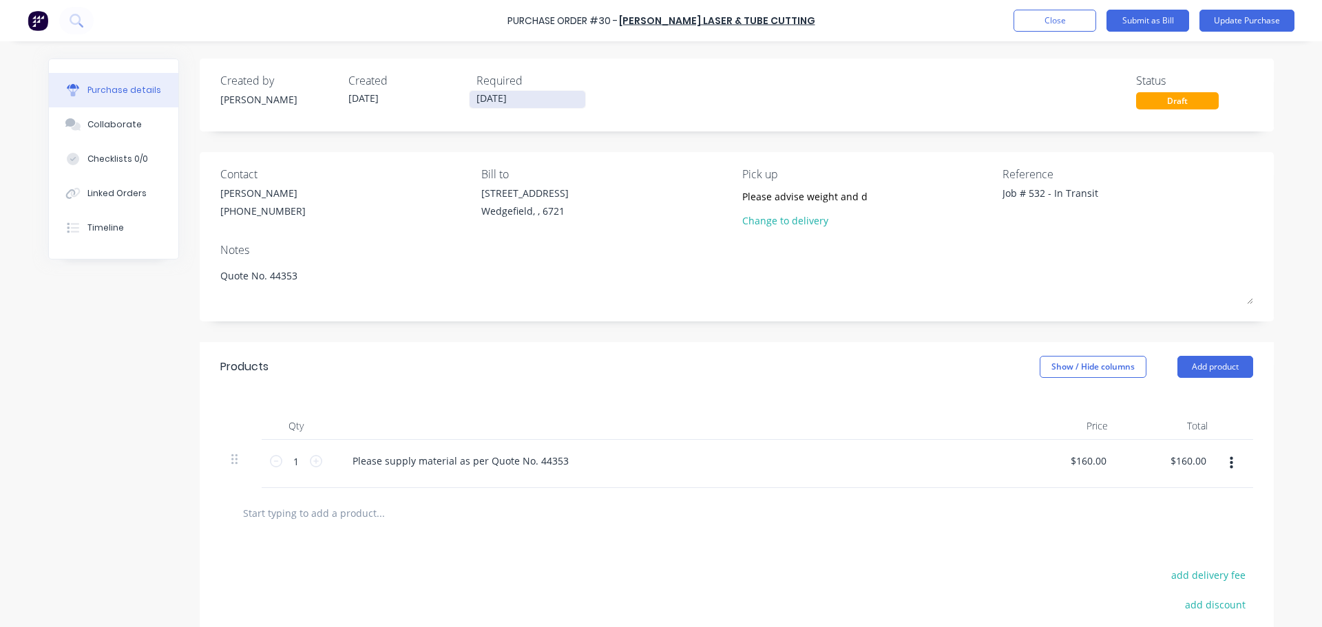
type textarea "Job # 532 - In Transit"
click at [525, 95] on input "30/09/25" at bounding box center [528, 99] width 116 height 17
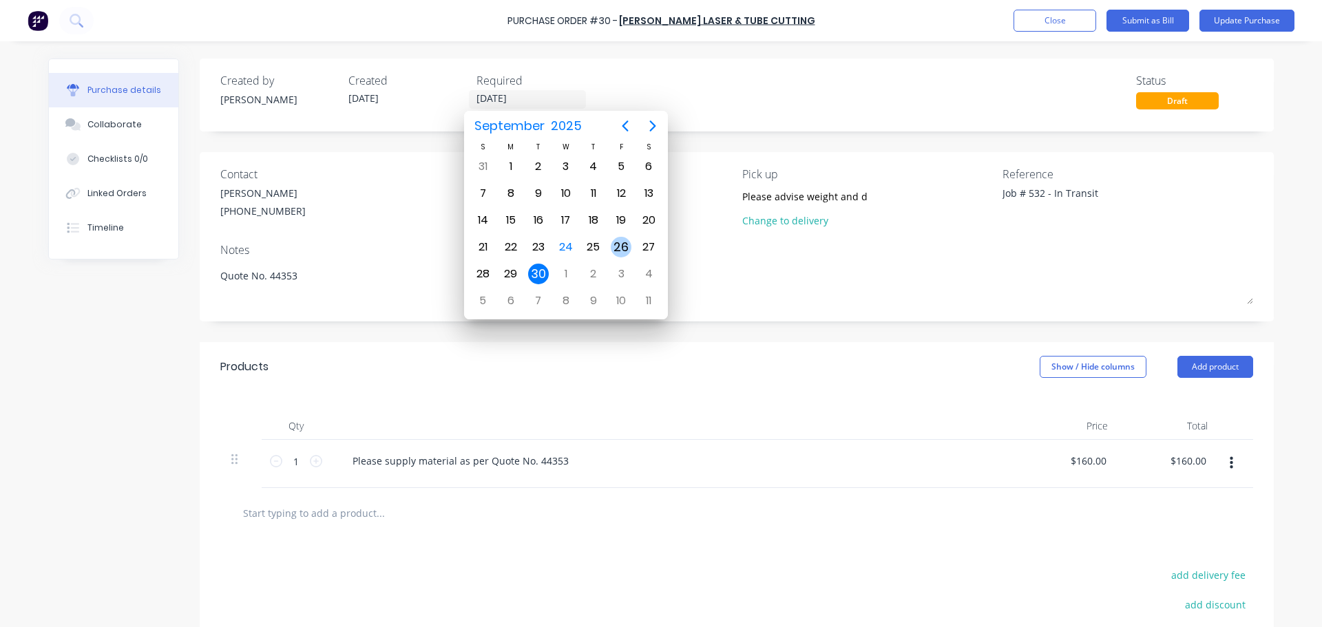
click at [629, 249] on div "26" at bounding box center [621, 247] width 21 height 21
type input "26/09/25"
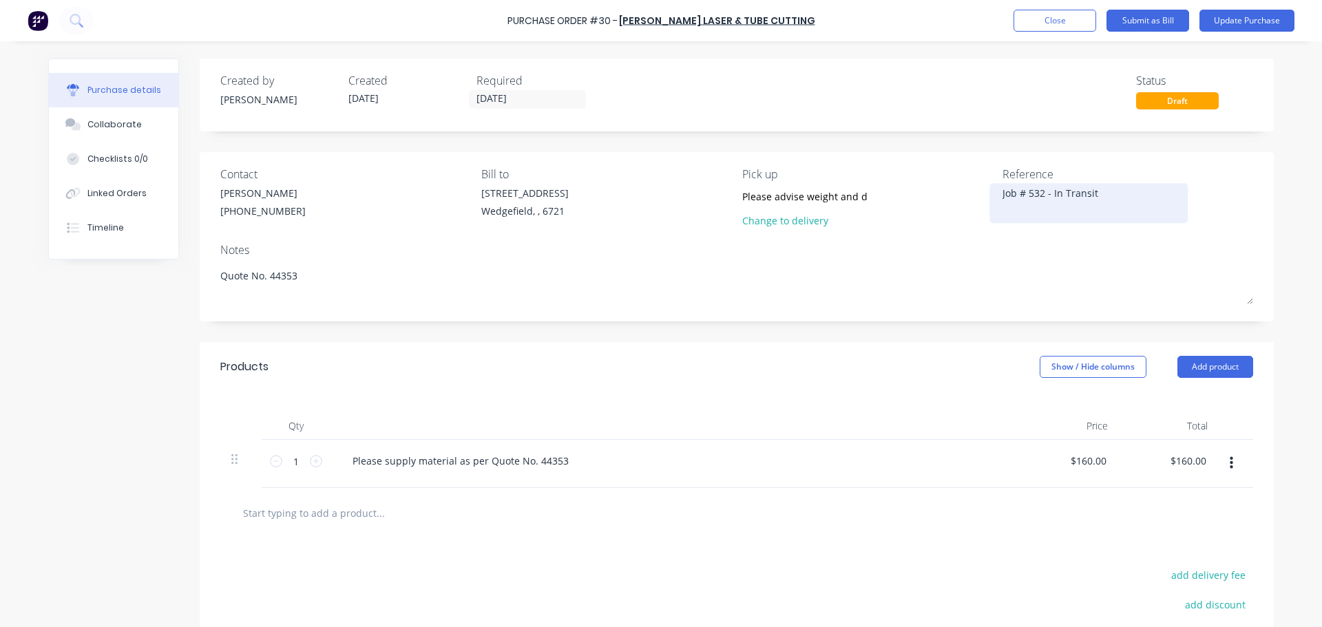
click at [1095, 188] on textarea "Job # 532 - In Transit" at bounding box center [1089, 201] width 172 height 31
type textarea "Job # 532 - In Transit with Toll"
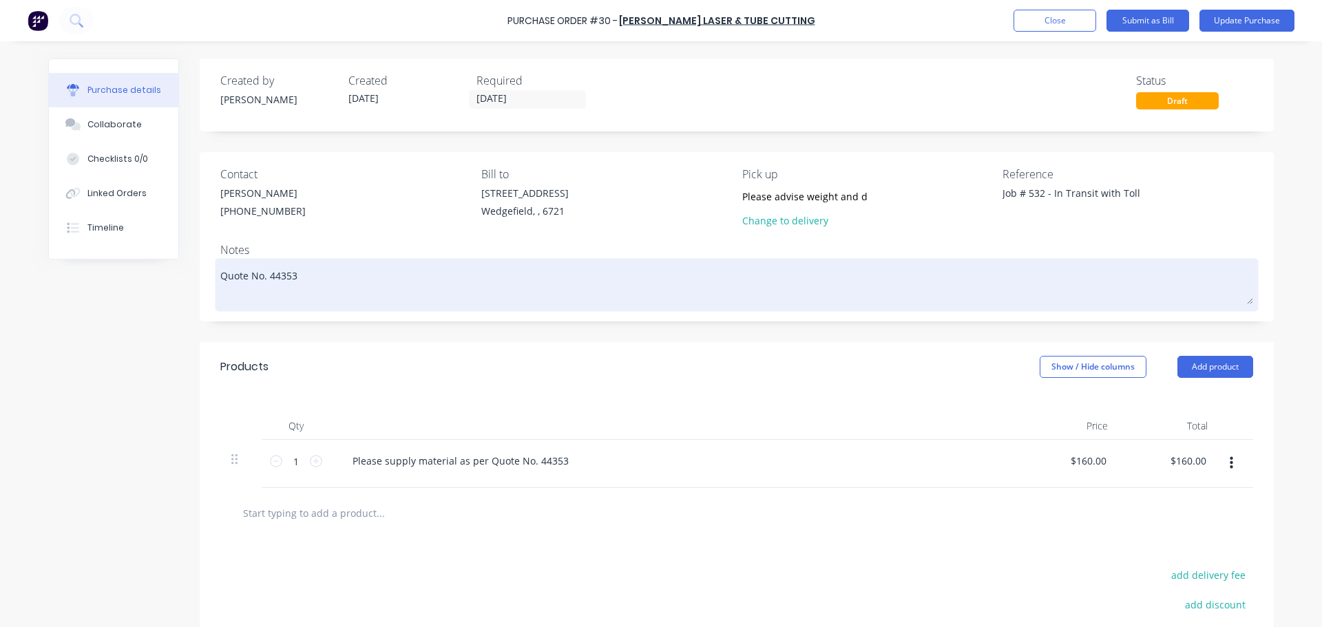
click at [322, 282] on textarea "Quote No. 44353" at bounding box center [736, 283] width 1033 height 43
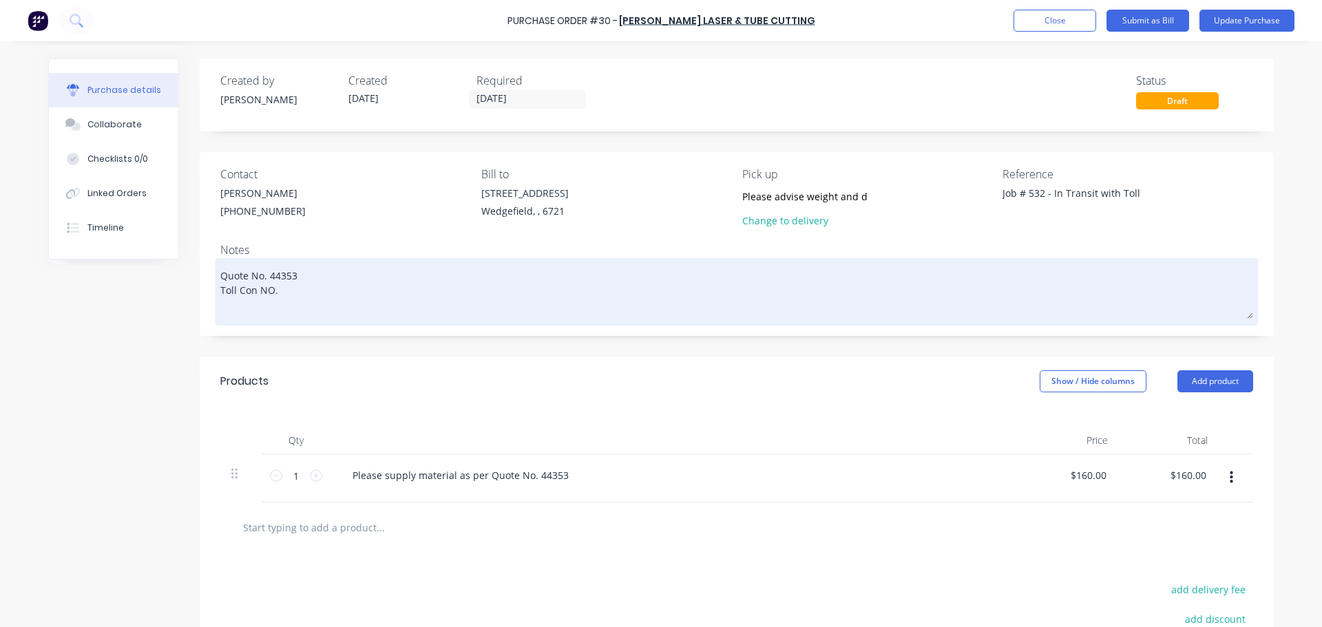
paste textarea "2401015406706"
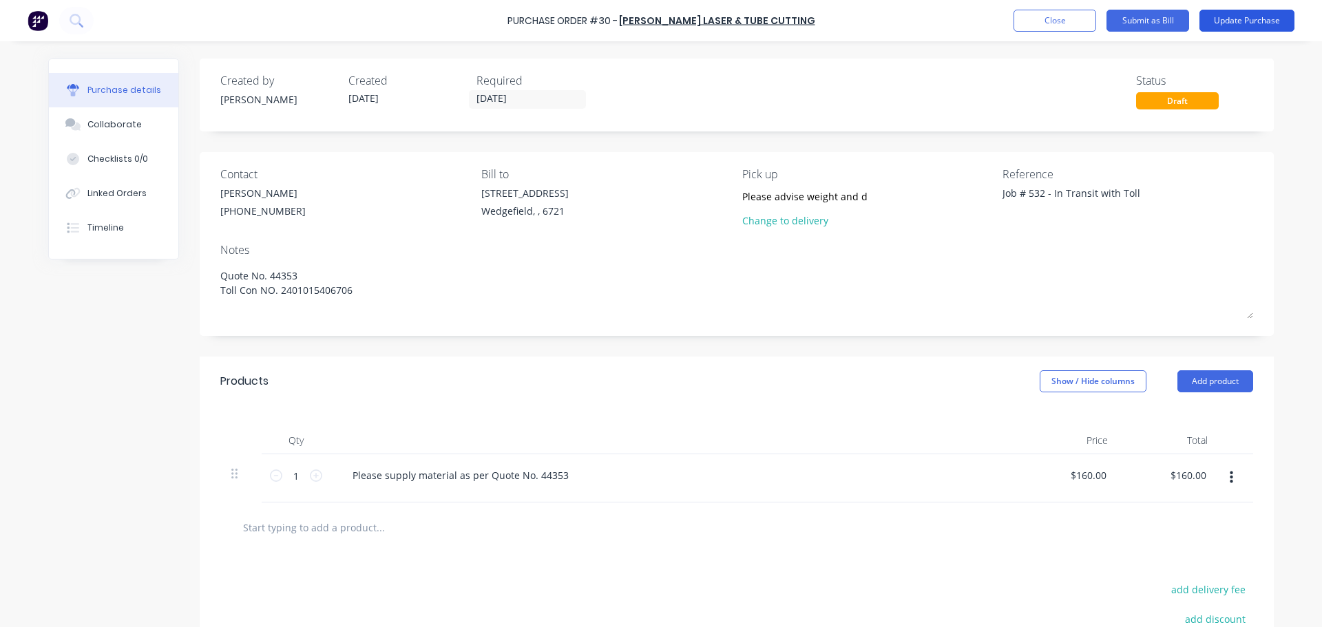
type textarea "Quote No. 44353 Toll Con NO. 2401015406706"
click at [1242, 20] on button "Update Purchase" at bounding box center [1246, 21] width 95 height 22
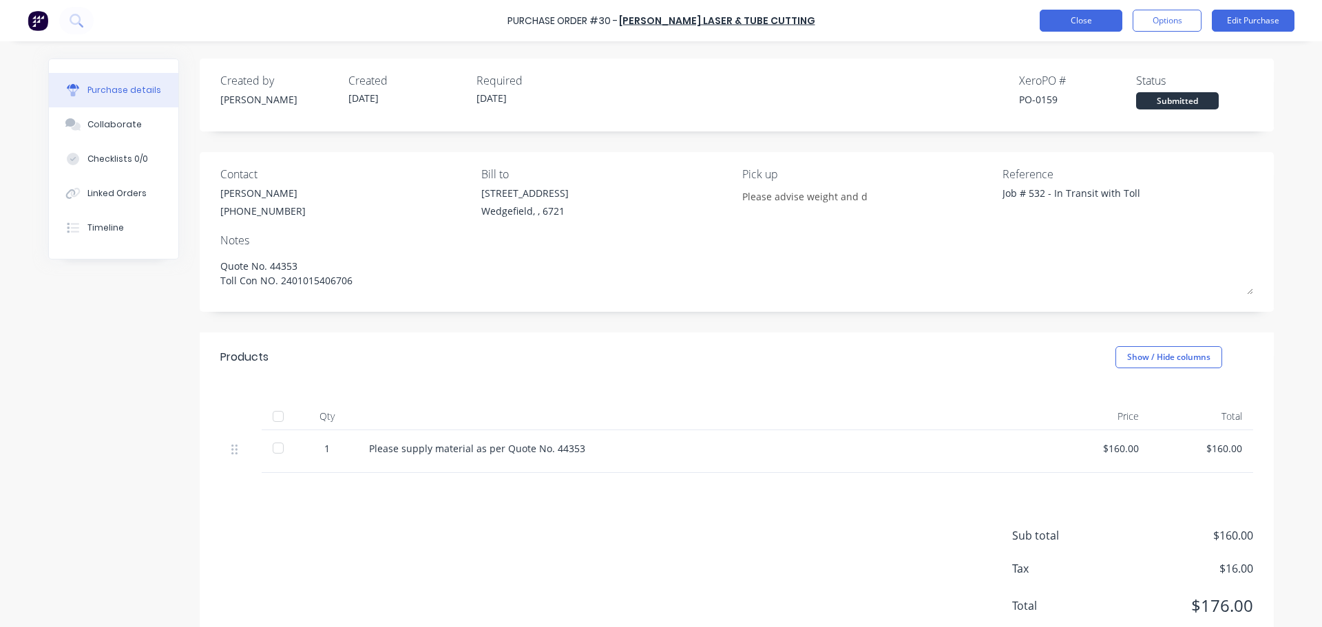
click at [1092, 19] on button "Close" at bounding box center [1081, 21] width 83 height 22
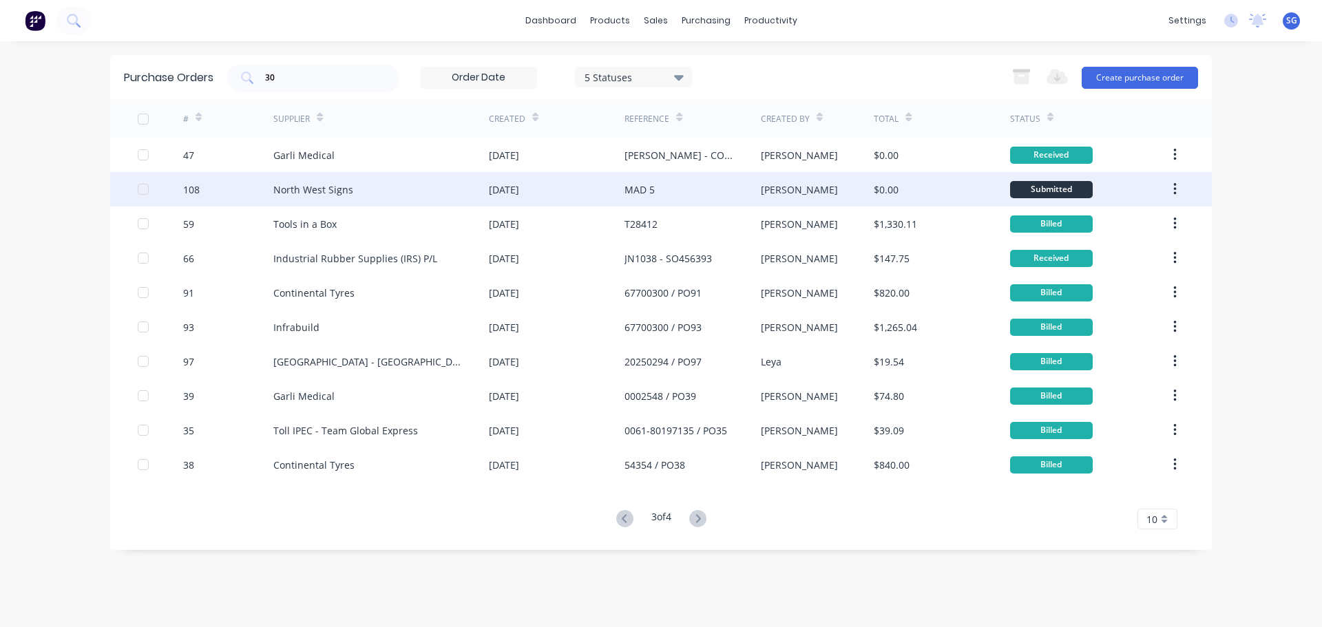
click at [321, 190] on div "North West Signs" at bounding box center [313, 189] width 80 height 14
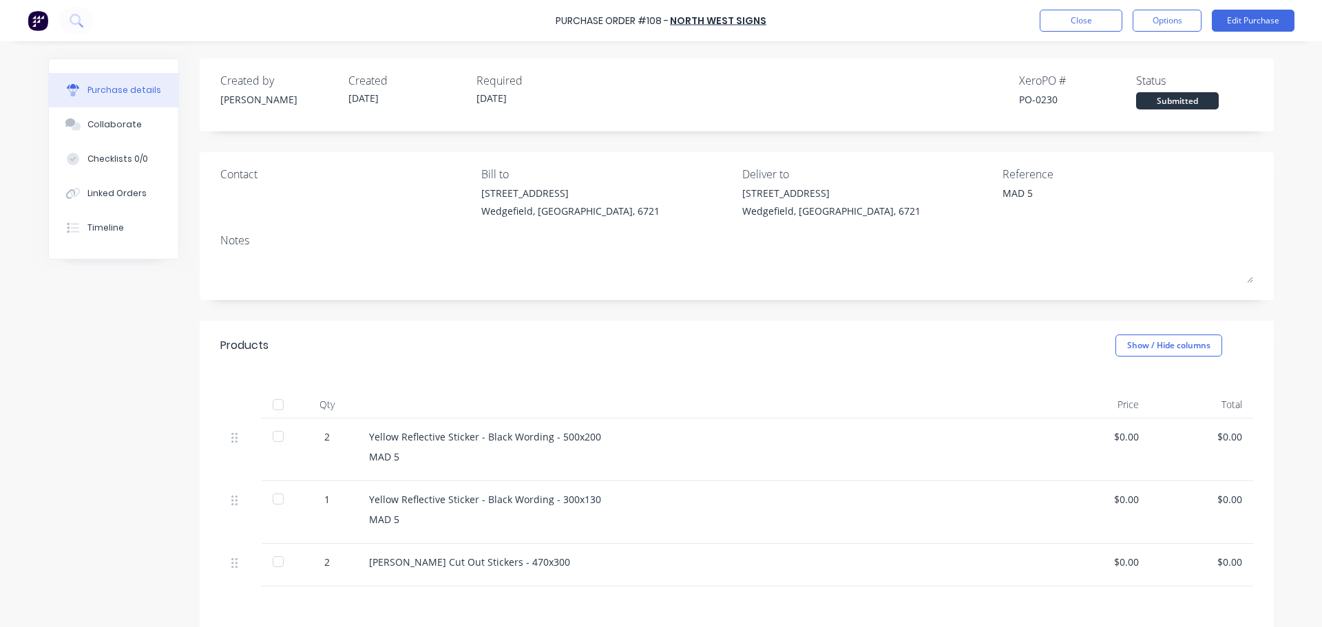
drag, startPoint x: 269, startPoint y: 407, endPoint x: 300, endPoint y: 379, distance: 41.5
click at [270, 407] on div at bounding box center [278, 405] width 28 height 28
click at [1071, 21] on button "Close" at bounding box center [1081, 21] width 83 height 22
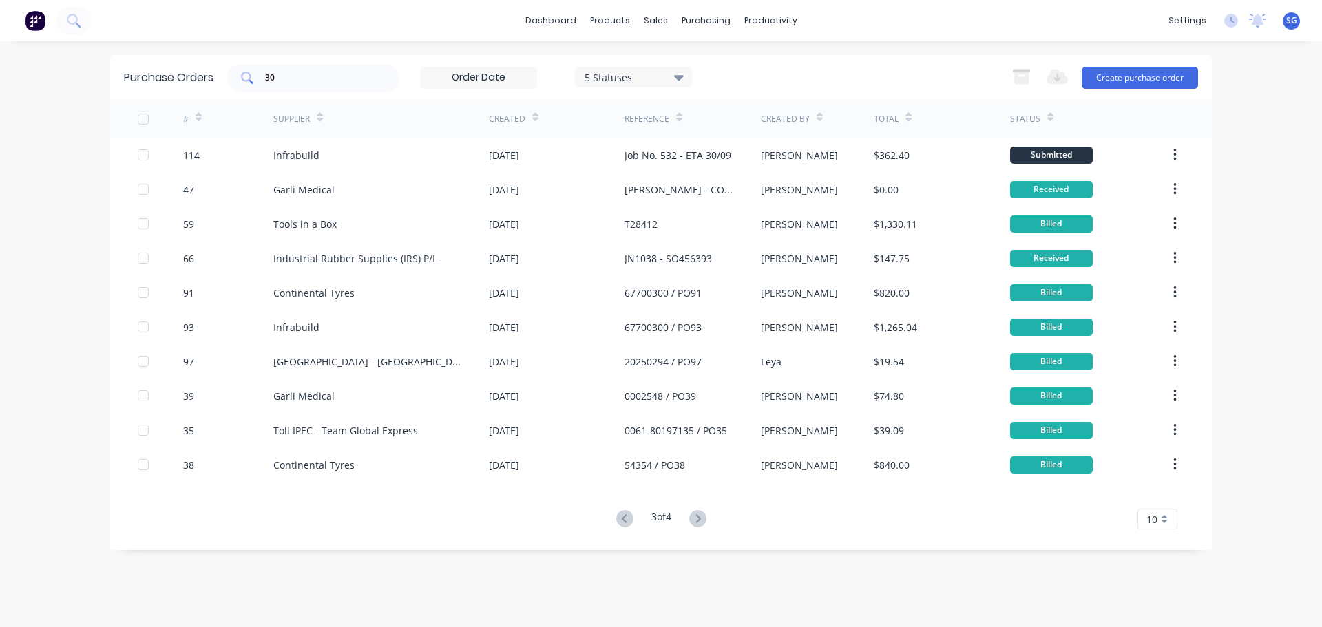
click at [277, 76] on input "30" at bounding box center [321, 78] width 114 height 14
type input "3"
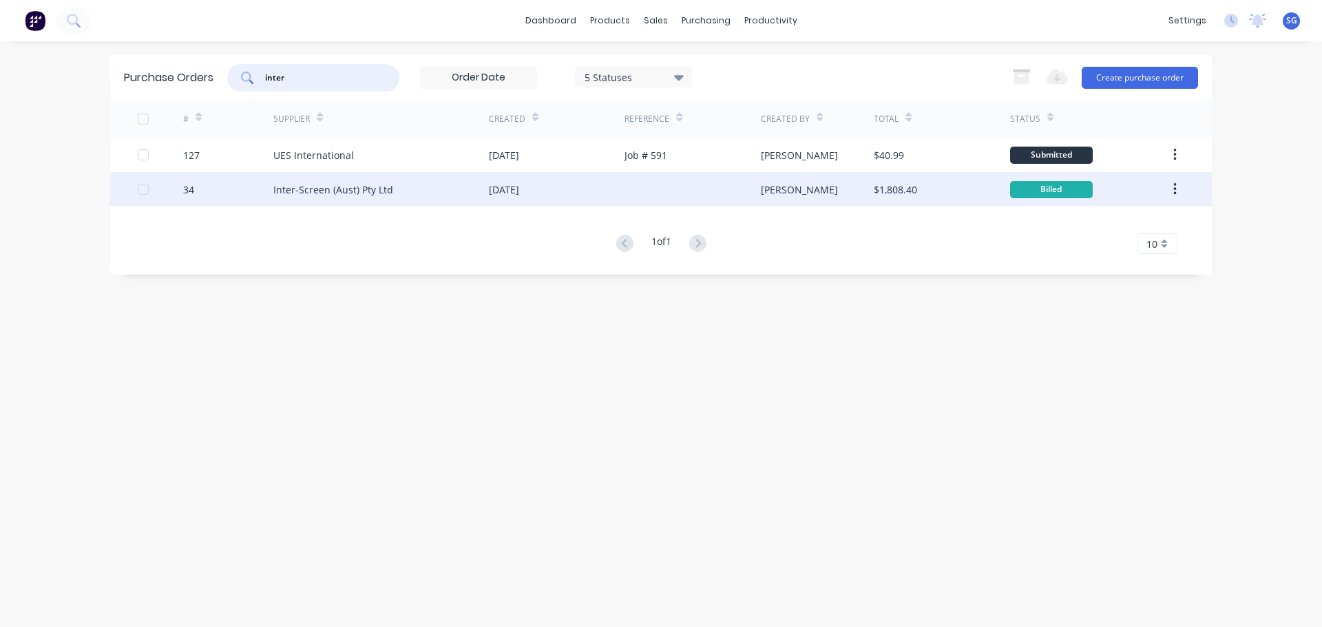
type input "inter"
click at [291, 192] on div "Inter-Screen (Aust) Pty Ltd" at bounding box center [333, 189] width 120 height 14
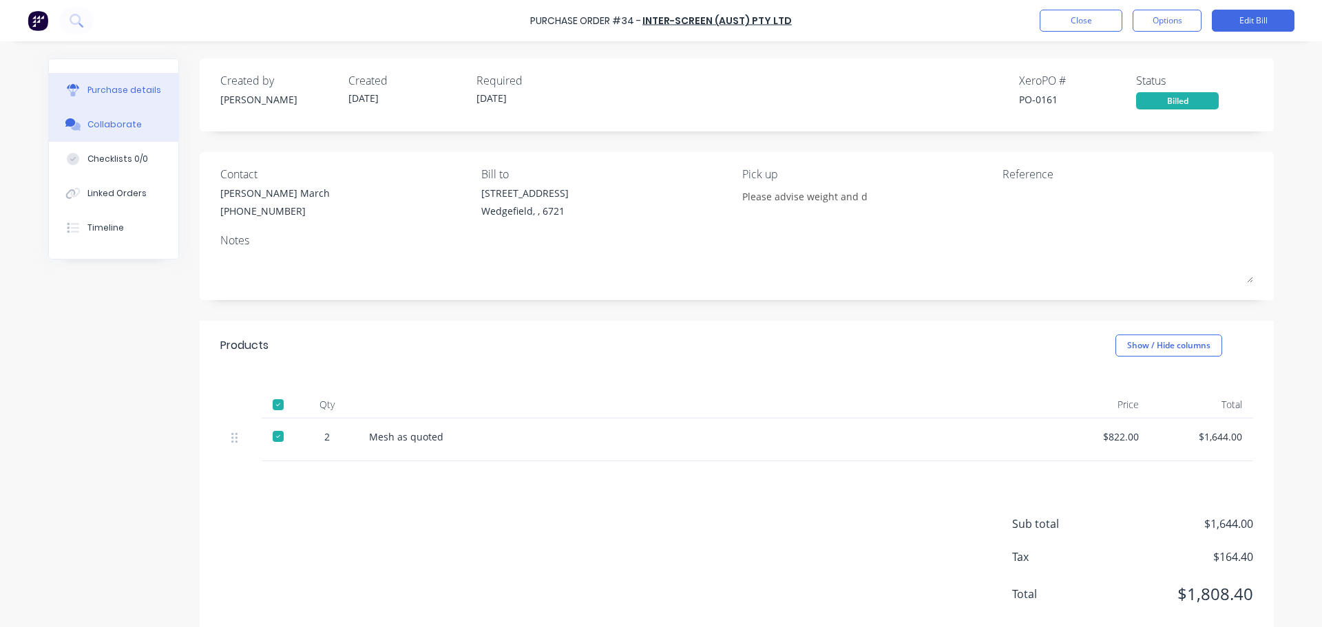
click at [103, 134] on button "Collaborate" at bounding box center [113, 124] width 129 height 34
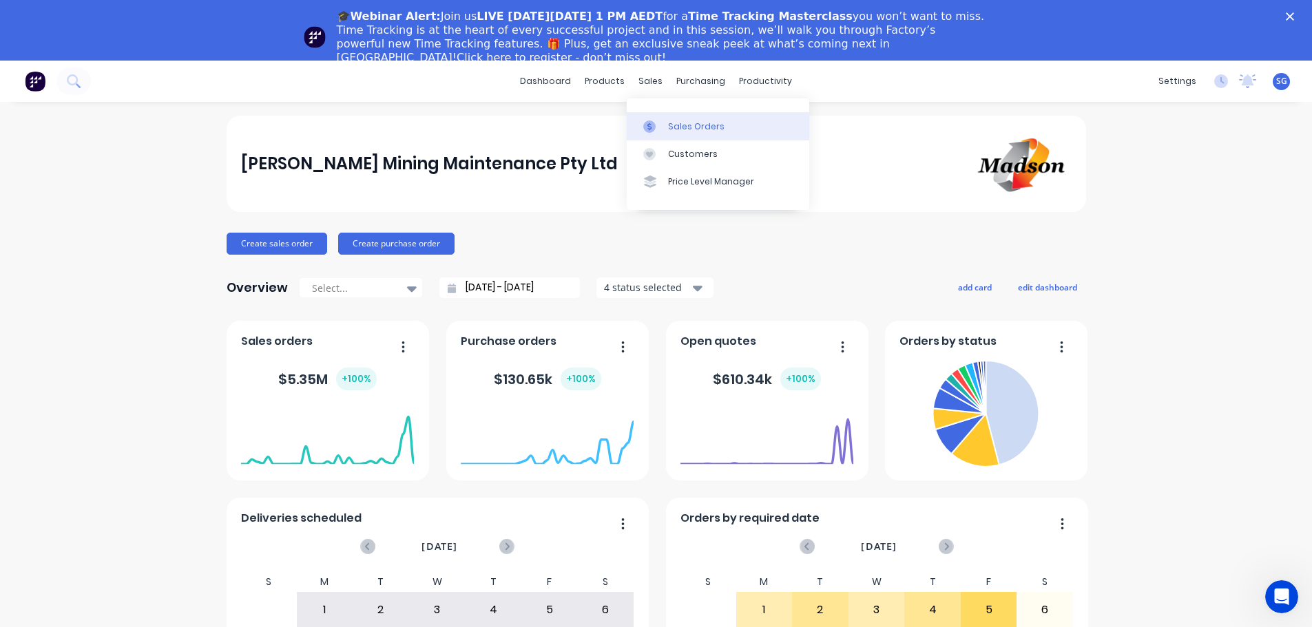
click at [668, 125] on div "Sales Orders" at bounding box center [696, 126] width 56 height 12
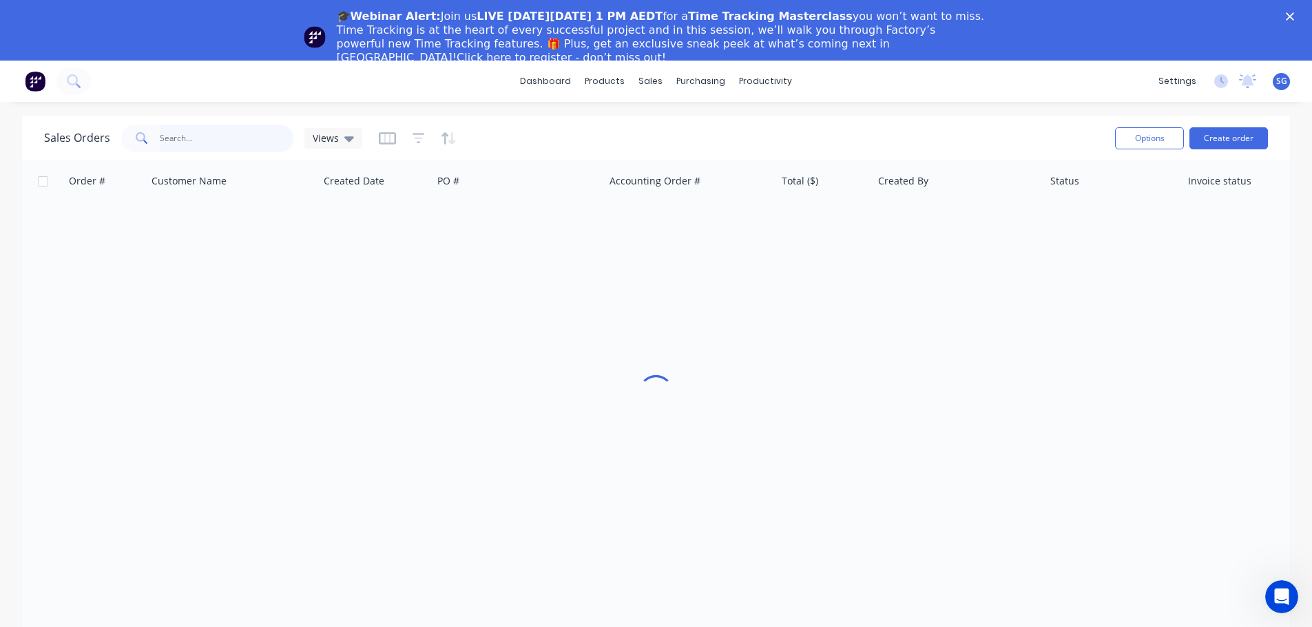
click at [164, 138] on input "text" at bounding box center [227, 139] width 134 height 28
type input "462"
click at [678, 121] on div "Sales Orders" at bounding box center [701, 126] width 56 height 12
drag, startPoint x: 392, startPoint y: 307, endPoint x: 389, endPoint y: 277, distance: 30.5
click at [392, 307] on div "Order # Customer Name Created Date PO # Accounting Order # Total ($) Created By…" at bounding box center [656, 394] width 1268 height 469
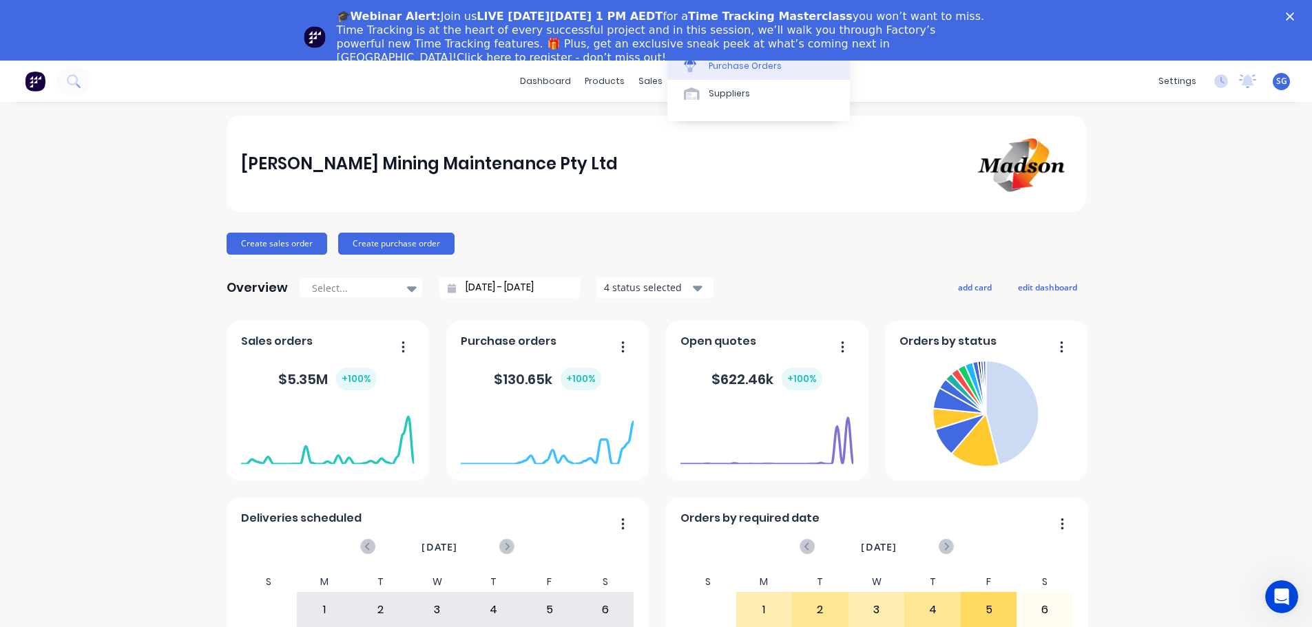
click at [711, 65] on div "Purchase Orders" at bounding box center [745, 66] width 73 height 12
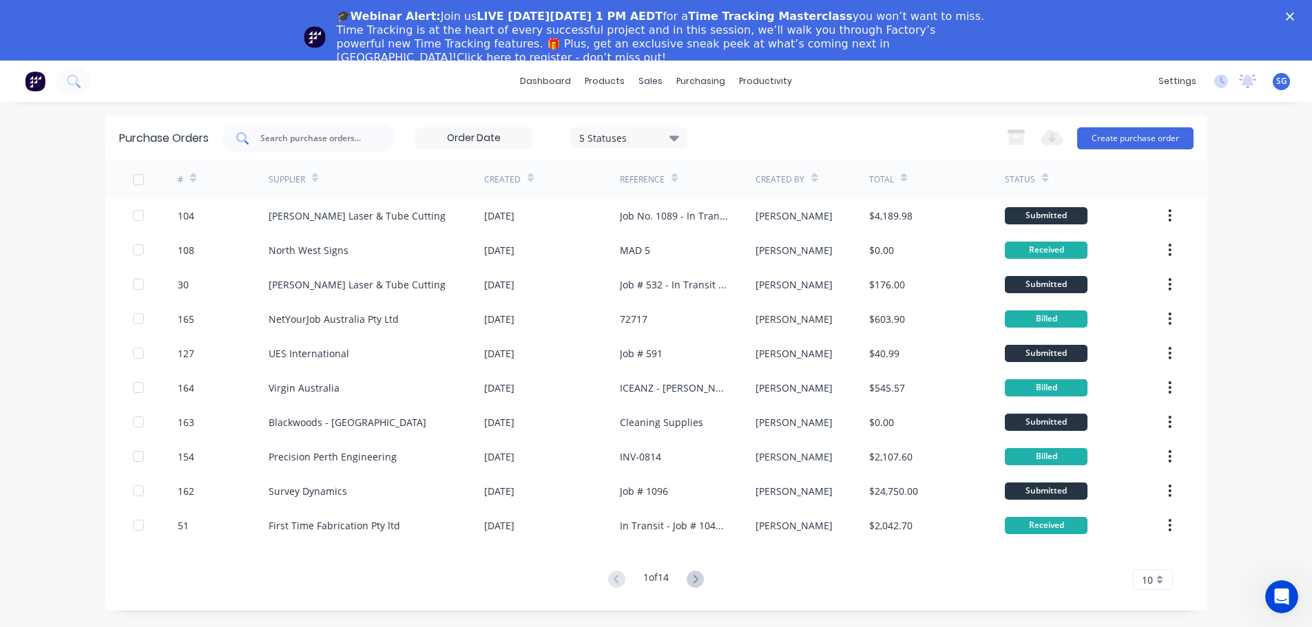
click at [293, 137] on input "text" at bounding box center [316, 139] width 114 height 14
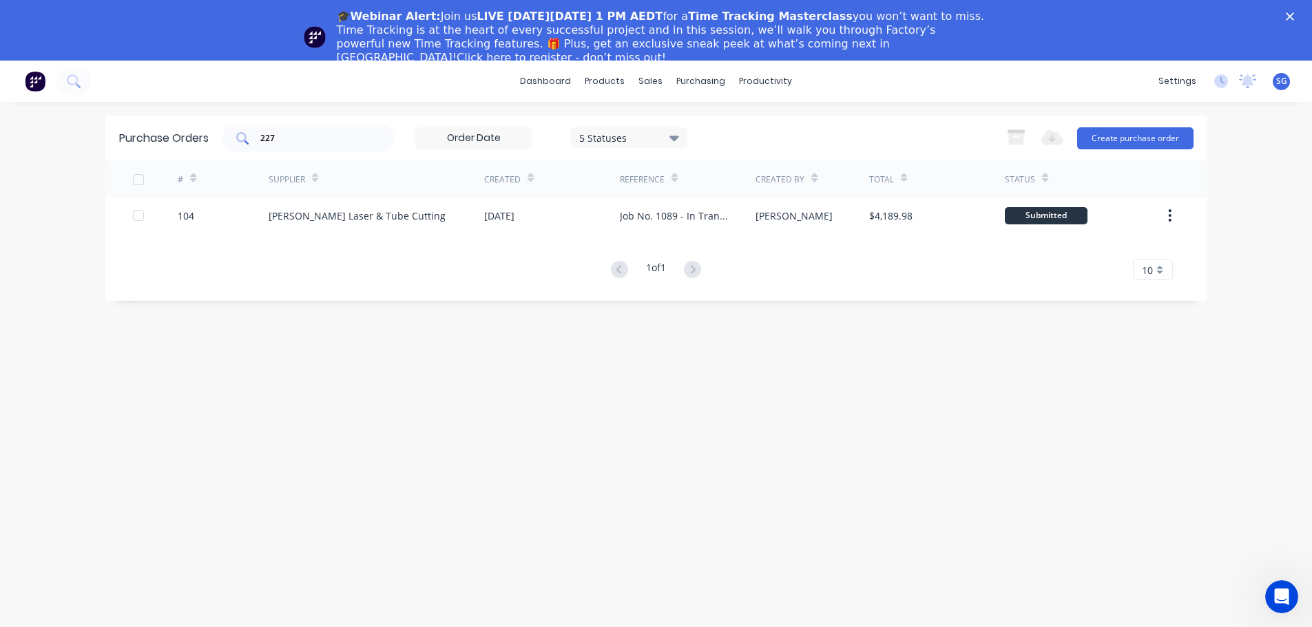
click at [308, 147] on div "227" at bounding box center [308, 139] width 172 height 28
type input "2"
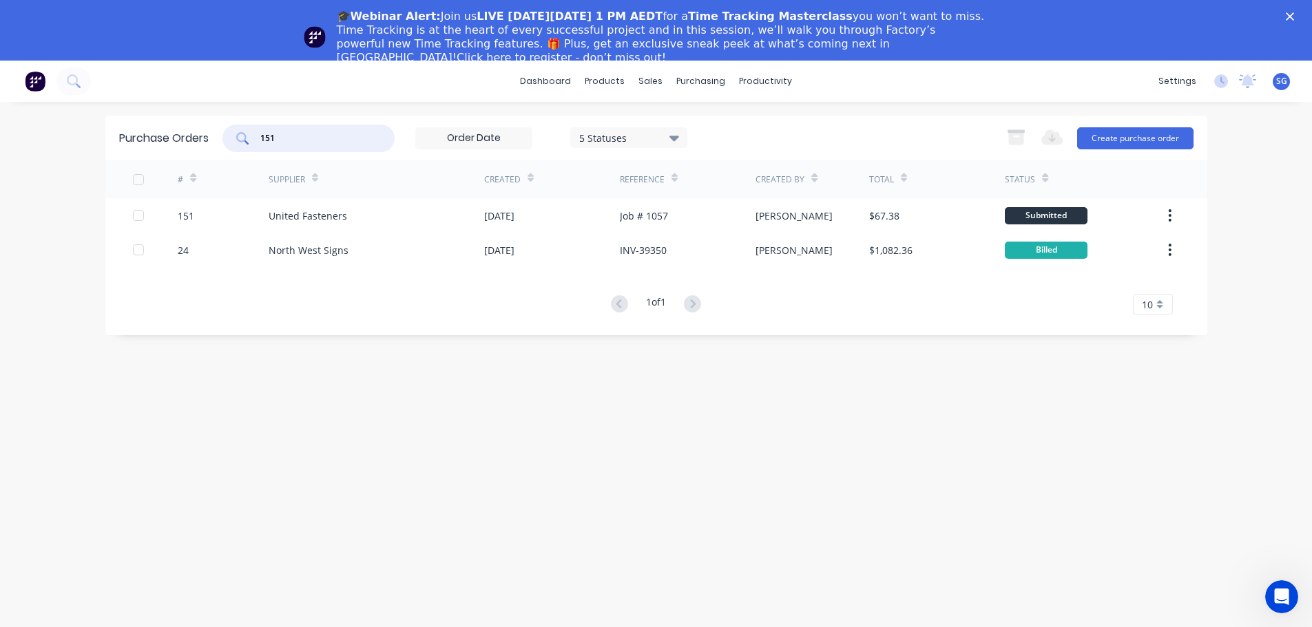
type input "151"
click at [319, 221] on div "United Fasteners" at bounding box center [308, 216] width 78 height 14
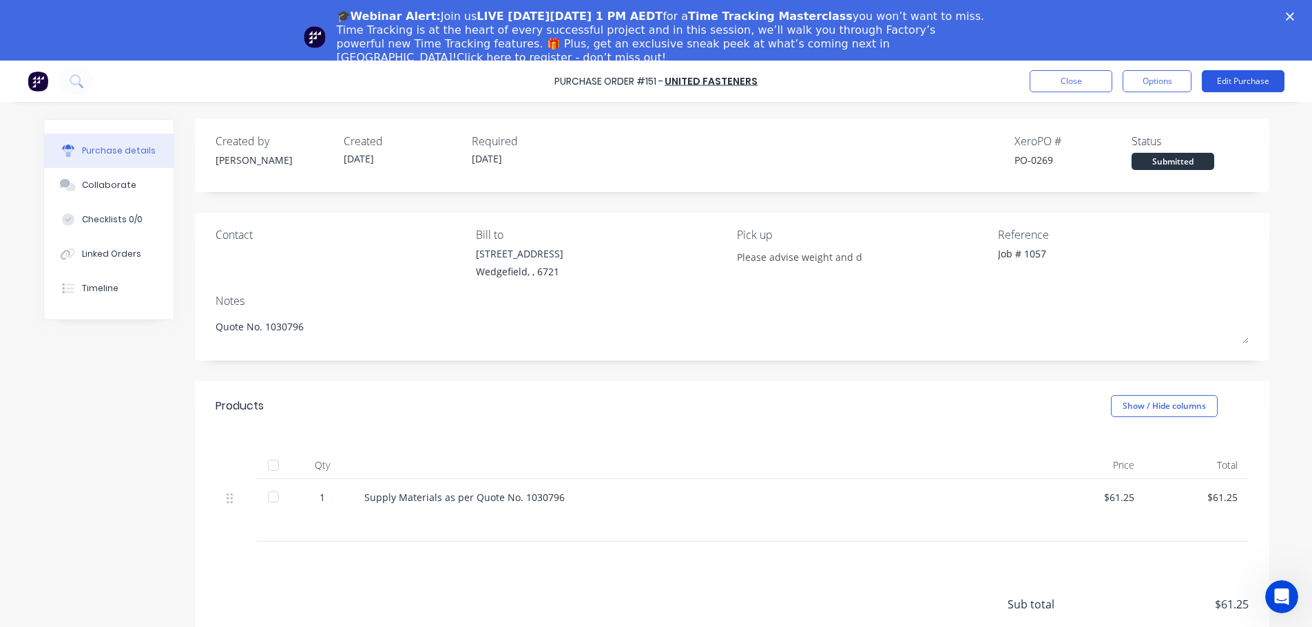
click at [1235, 87] on button "Edit Purchase" at bounding box center [1243, 81] width 83 height 22
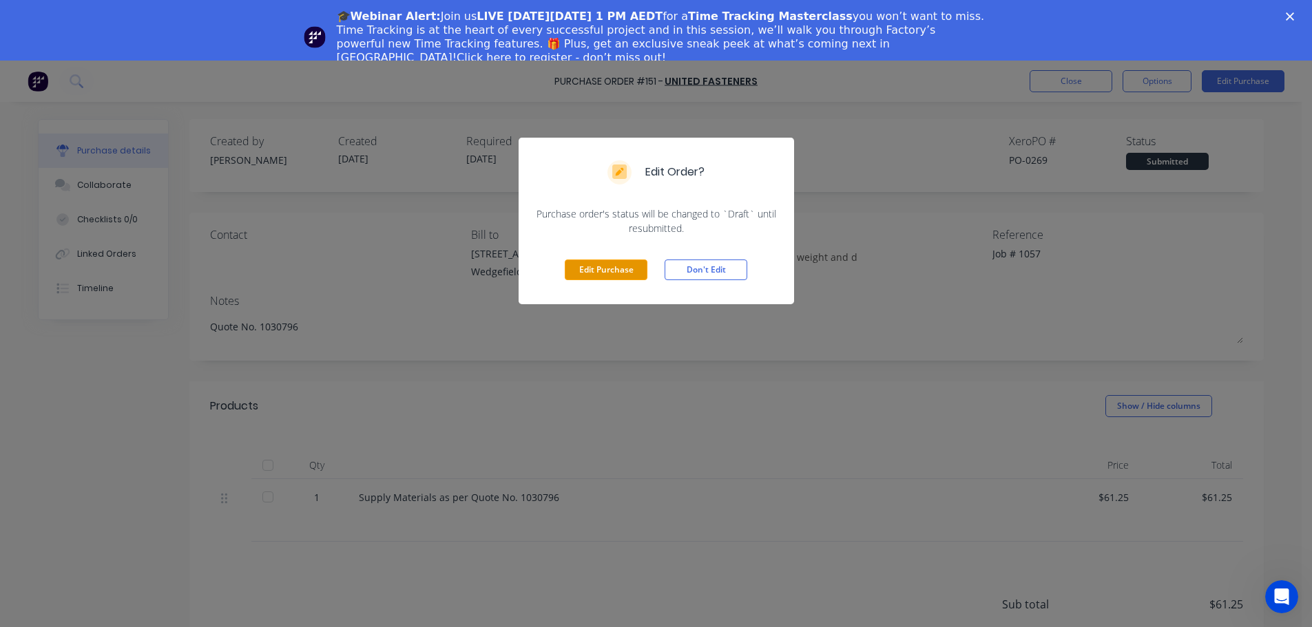
click at [586, 276] on button "Edit Purchase" at bounding box center [606, 270] width 83 height 21
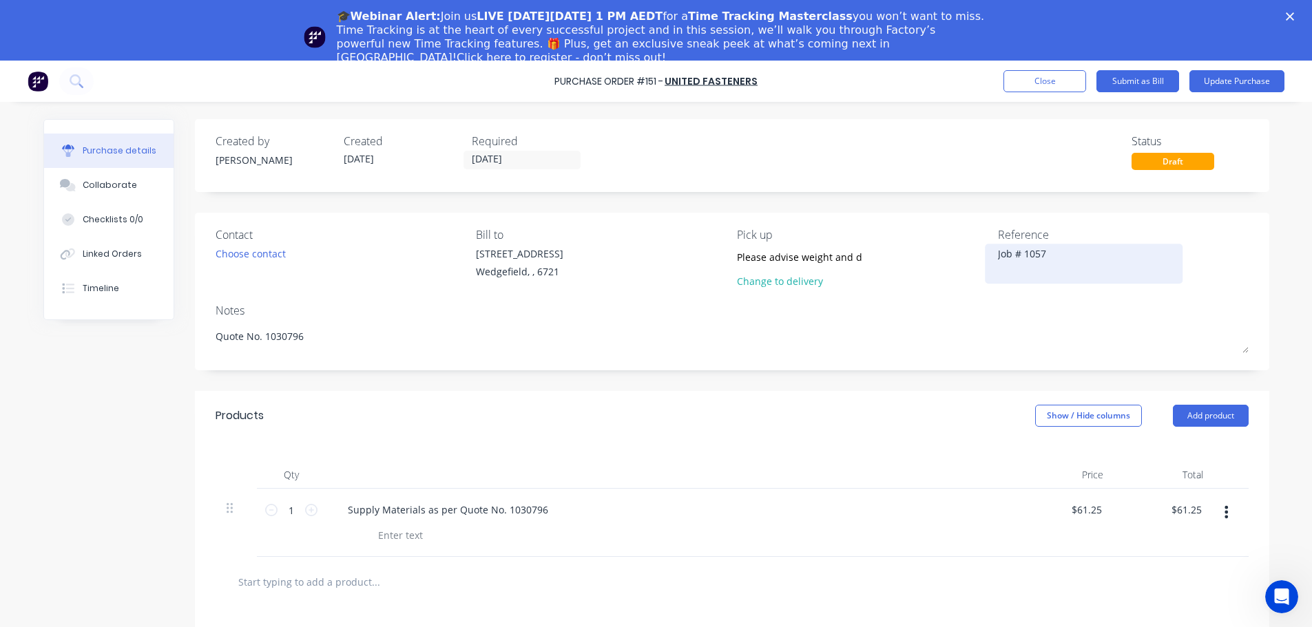
click at [1062, 257] on textarea "Job # 1057" at bounding box center [1084, 262] width 172 height 31
type textarea "Job # 1057 - In Transit"
click at [523, 156] on input "24/09/25" at bounding box center [522, 159] width 116 height 17
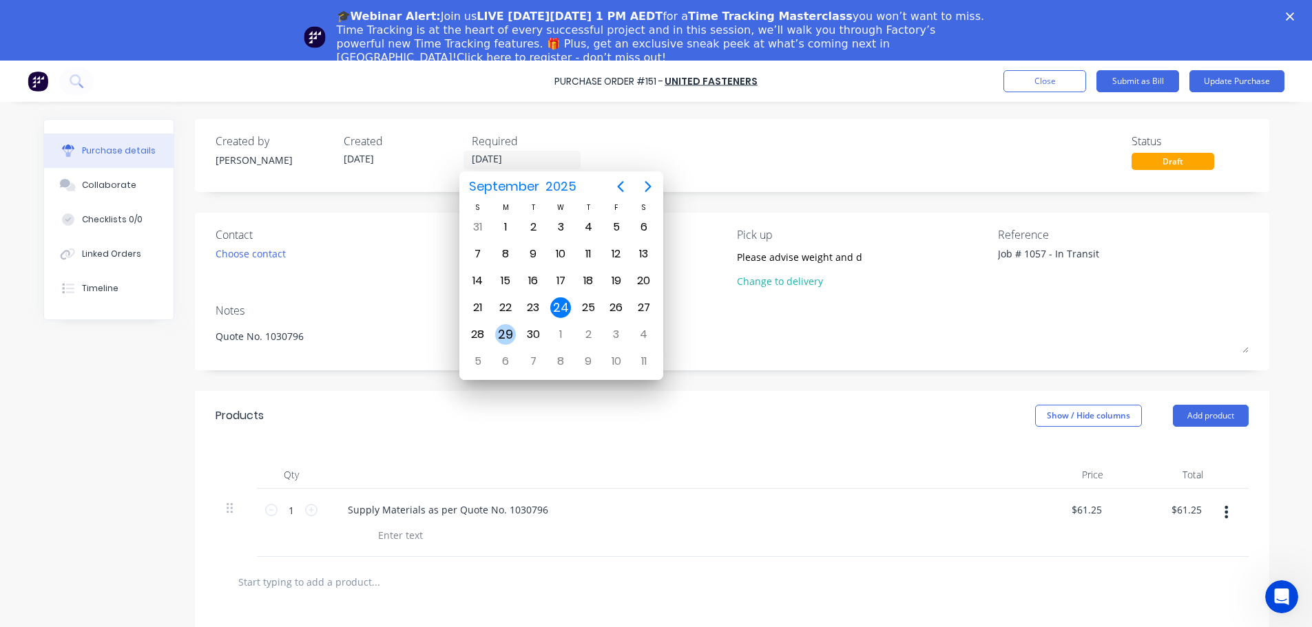
click at [504, 337] on div "29" at bounding box center [505, 334] width 21 height 21
type input "29/09/25"
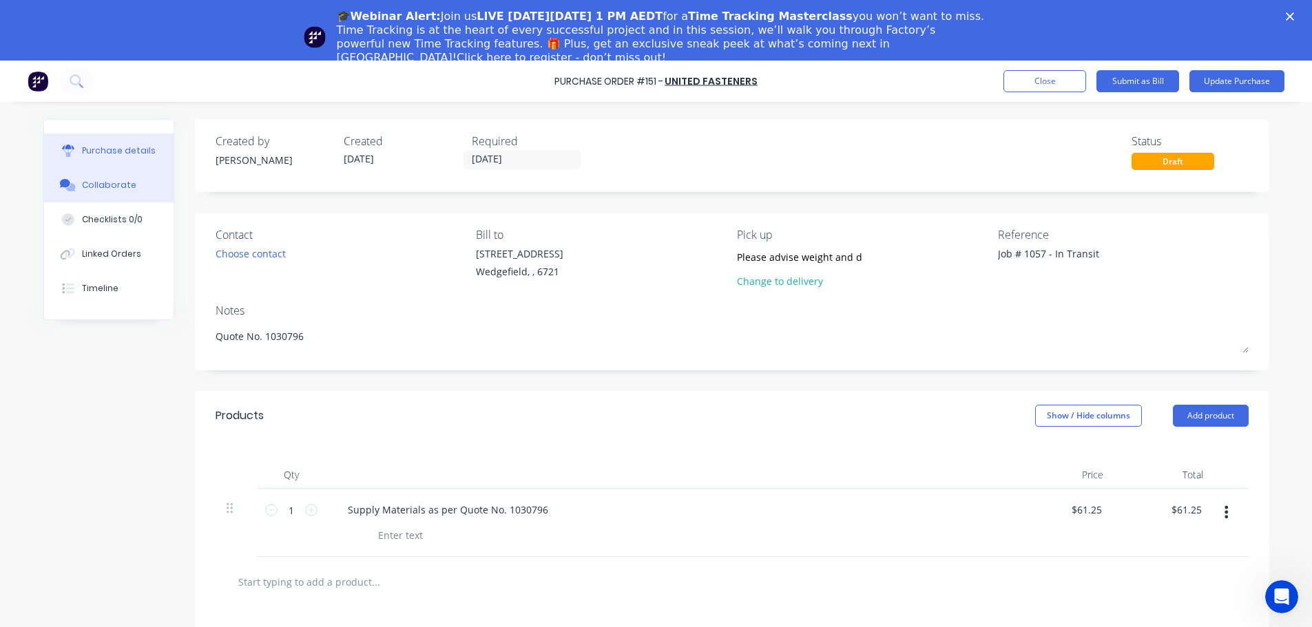
click at [74, 187] on button "Collaborate" at bounding box center [108, 185] width 129 height 34
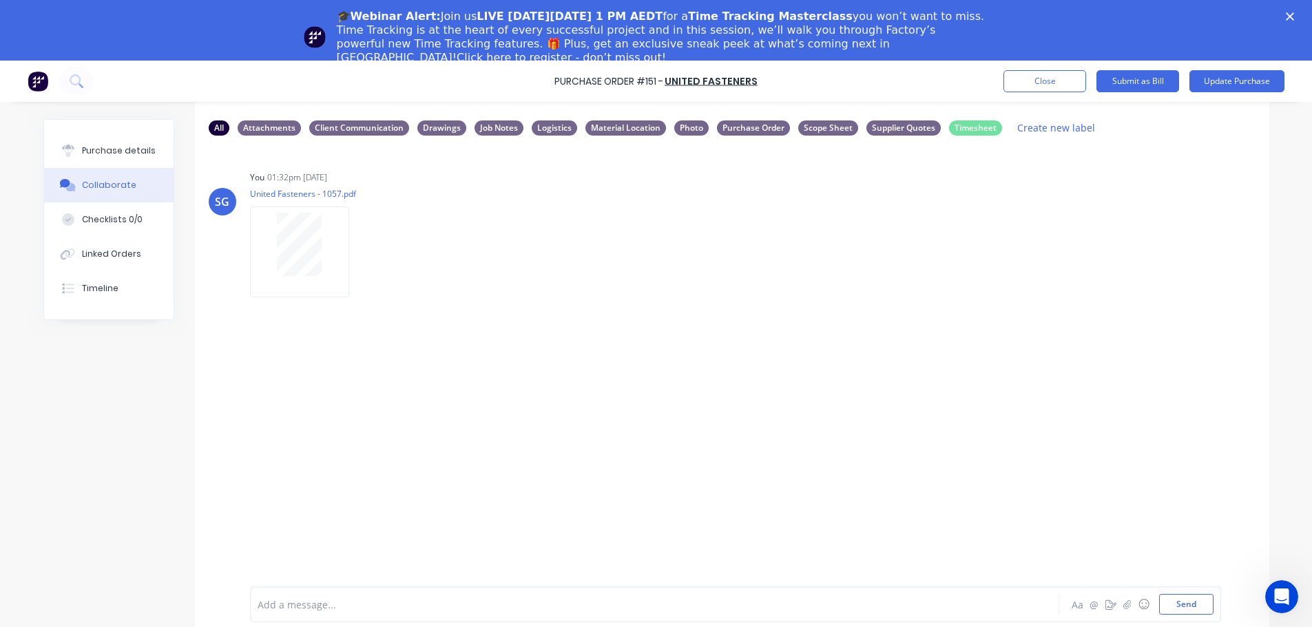
scroll to position [61, 0]
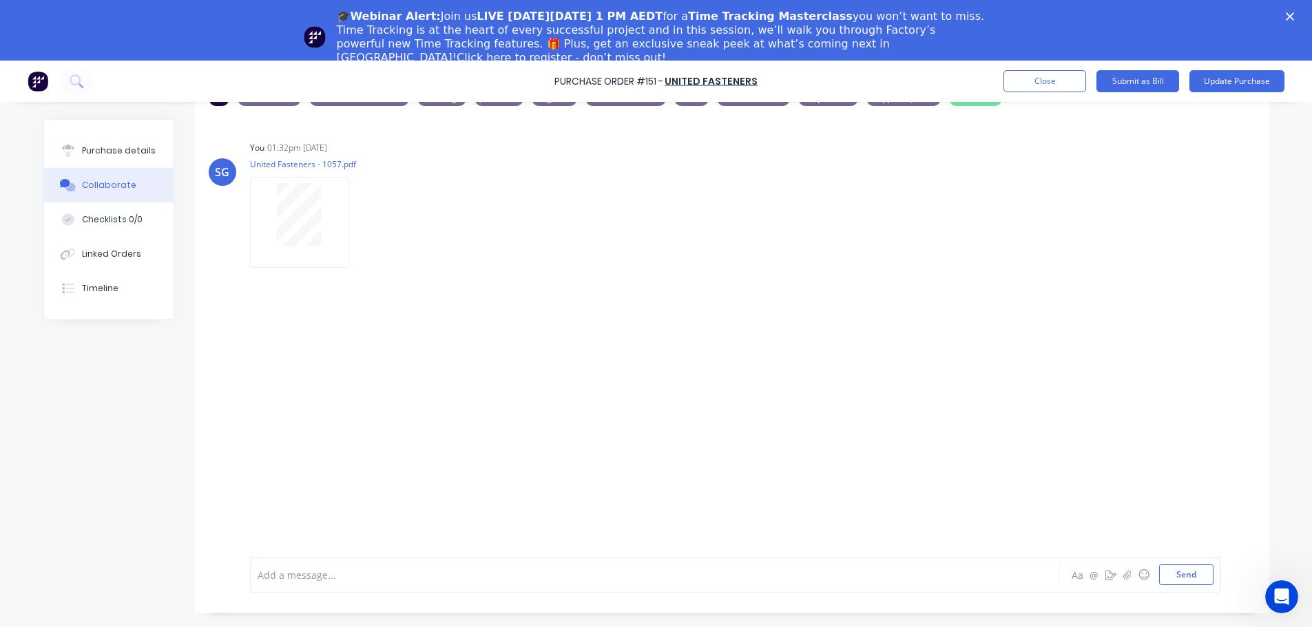
click at [334, 582] on div at bounding box center [616, 575] width 716 height 14
click at [409, 580] on div "In Transit with Toll - ETA Monday" at bounding box center [616, 575] width 716 height 14
click at [308, 590] on div "Con No." at bounding box center [616, 586] width 716 height 14
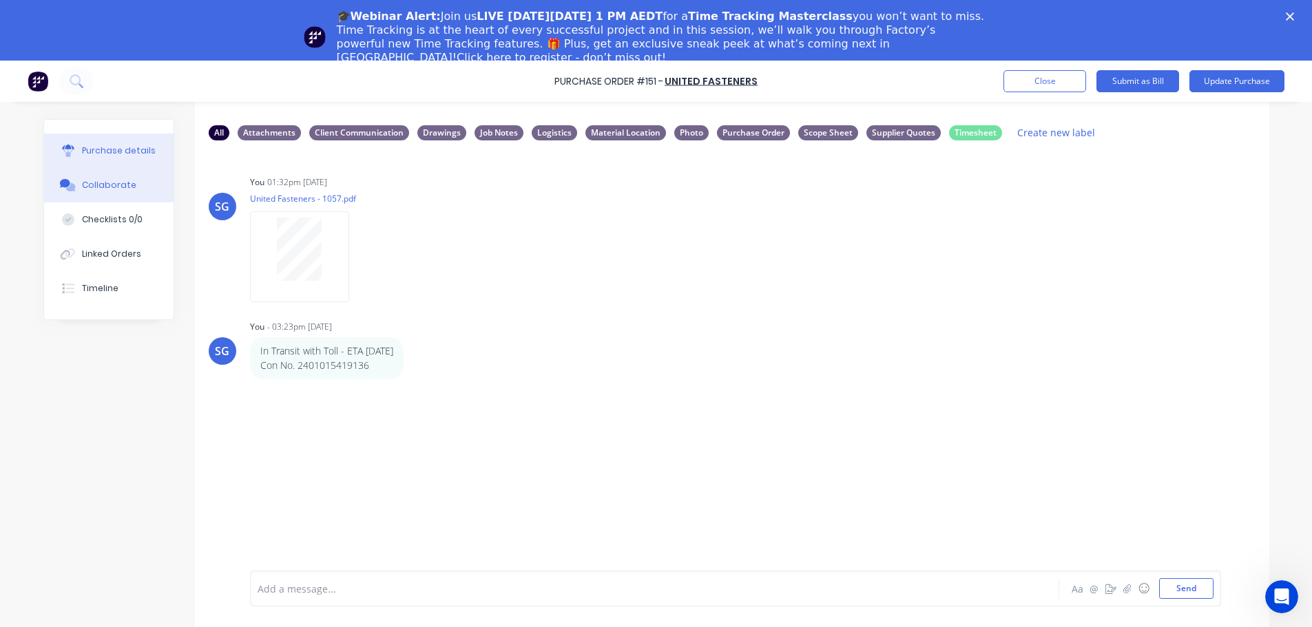
click at [112, 142] on button "Purchase details" at bounding box center [108, 151] width 129 height 34
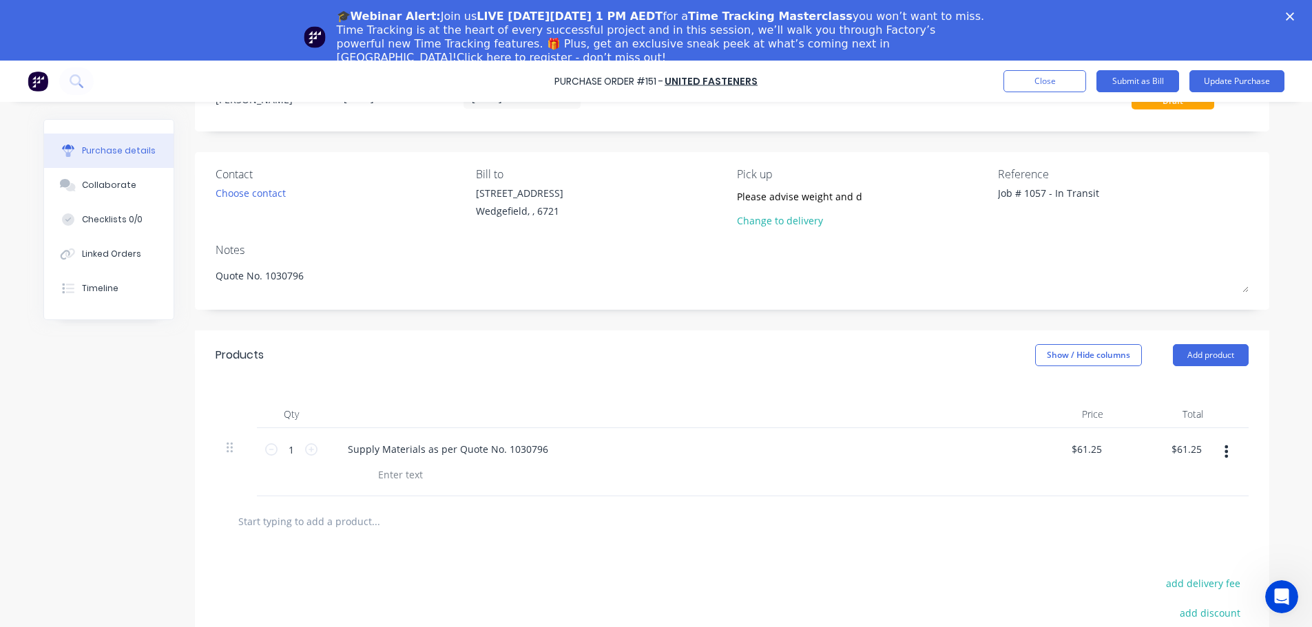
click at [1294, 13] on polygon "Close" at bounding box center [1290, 16] width 8 height 8
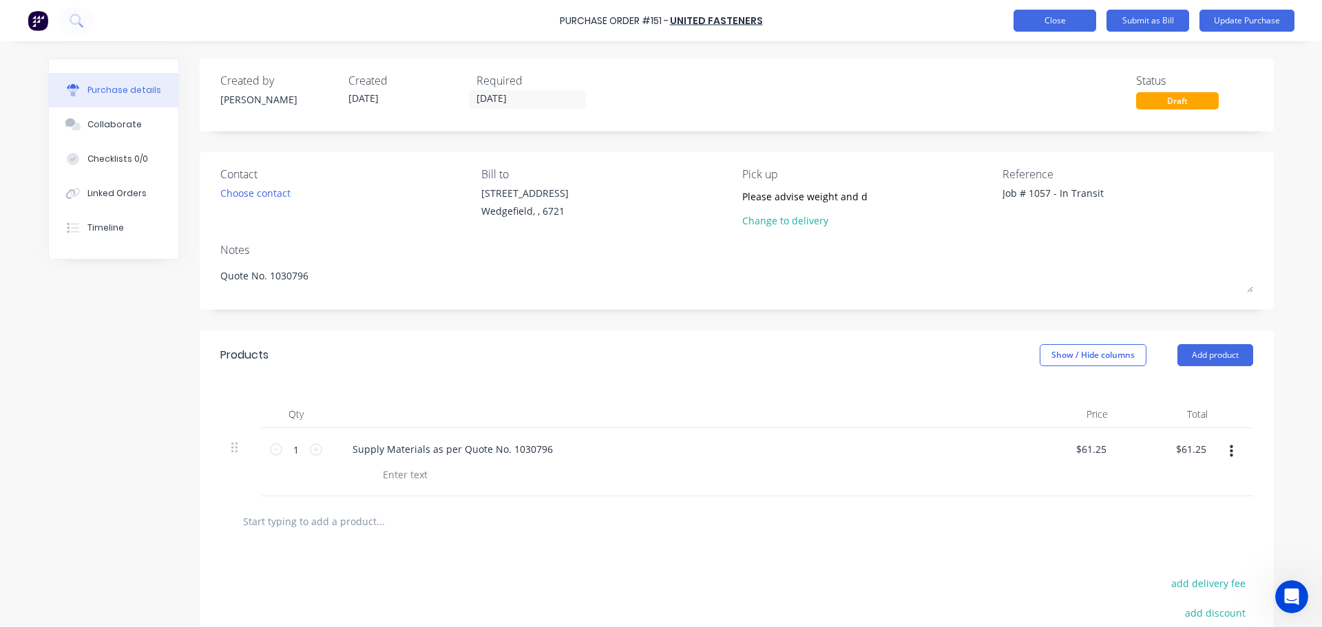
click at [1049, 25] on button "Close" at bounding box center [1055, 21] width 83 height 22
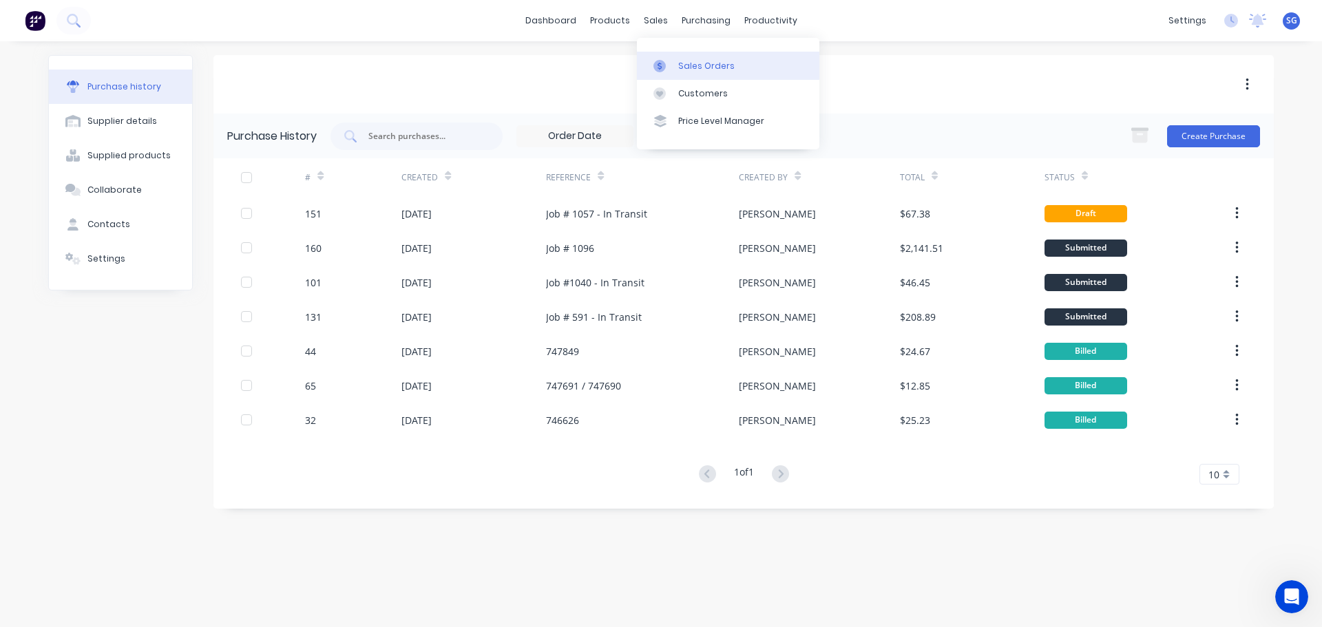
click at [671, 65] on div at bounding box center [663, 66] width 21 height 12
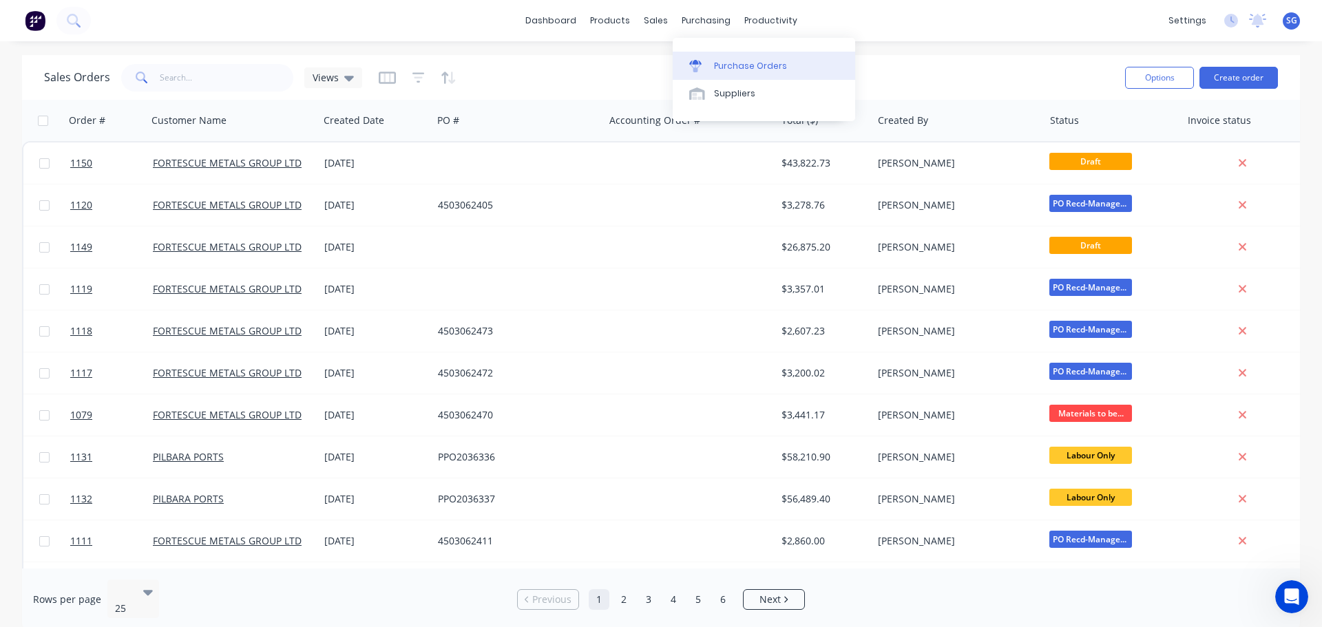
click at [717, 59] on link "Purchase Orders" at bounding box center [764, 66] width 182 height 28
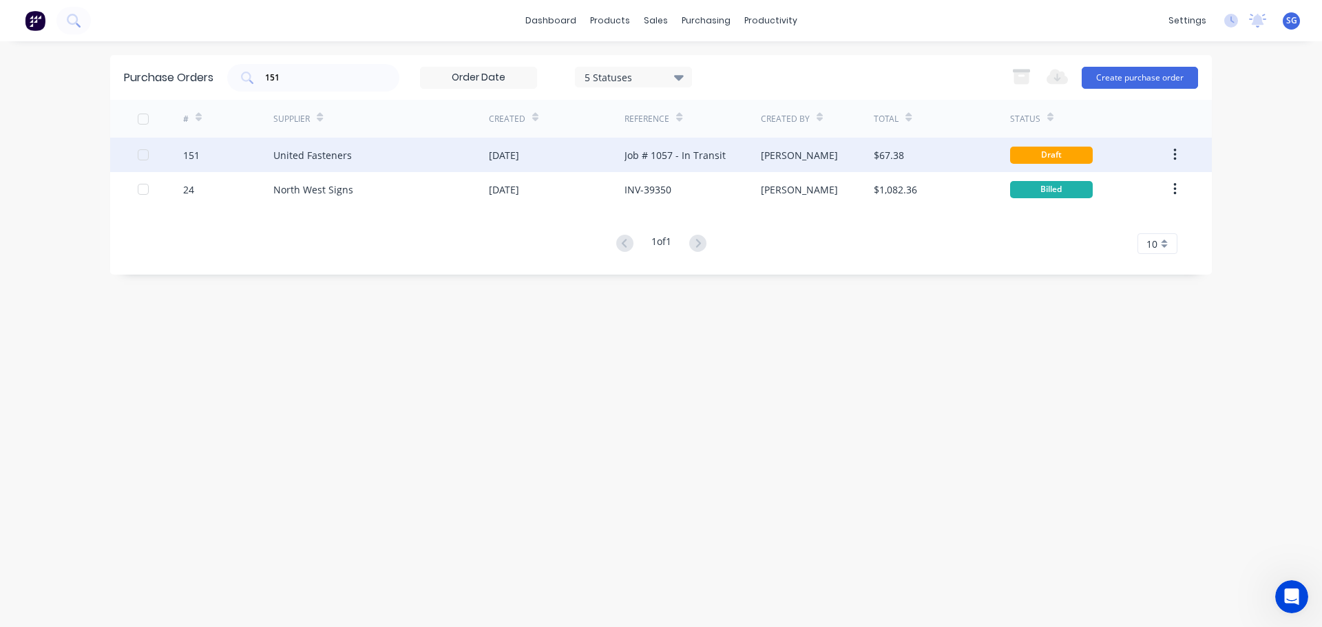
click at [281, 160] on div "United Fasteners" at bounding box center [312, 155] width 78 height 14
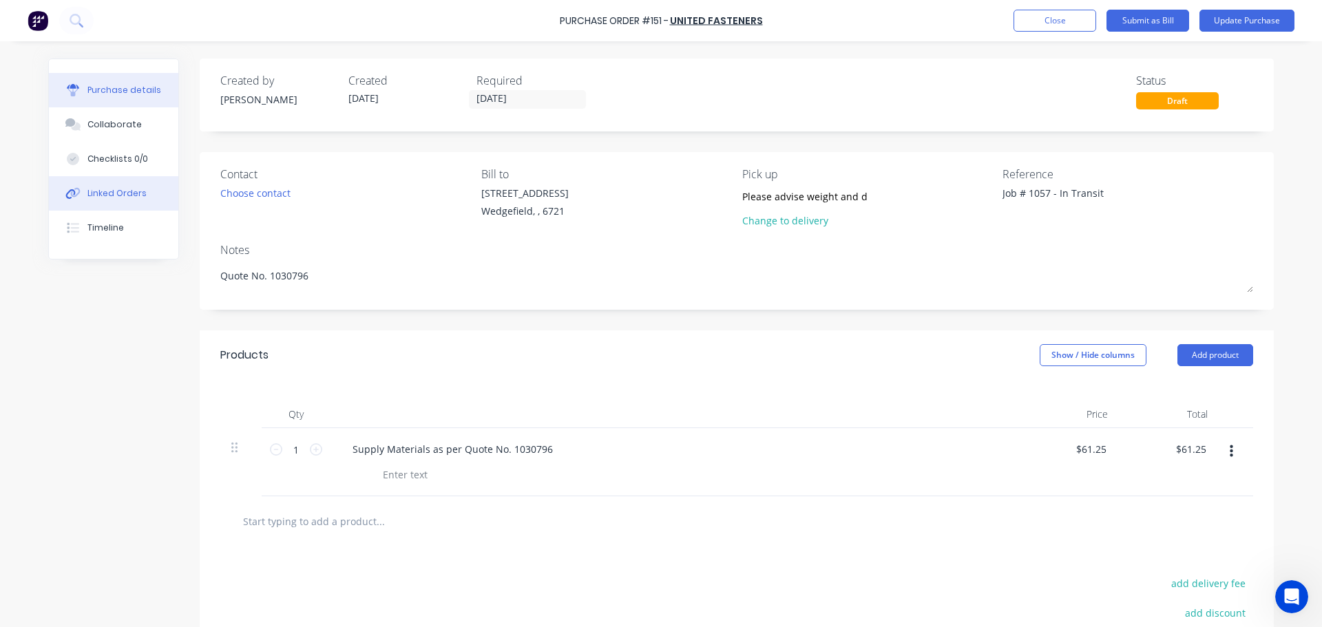
click at [101, 196] on div "Linked Orders" at bounding box center [116, 193] width 59 height 12
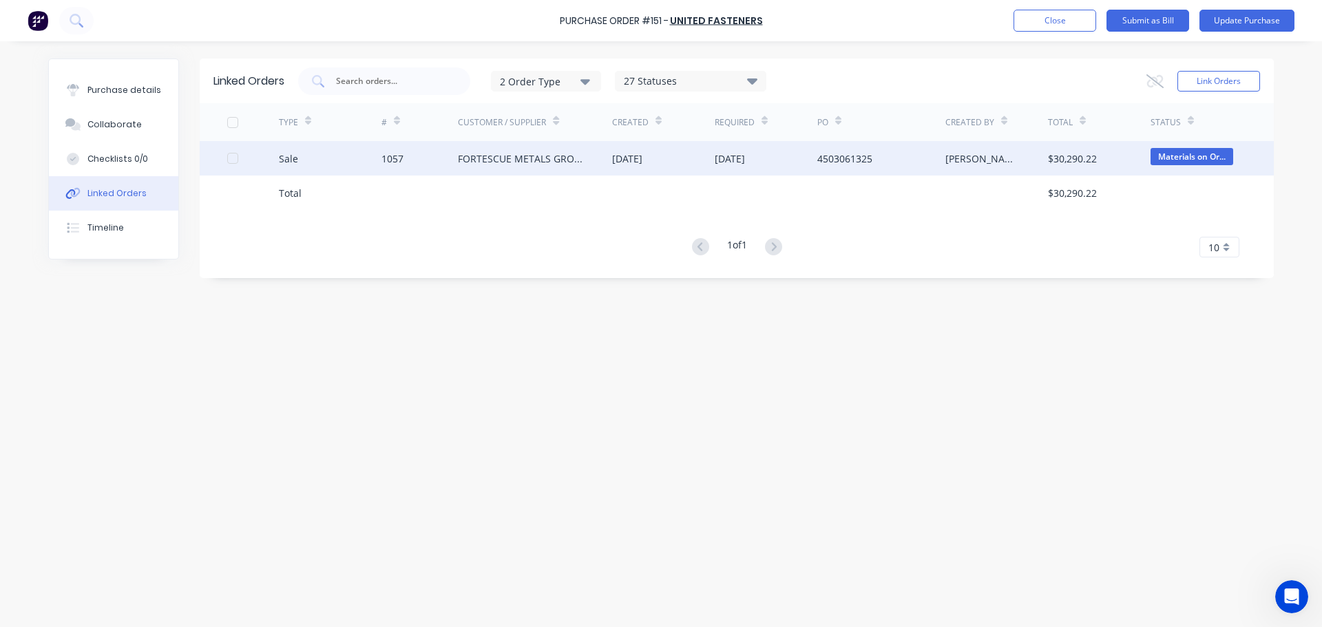
click at [396, 159] on div "1057" at bounding box center [392, 158] width 22 height 14
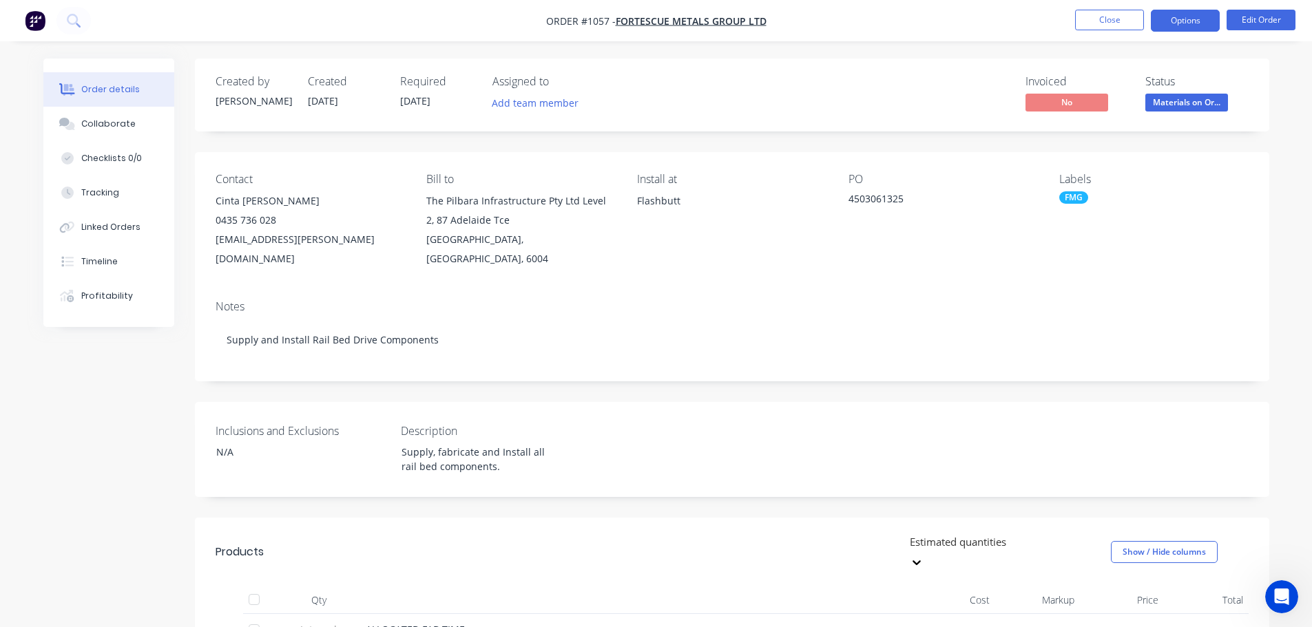
click at [1175, 24] on button "Options" at bounding box center [1185, 21] width 69 height 22
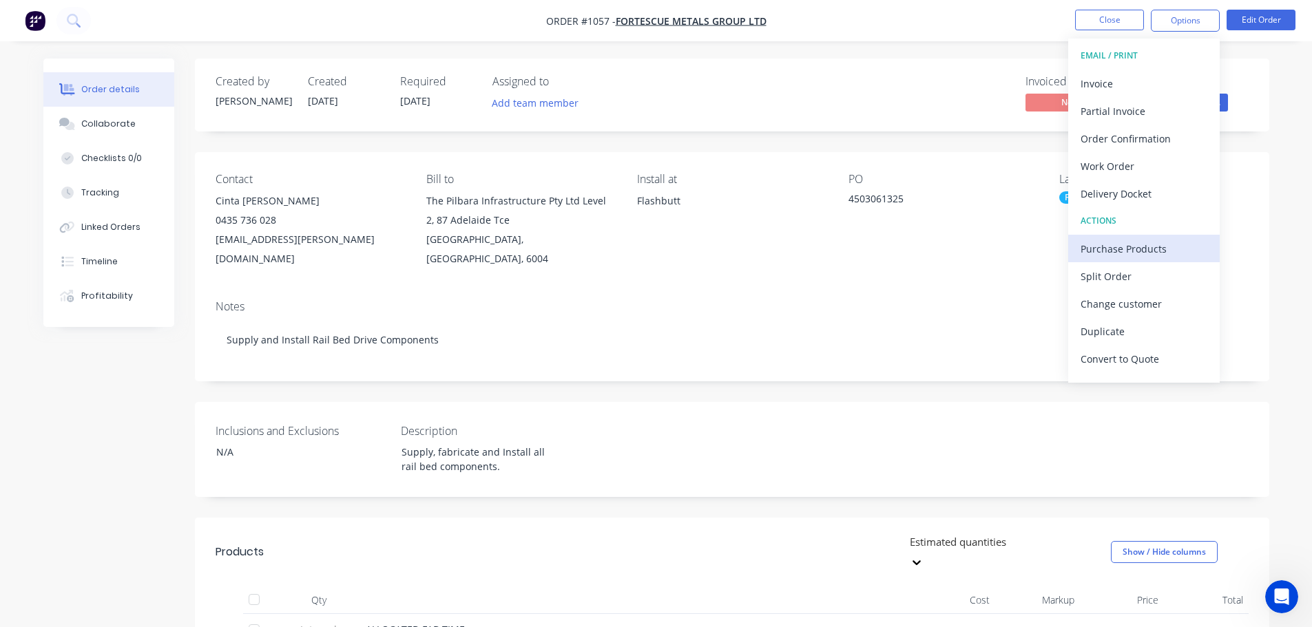
click at [1149, 247] on div "Purchase Products" at bounding box center [1143, 249] width 127 height 20
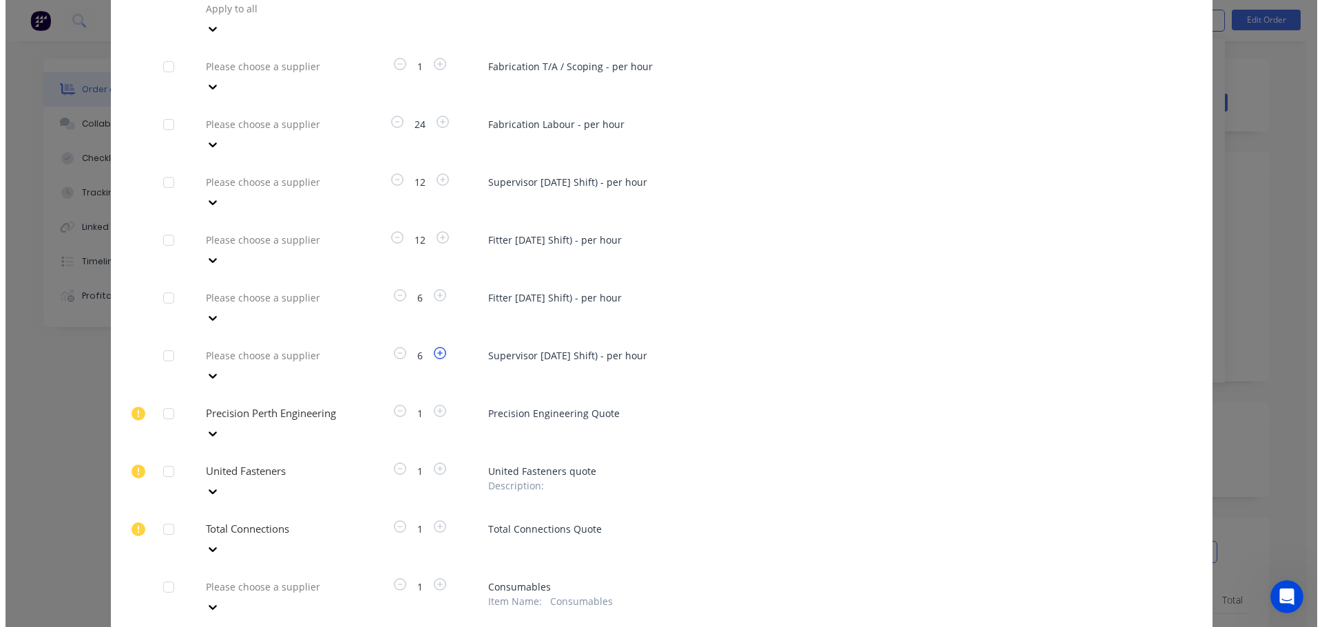
scroll to position [275, 0]
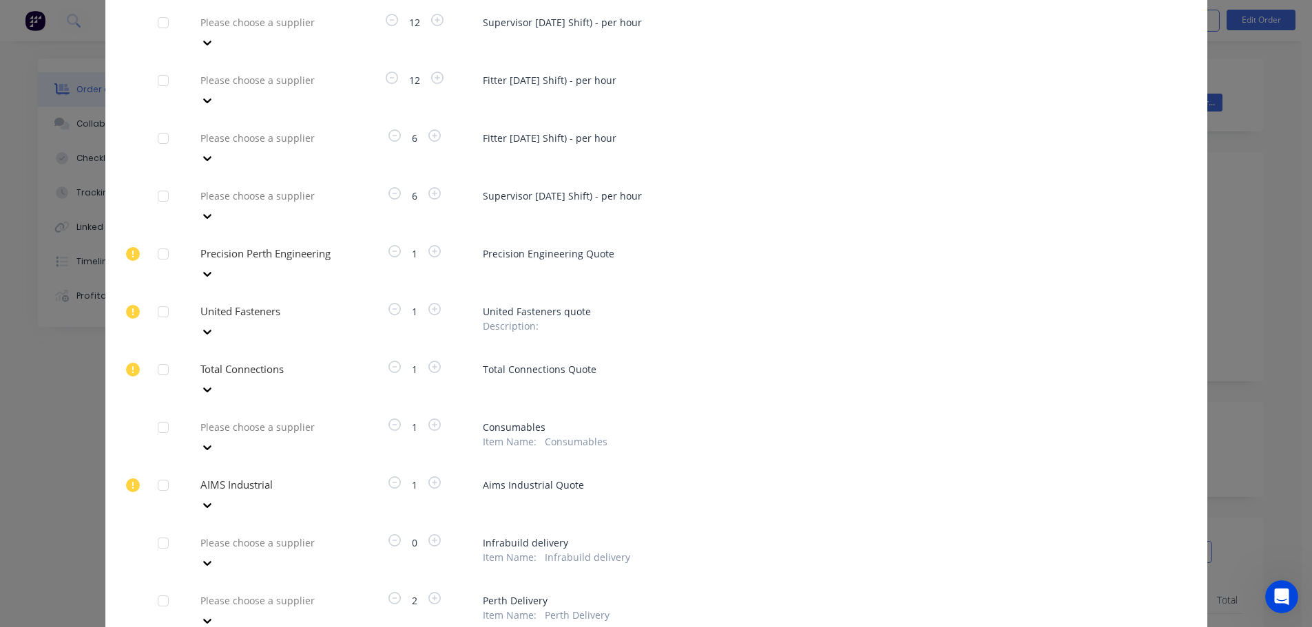
click at [160, 587] on div at bounding box center [163, 601] width 28 height 28
click at [242, 592] on div at bounding box center [298, 600] width 198 height 17
type input "toll"
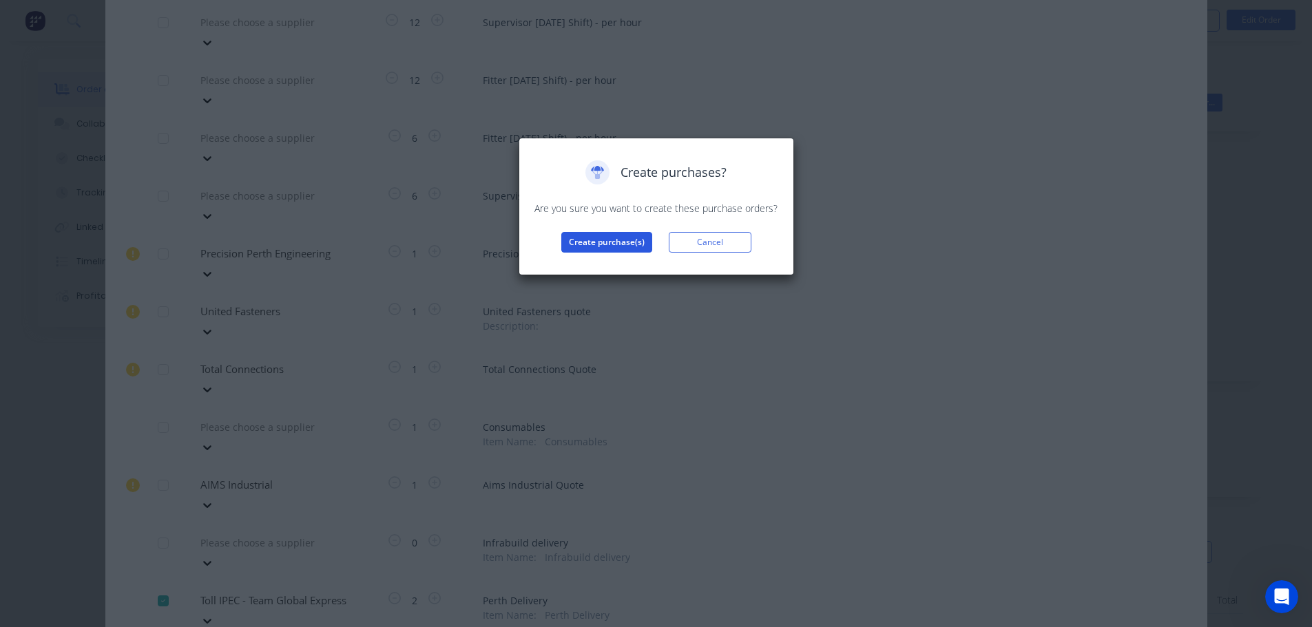
click at [568, 238] on button "Create purchase(s)" at bounding box center [606, 242] width 91 height 21
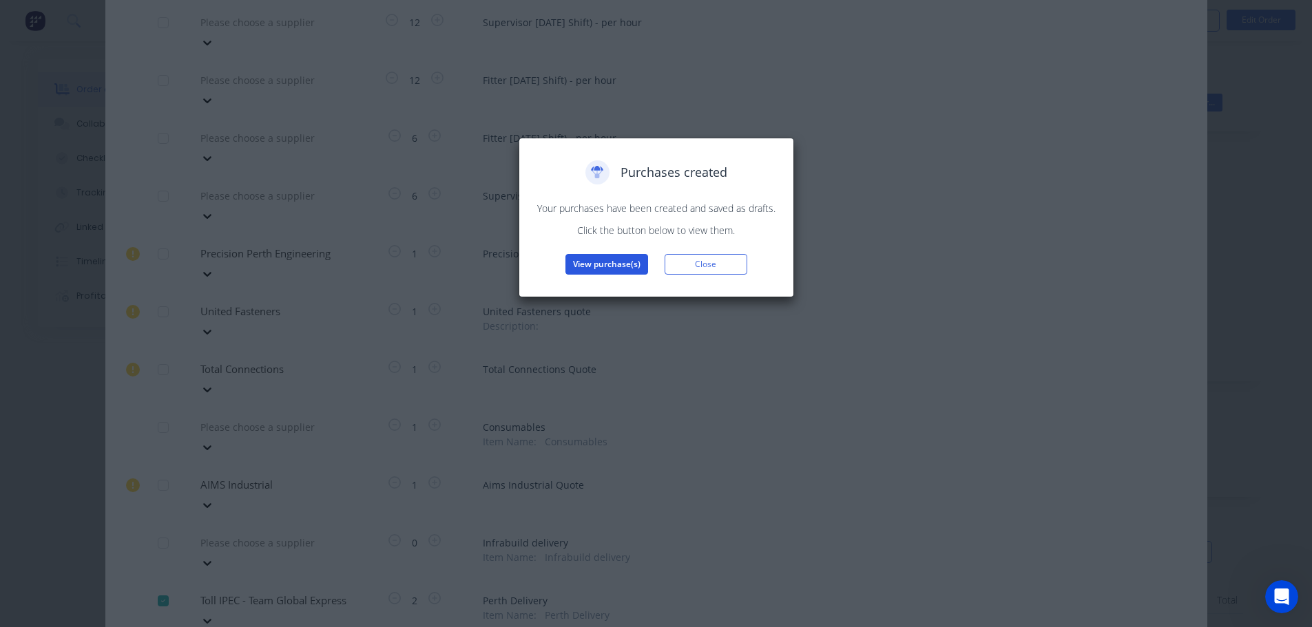
click at [597, 272] on button "View purchase(s)" at bounding box center [606, 264] width 83 height 21
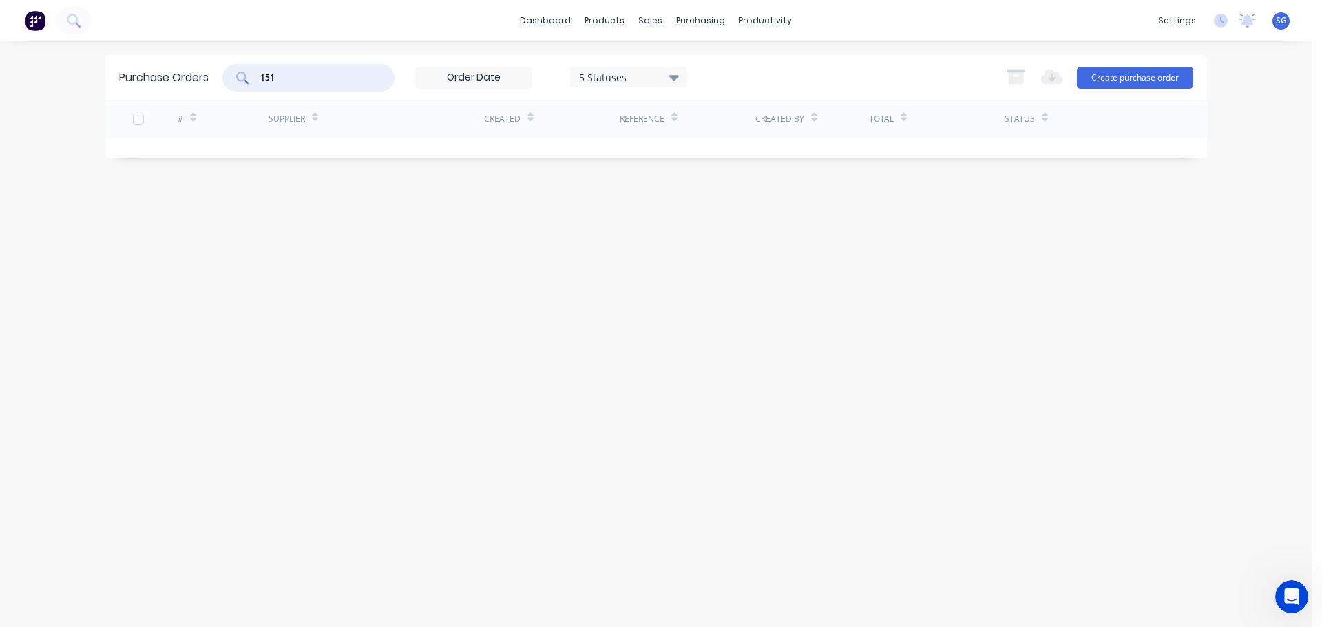
click at [316, 76] on input "151" at bounding box center [316, 78] width 114 height 14
type input "1"
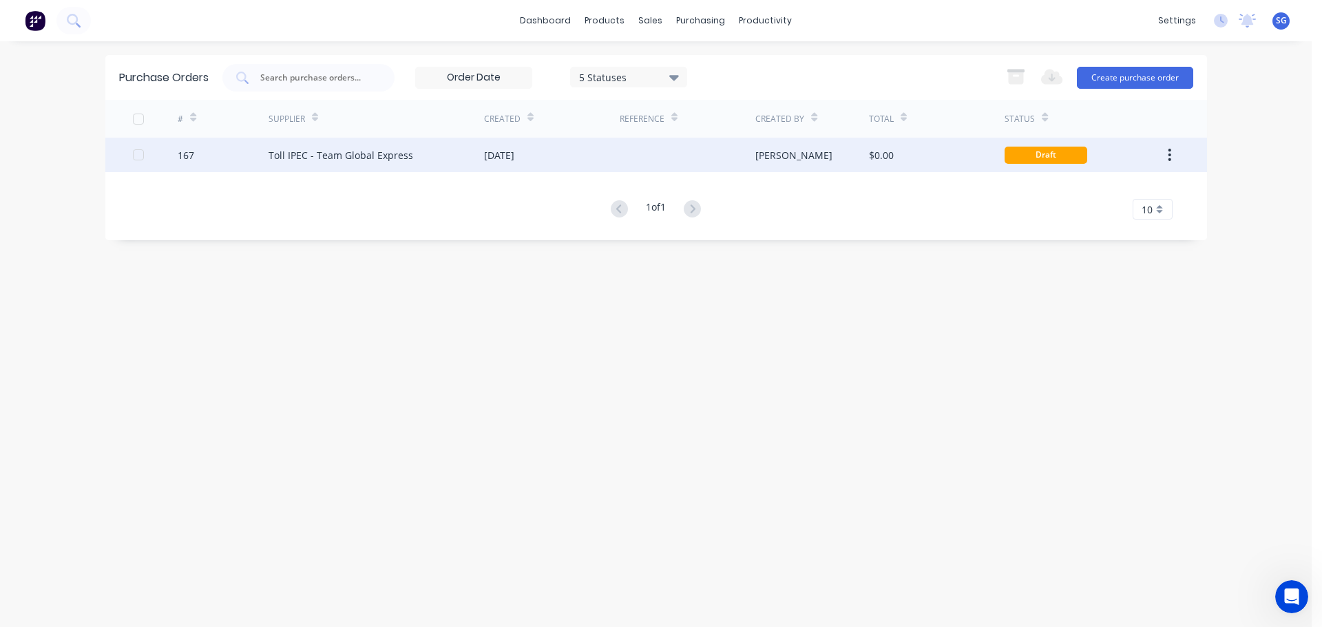
click at [322, 164] on div "Toll IPEC - Team Global Express" at bounding box center [377, 155] width 216 height 34
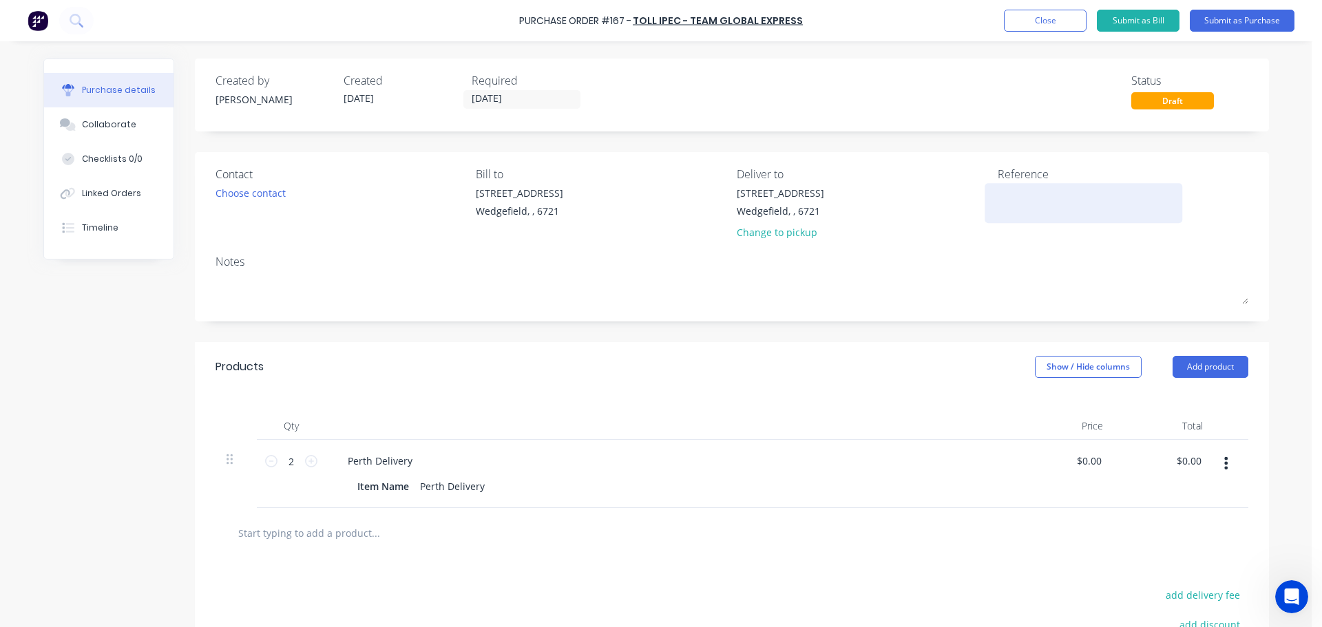
click at [1031, 215] on textarea at bounding box center [1084, 201] width 172 height 31
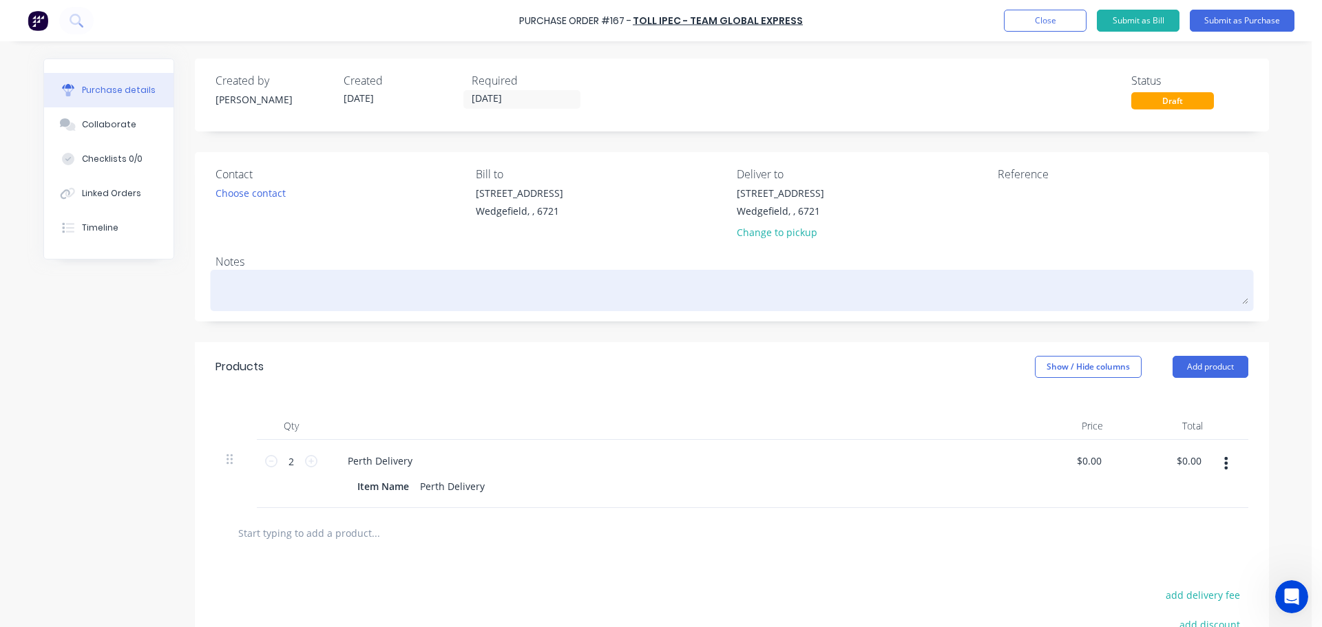
click at [247, 284] on textarea at bounding box center [732, 288] width 1033 height 31
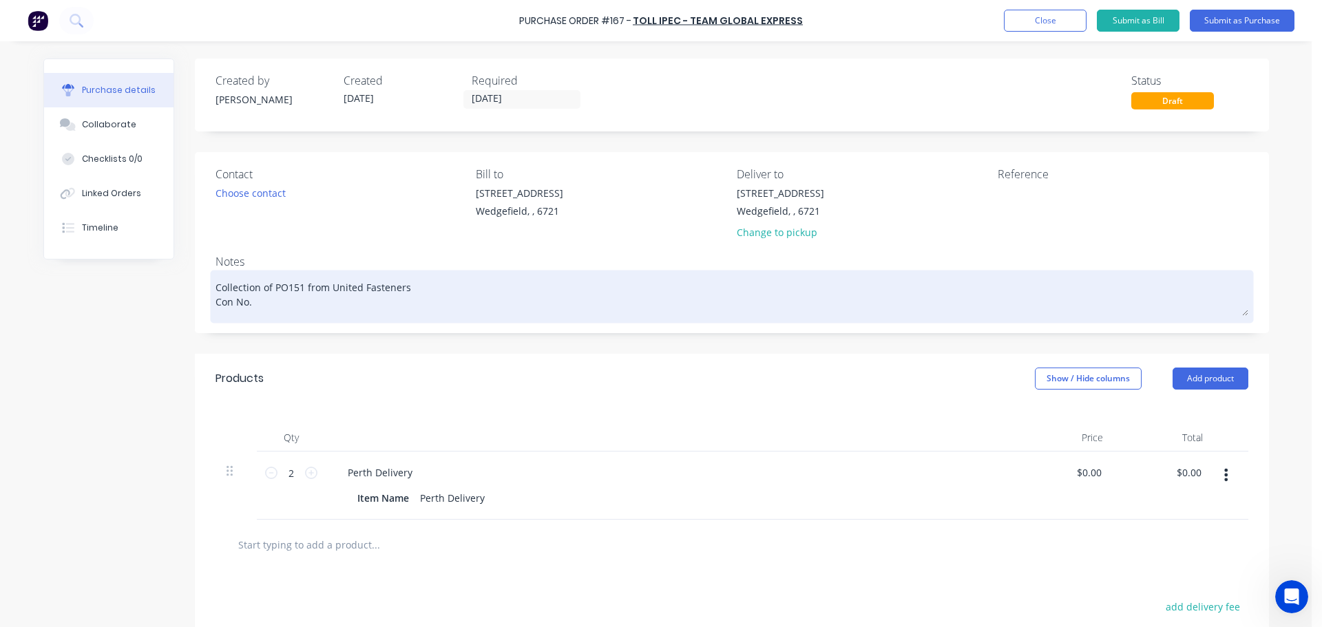
paste textarea "2401015419136"
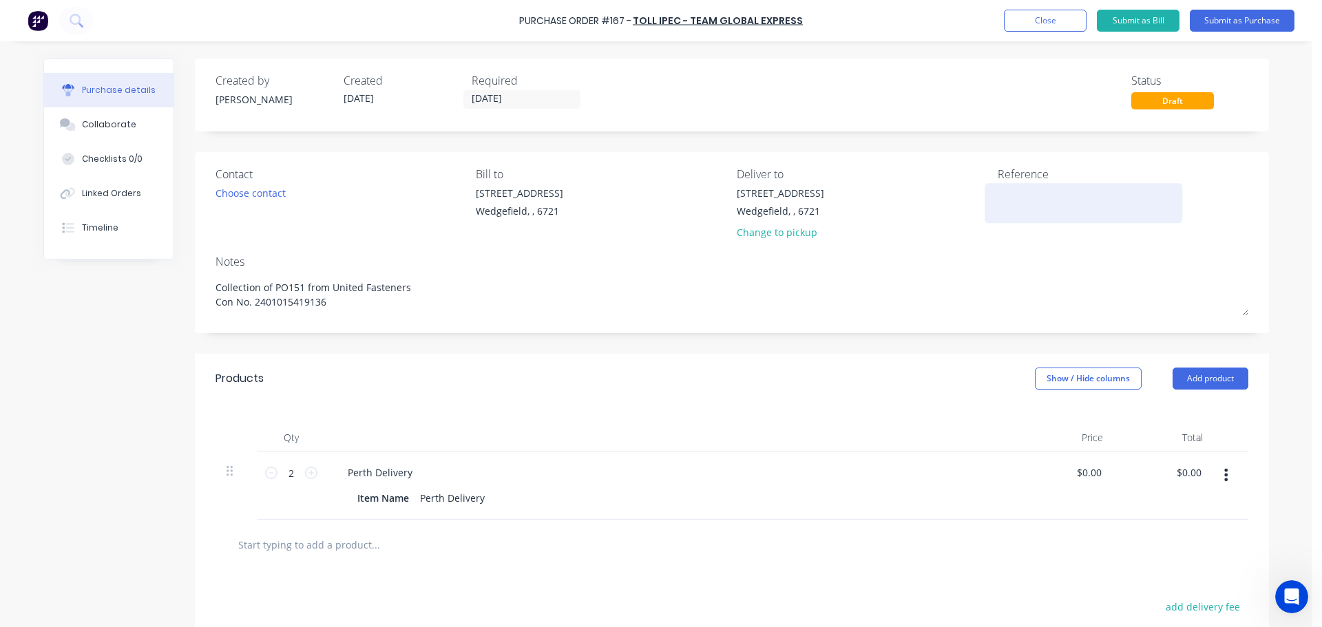
type textarea "Collection of PO151 from United Fasteners Con No. 2401015419136"
click at [1073, 203] on textarea at bounding box center [1084, 201] width 172 height 31
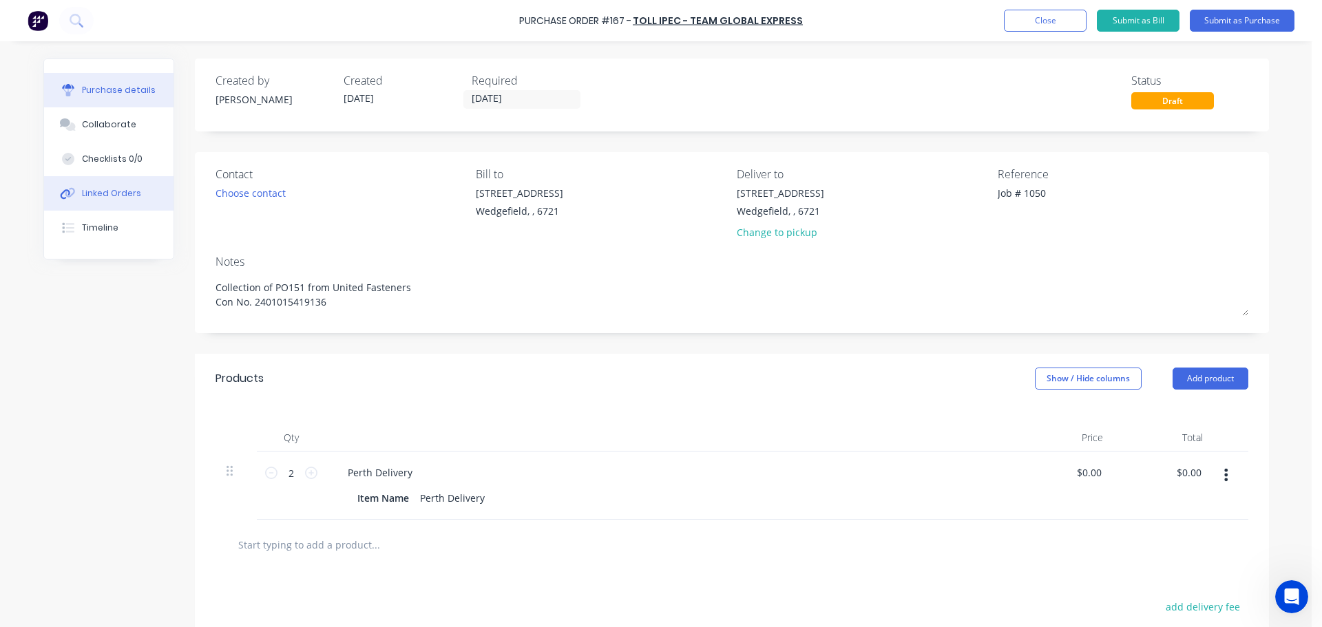
type textarea "Job # 1050"
click at [108, 209] on button "Linked Orders" at bounding box center [108, 193] width 129 height 34
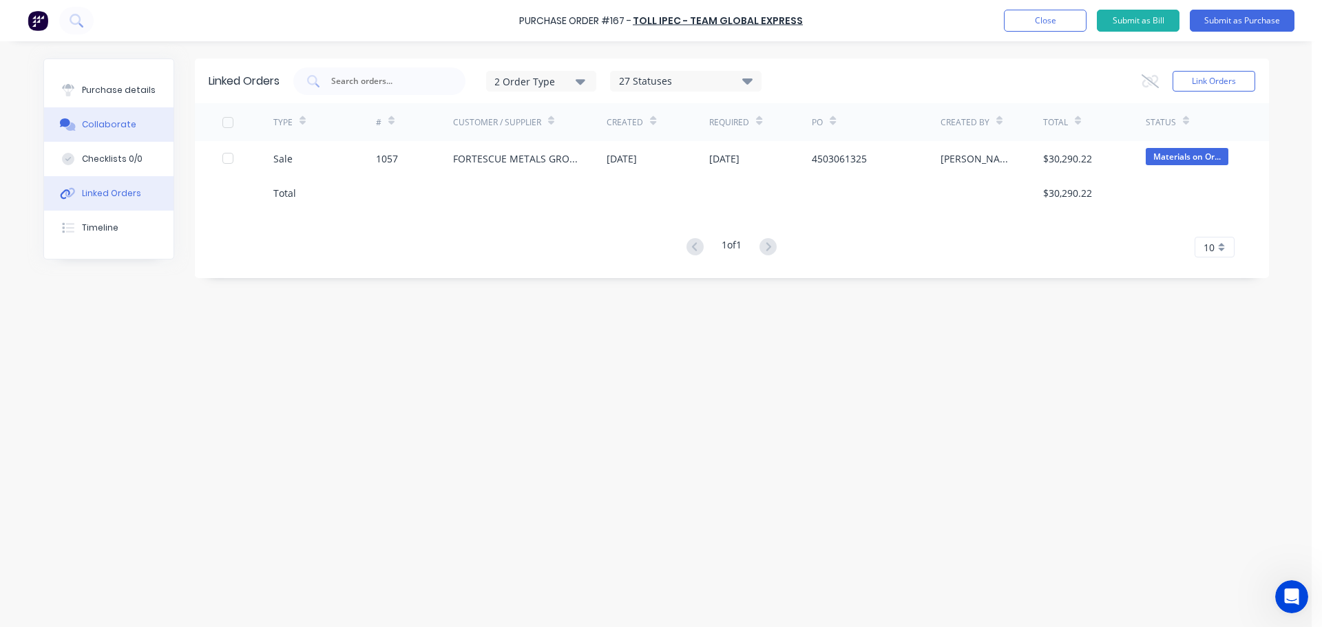
click at [85, 114] on button "Collaborate" at bounding box center [108, 124] width 129 height 34
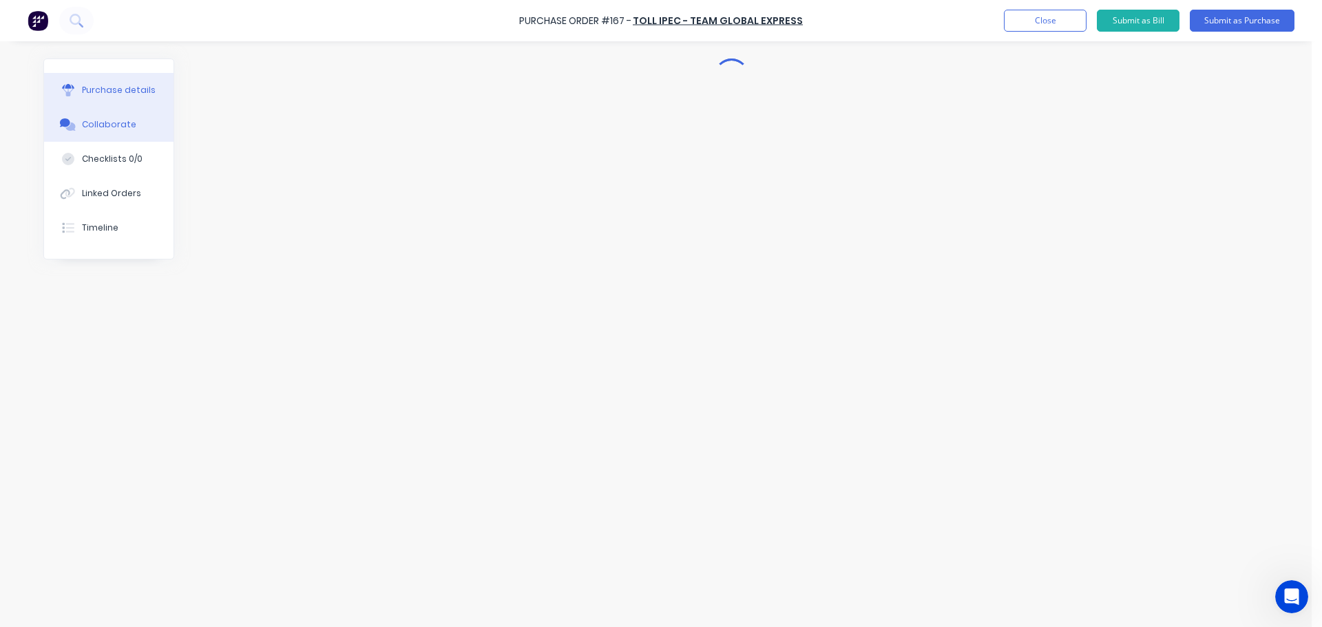
click at [98, 88] on div "Purchase details" at bounding box center [119, 90] width 74 height 12
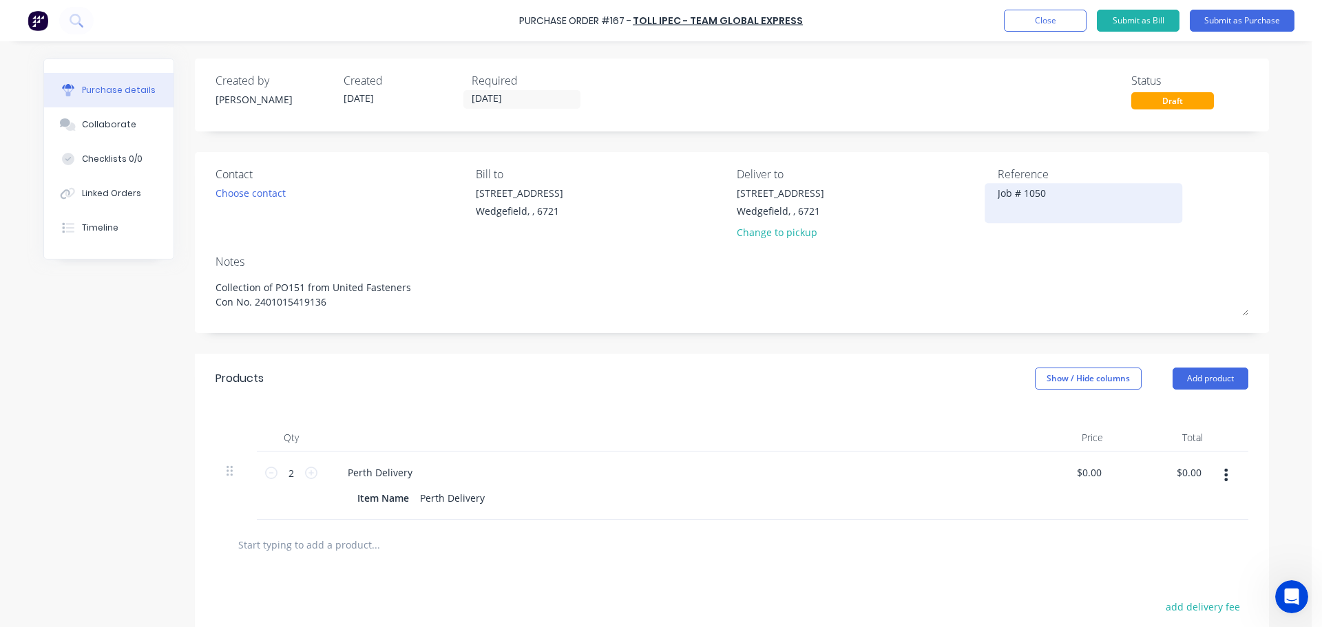
click at [1056, 200] on textarea "Job # 1050" at bounding box center [1084, 201] width 172 height 31
type textarea "Job # 1057"
click at [499, 95] on input "24/09/25" at bounding box center [522, 99] width 116 height 17
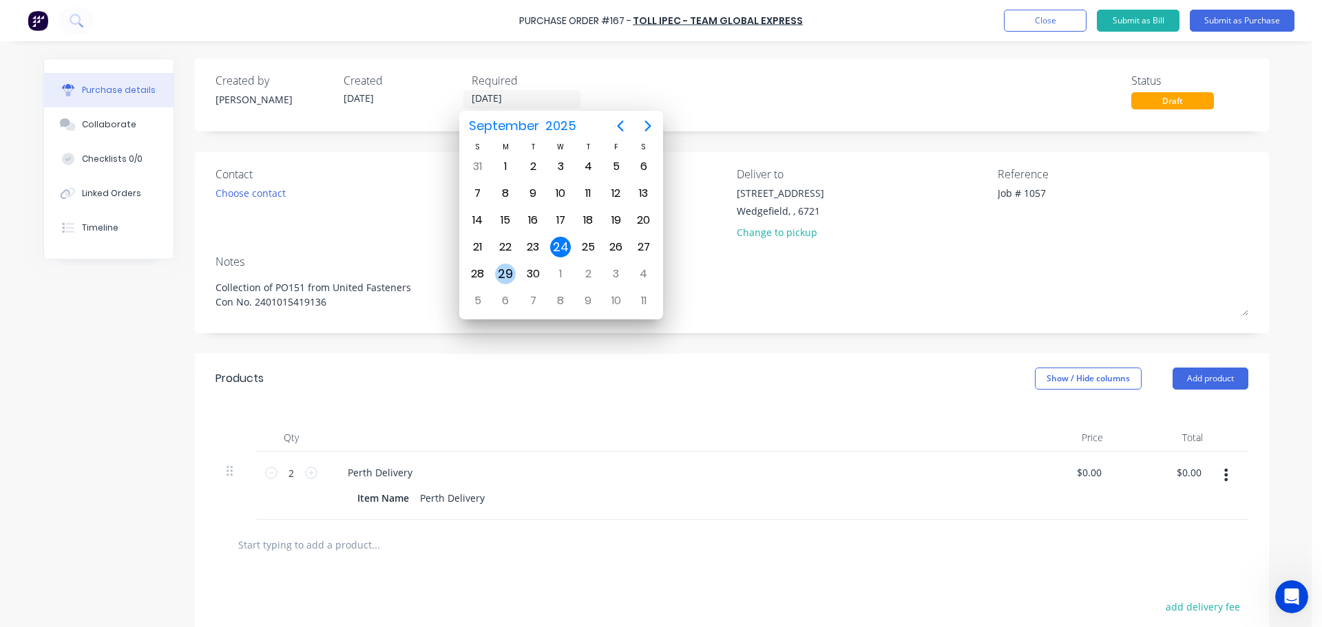
click at [500, 280] on div "29" at bounding box center [505, 274] width 21 height 21
type input "29/09/25"
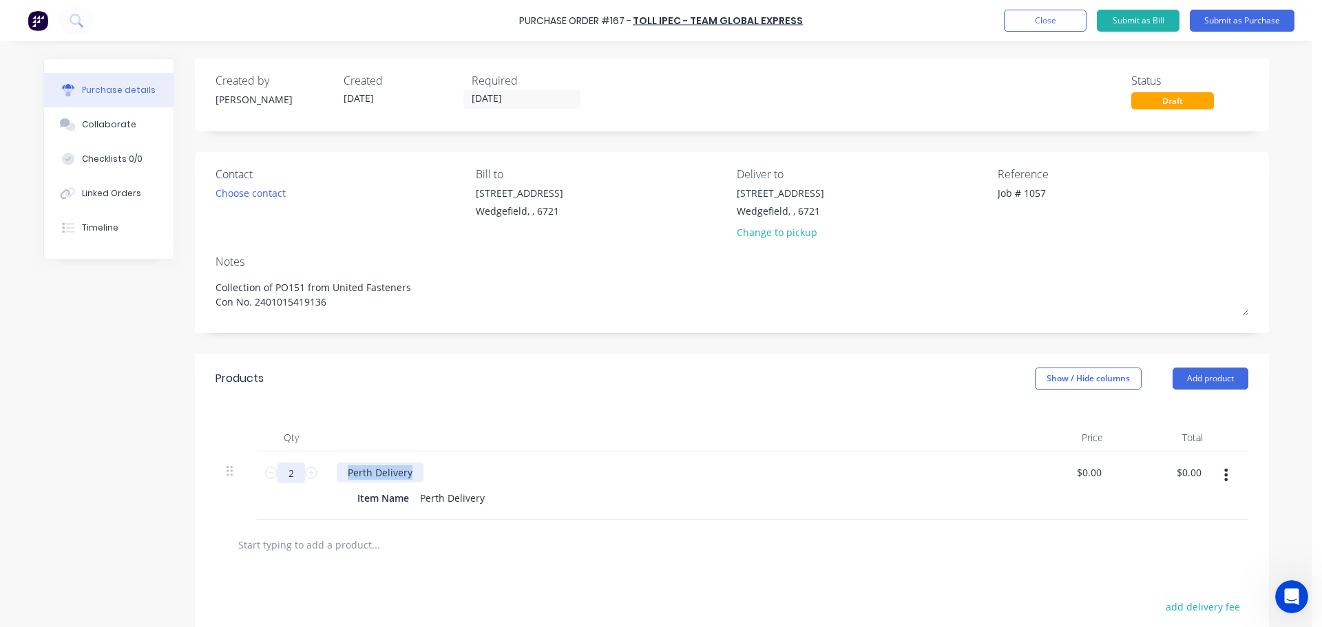
drag, startPoint x: 408, startPoint y: 469, endPoint x: 297, endPoint y: 475, distance: 110.3
click at [297, 475] on div "2 2 Perth Delivery Item Name Perth Delivery $0.00 $0.00 $0.00 $0.00" at bounding box center [732, 486] width 1033 height 68
click at [457, 499] on div "Perth Delivery" at bounding box center [453, 498] width 76 height 20
drag, startPoint x: 478, startPoint y: 499, endPoint x: 400, endPoint y: 500, distance: 77.8
click at [400, 500] on div "Item Name Perth Delivery" at bounding box center [667, 498] width 631 height 20
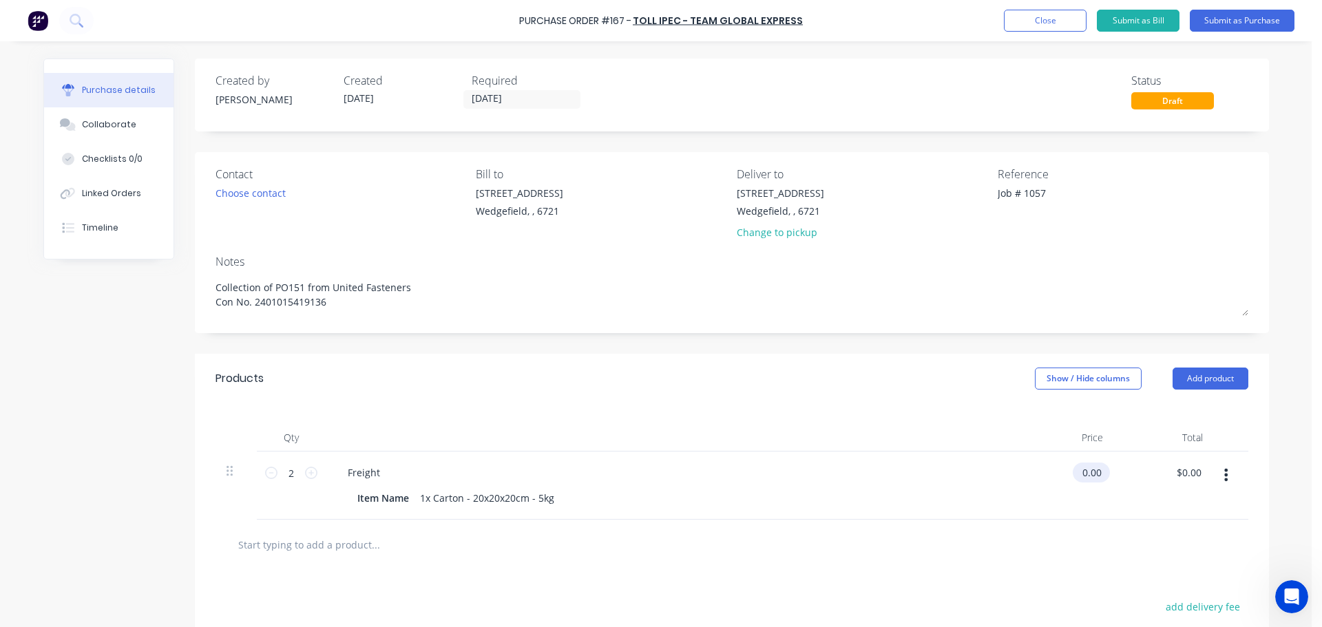
click at [1086, 473] on input "0.00" at bounding box center [1089, 473] width 32 height 20
click at [1086, 473] on input "0.00" at bounding box center [1091, 473] width 26 height 20
type input "$35.54"
type input "$71.08"
click at [265, 472] on icon at bounding box center [271, 473] width 12 height 12
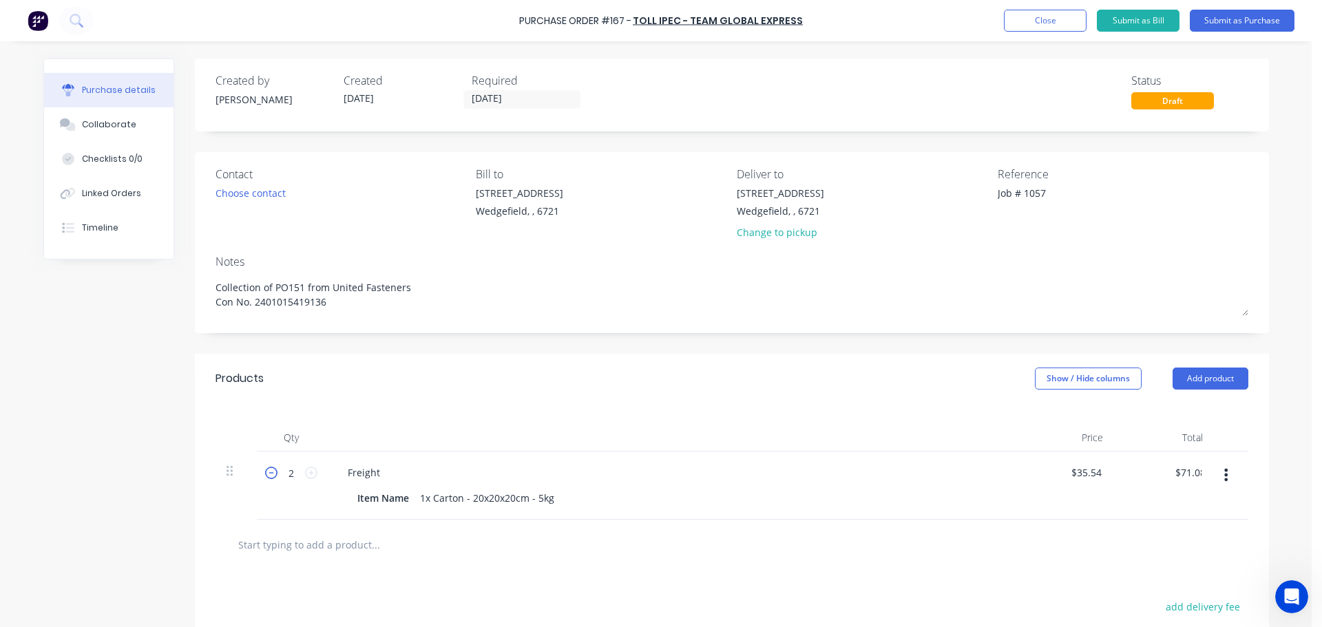
type input "1"
type input "$35.54"
click at [1228, 25] on button "Submit as Purchase" at bounding box center [1242, 21] width 105 height 22
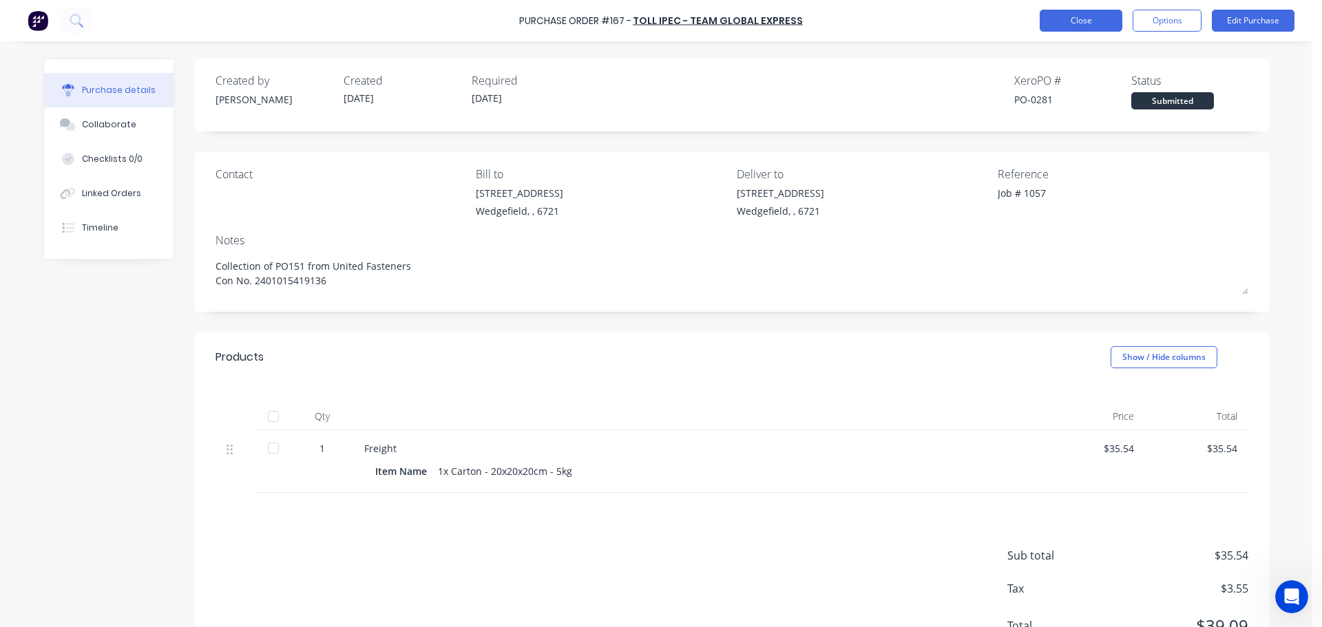
click at [1091, 23] on button "Close" at bounding box center [1081, 21] width 83 height 22
